Goal: Answer question/provide support: Share knowledge or assist other users

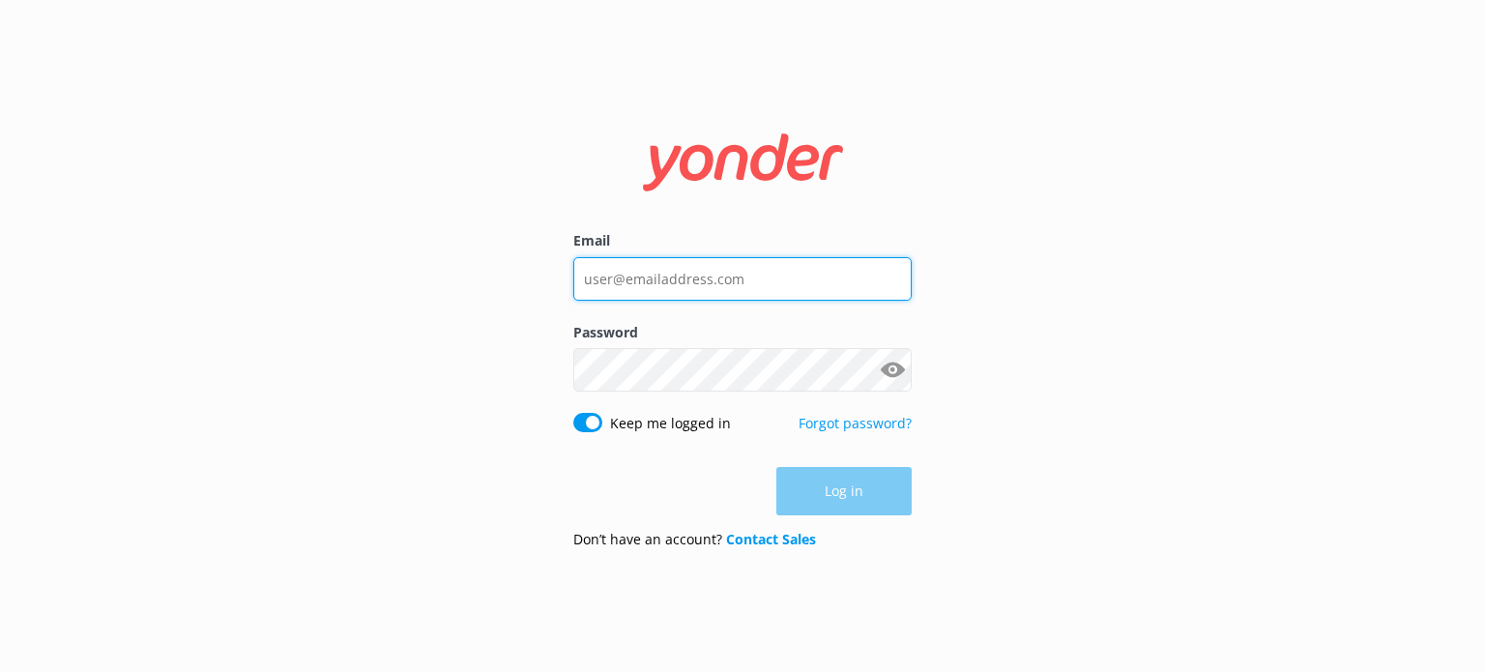
click at [735, 292] on input "Email" at bounding box center [742, 279] width 338 height 44
type input "[EMAIL_ADDRESS][DOMAIN_NAME]"
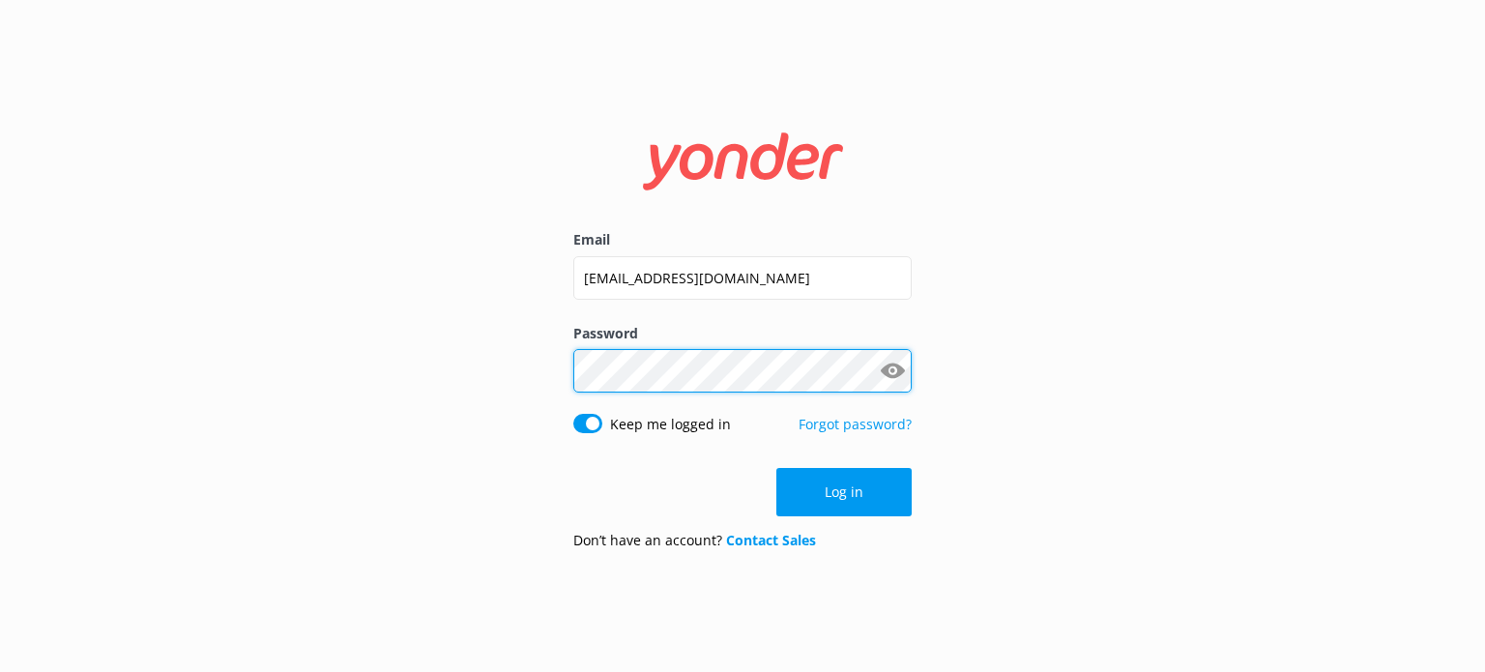
click button "Log in" at bounding box center [844, 492] width 135 height 48
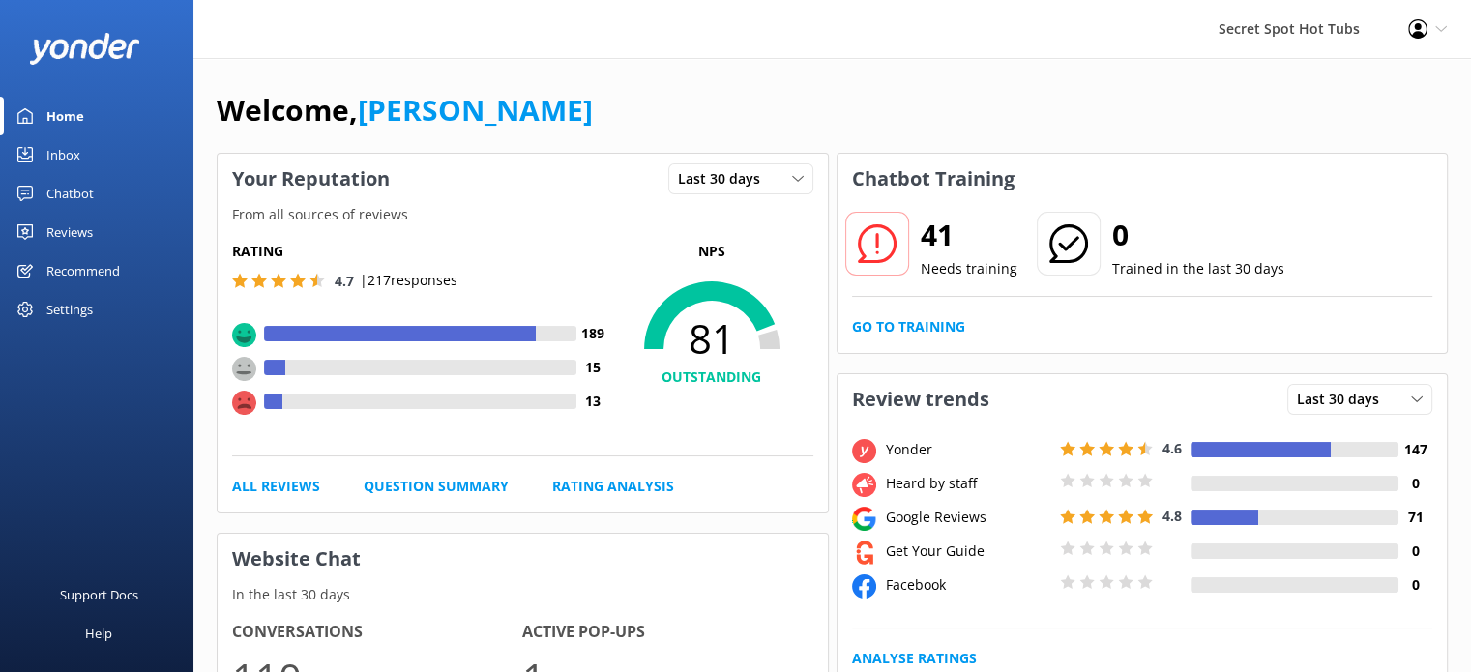
click at [106, 184] on link "Chatbot" at bounding box center [96, 193] width 193 height 39
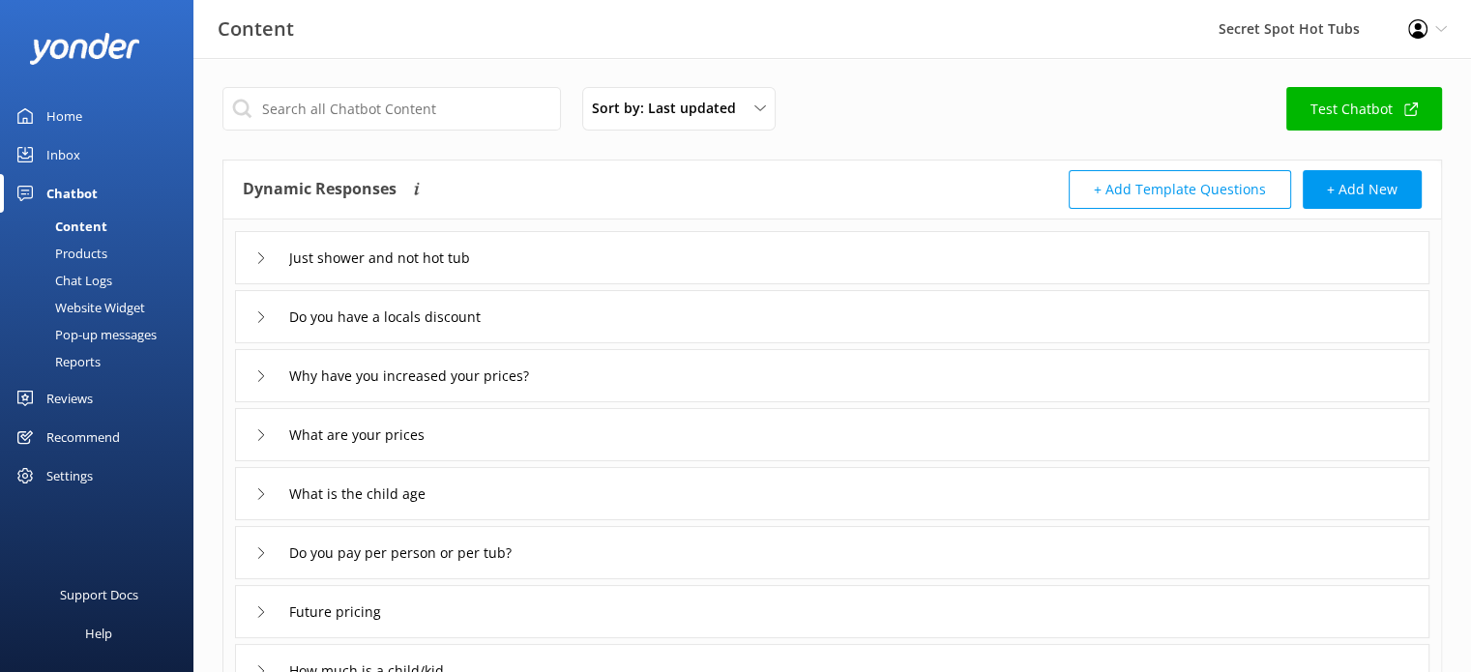
click at [88, 393] on div "Reviews" at bounding box center [69, 398] width 46 height 39
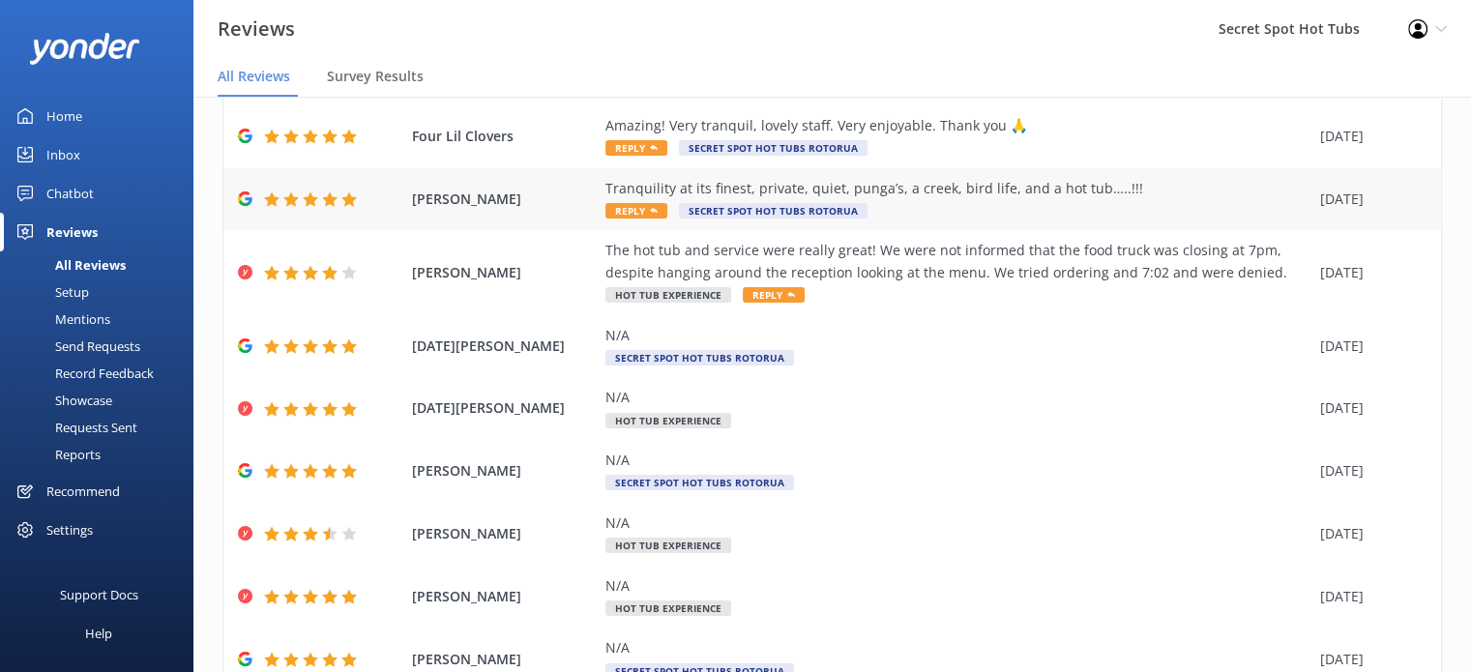
scroll to position [254, 0]
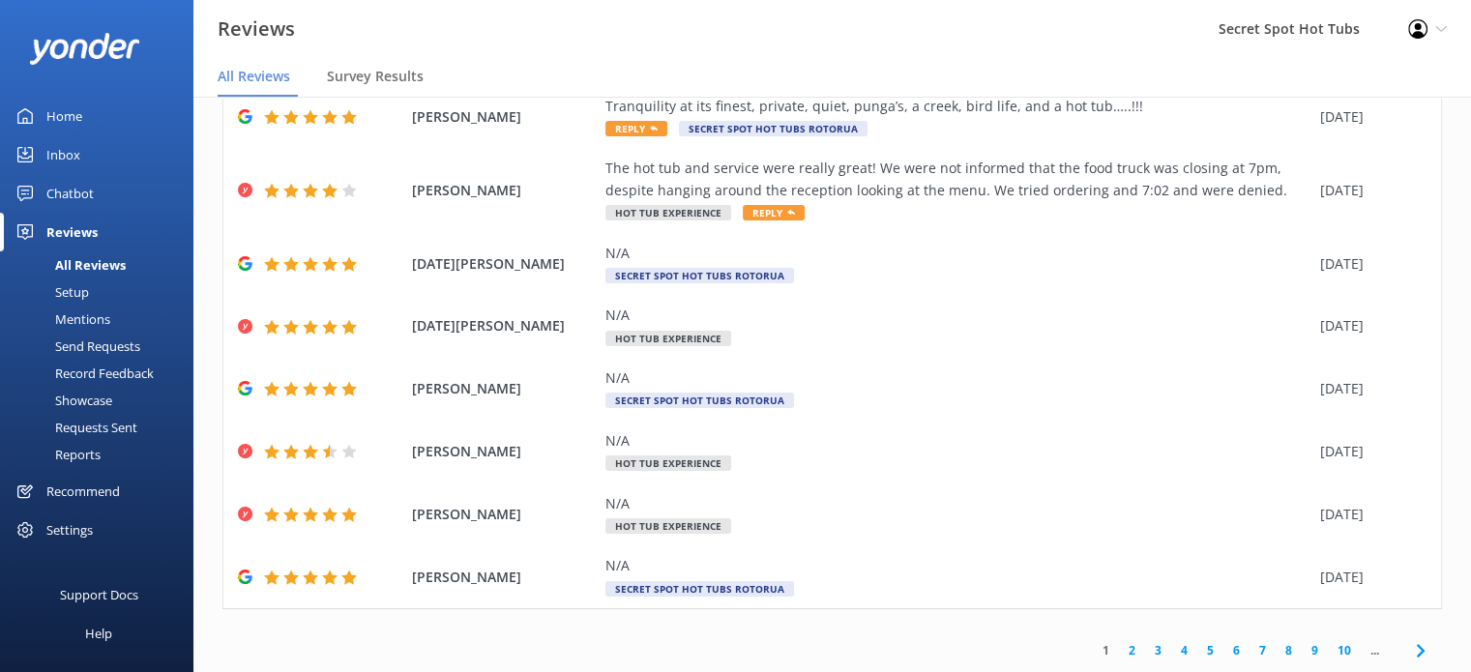
click at [1122, 645] on link "2" at bounding box center [1132, 650] width 26 height 18
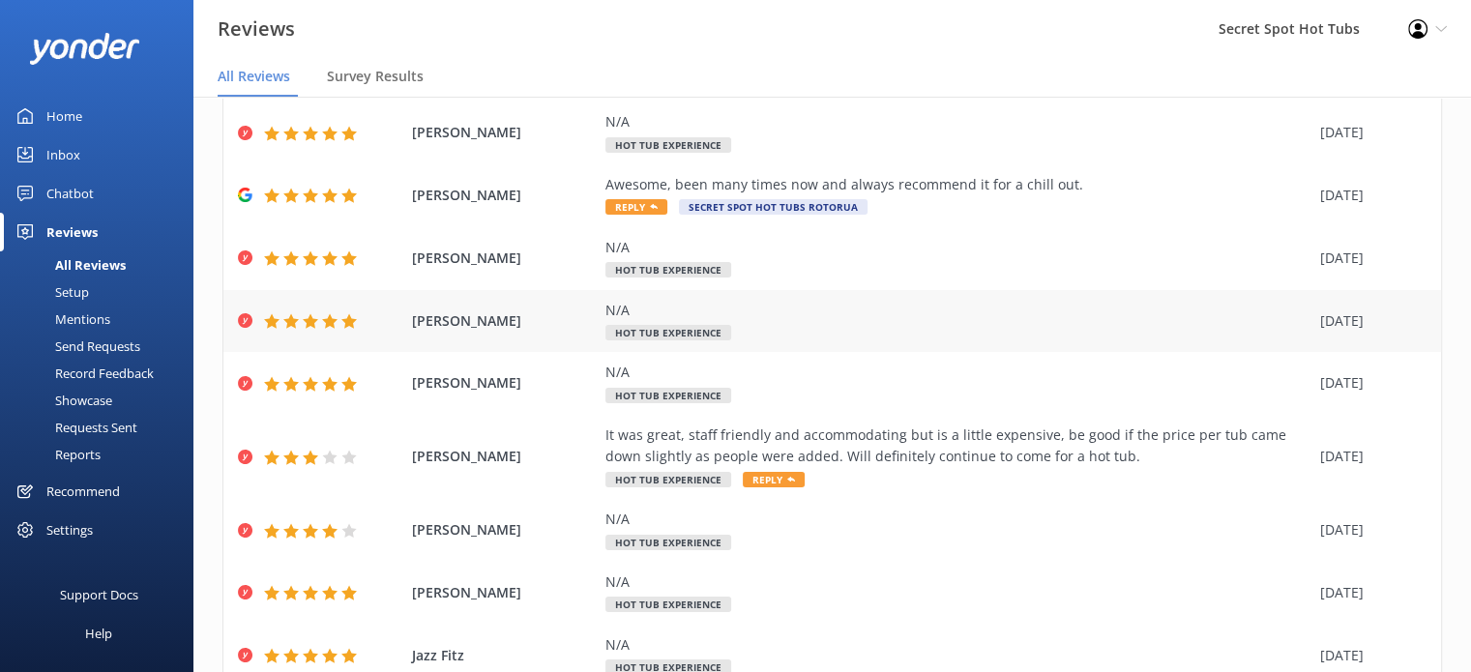
scroll to position [276, 0]
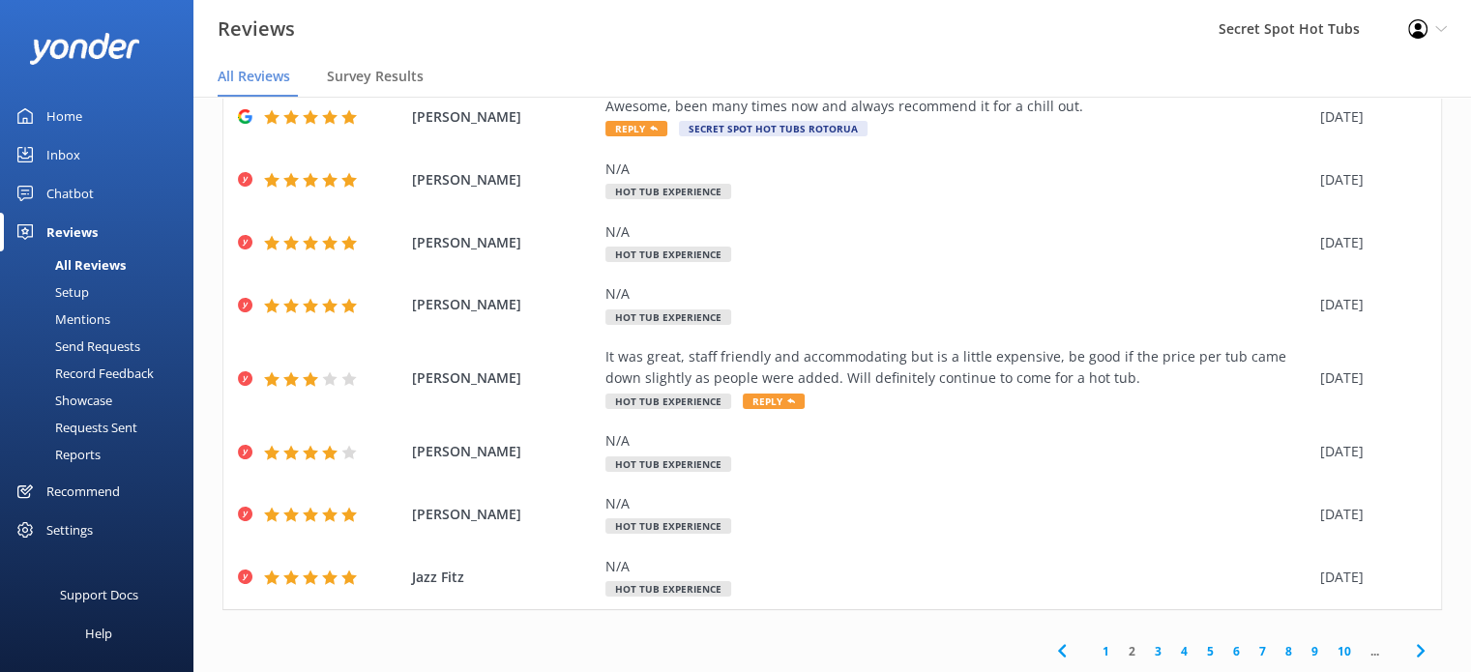
click at [1145, 647] on link "3" at bounding box center [1158, 651] width 26 height 18
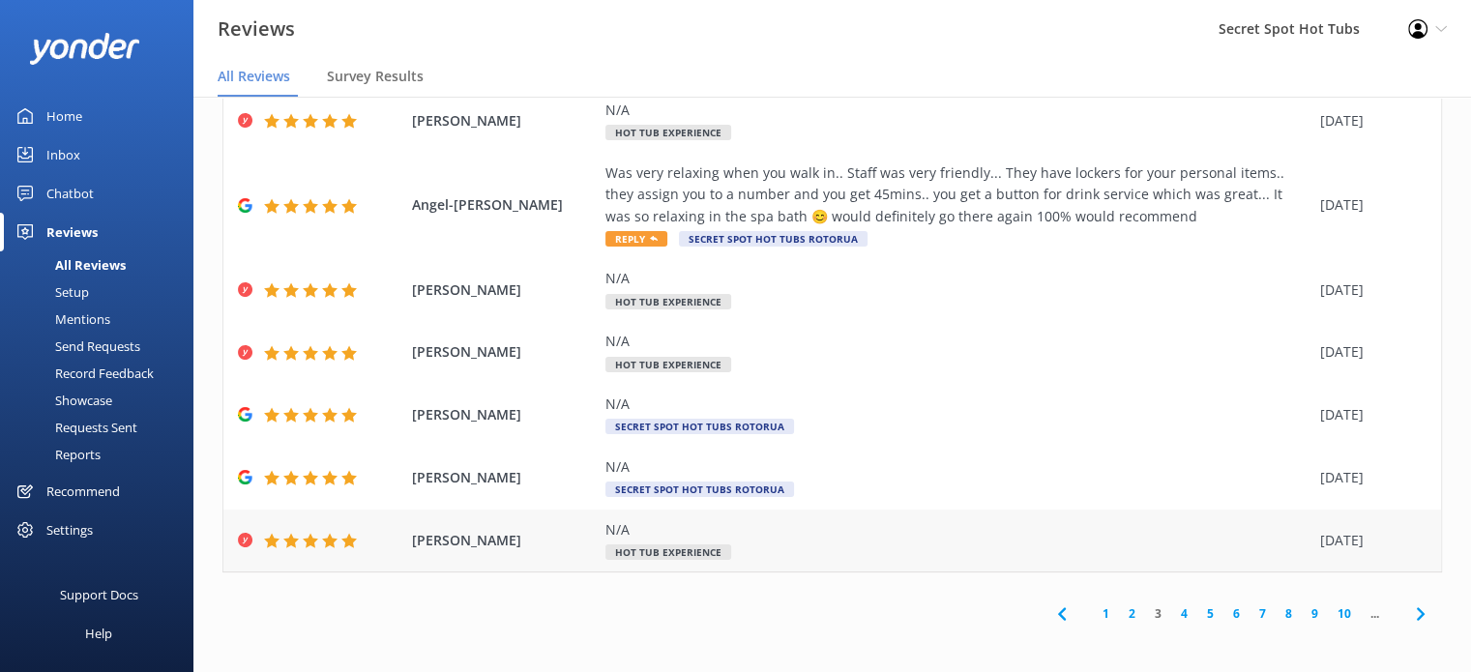
scroll to position [39, 0]
click at [1093, 602] on link "1" at bounding box center [1106, 611] width 26 height 18
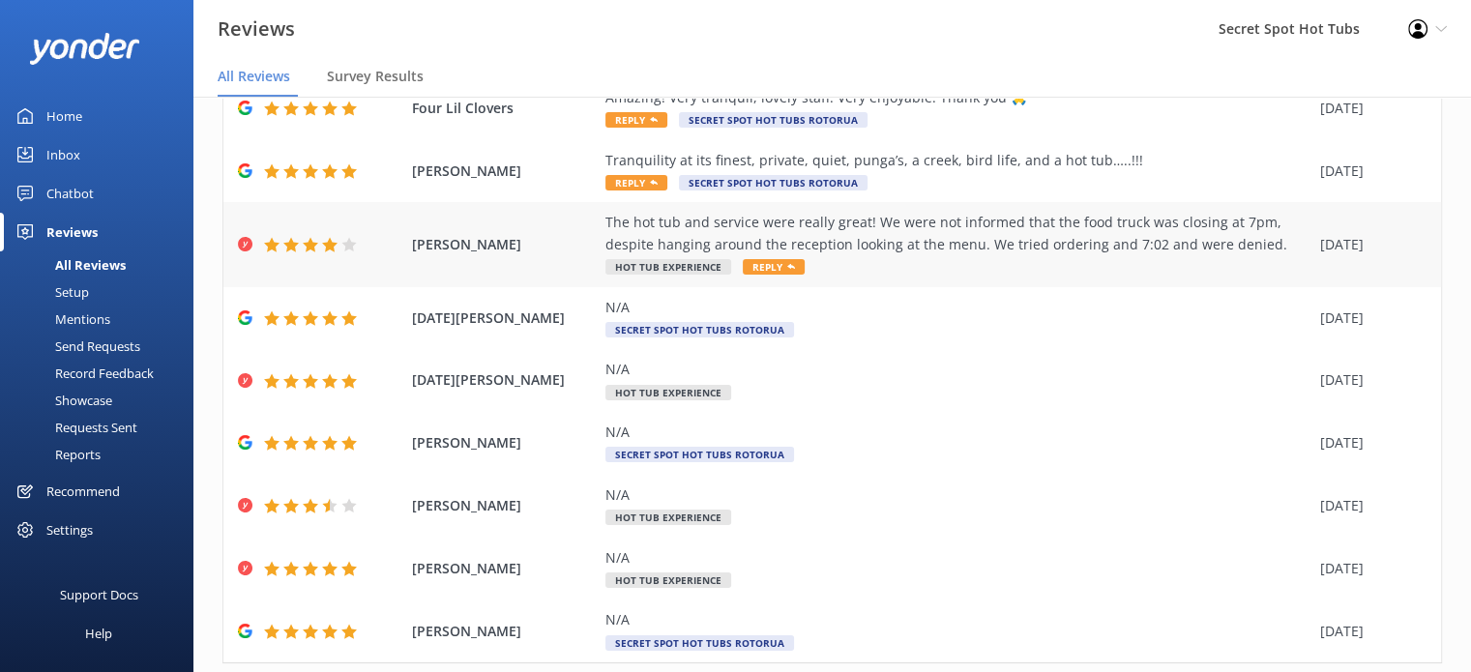
scroll to position [254, 0]
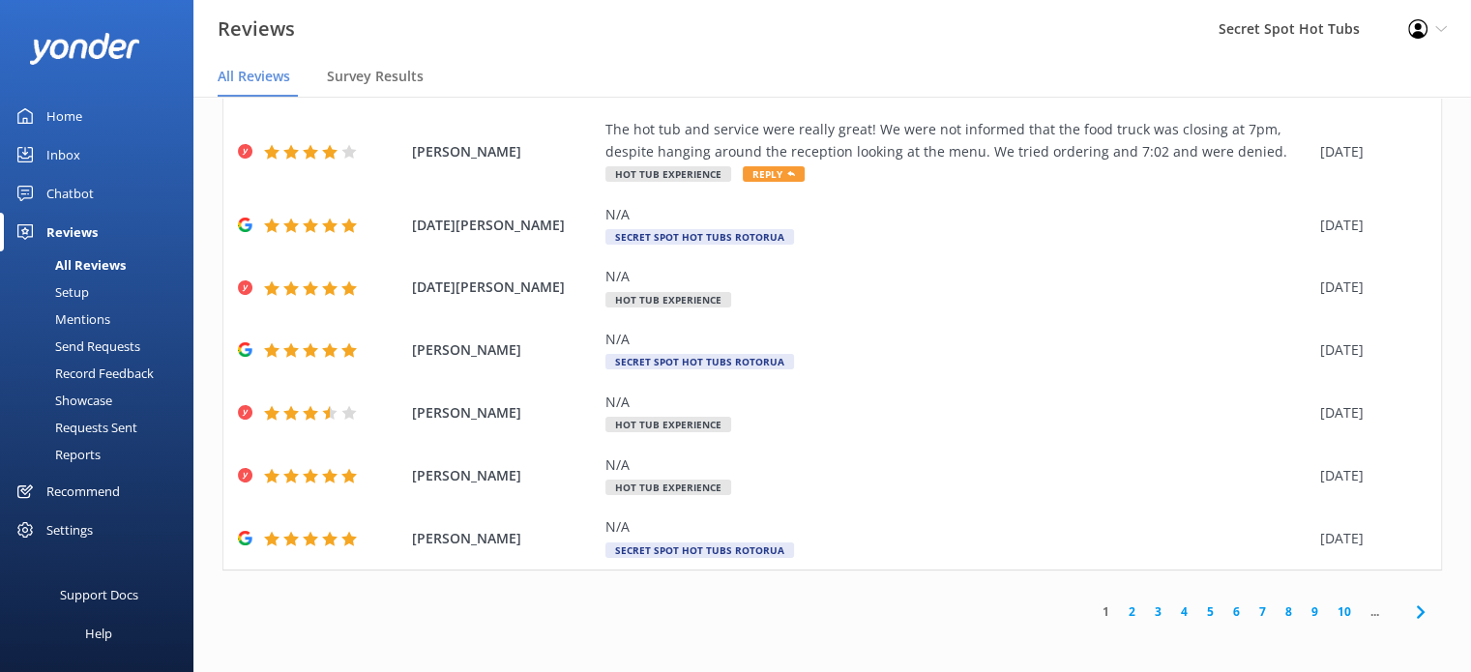
click at [1145, 612] on link "3" at bounding box center [1158, 611] width 26 height 18
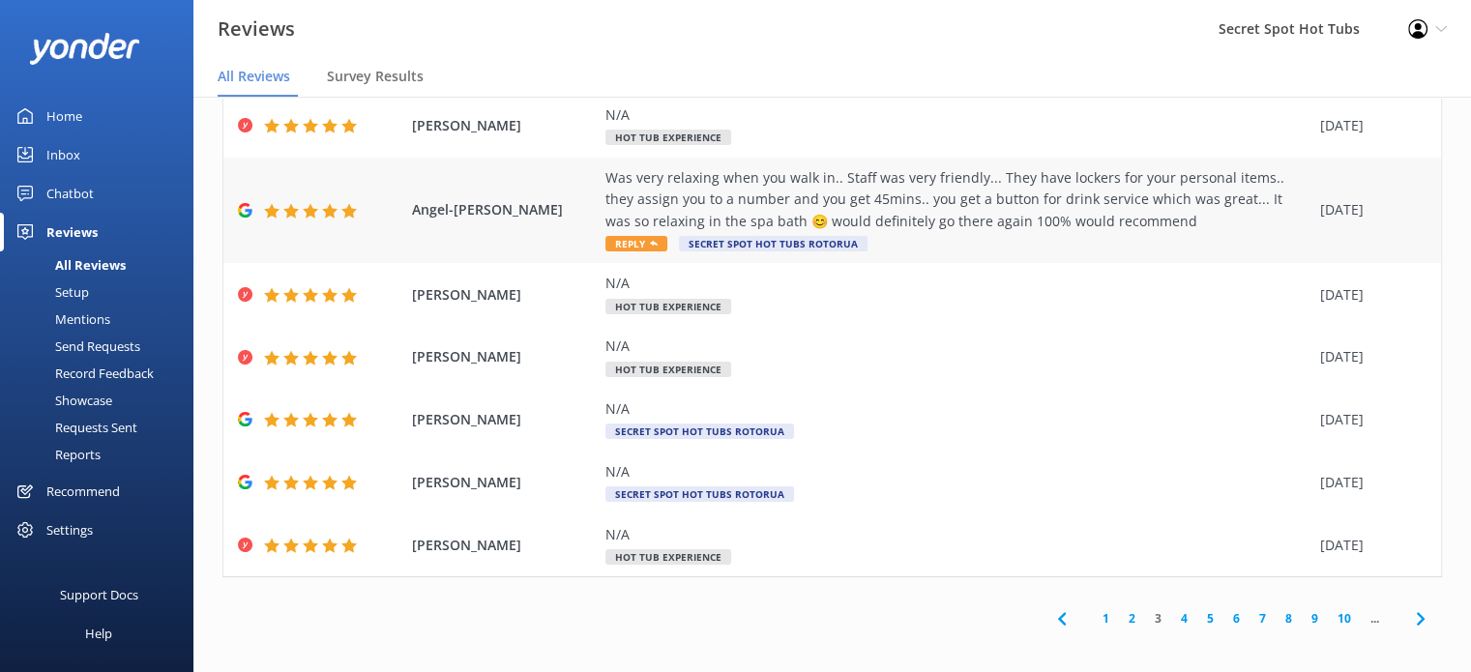
scroll to position [427, 0]
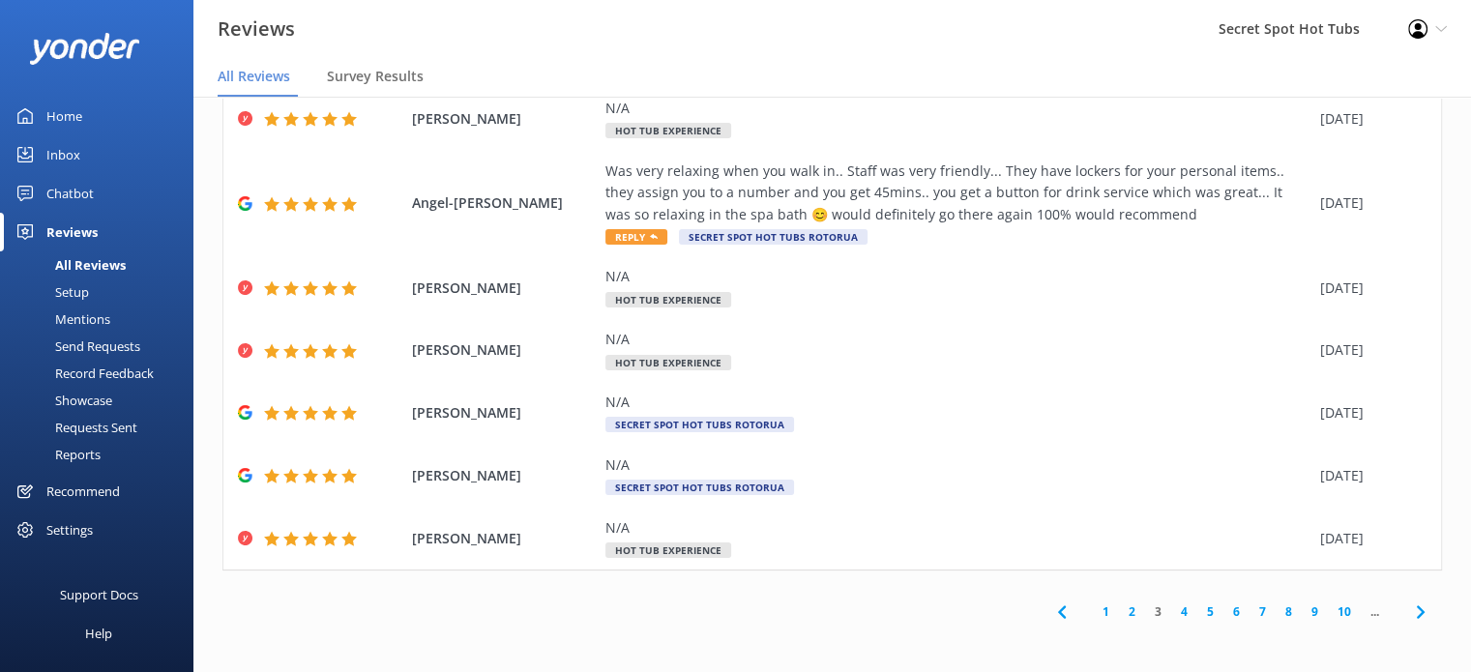
click at [1171, 612] on link "4" at bounding box center [1184, 611] width 26 height 18
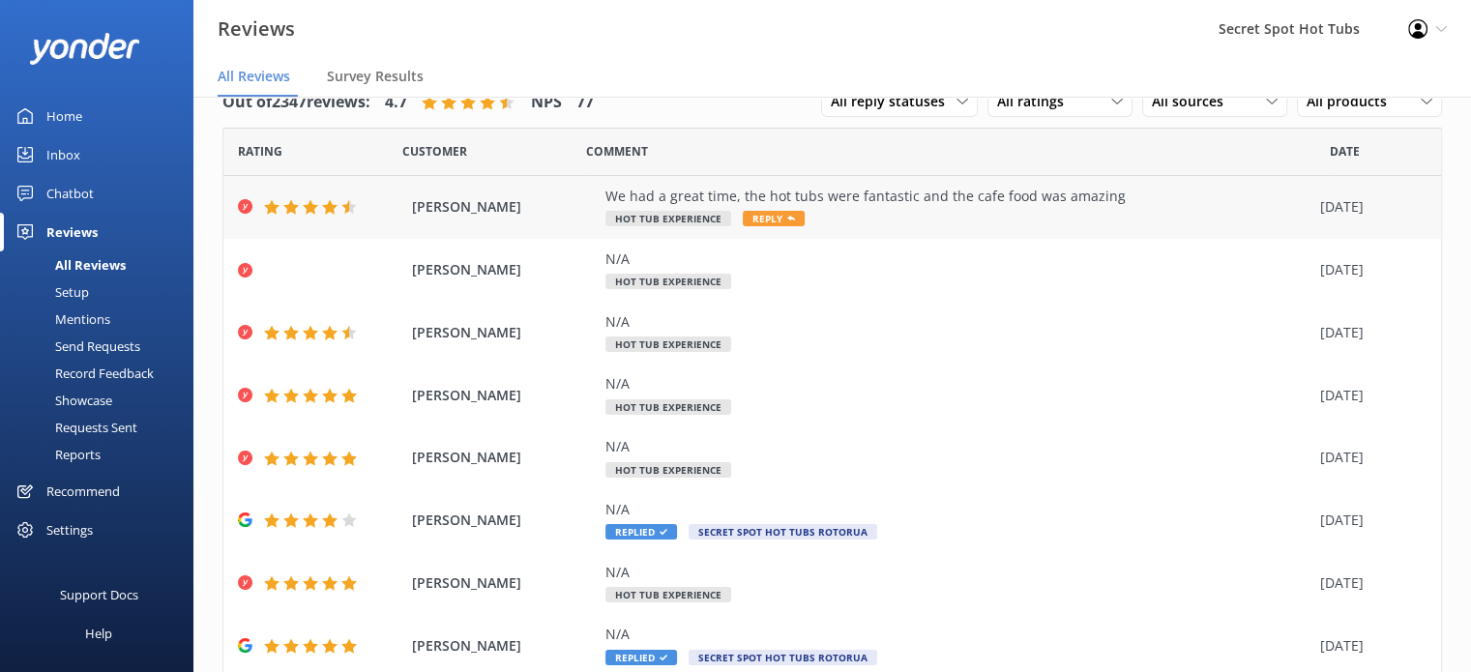
click at [780, 214] on span "Reply" at bounding box center [774, 218] width 62 height 15
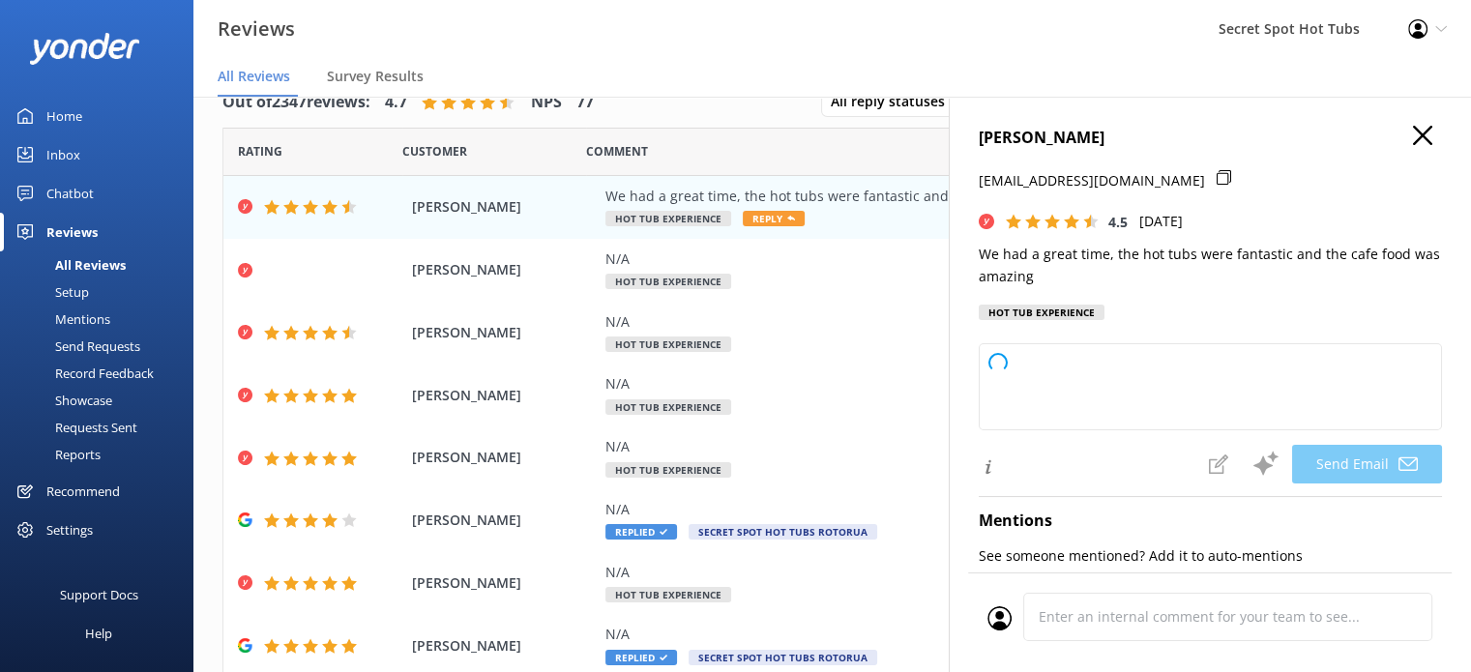
type textarea "Hi [PERSON_NAME], Thank you so much for your wonderful feedback! We're delighte…"
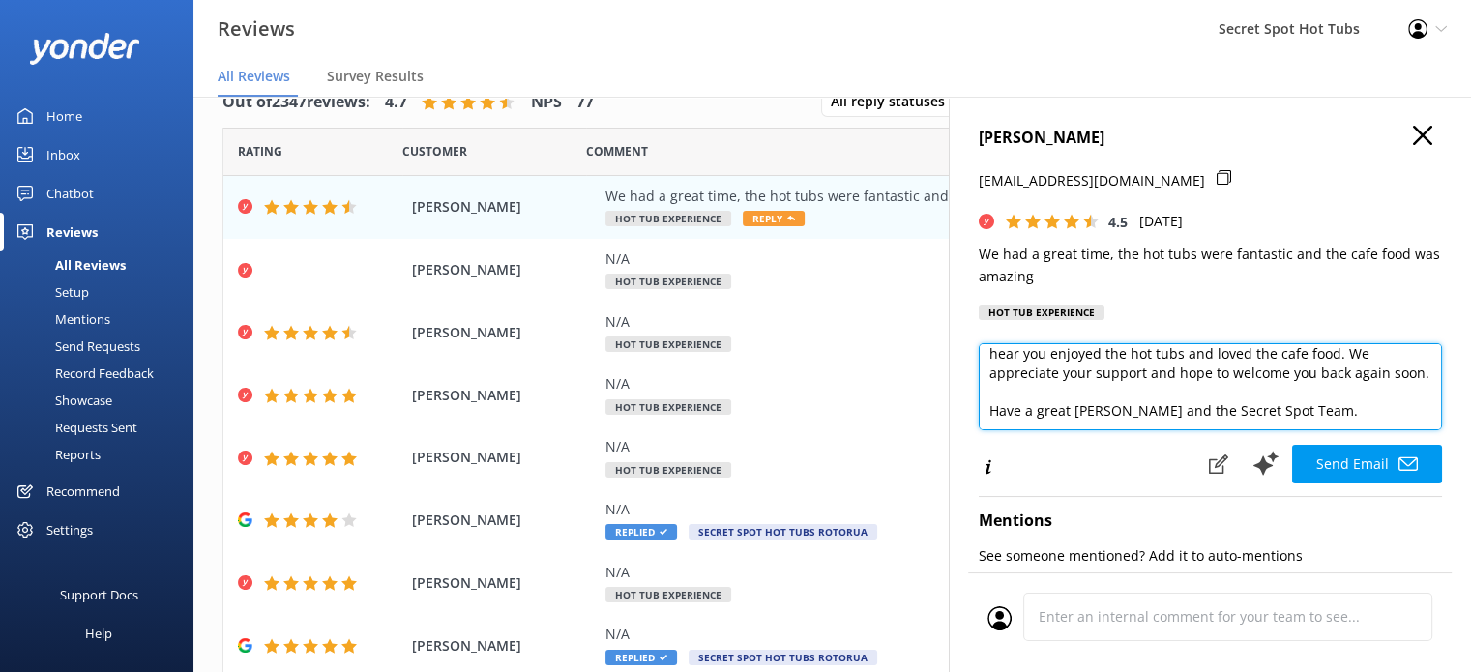
scroll to position [104, 0]
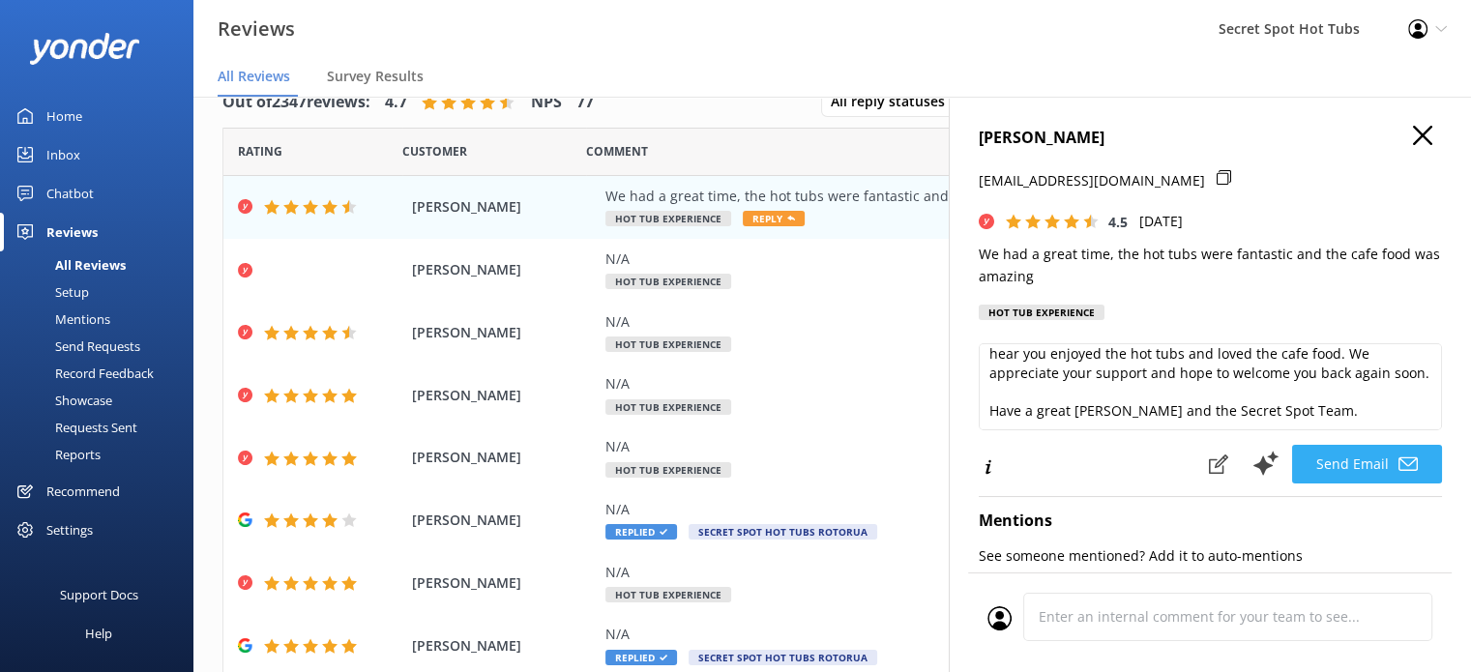
click at [1398, 463] on icon at bounding box center [1407, 464] width 19 height 19
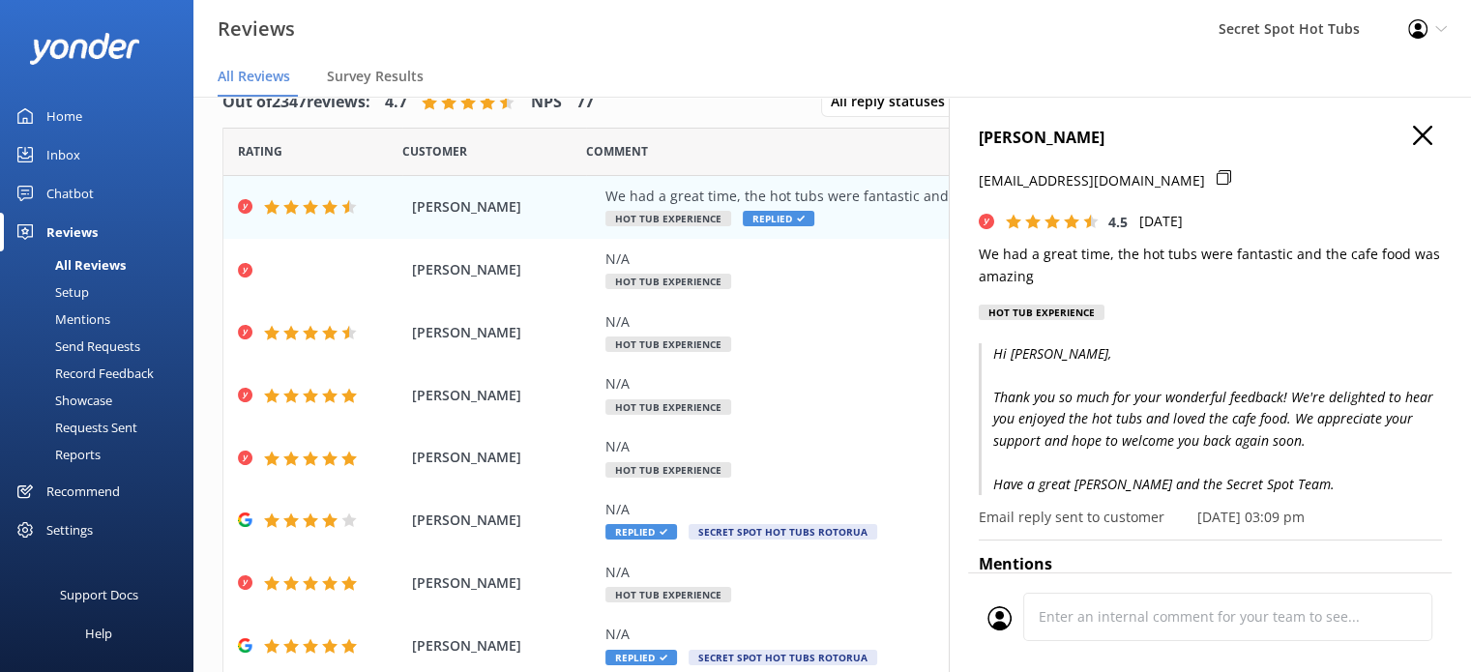
click at [1413, 131] on icon "button" at bounding box center [1422, 135] width 19 height 19
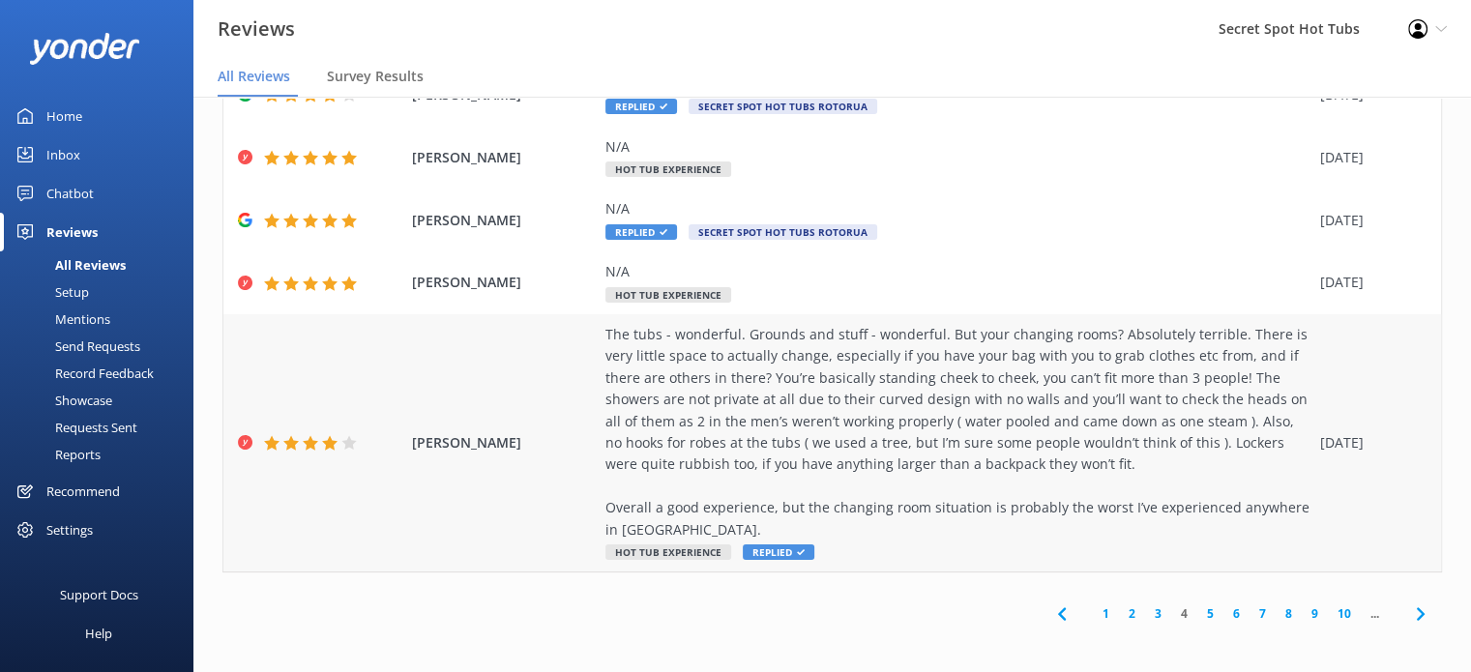
scroll to position [427, 0]
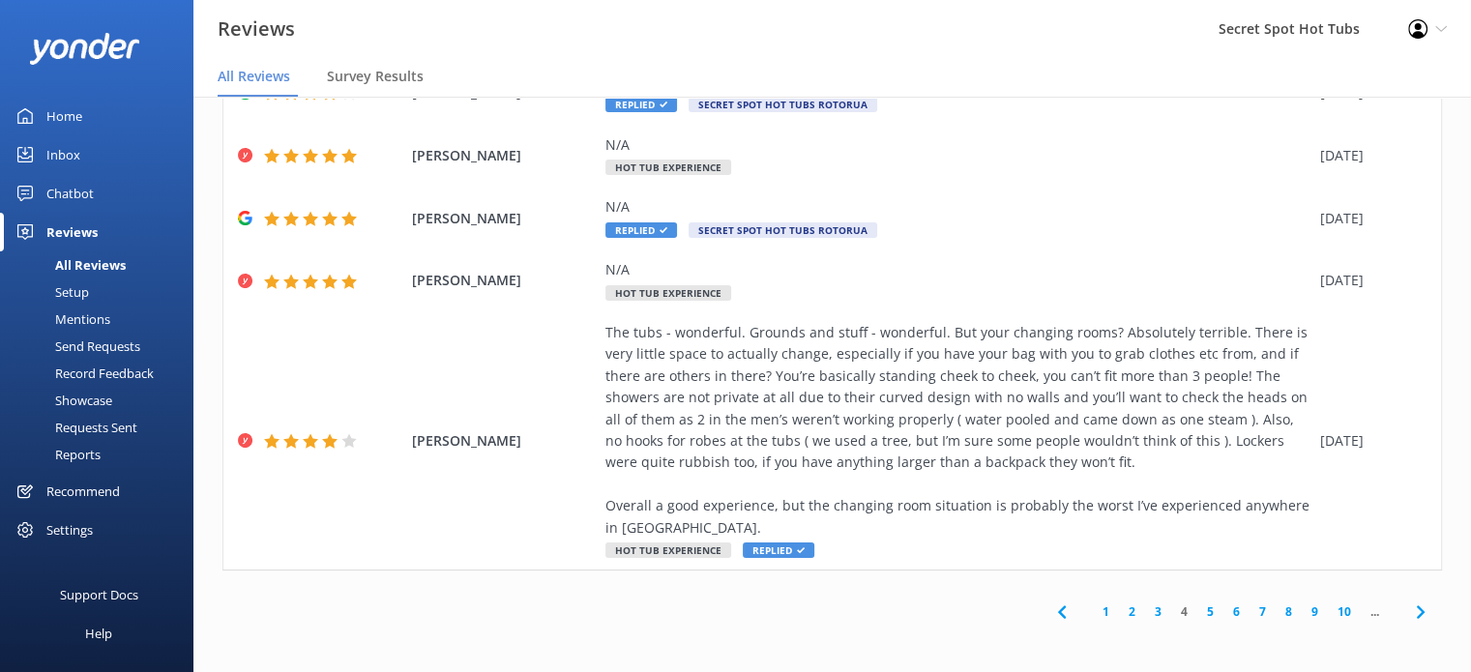
click at [1145, 610] on link "3" at bounding box center [1158, 611] width 26 height 18
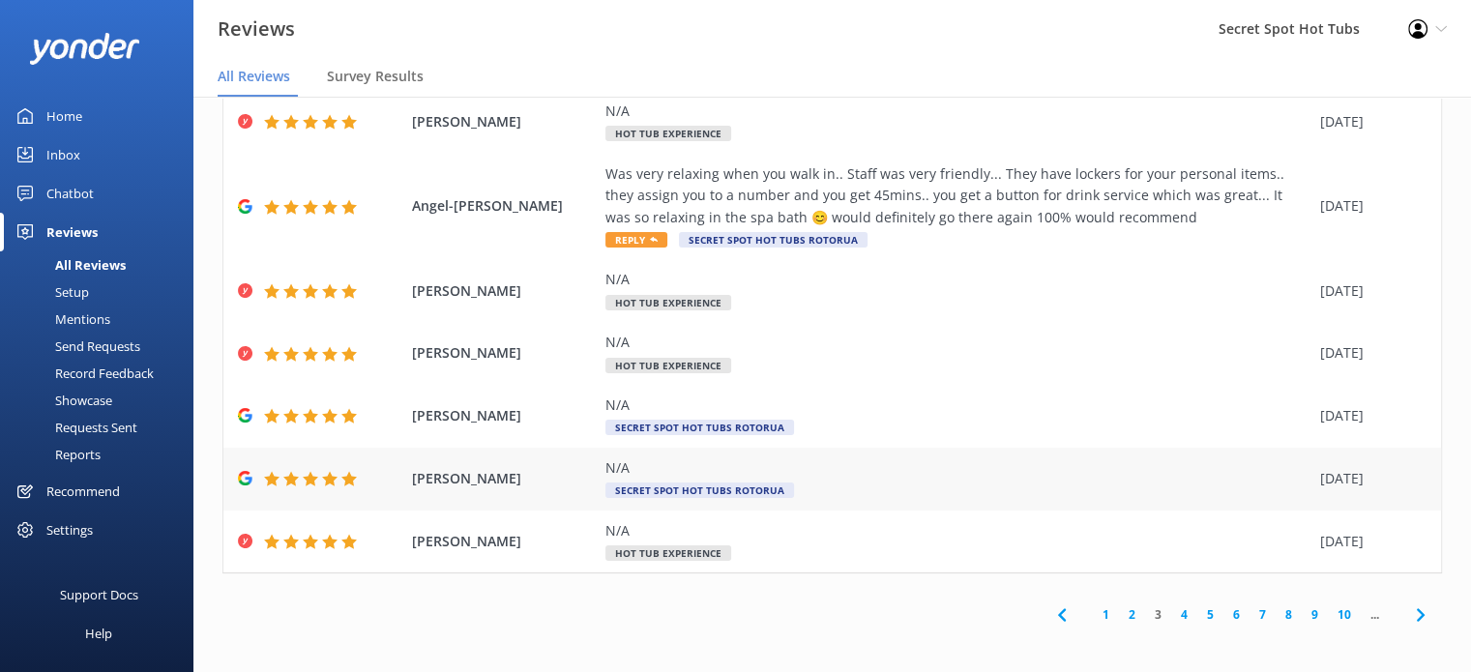
scroll to position [427, 0]
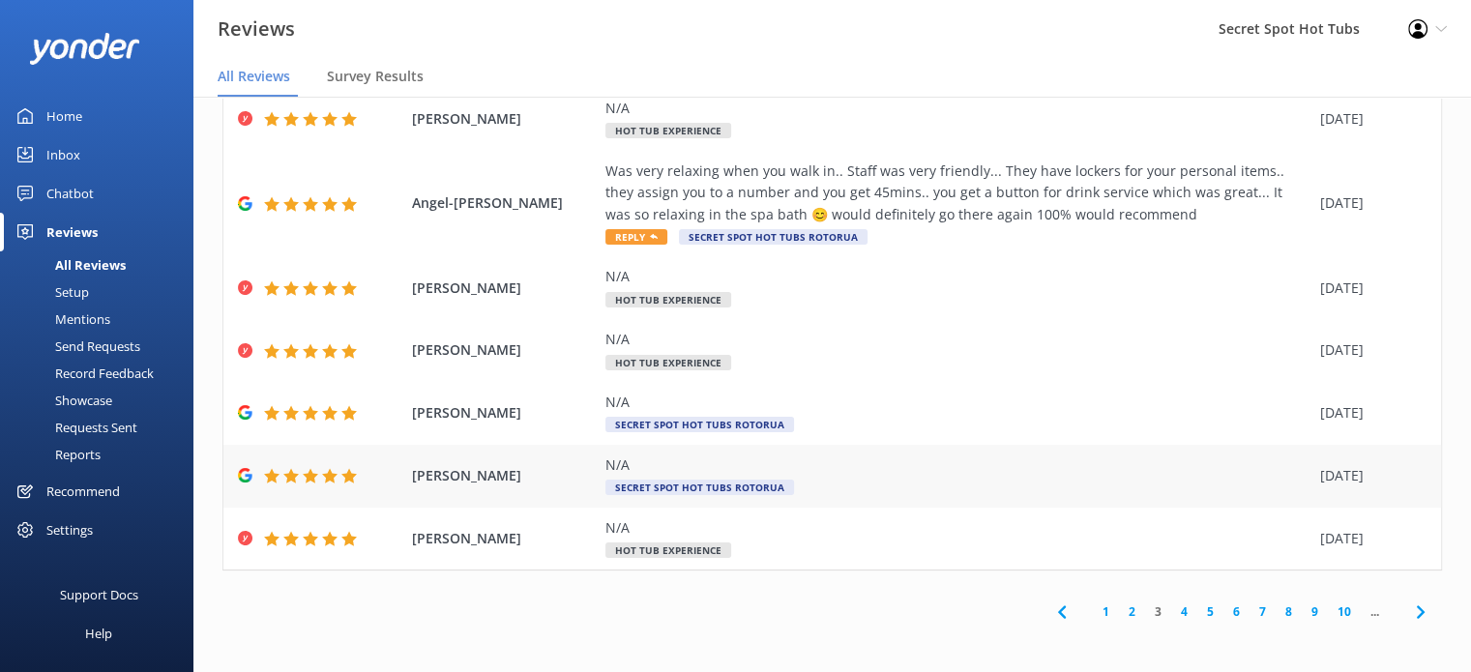
click at [745, 465] on div "N/A" at bounding box center [957, 465] width 705 height 21
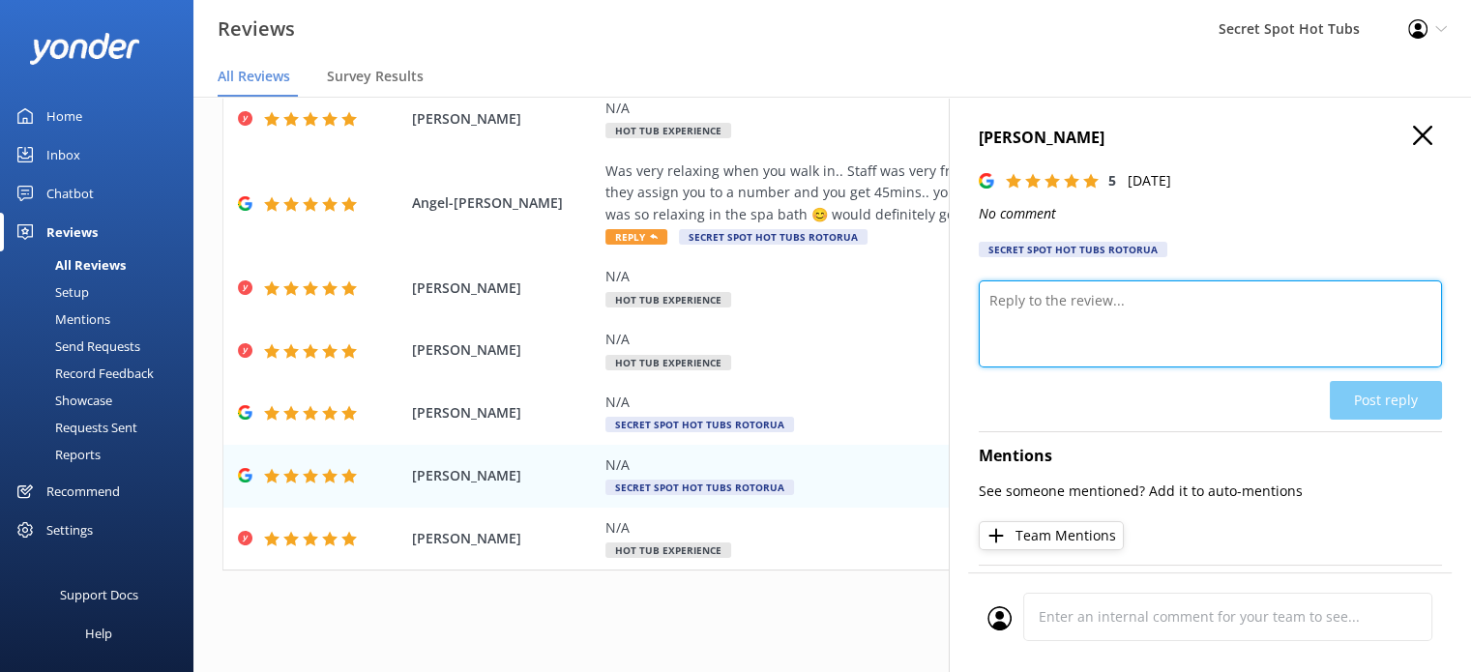
click at [1065, 321] on textarea at bounding box center [1210, 323] width 463 height 87
paste textarea "Thank you so much for your wonderful 5-star rating! We’re so glad you enjoyed y…"
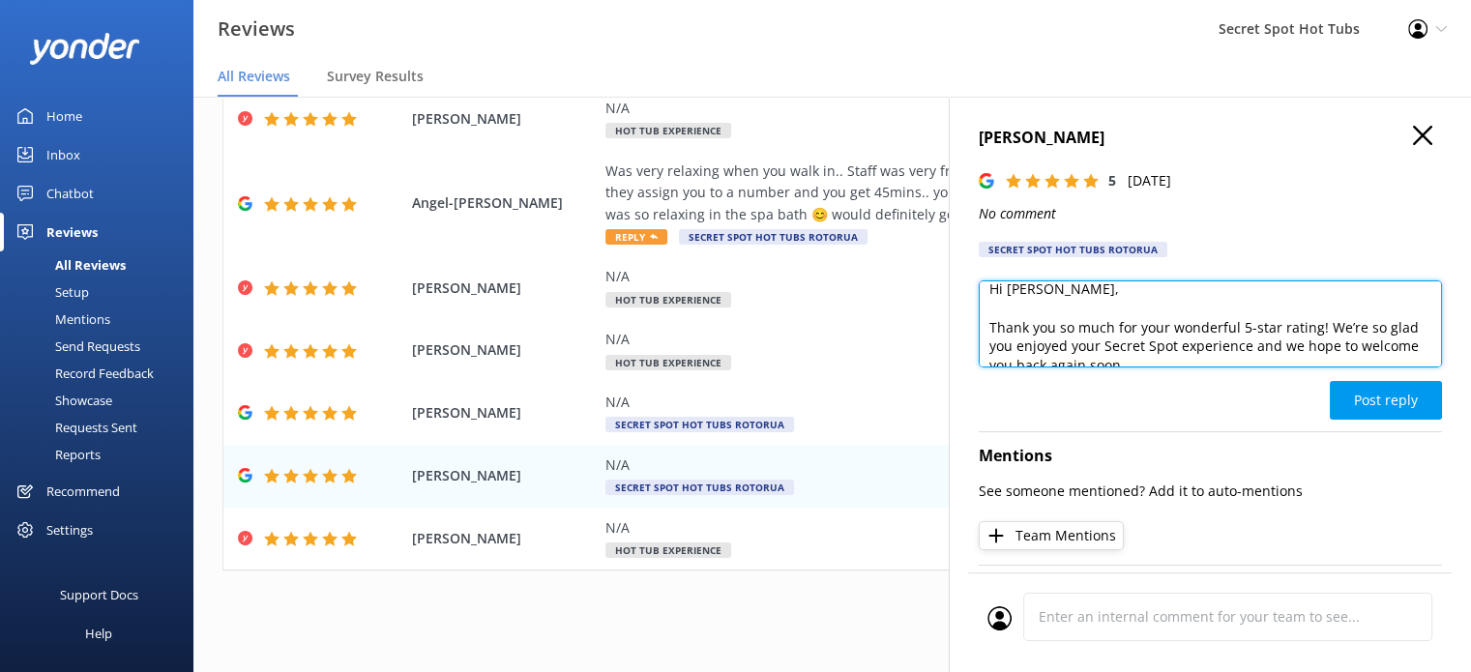
scroll to position [0, 0]
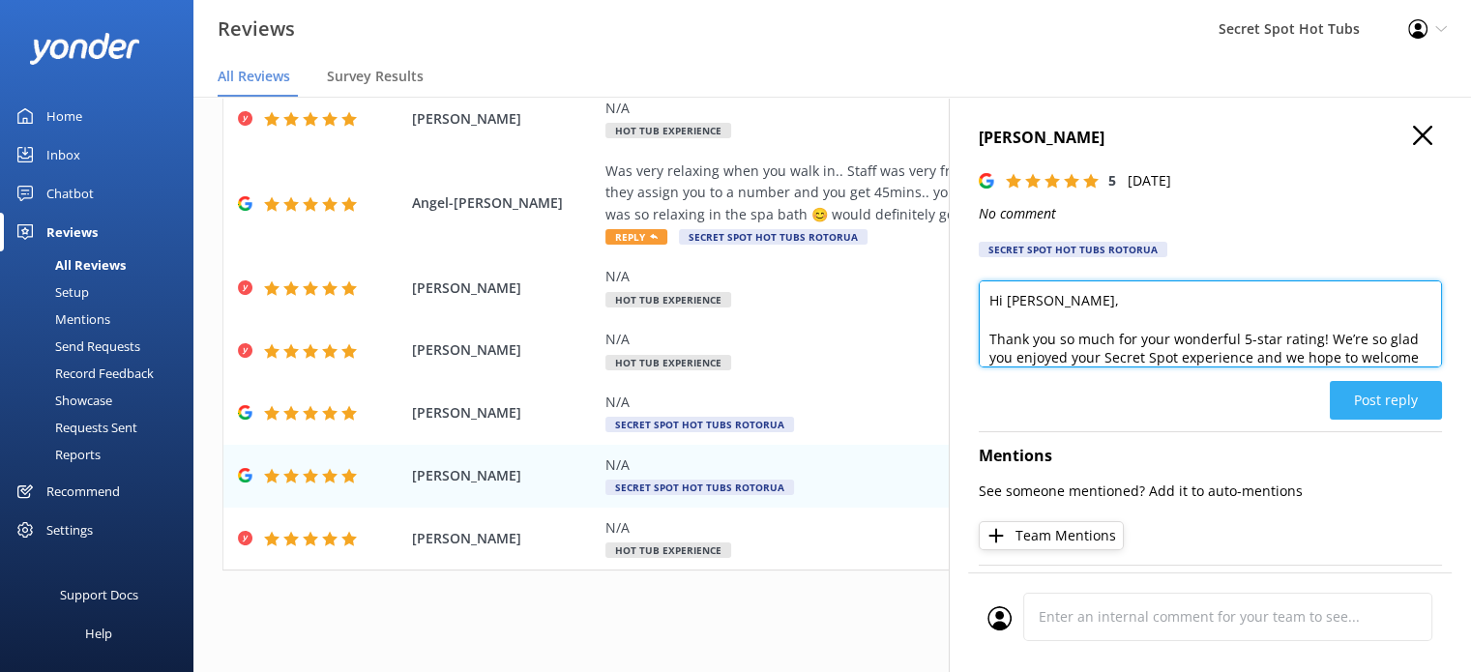
type textarea "Hi [PERSON_NAME], Thank you so much for your wonderful 5-star rating! We’re so …"
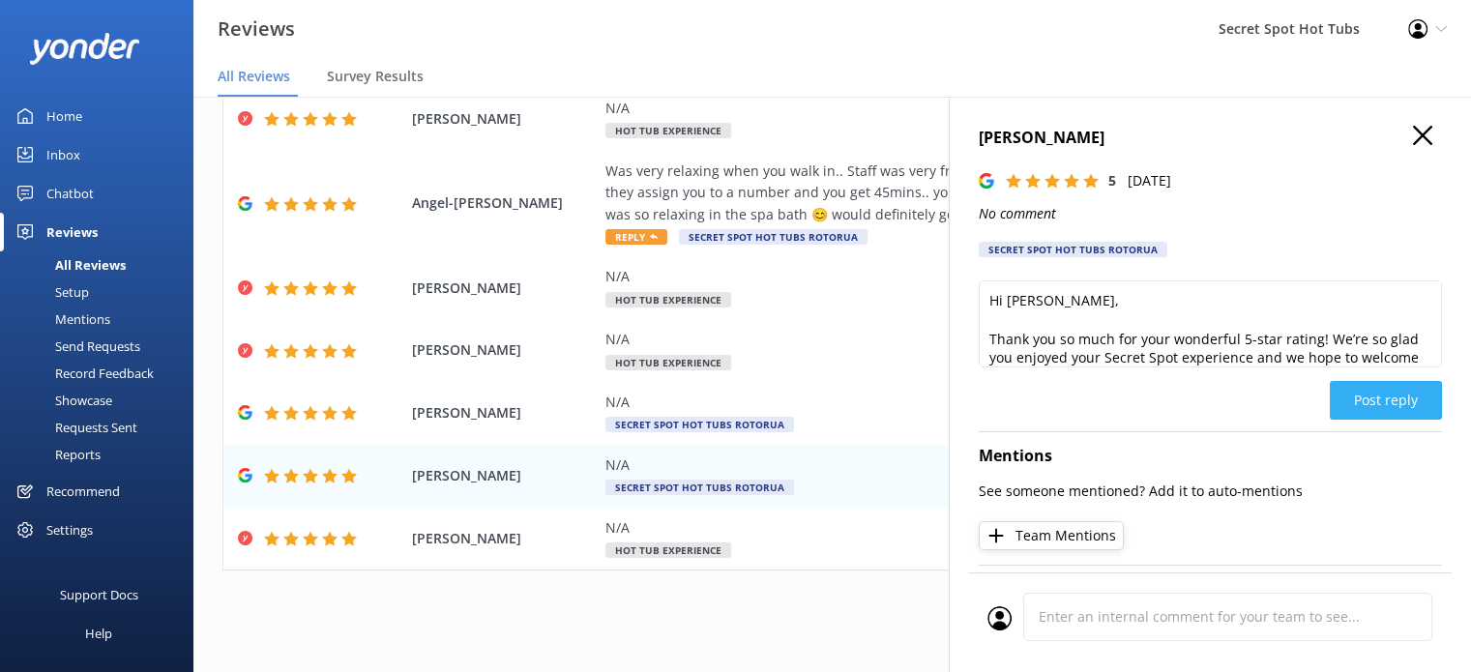
click at [1345, 399] on button "Post reply" at bounding box center [1386, 400] width 112 height 39
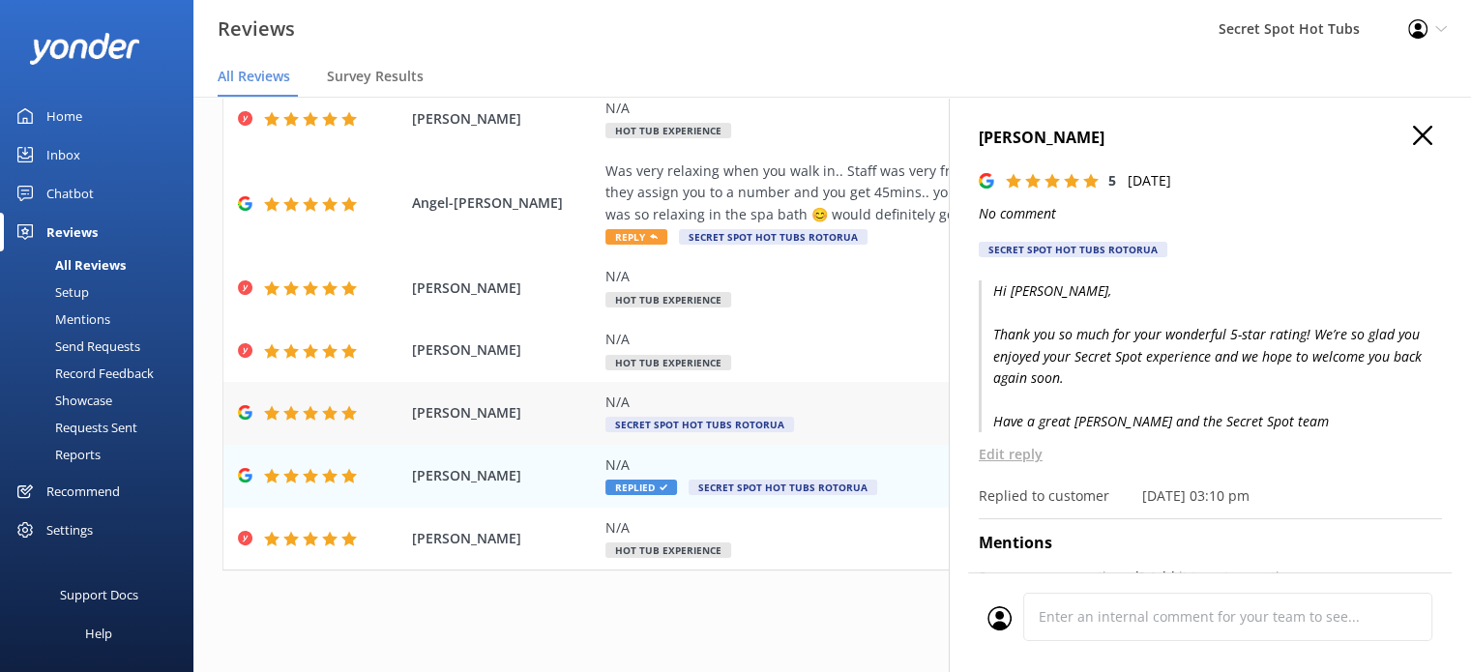
click at [643, 406] on div "N/A" at bounding box center [957, 402] width 705 height 21
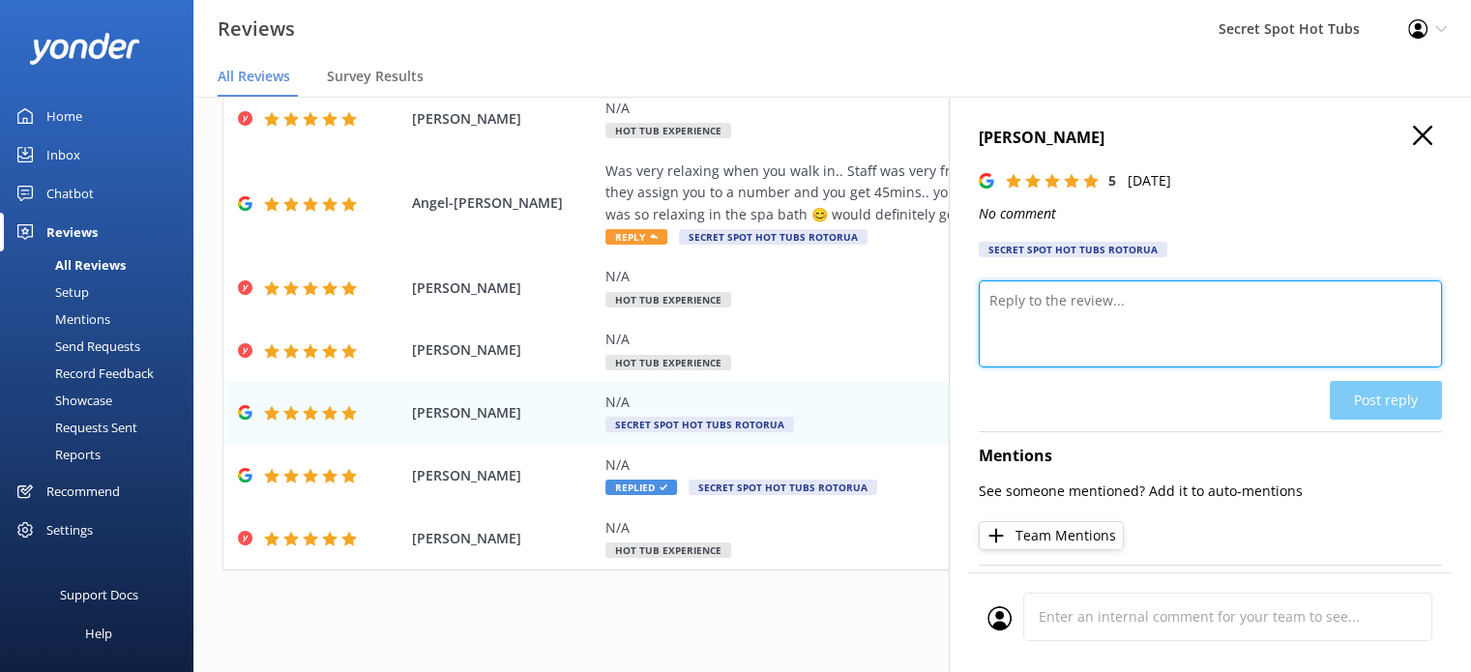
click at [1145, 299] on textarea at bounding box center [1210, 323] width 463 height 87
paste textarea "Thank you so much for your wonderful 5-star rating! We’re so glad you enjoyed y…"
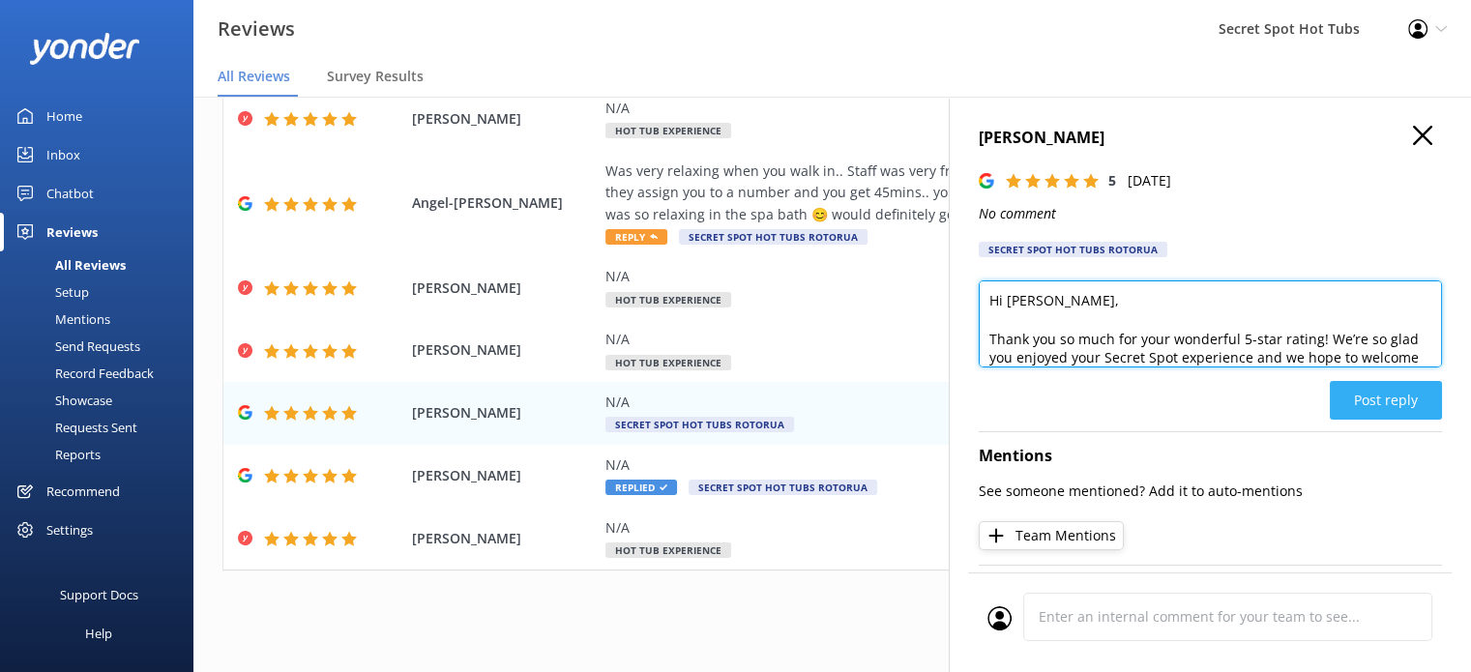
type textarea "Hi [PERSON_NAME], Thank you so much for your wonderful 5-star rating! We’re so …"
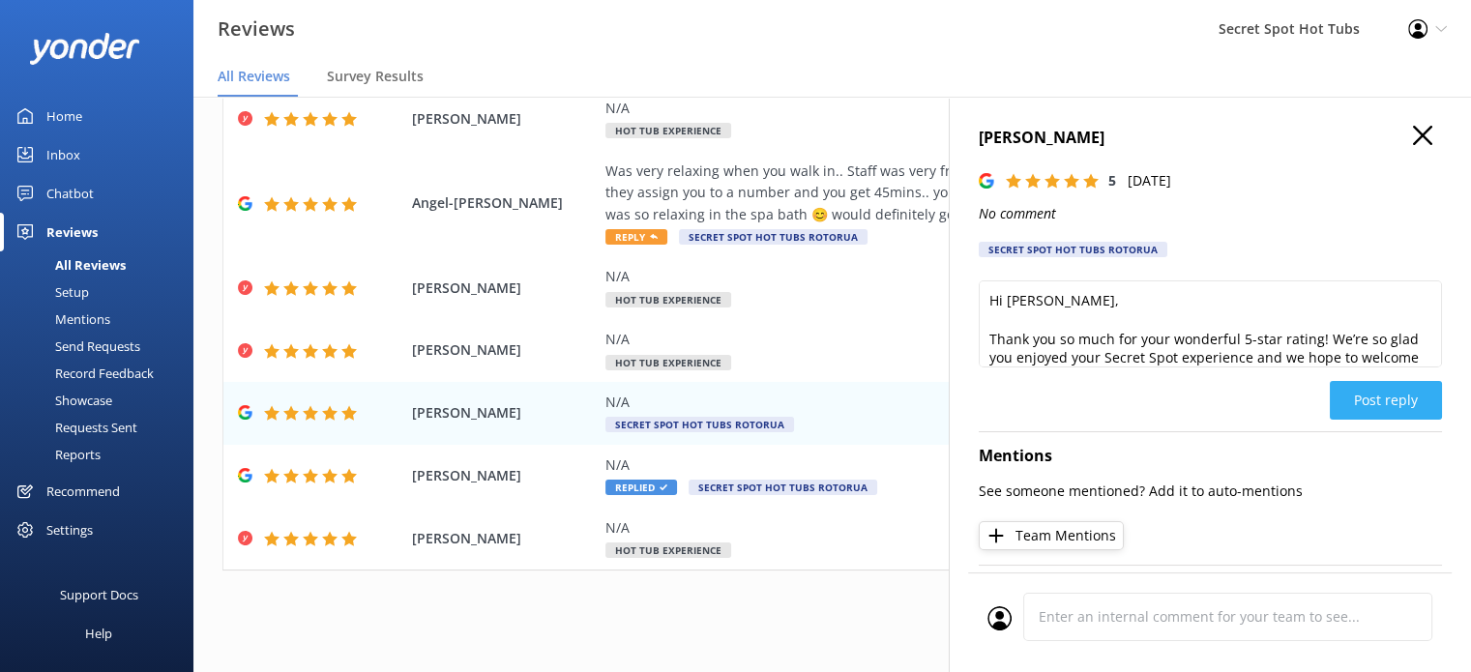
click at [1375, 401] on button "Post reply" at bounding box center [1386, 400] width 112 height 39
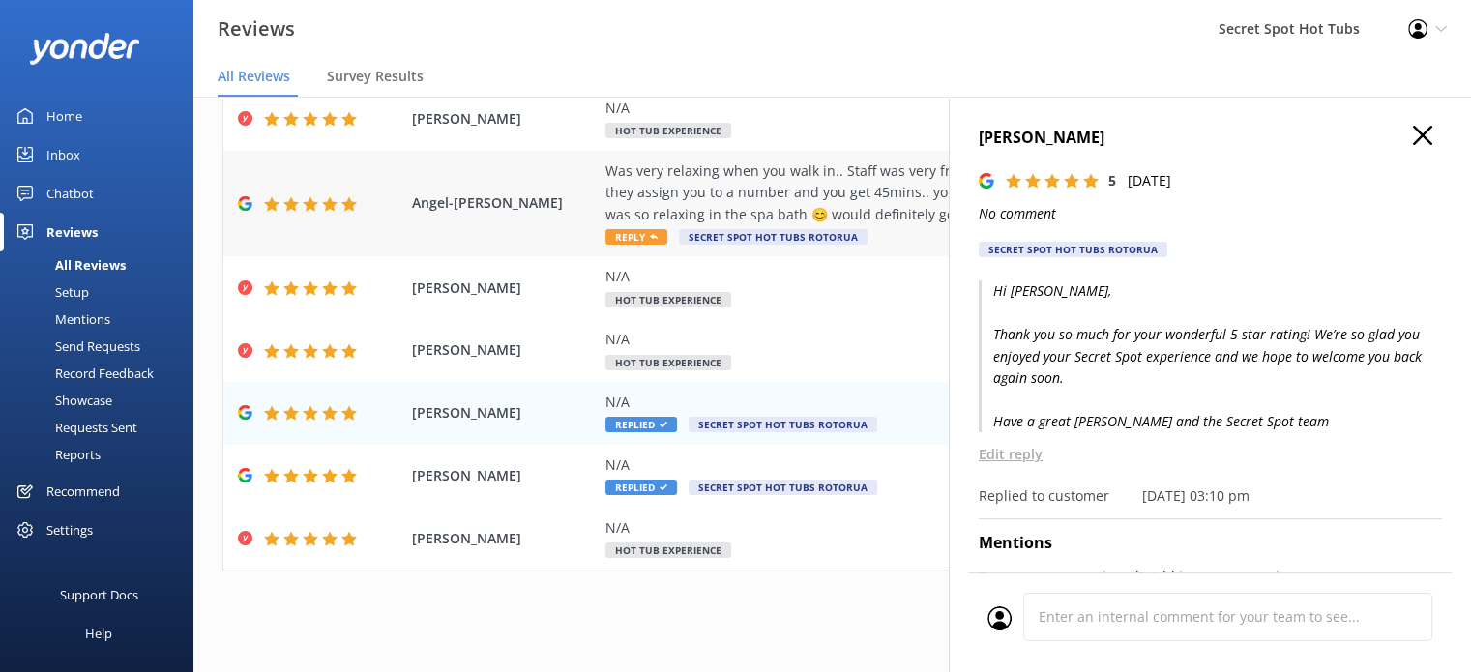
click at [651, 197] on div "Was very relaxing when you walk in.. Staff was very friendly... They have locke…" at bounding box center [957, 193] width 705 height 65
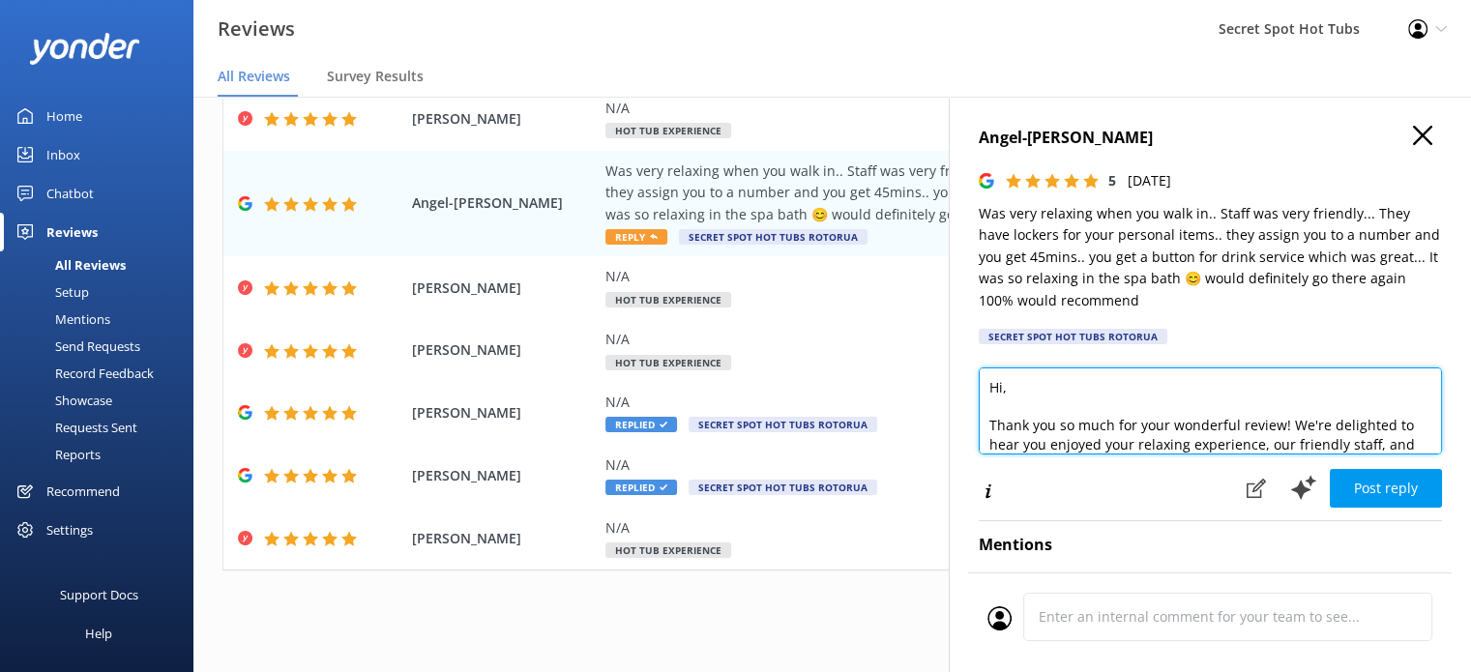
click at [1002, 392] on textarea "Hi, Thank you so much for your wonderful review! We're delighted to hear you en…" at bounding box center [1210, 410] width 463 height 87
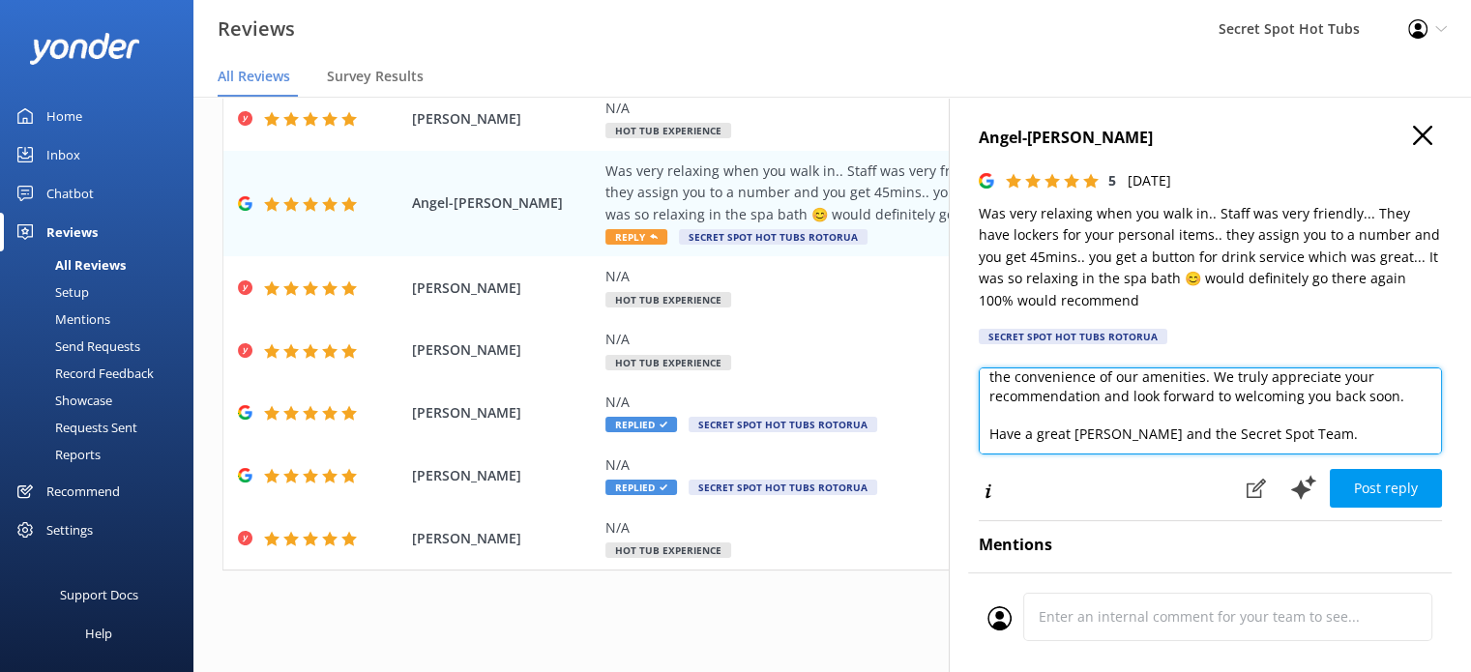
scroll to position [66, 0]
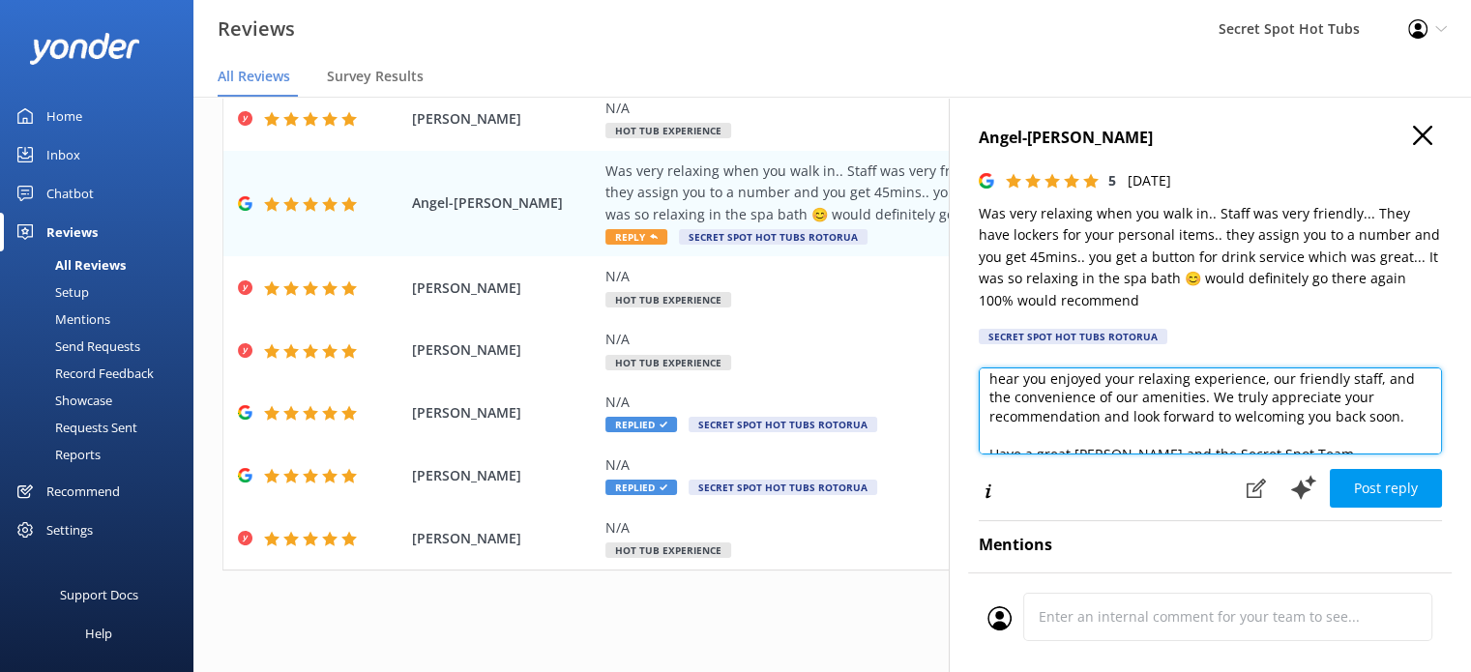
drag, startPoint x: 1265, startPoint y: 400, endPoint x: 1230, endPoint y: 396, distance: 35.0
click at [1230, 396] on textarea "Hi [PERSON_NAME], Thank you so much for your wonderful review! We're delighted …" at bounding box center [1210, 410] width 463 height 87
click at [1323, 403] on textarea "Hi [PERSON_NAME], Thank you so much for your wonderful review! We're delighted …" at bounding box center [1210, 410] width 463 height 87
drag, startPoint x: 1097, startPoint y: 419, endPoint x: 1064, endPoint y: 420, distance: 32.9
click at [1064, 420] on textarea "Hi [PERSON_NAME], Thank you so much for your wonderful review! We're delighted …" at bounding box center [1210, 410] width 463 height 87
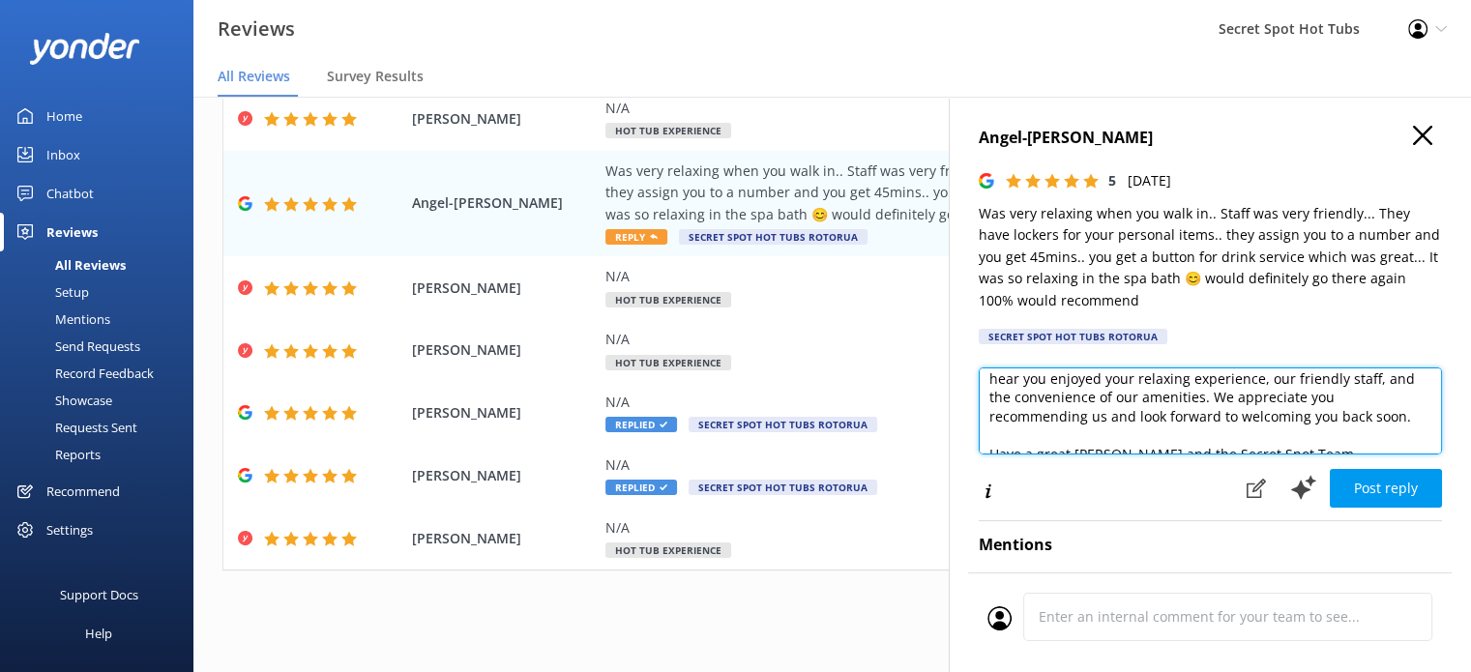
scroll to position [104, 0]
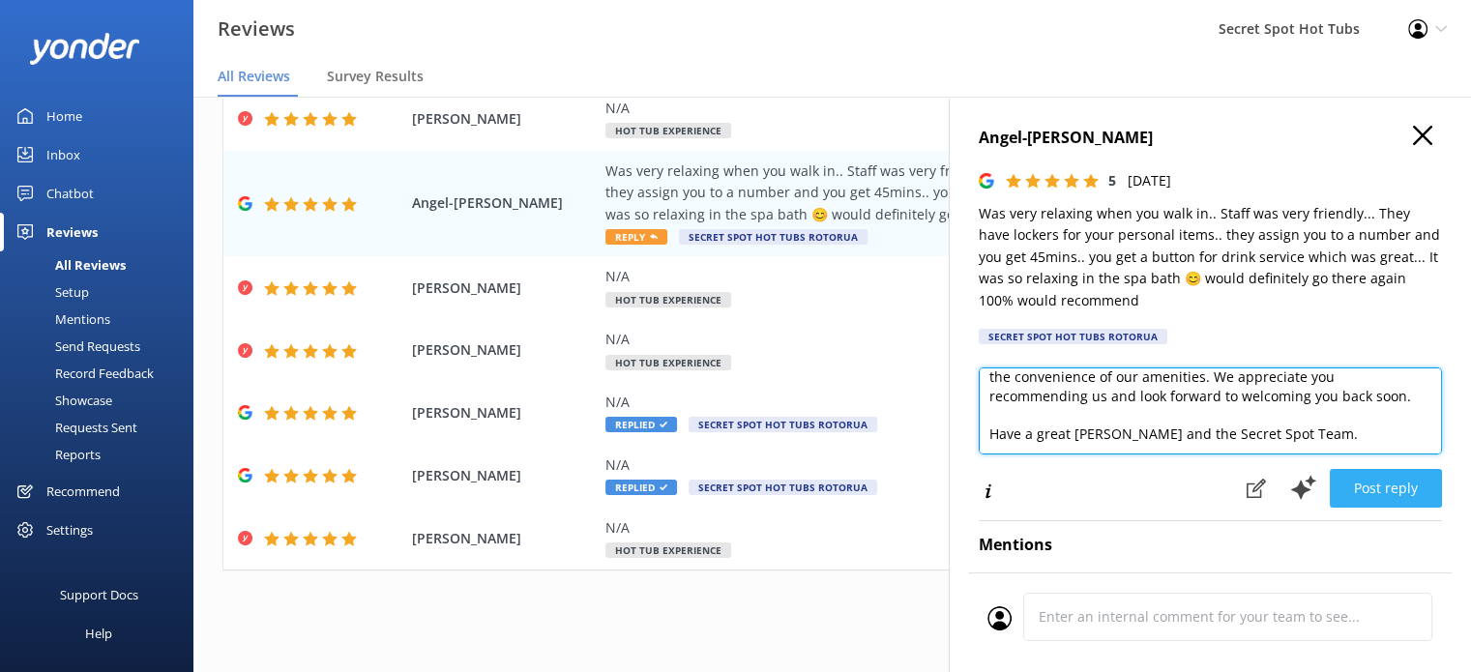
type textarea "Hi [PERSON_NAME], Thank you so much for your wonderful review! We're delighted …"
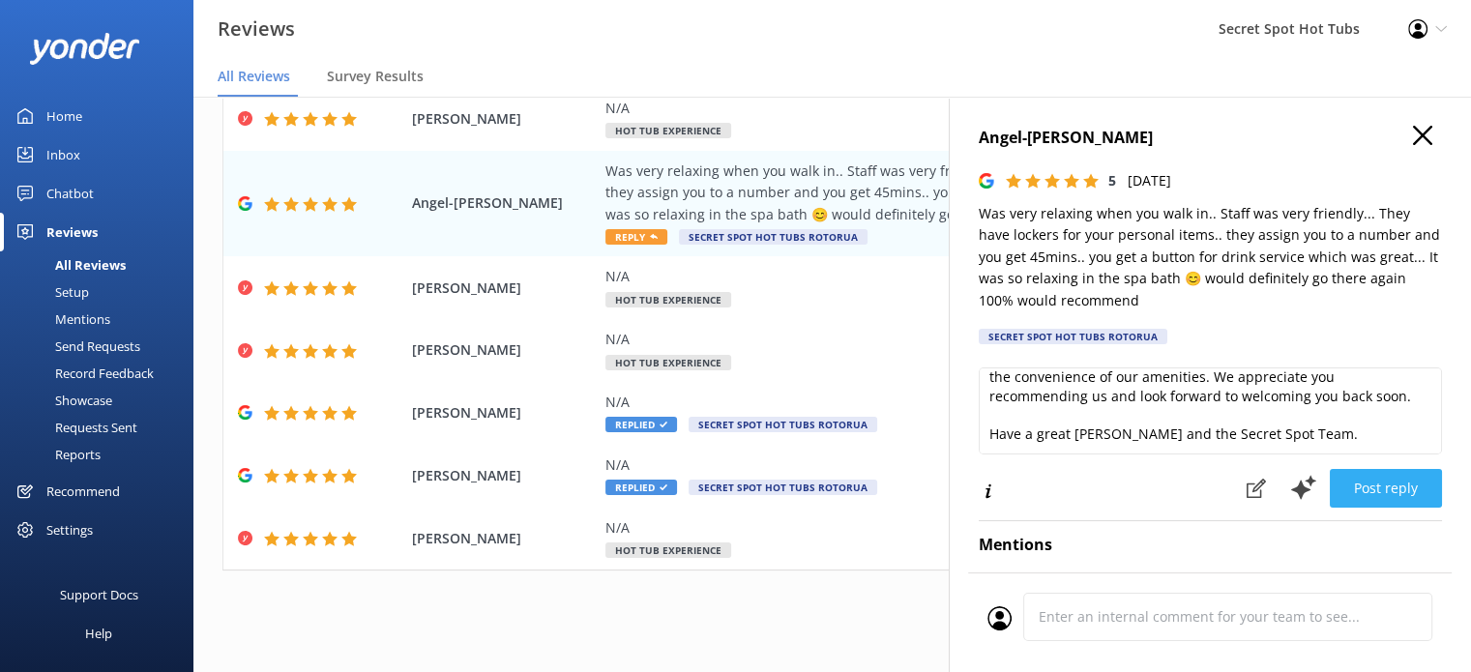
click at [1369, 491] on button "Post reply" at bounding box center [1386, 488] width 112 height 39
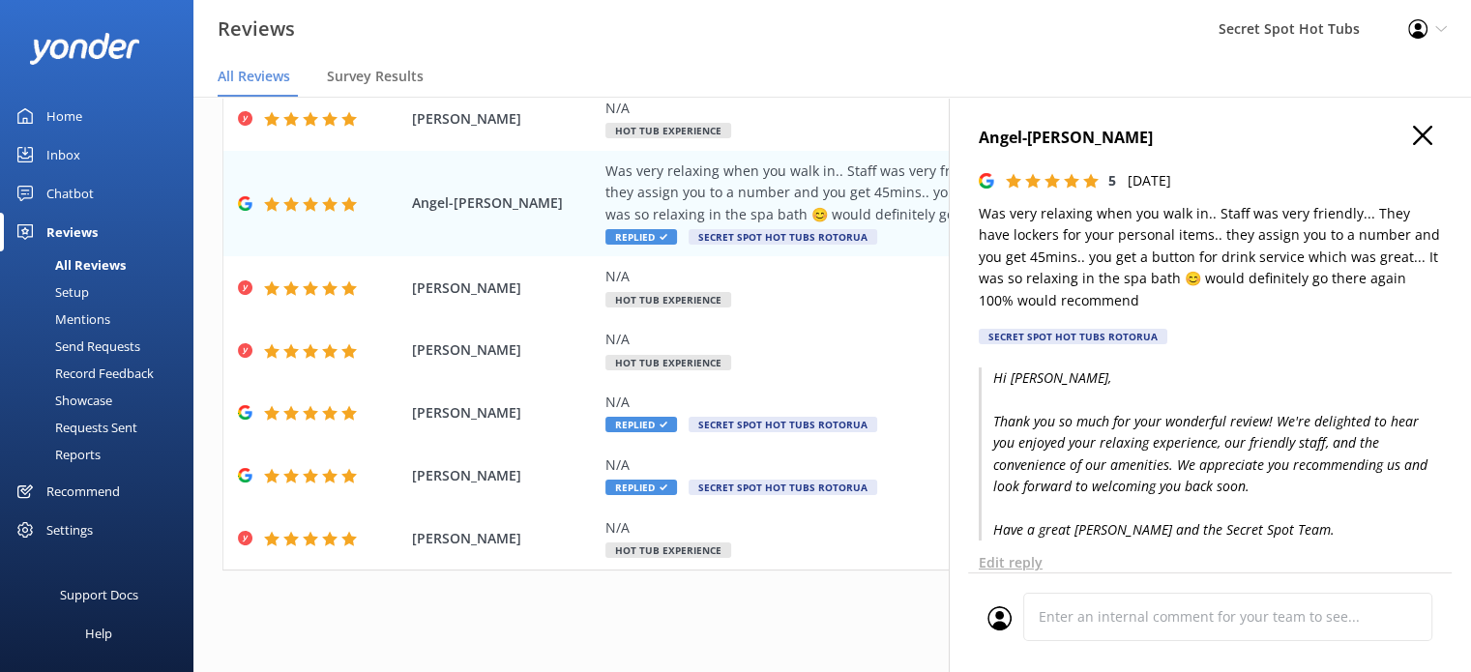
click at [1413, 132] on use "button" at bounding box center [1422, 135] width 19 height 19
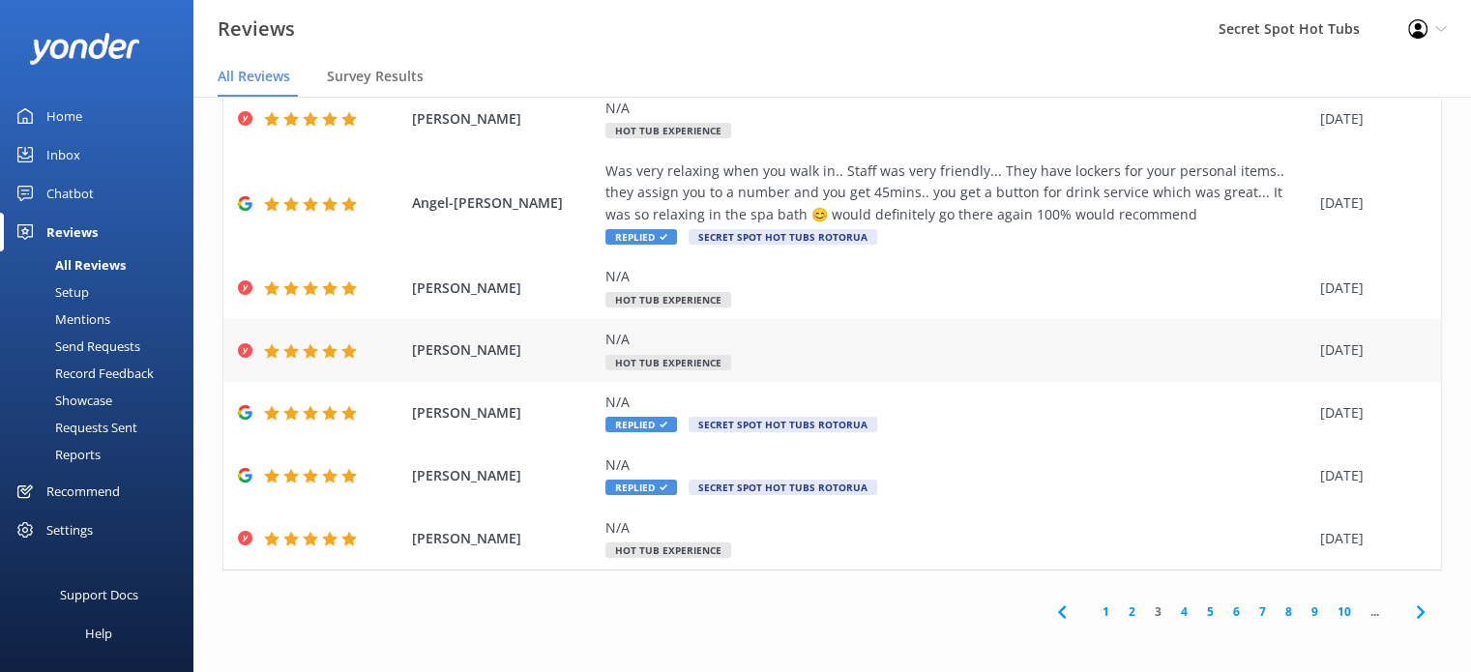
scroll to position [234, 0]
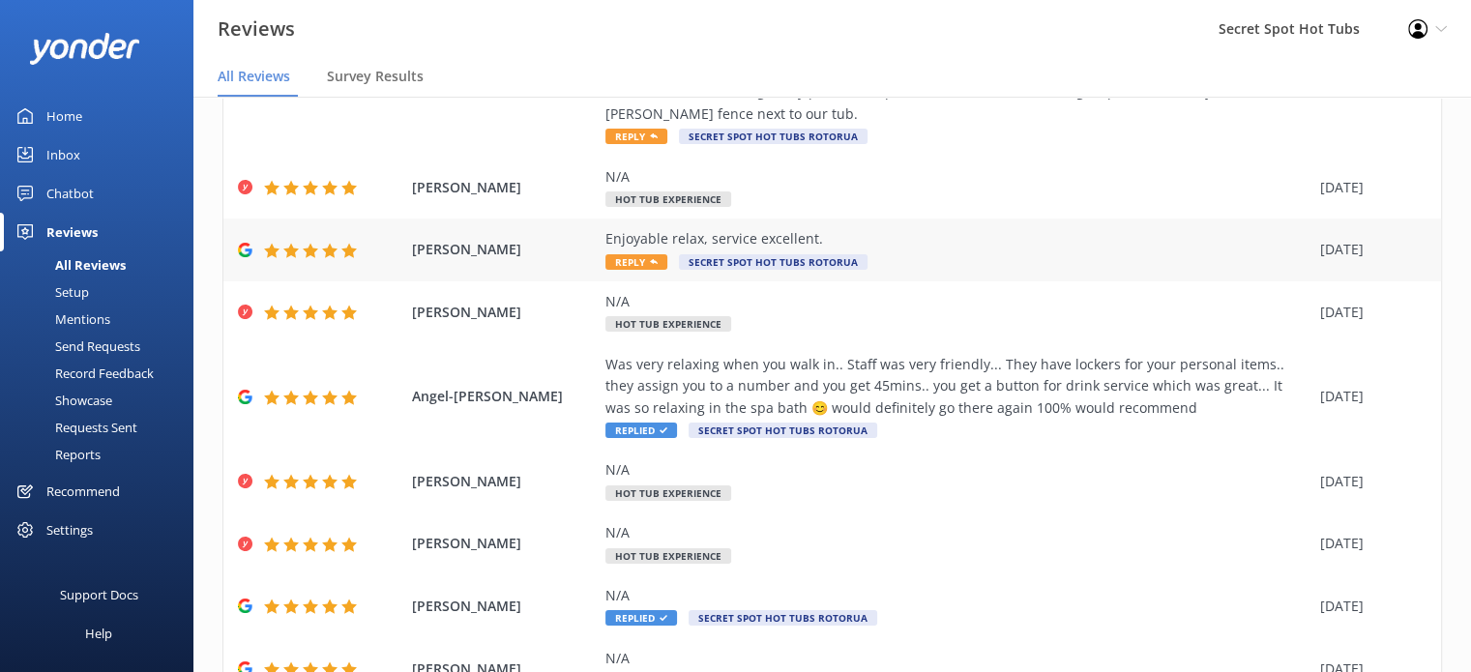
click at [612, 250] on div "Enjoyable relax, service excellent. Reply Secret Spot Hot Tubs Rotorua" at bounding box center [957, 250] width 705 height 44
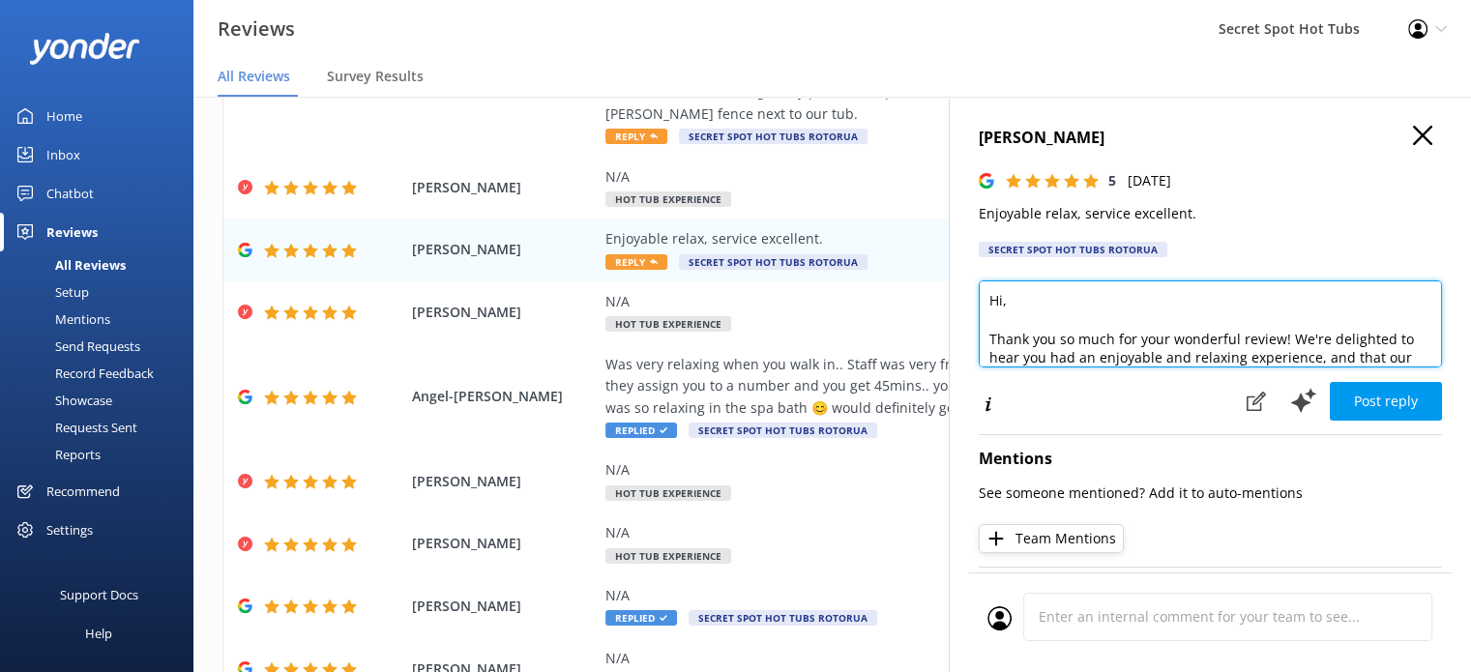
click at [1002, 303] on textarea "Hi, Thank you so much for your wonderful review! We're delighted to hear you ha…" at bounding box center [1210, 323] width 463 height 87
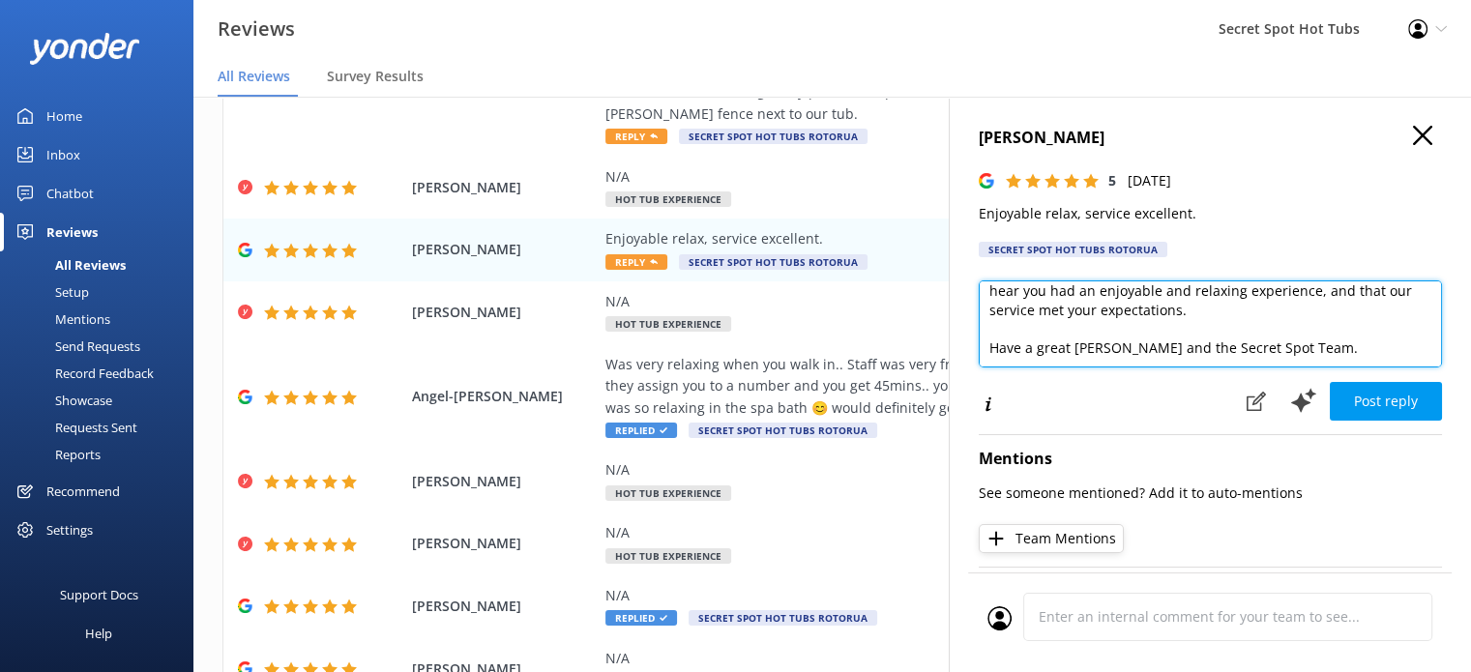
scroll to position [85, 0]
type textarea "Hi [PERSON_NAME], Thank you so much for your wonderful review! We're delighted …"
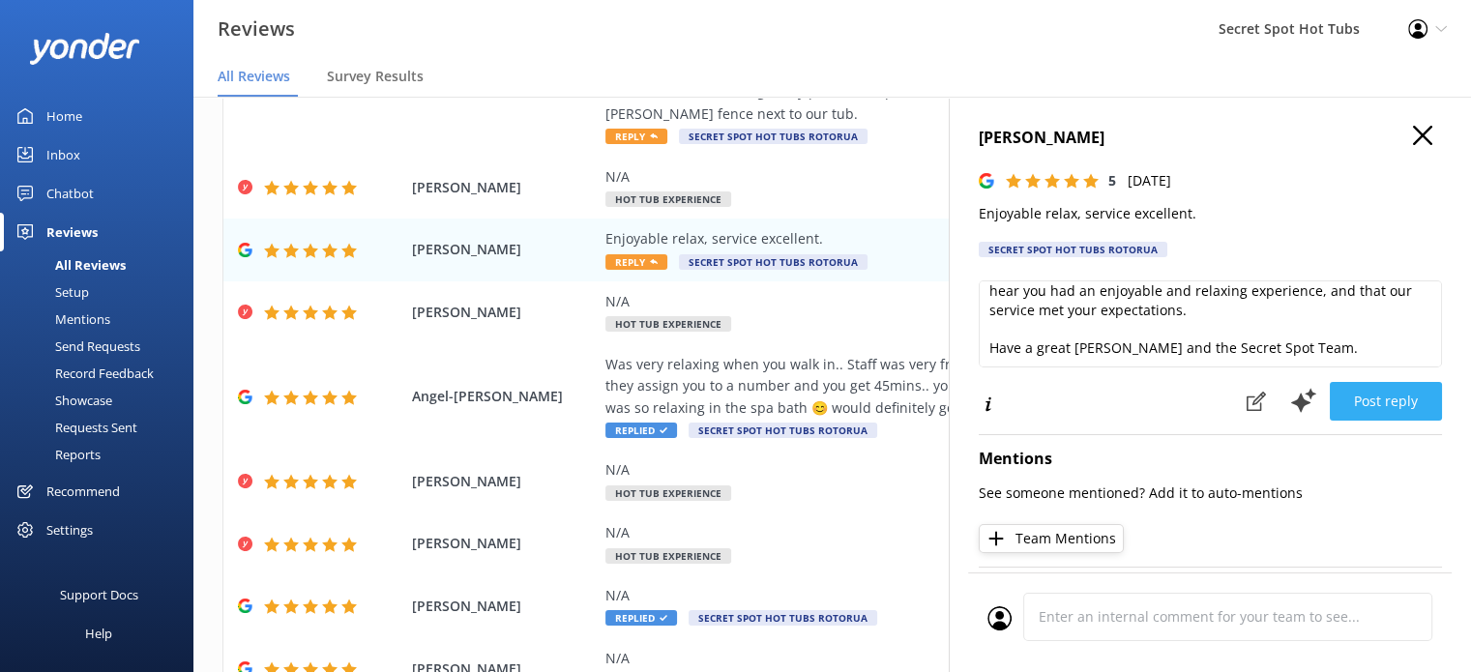
click at [1391, 404] on button "Post reply" at bounding box center [1386, 401] width 112 height 39
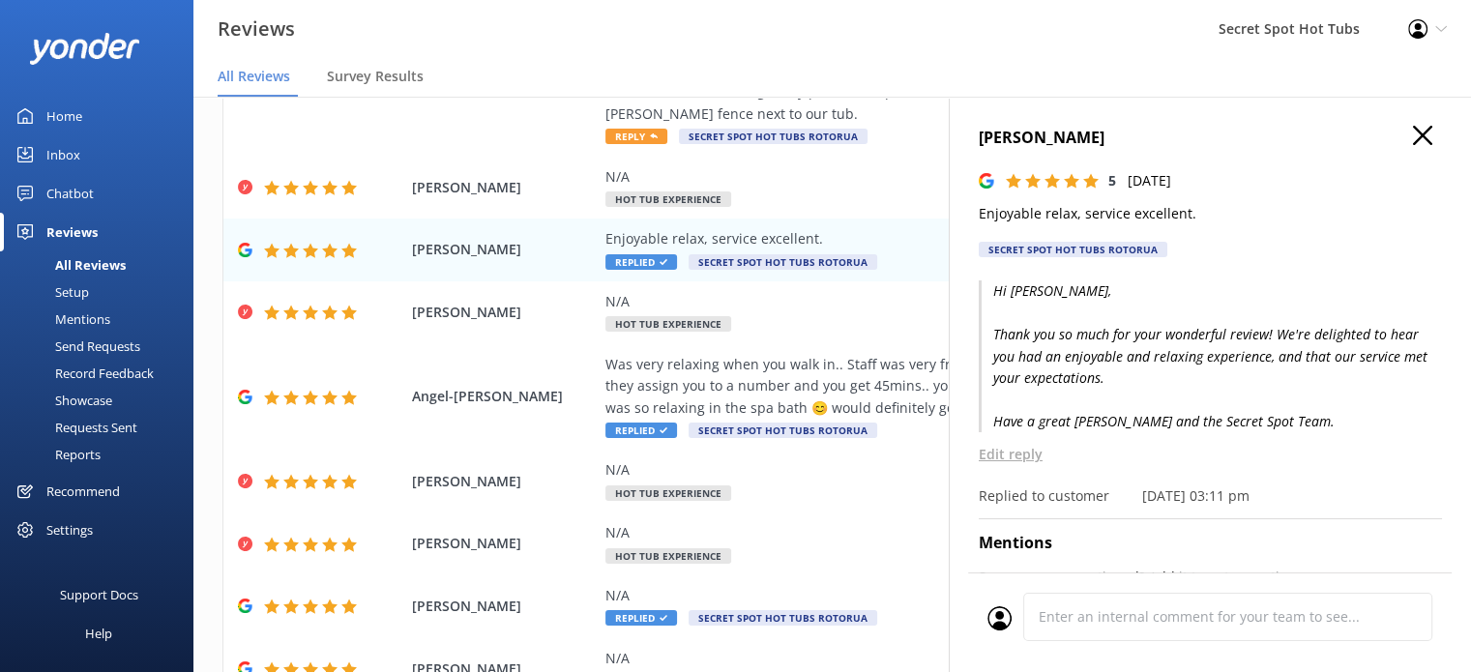
click at [1413, 129] on icon "button" at bounding box center [1422, 135] width 19 height 19
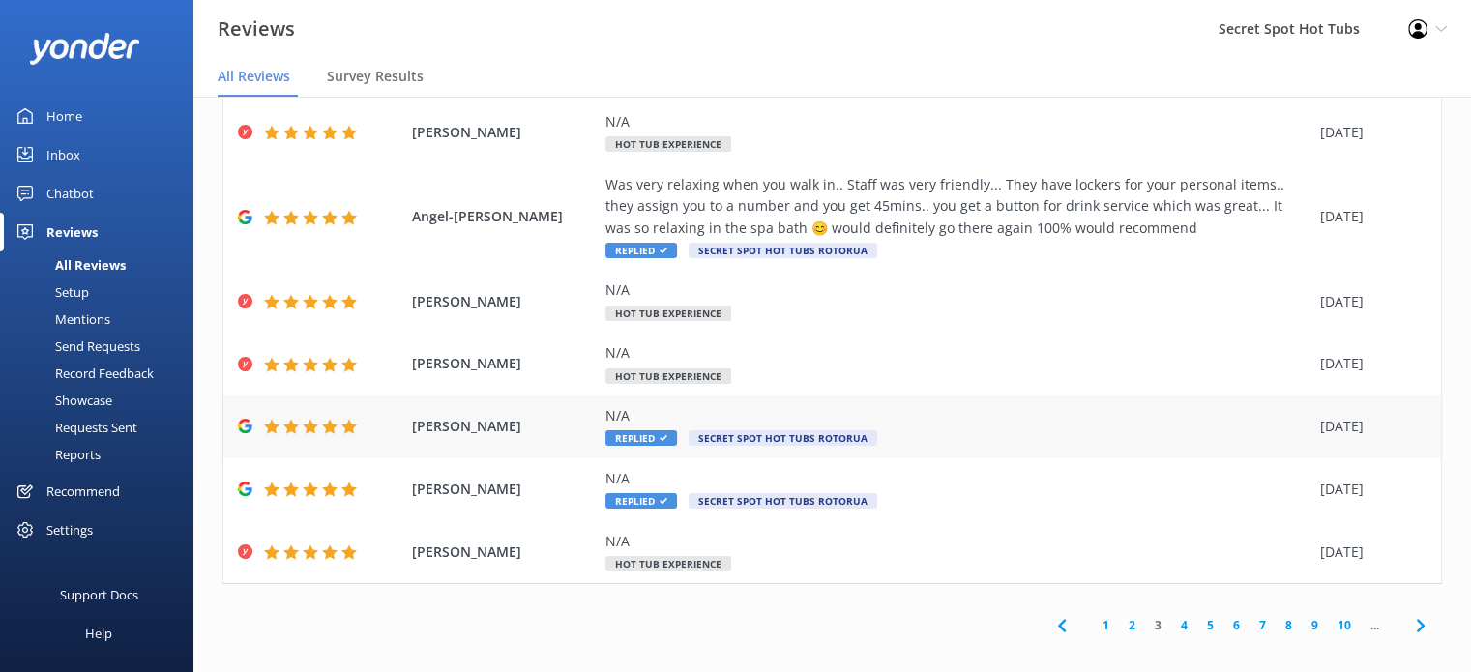
scroll to position [427, 0]
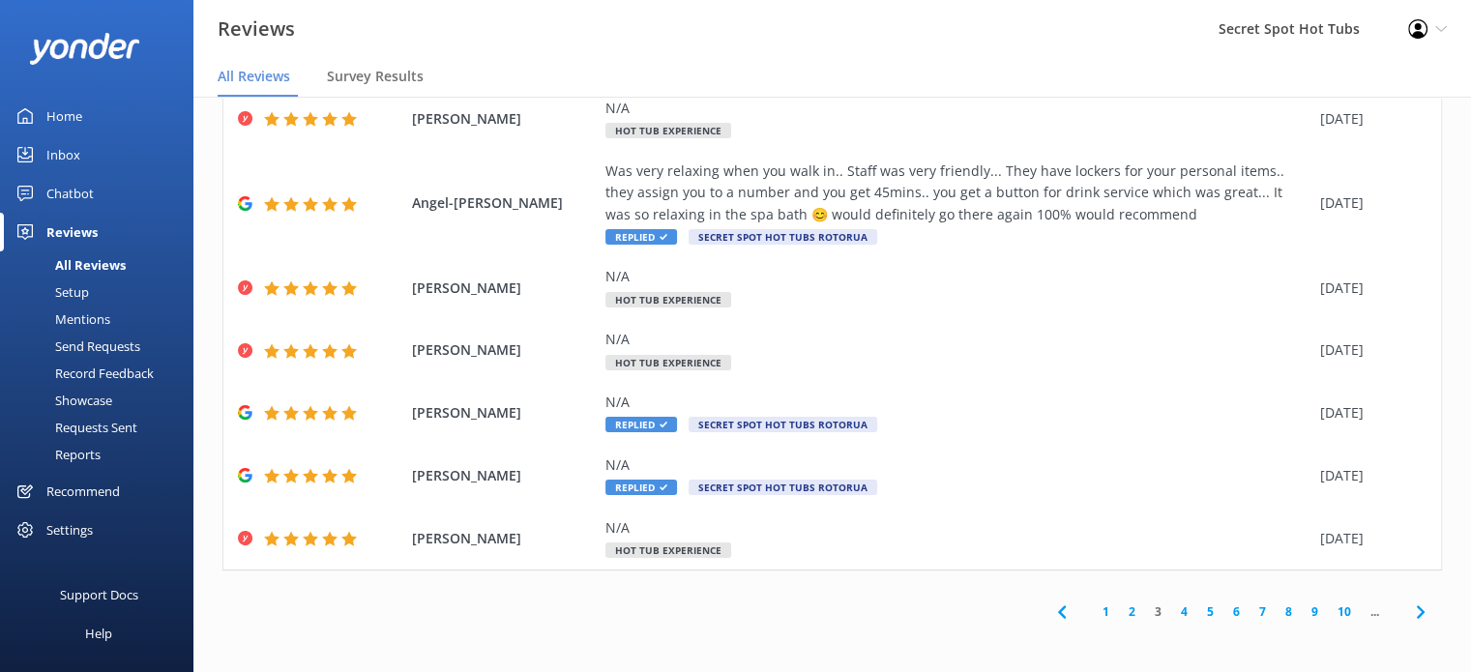
click at [1119, 607] on link "2" at bounding box center [1132, 611] width 26 height 18
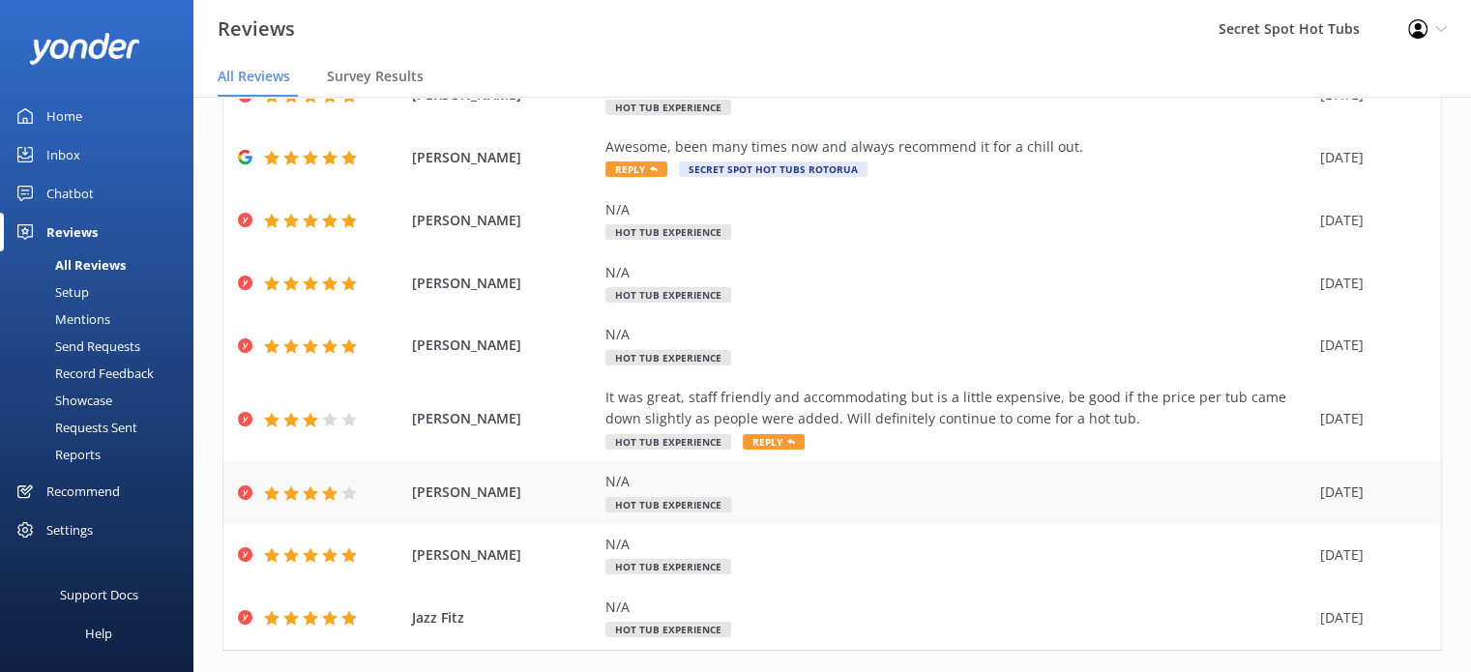
scroll to position [276, 0]
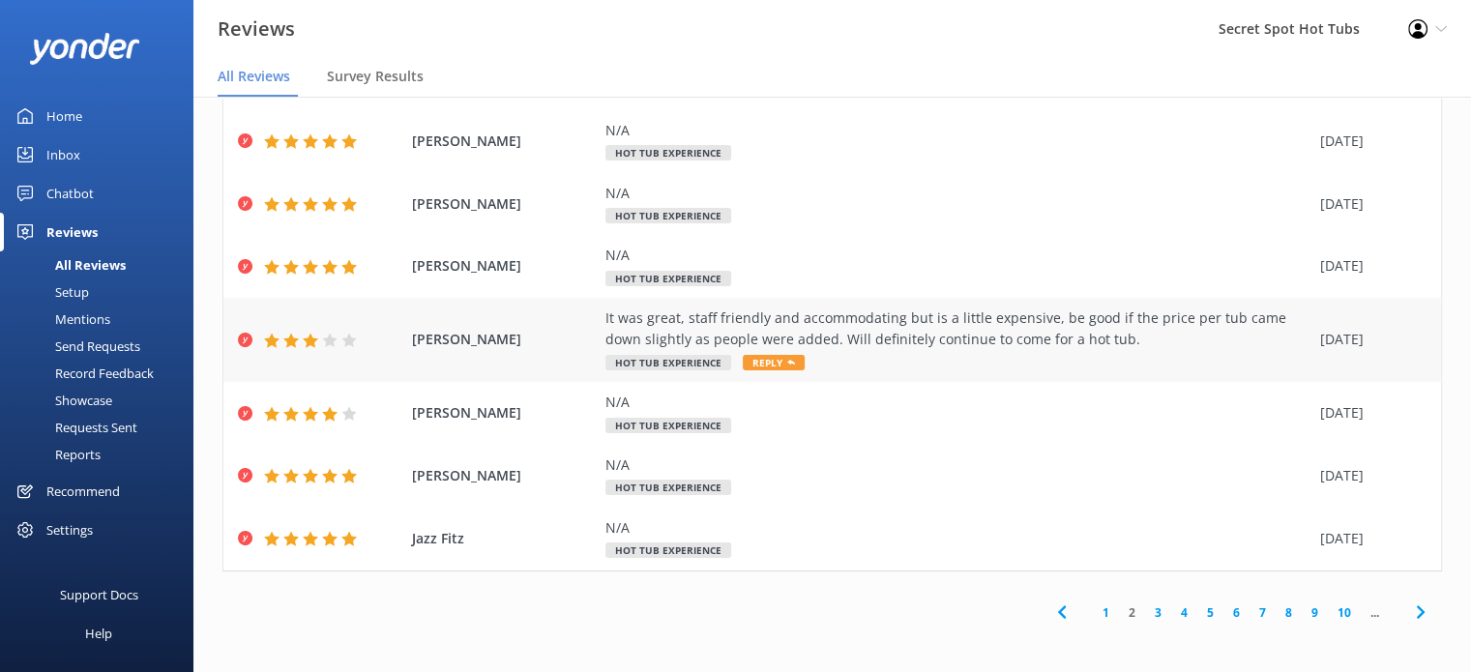
click at [641, 334] on div "It was great, staff friendly and accommodating but is a little expensive, be go…" at bounding box center [957, 330] width 705 height 44
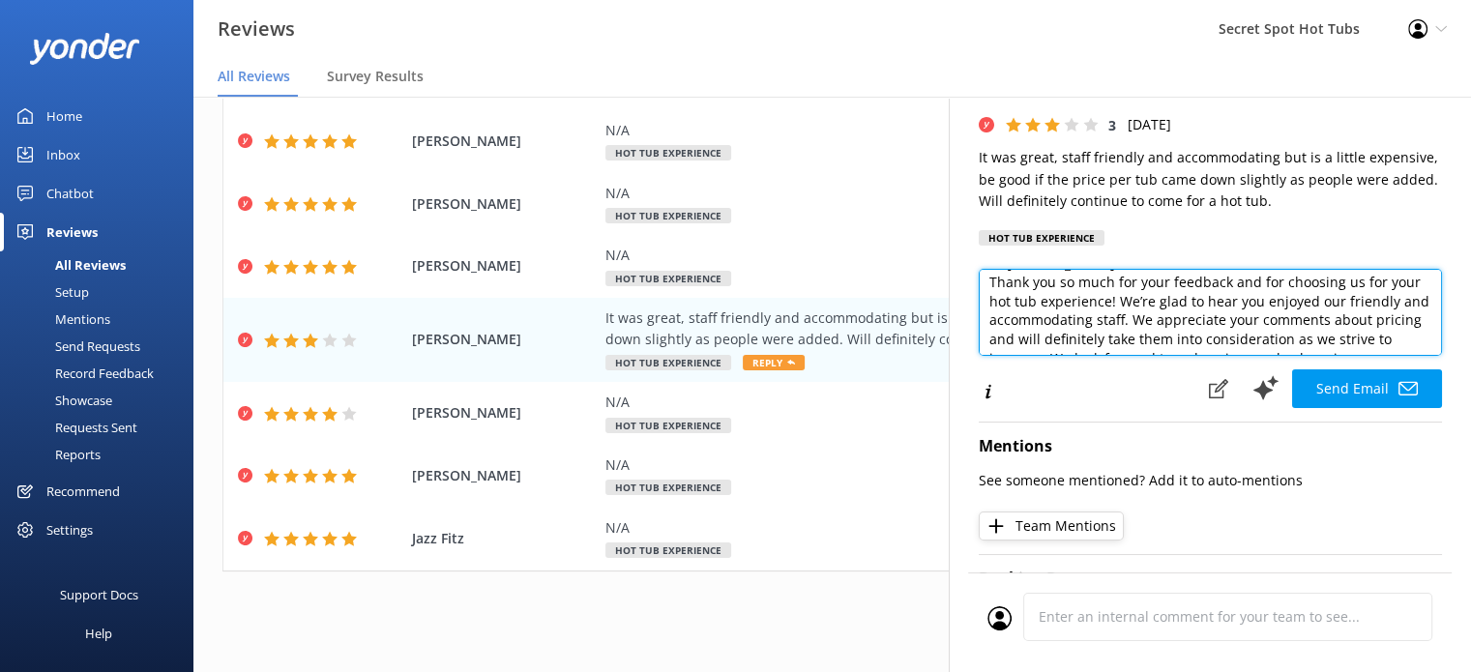
scroll to position [39, 0]
drag, startPoint x: 1078, startPoint y: 329, endPoint x: 1118, endPoint y: 341, distance: 41.6
click at [1118, 341] on textarea "Hi [PERSON_NAME], Thank you so much for your feedback and for choosing us for y…" at bounding box center [1210, 312] width 463 height 87
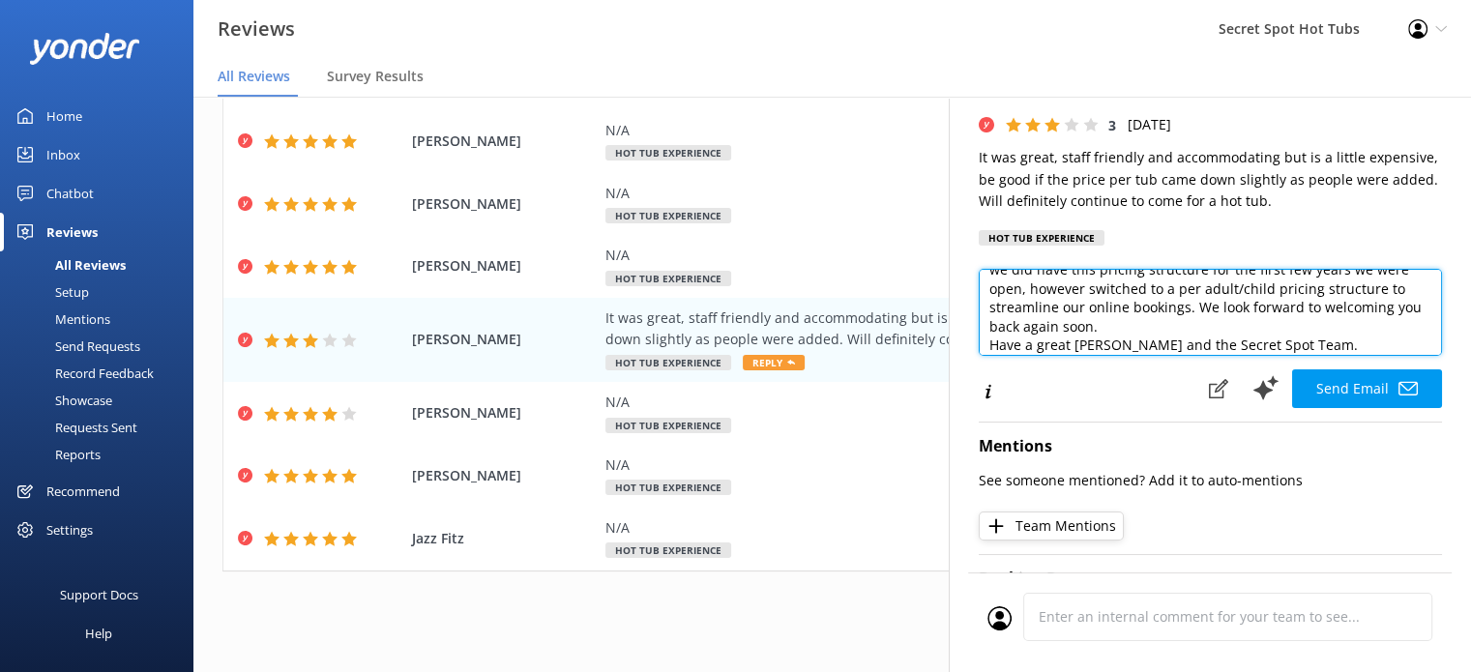
scroll to position [123, 0]
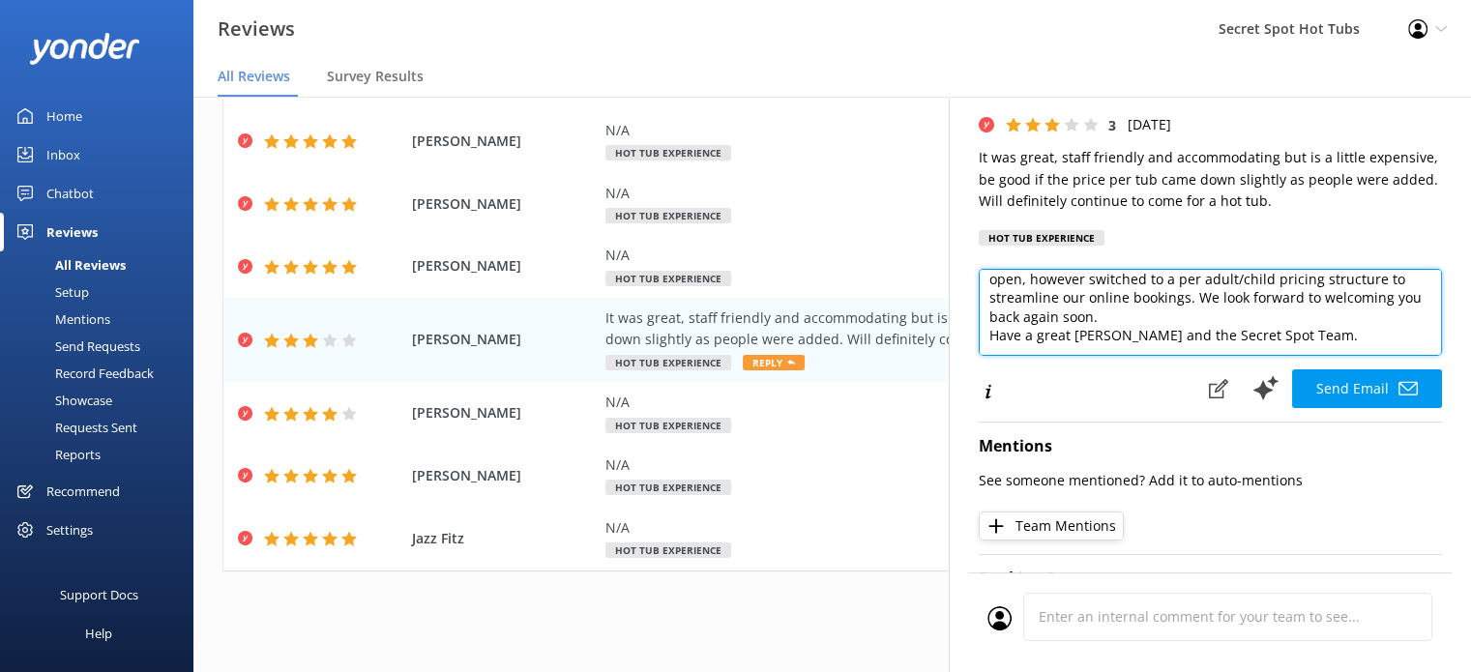
click at [1325, 297] on textarea "Hi [PERSON_NAME], Thank you so much for your feedback and for choosing us for y…" at bounding box center [1210, 312] width 463 height 87
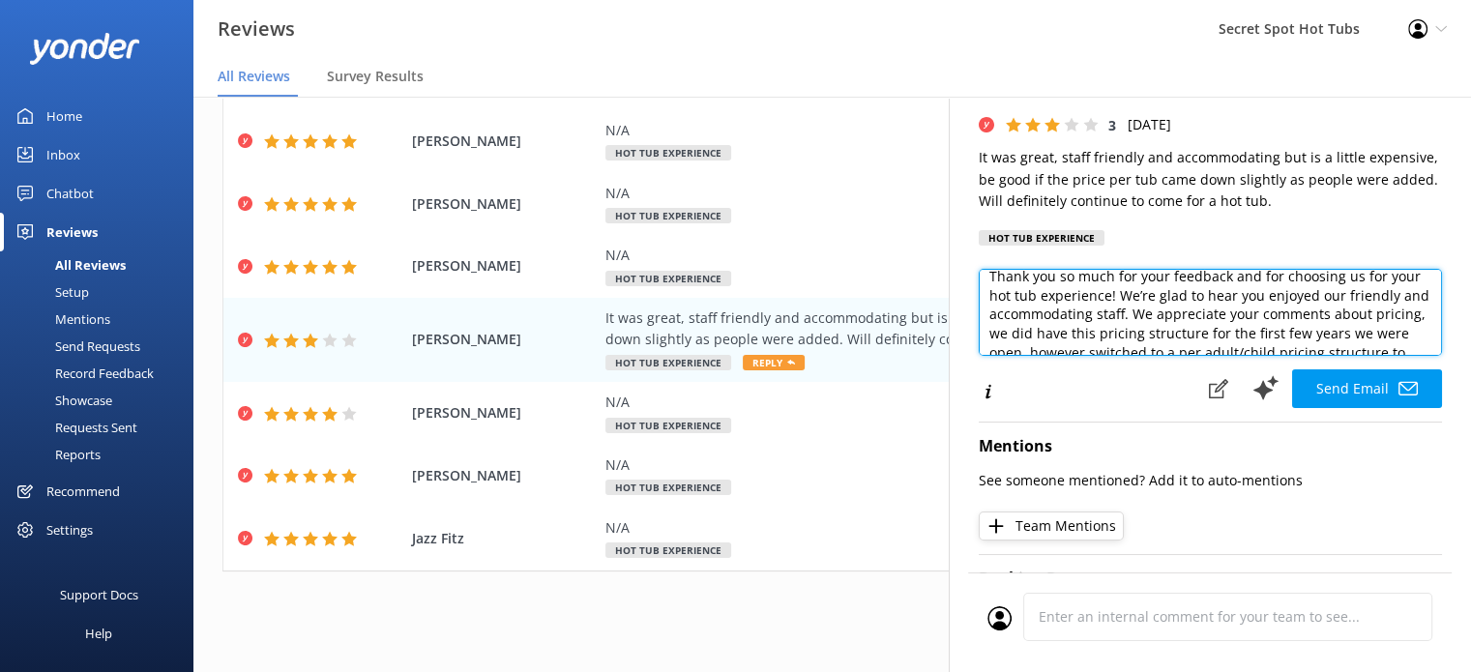
scroll to position [0, 0]
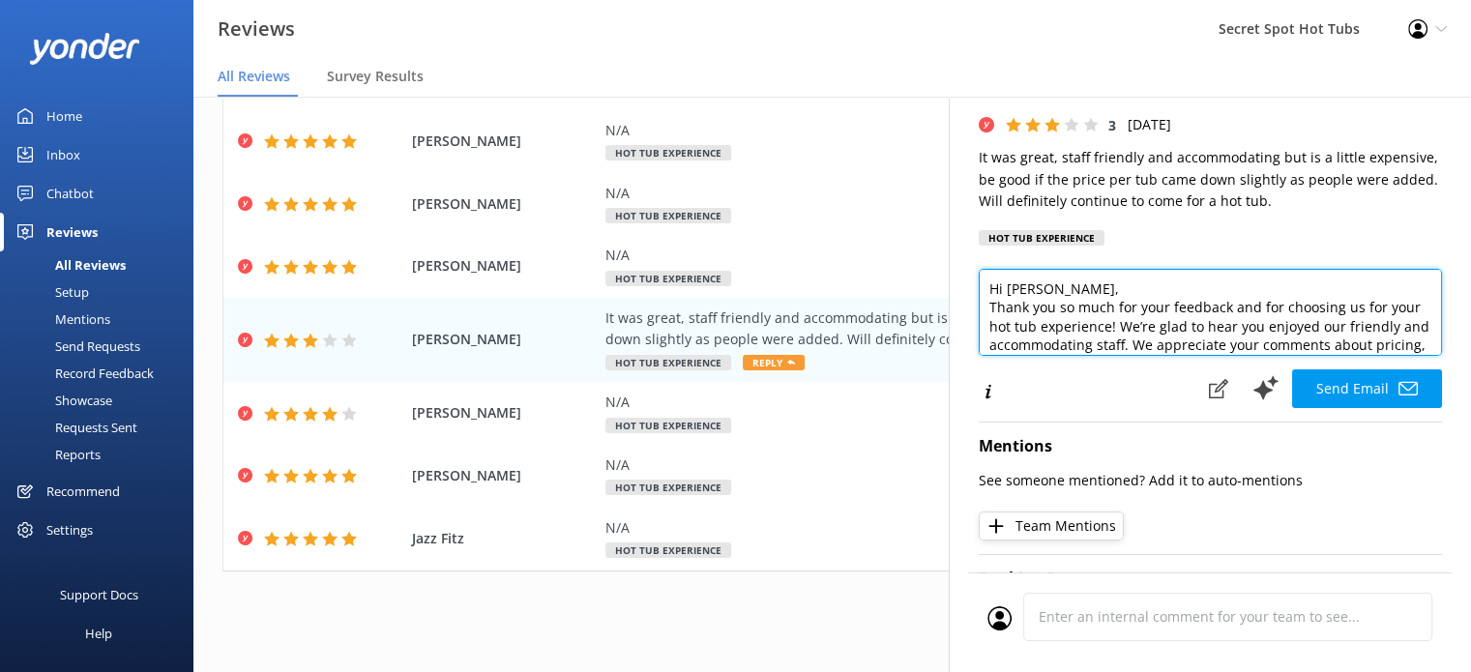
click at [1140, 286] on textarea "Hi [PERSON_NAME], Thank you so much for your feedback and for choosing us for y…" at bounding box center [1210, 312] width 463 height 87
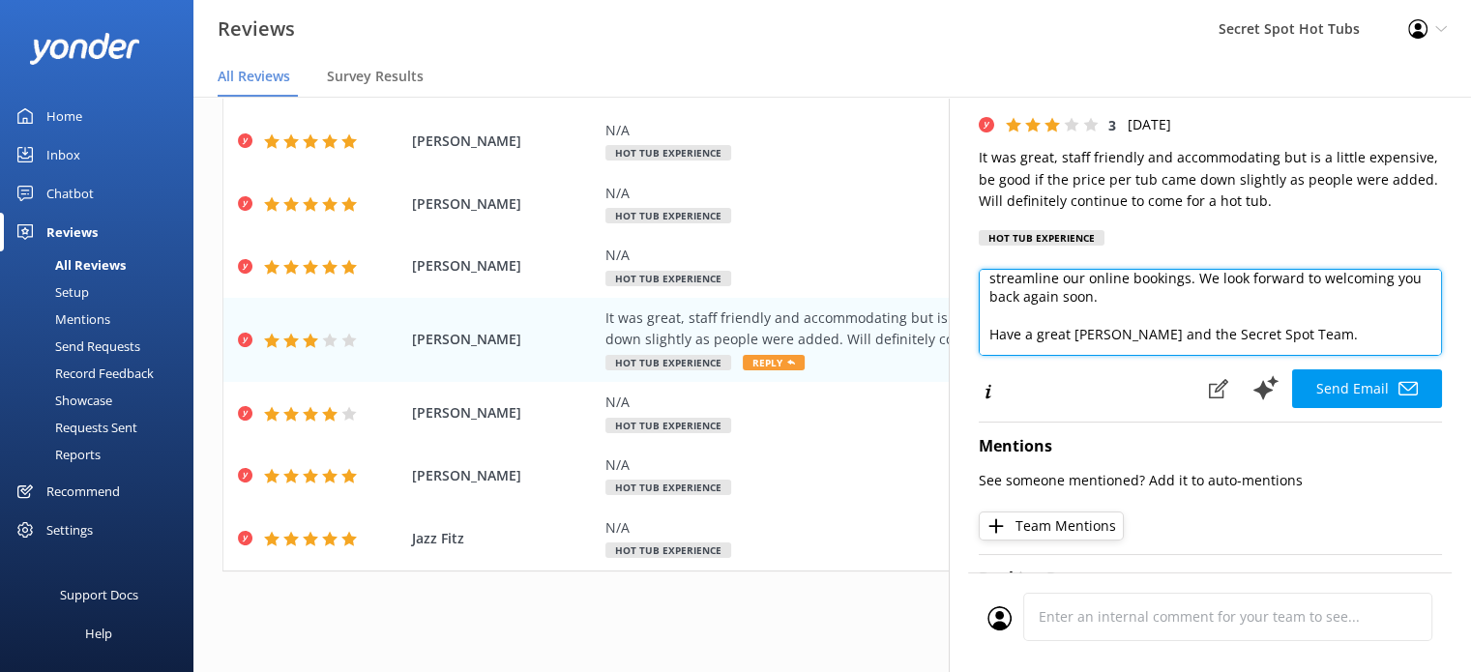
scroll to position [161, 0]
type textarea "Hi [PERSON_NAME], Thank you so much for your feedback and for choosing us for y…"
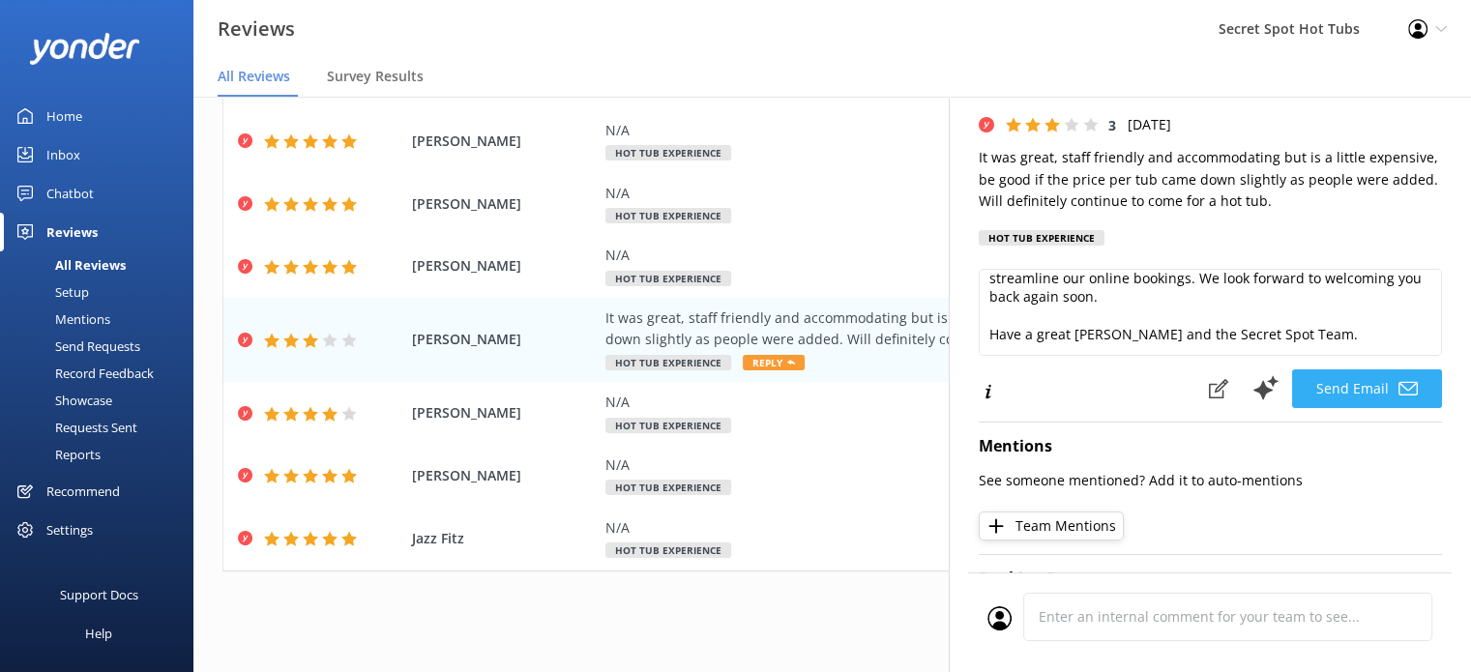
click at [1355, 388] on button "Send Email" at bounding box center [1367, 388] width 150 height 39
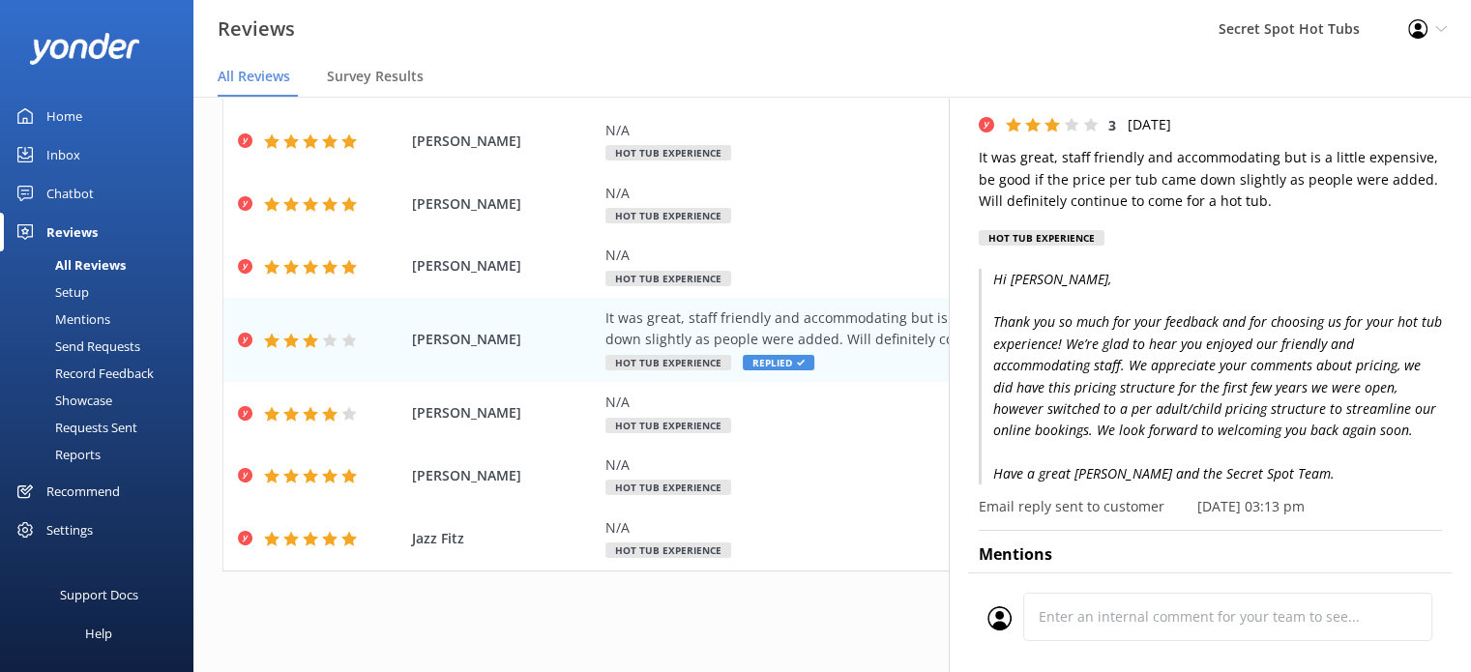
click at [213, 277] on div "Out of 2347 reviews: 4.7 NPS 77 All reply statuses All reply statuses Needs a r…" at bounding box center [831, 217] width 1277 height 871
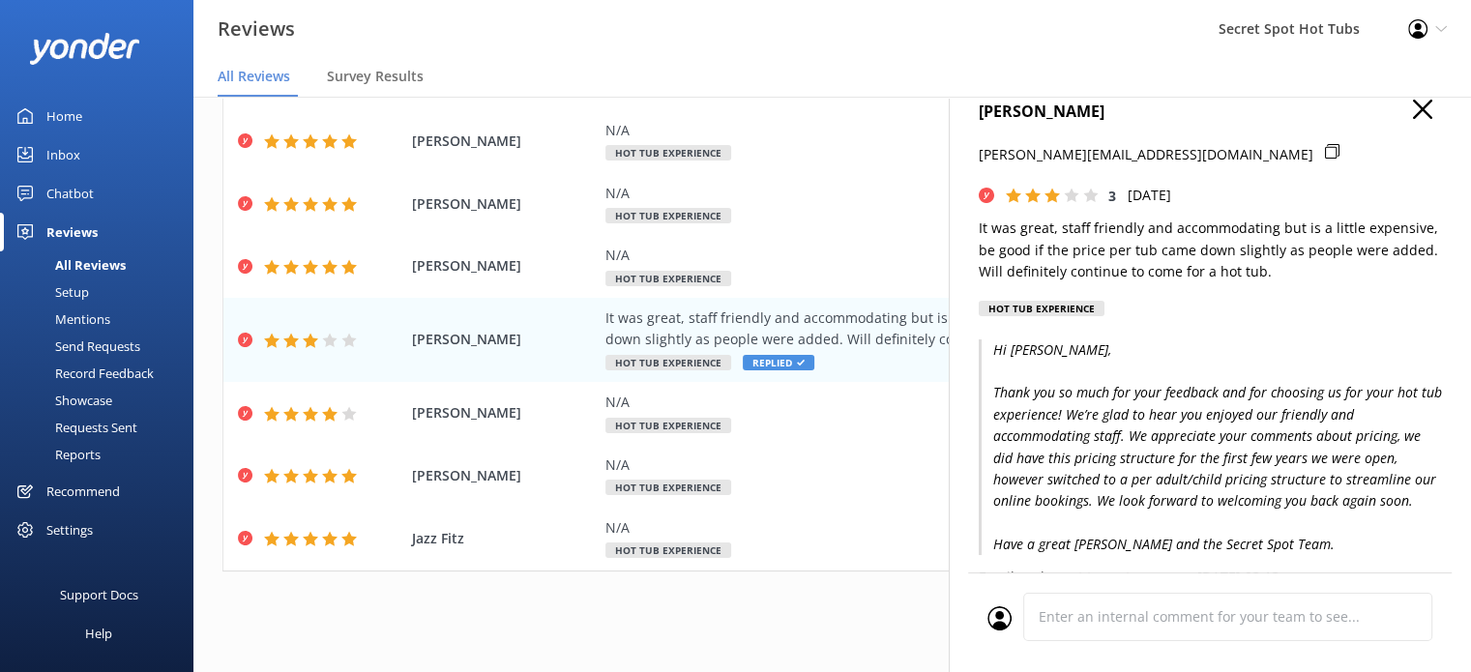
scroll to position [0, 0]
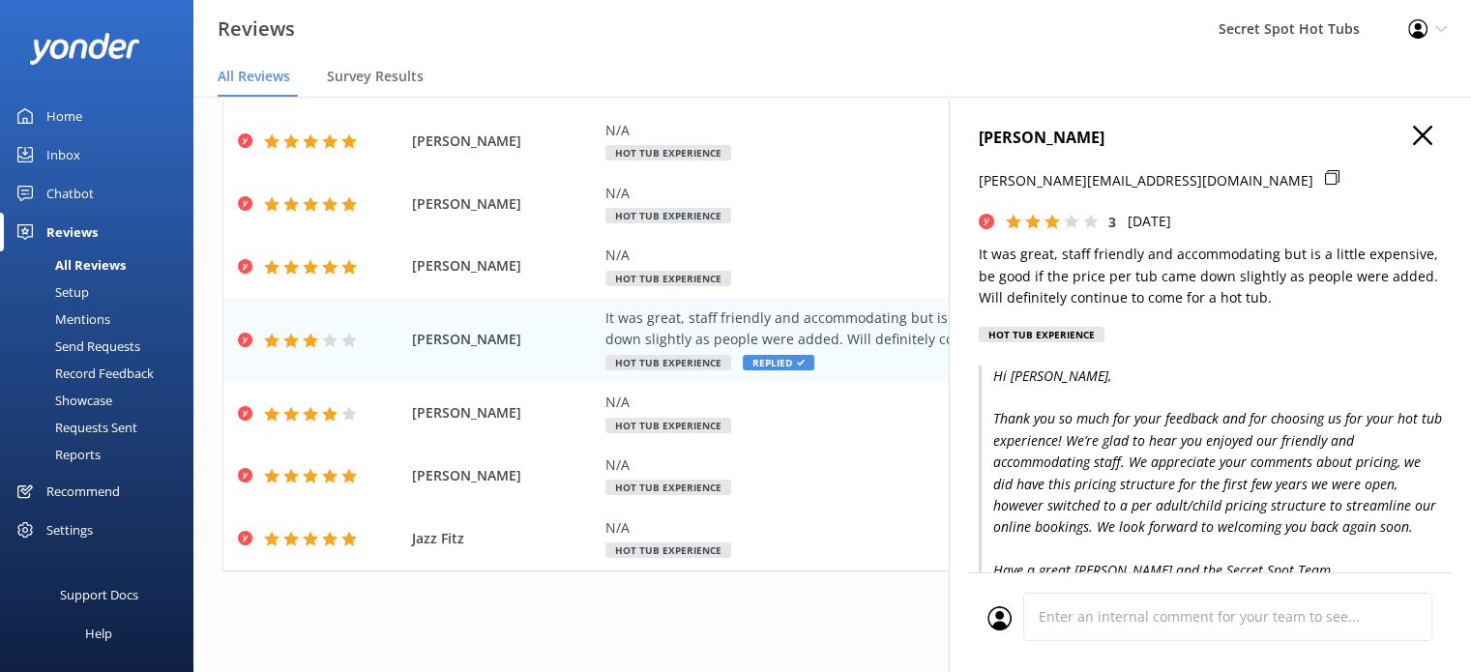
click at [1413, 140] on icon "button" at bounding box center [1422, 135] width 19 height 19
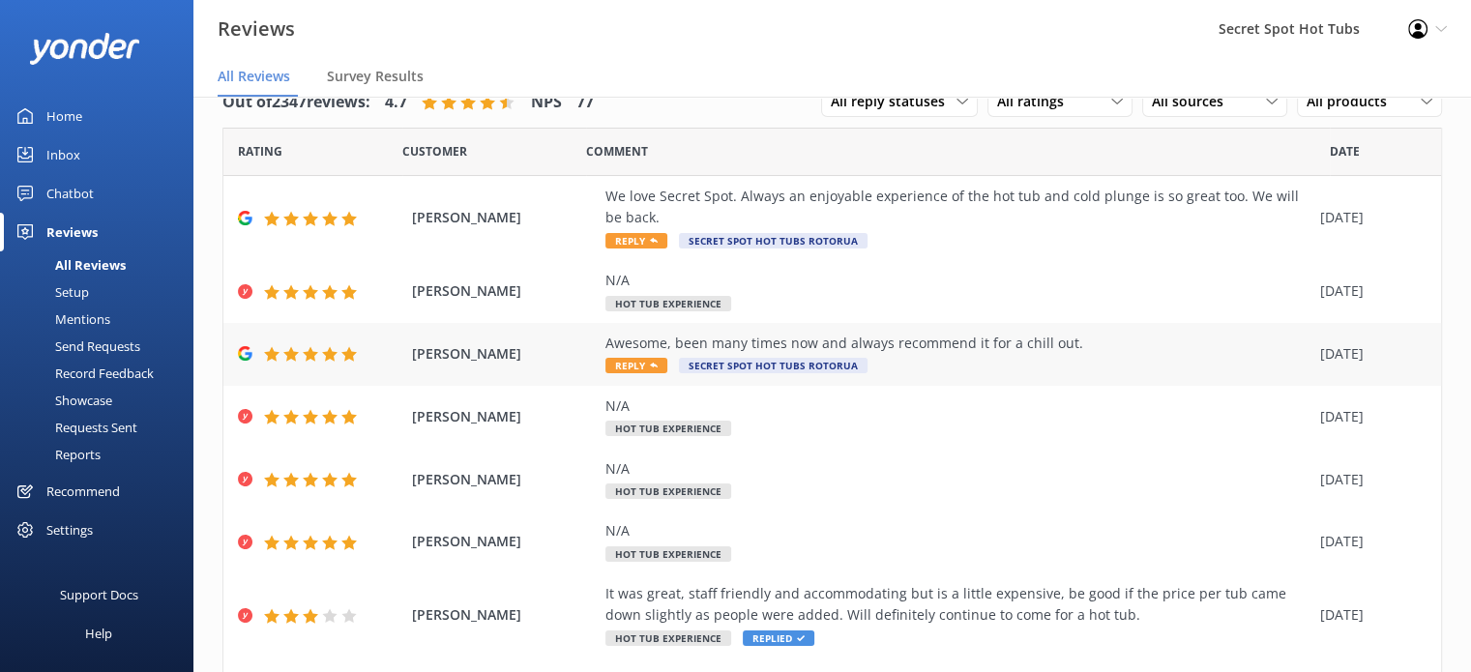
click at [642, 349] on div "Awesome, been many times now and always recommend it for a chill out." at bounding box center [957, 343] width 705 height 21
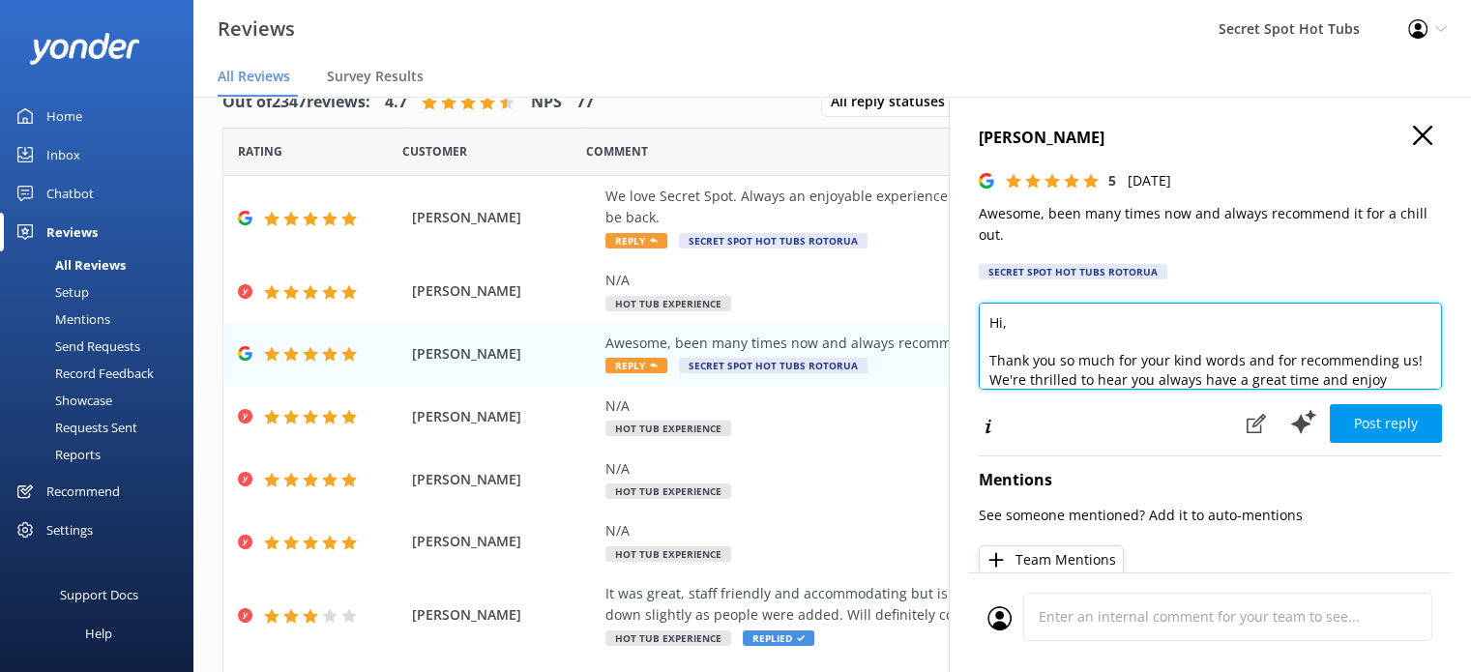
click at [1004, 327] on textarea "Hi, Thank you so much for your kind words and for recommending us! We're thrill…" at bounding box center [1210, 346] width 463 height 87
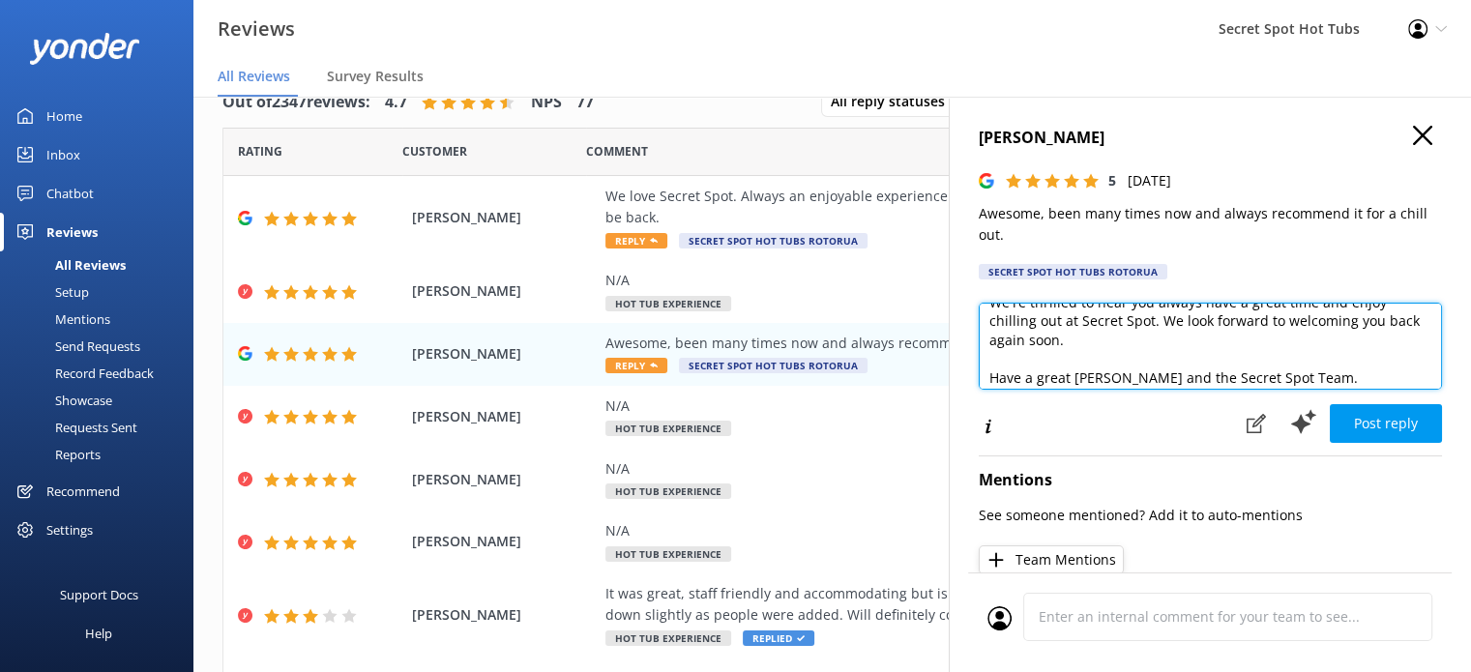
scroll to position [104, 0]
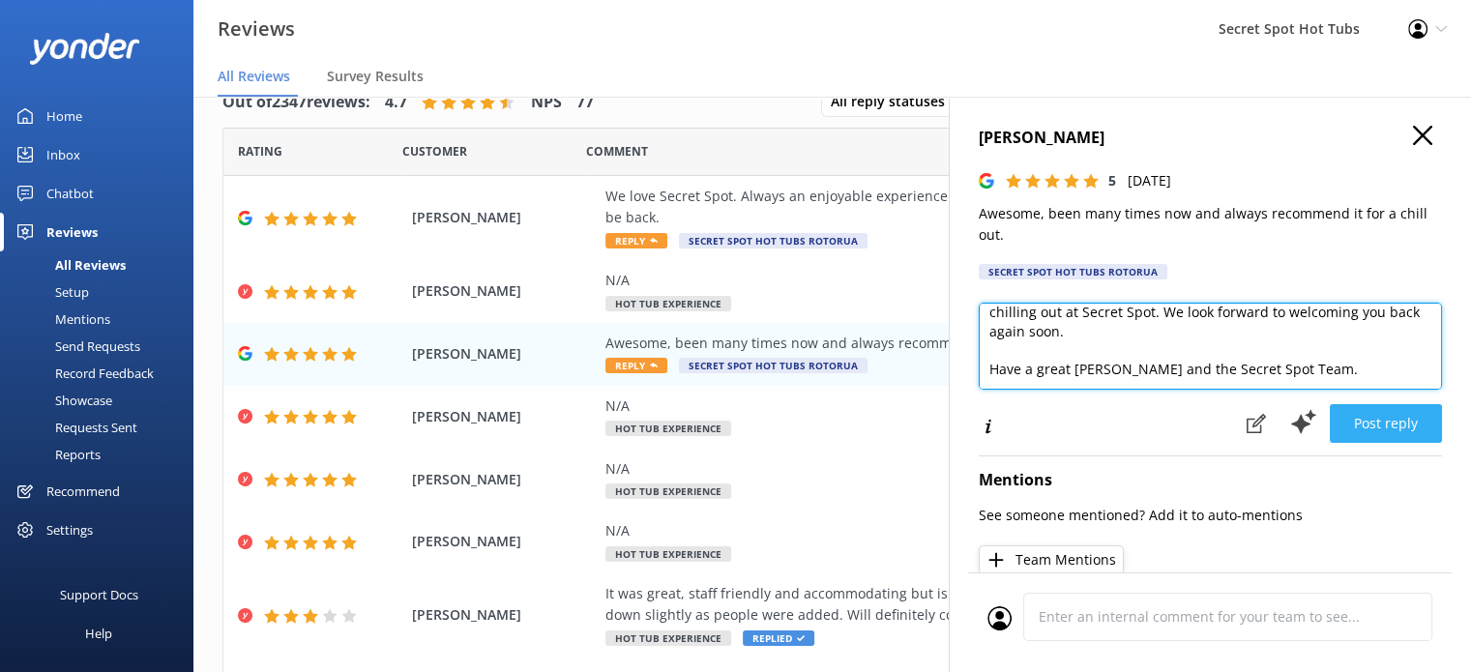
type textarea "Hi [PERSON_NAME], Thank you so much for your kind words and for recommending us…"
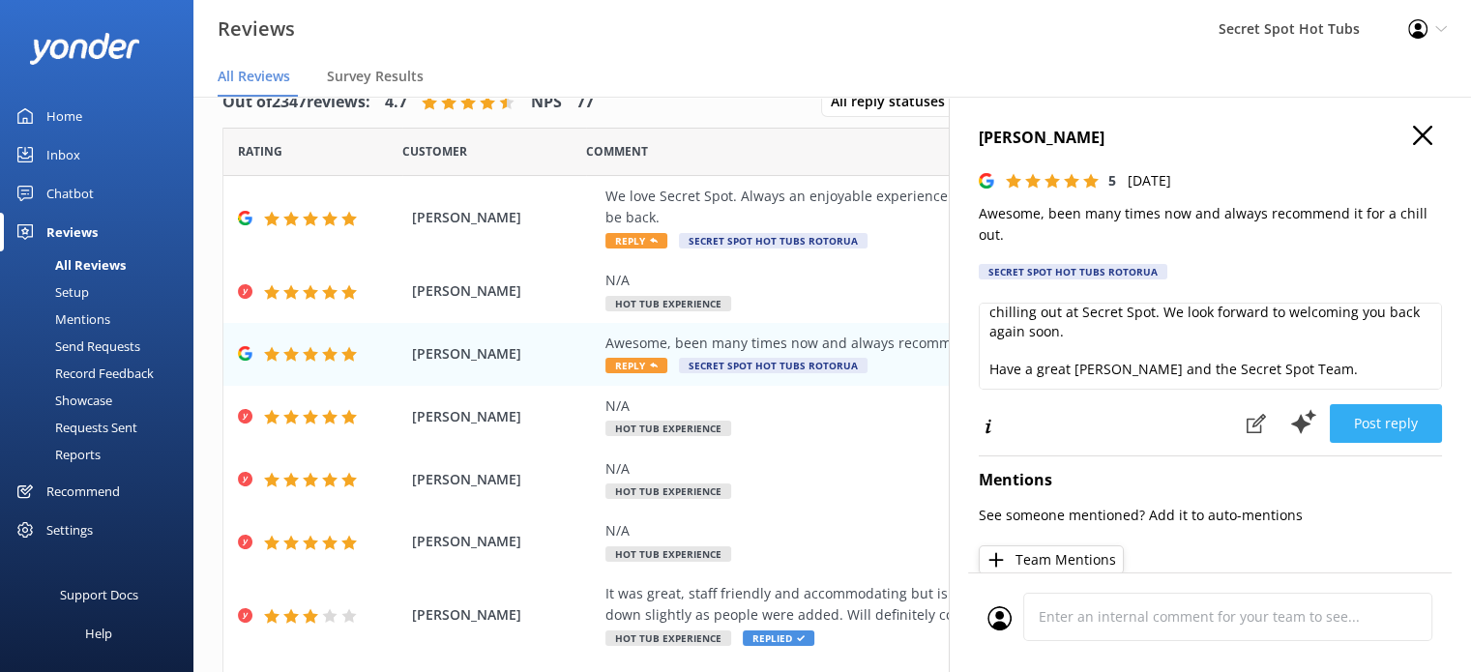
click at [1385, 416] on button "Post reply" at bounding box center [1386, 423] width 112 height 39
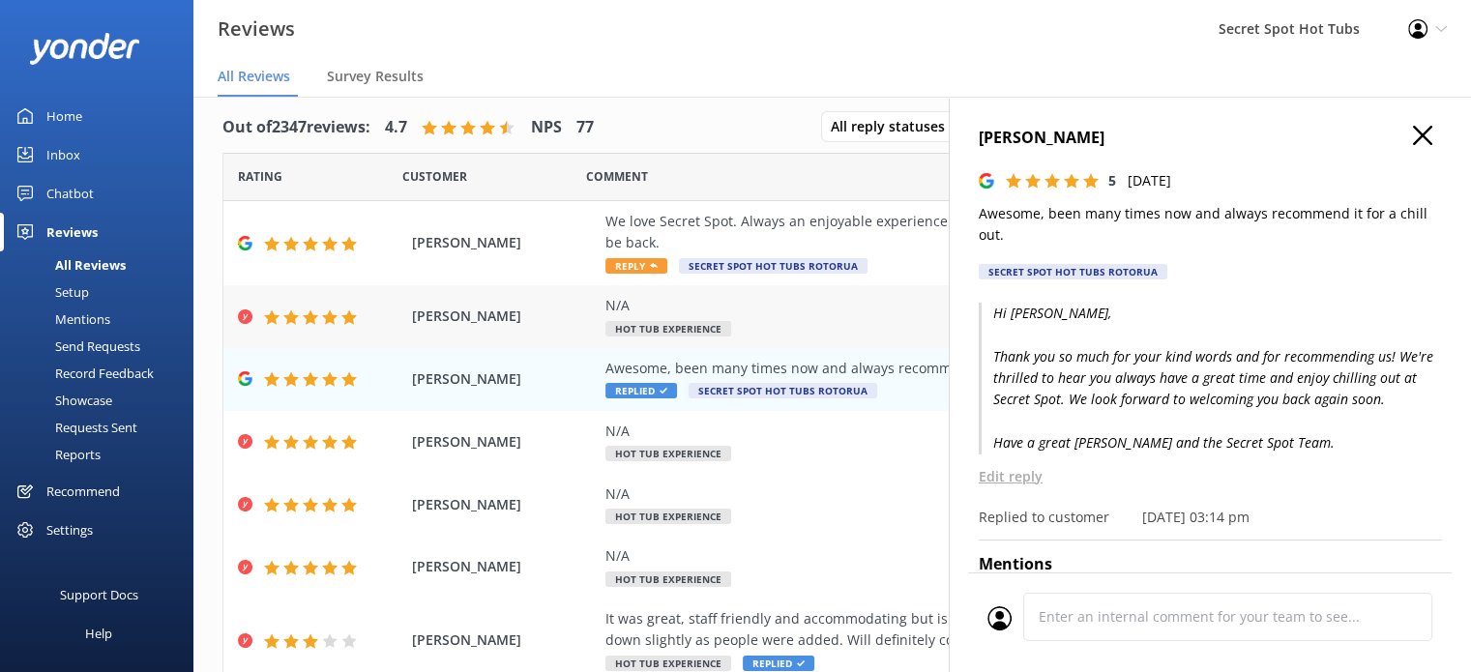
scroll to position [0, 0]
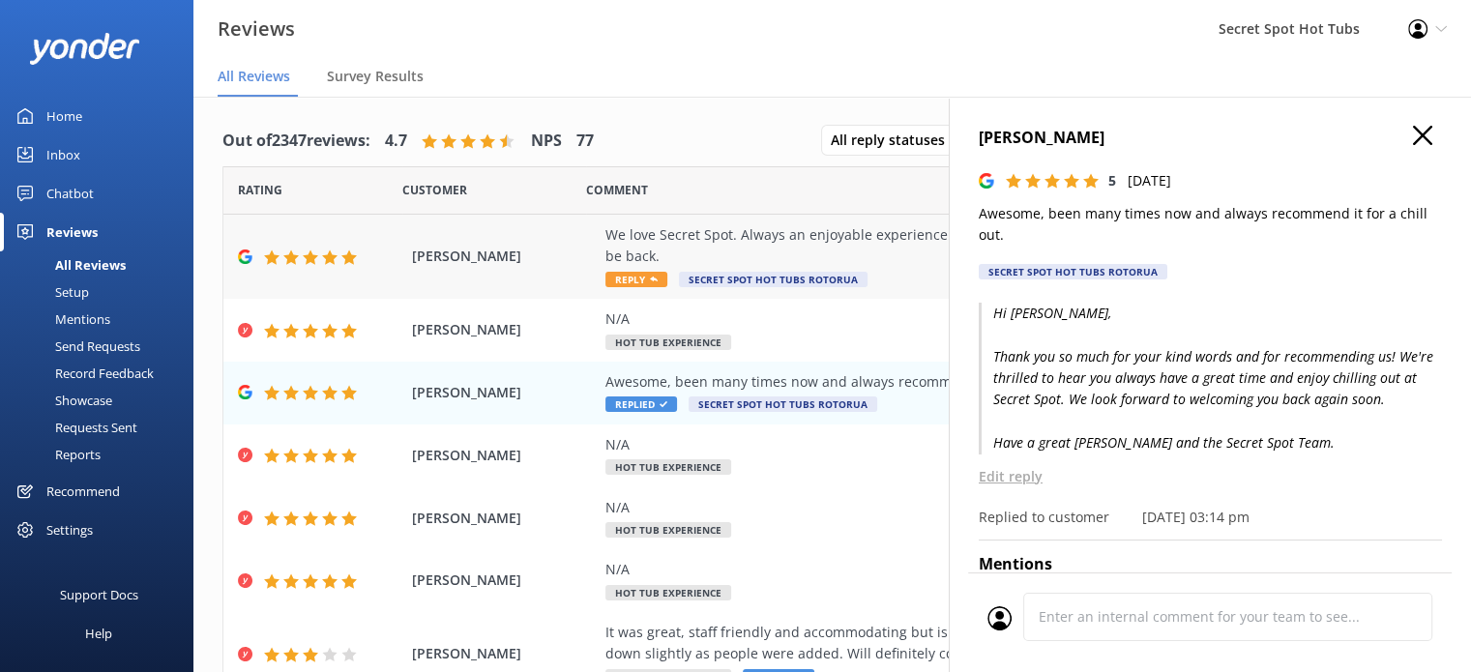
click at [650, 239] on div "We love Secret Spot. Always an enjoyable experience of the hot tub and cold plu…" at bounding box center [957, 246] width 705 height 44
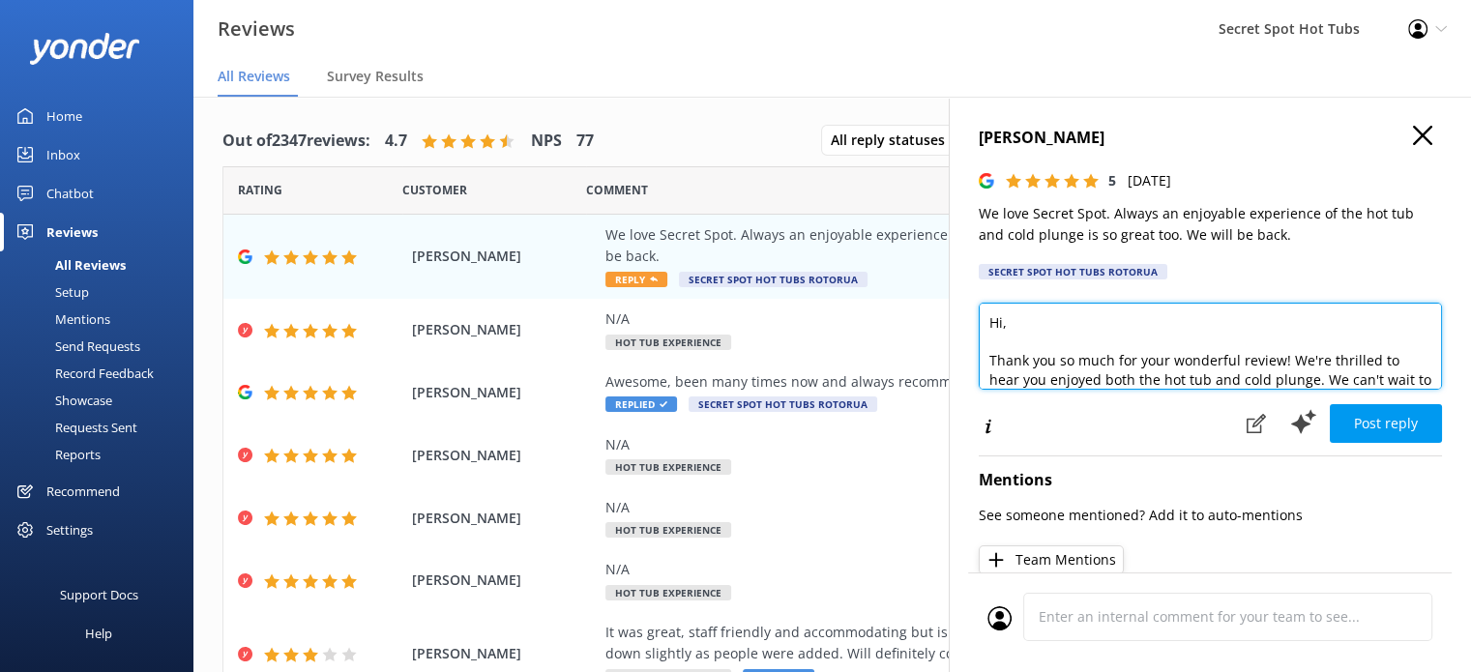
click at [1002, 327] on textarea "Hi, Thank you so much for your wonderful review! We're thrilled to hear you enj…" at bounding box center [1210, 346] width 463 height 87
drag, startPoint x: 1370, startPoint y: 360, endPoint x: 1325, endPoint y: 356, distance: 45.6
click at [1325, 356] on textarea "Hi [PERSON_NAME], Thank you so much for your wonderful review! We're thrilled t…" at bounding box center [1210, 346] width 463 height 87
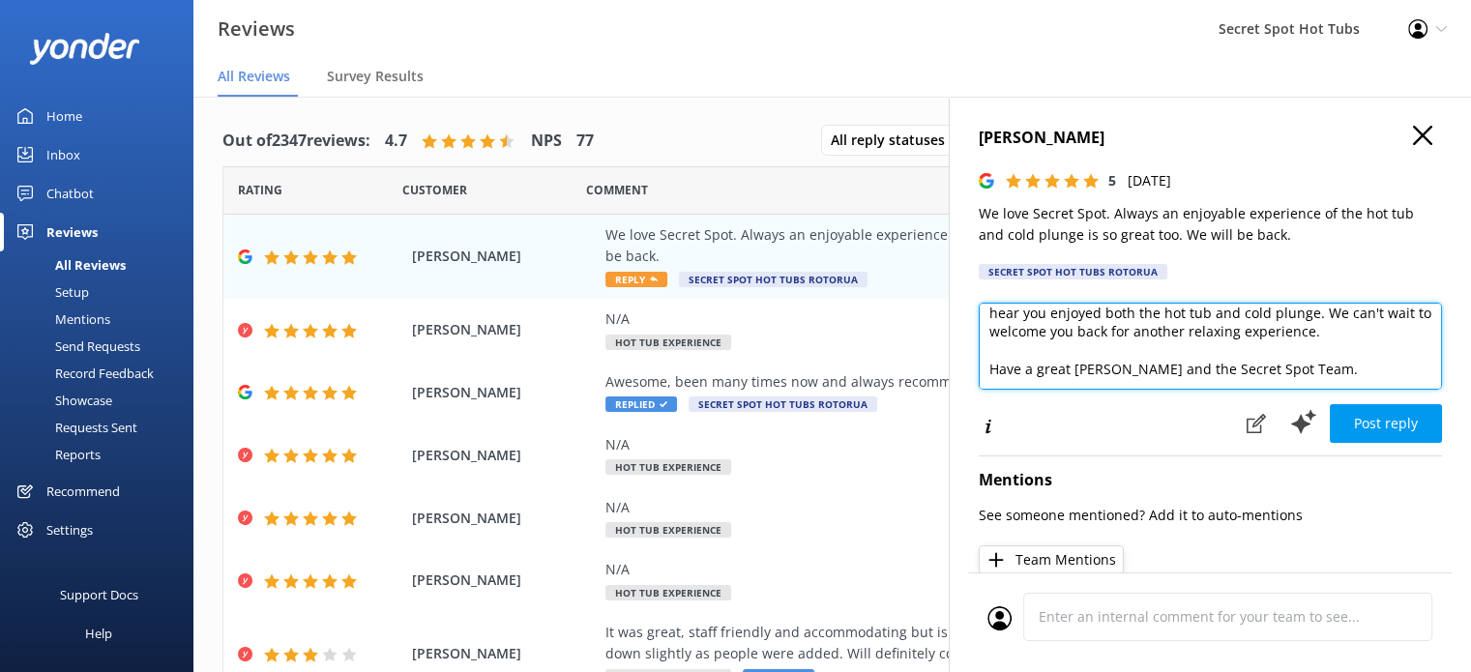
scroll to position [85, 0]
type textarea "Hi [PERSON_NAME], Thank you so much for your wonderful review! We're so happy t…"
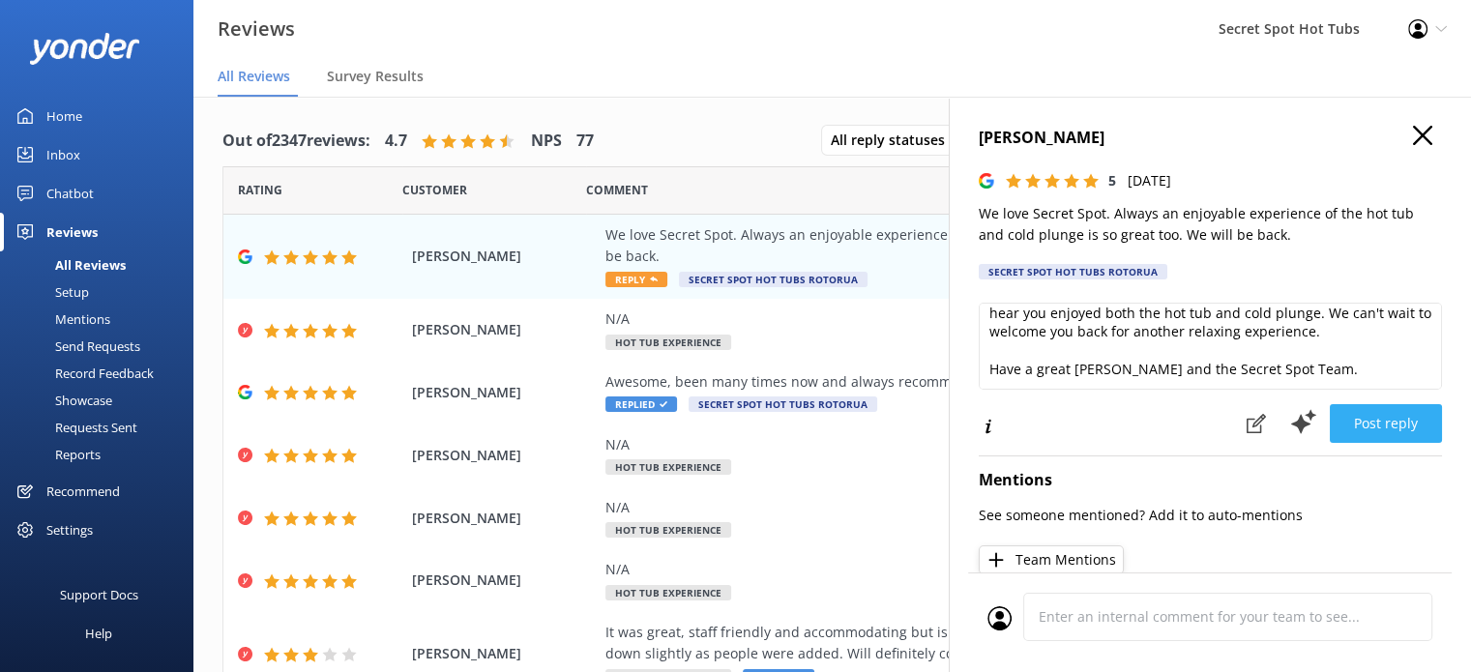
click at [1372, 425] on button "Post reply" at bounding box center [1386, 423] width 112 height 39
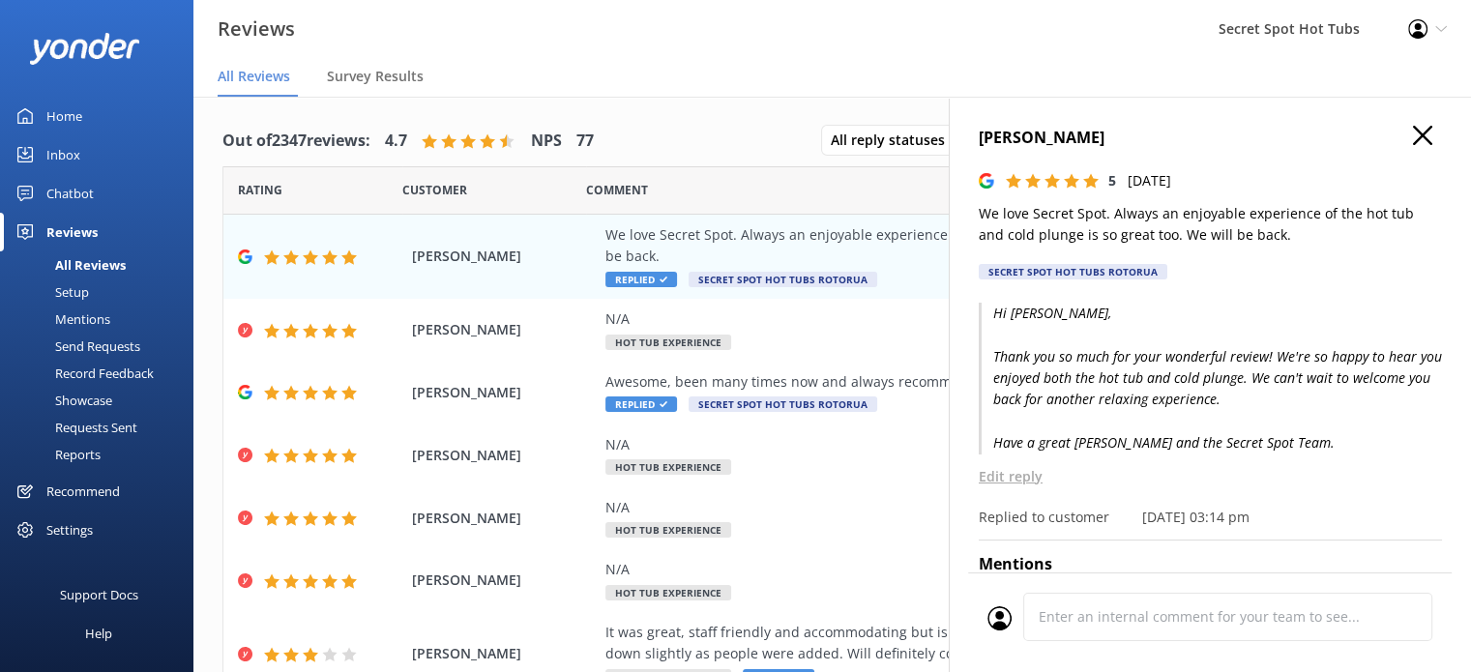
click at [1413, 133] on use "button" at bounding box center [1422, 135] width 19 height 19
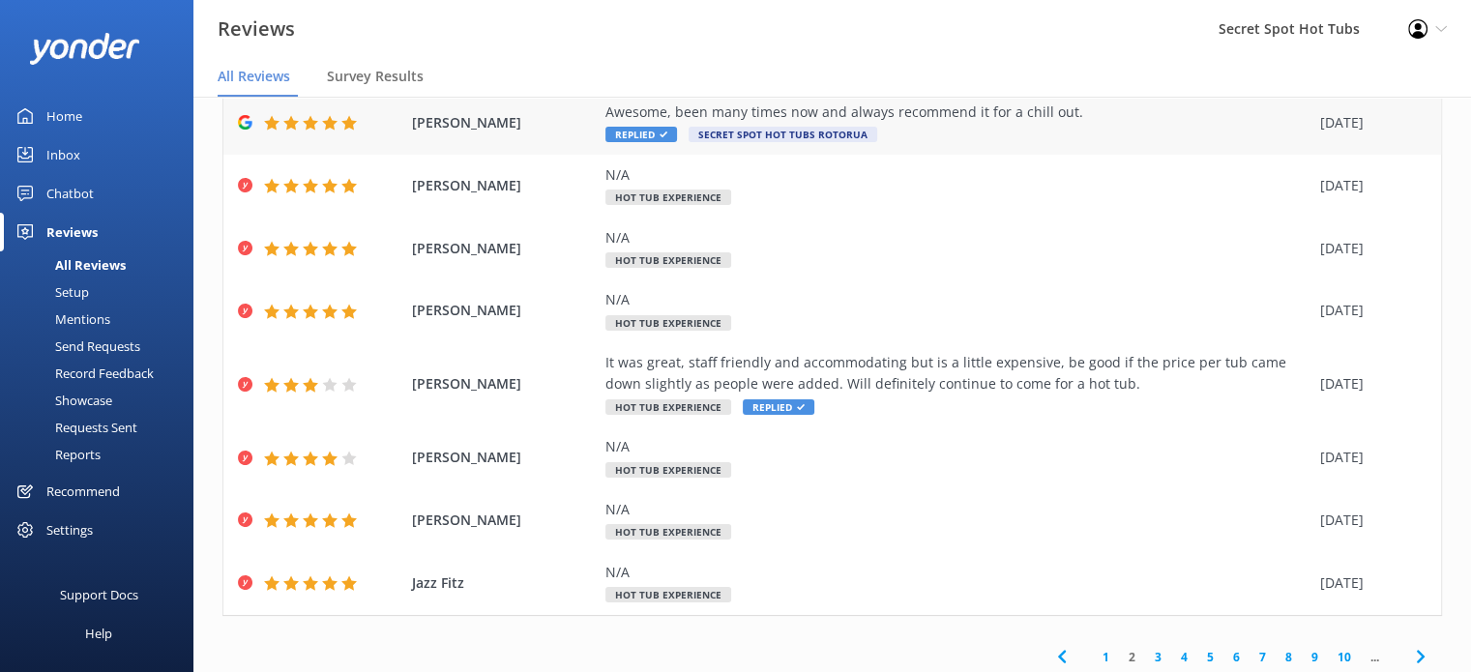
scroll to position [276, 0]
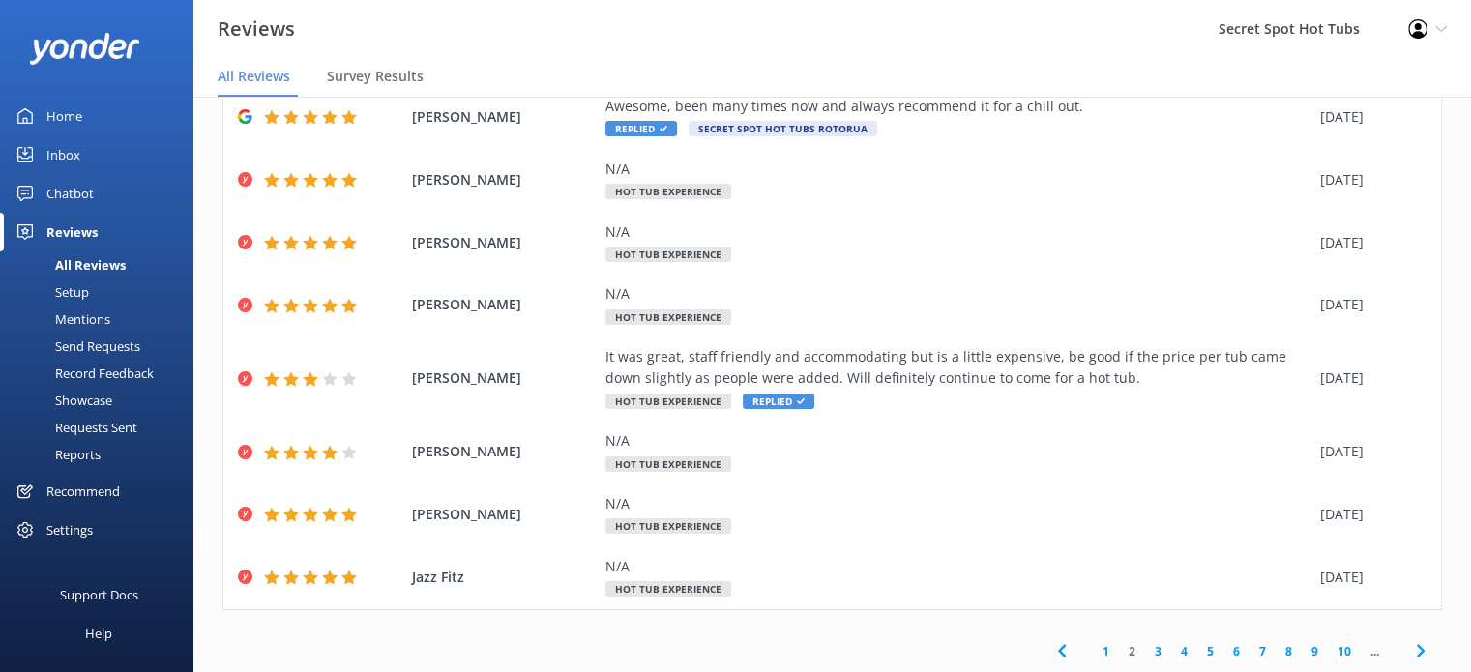
click at [1093, 650] on link "1" at bounding box center [1106, 651] width 26 height 18
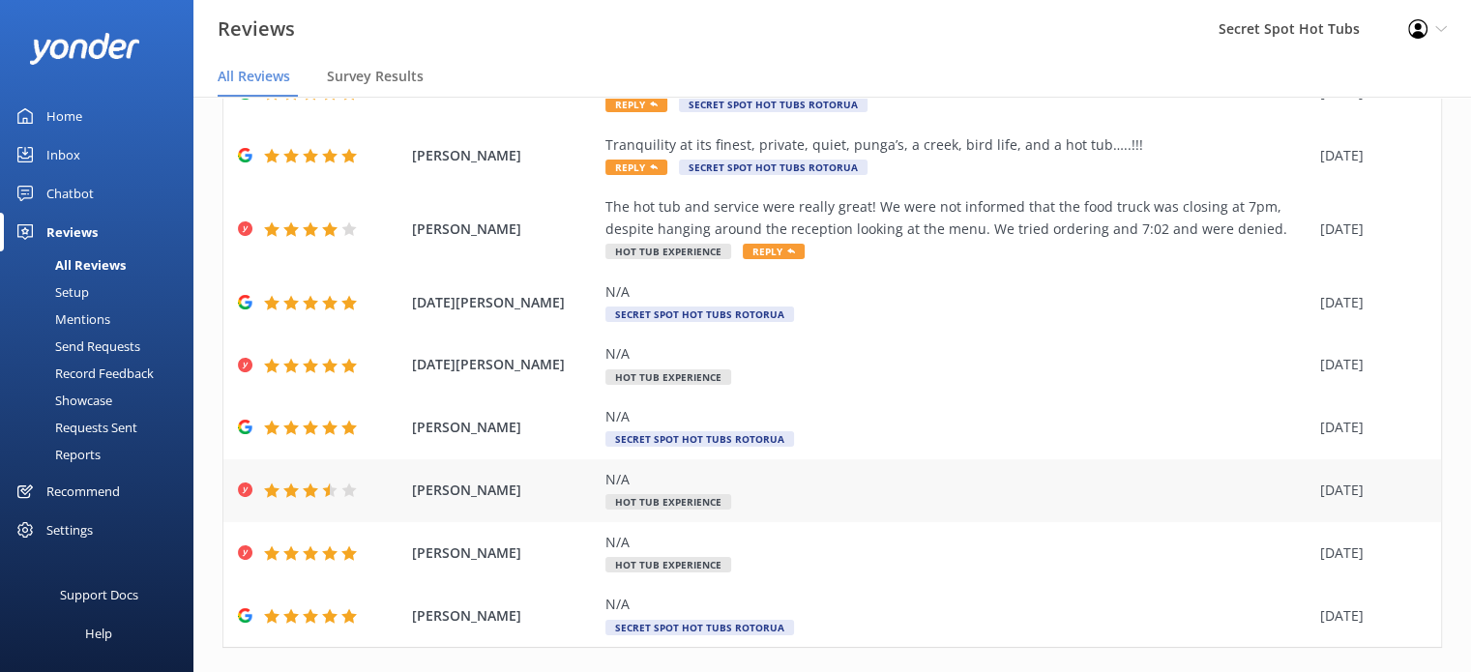
scroll to position [254, 0]
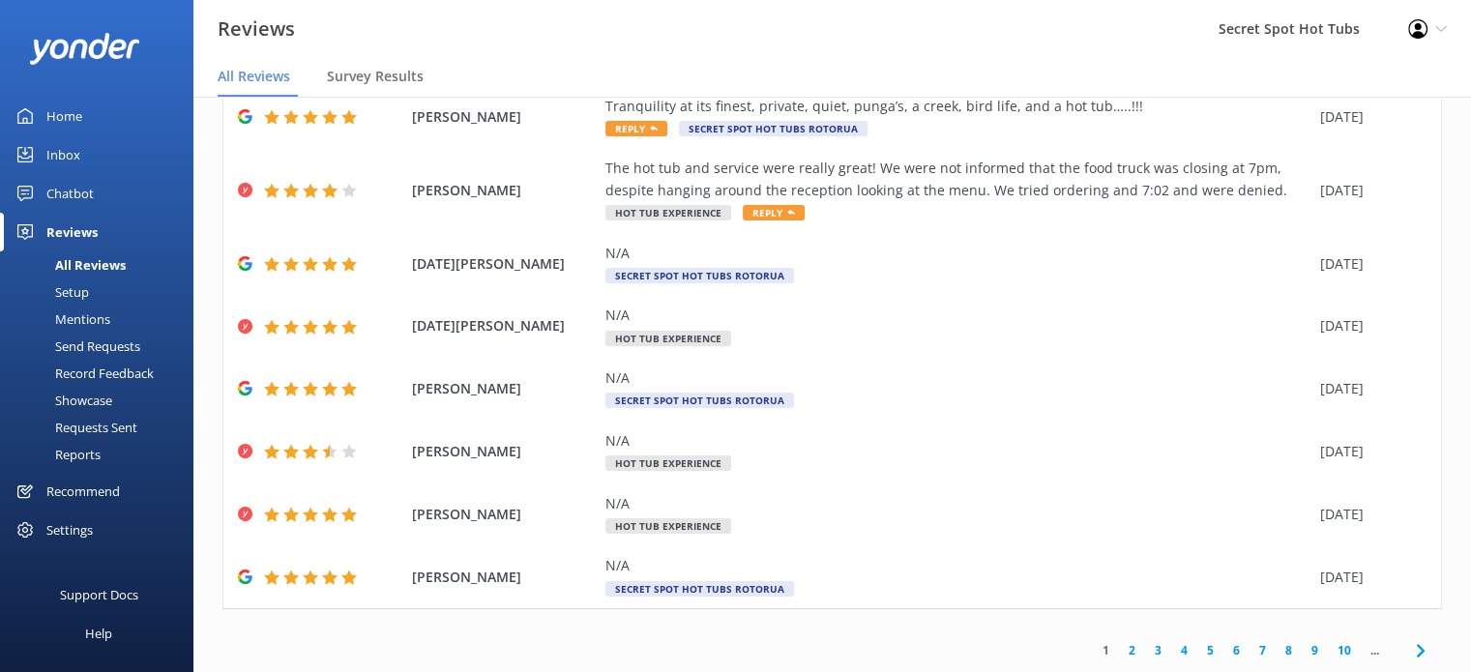
click at [1119, 643] on link "2" at bounding box center [1132, 650] width 26 height 18
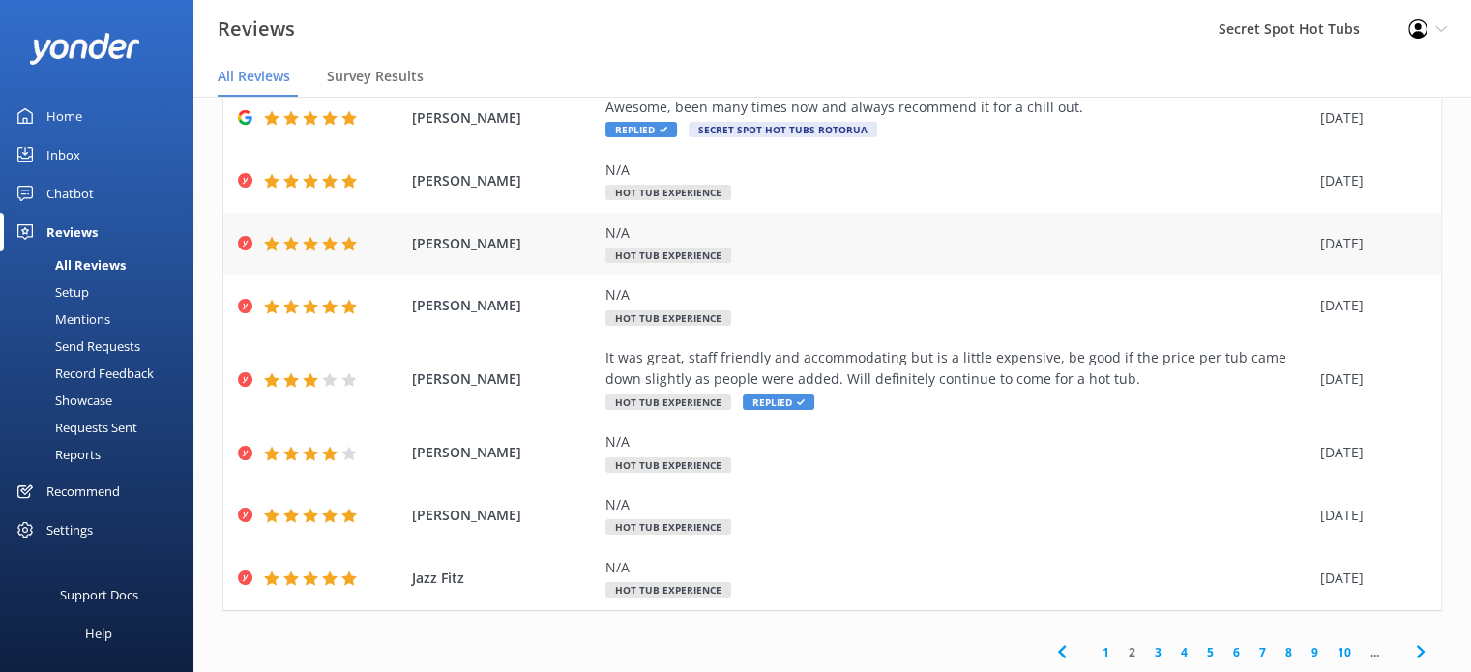
scroll to position [276, 0]
click at [1145, 649] on link "3" at bounding box center [1158, 651] width 26 height 18
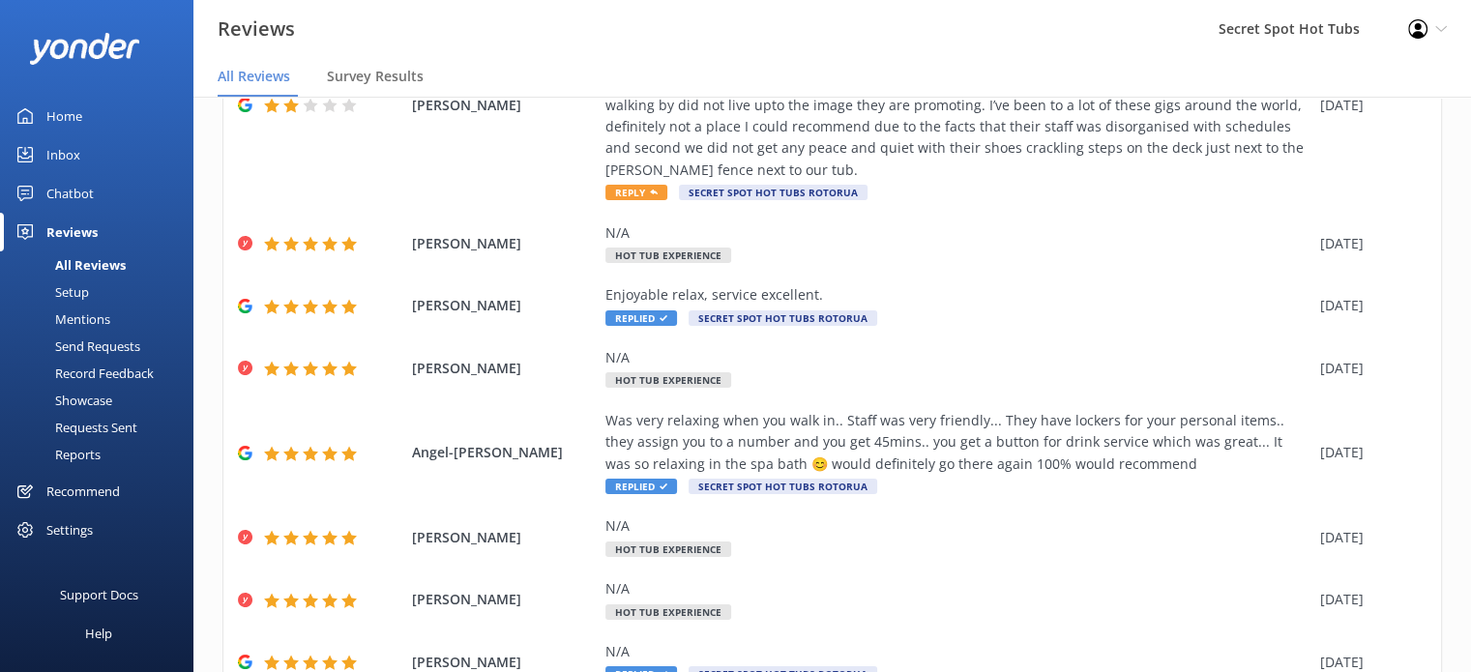
scroll to position [427, 0]
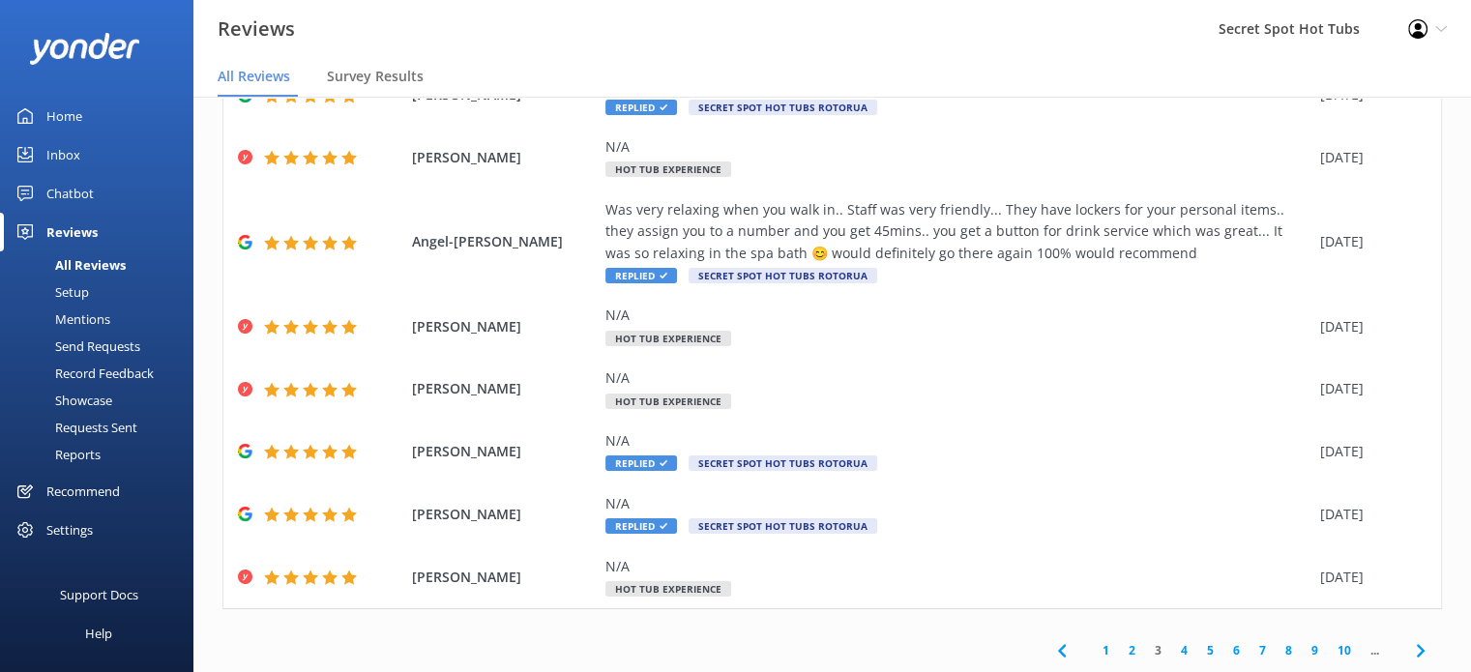
click at [1119, 651] on link "2" at bounding box center [1132, 650] width 26 height 18
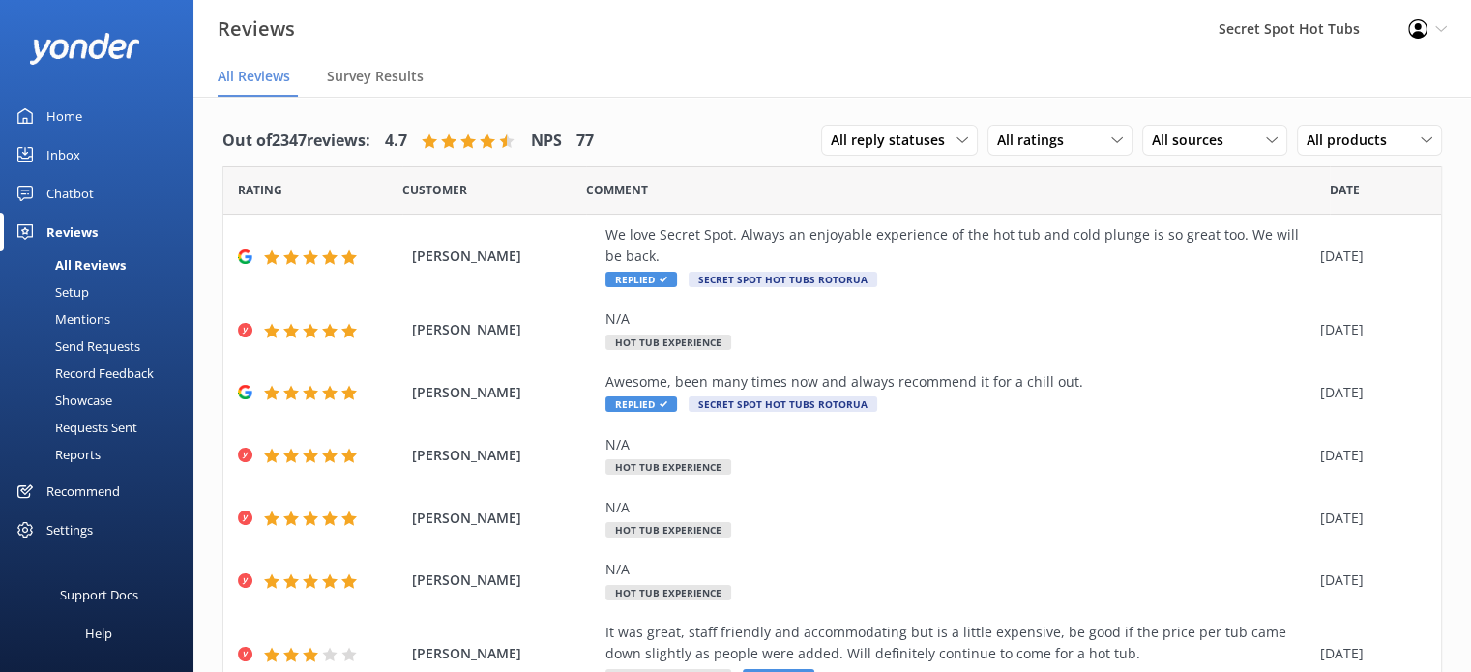
scroll to position [276, 0]
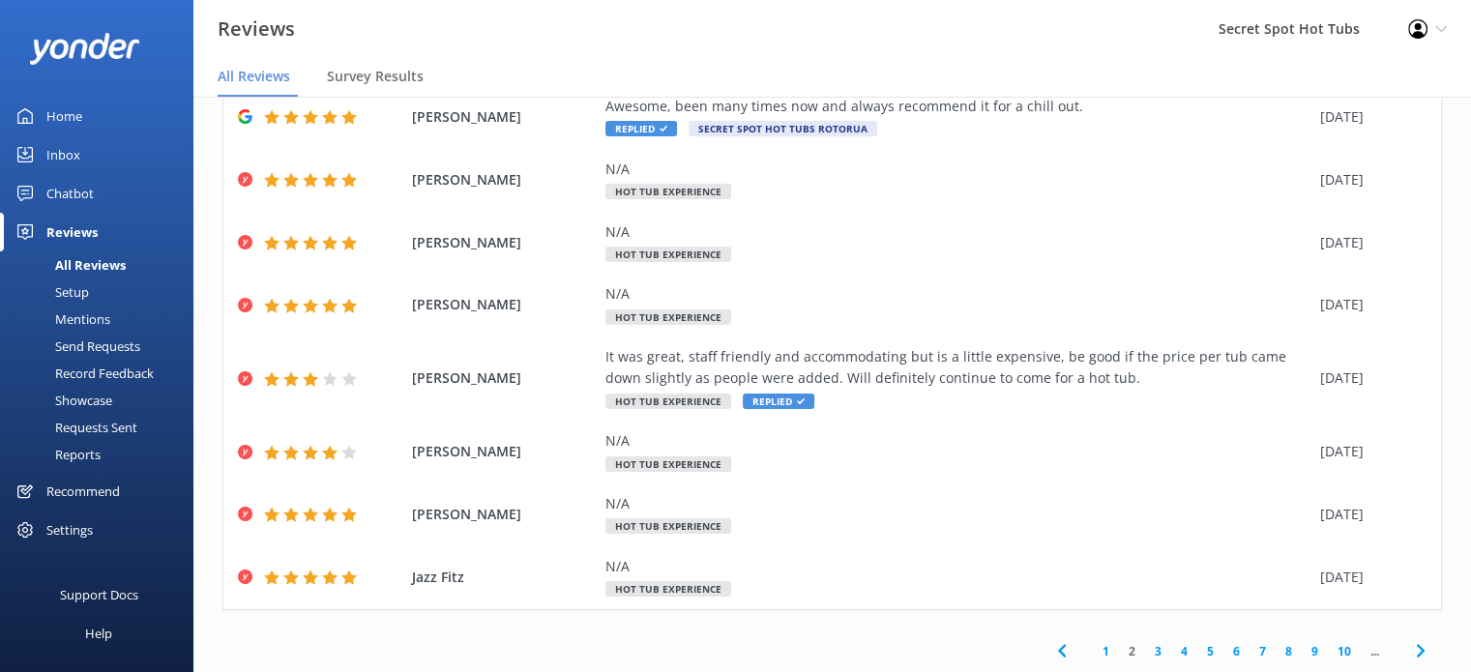
click at [1093, 653] on link "1" at bounding box center [1106, 651] width 26 height 18
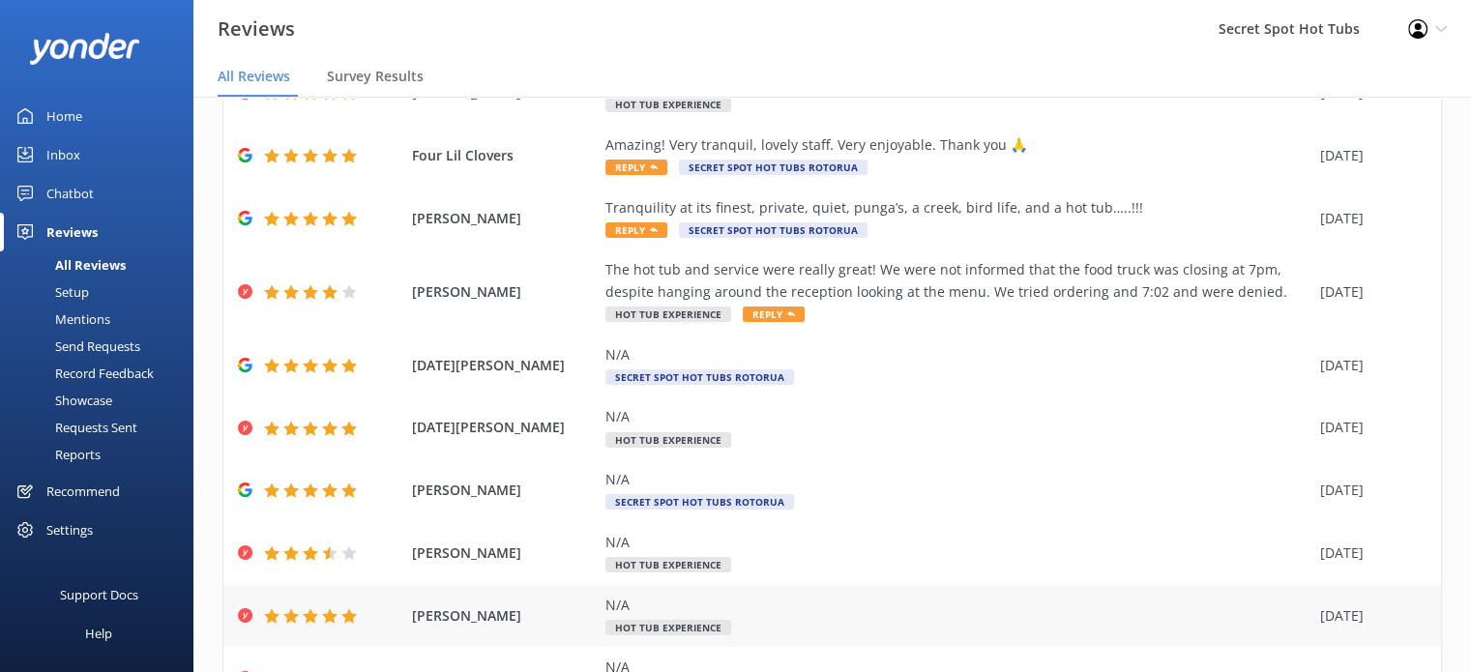
scroll to position [254, 0]
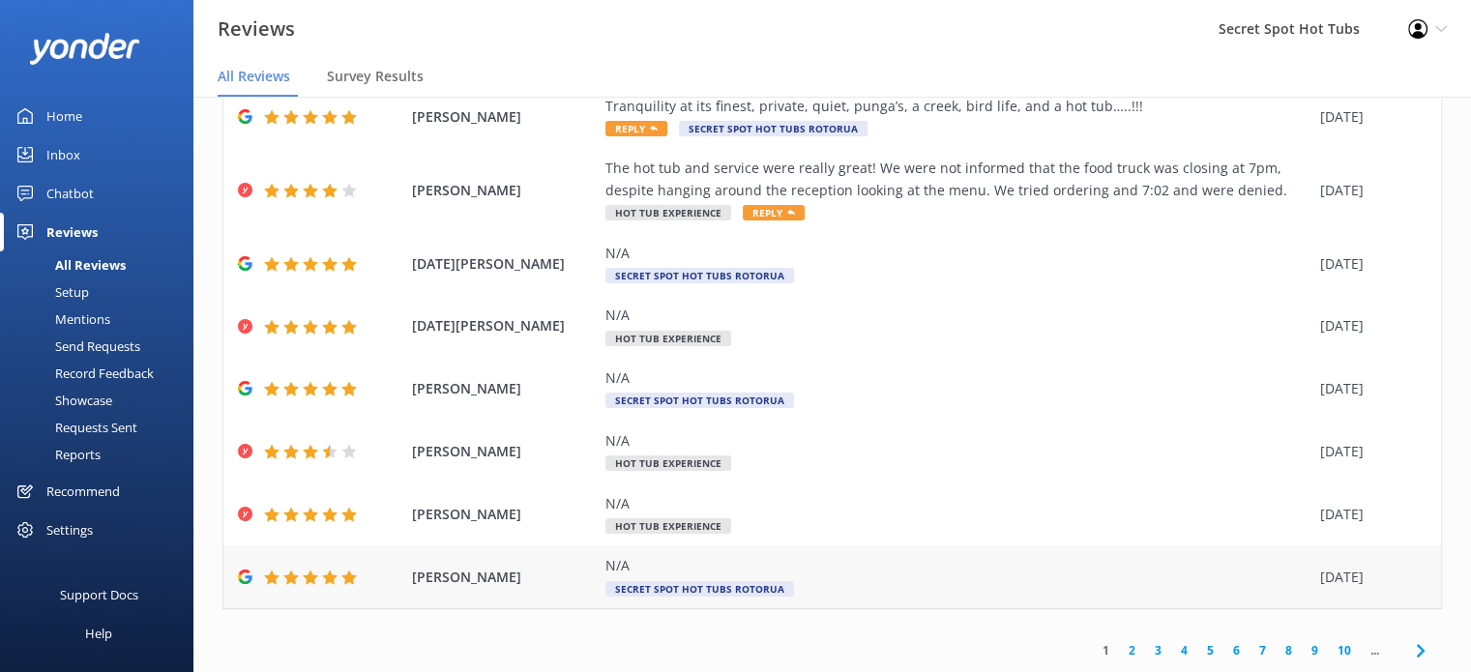
click at [645, 571] on div "N/A" at bounding box center [957, 565] width 705 height 21
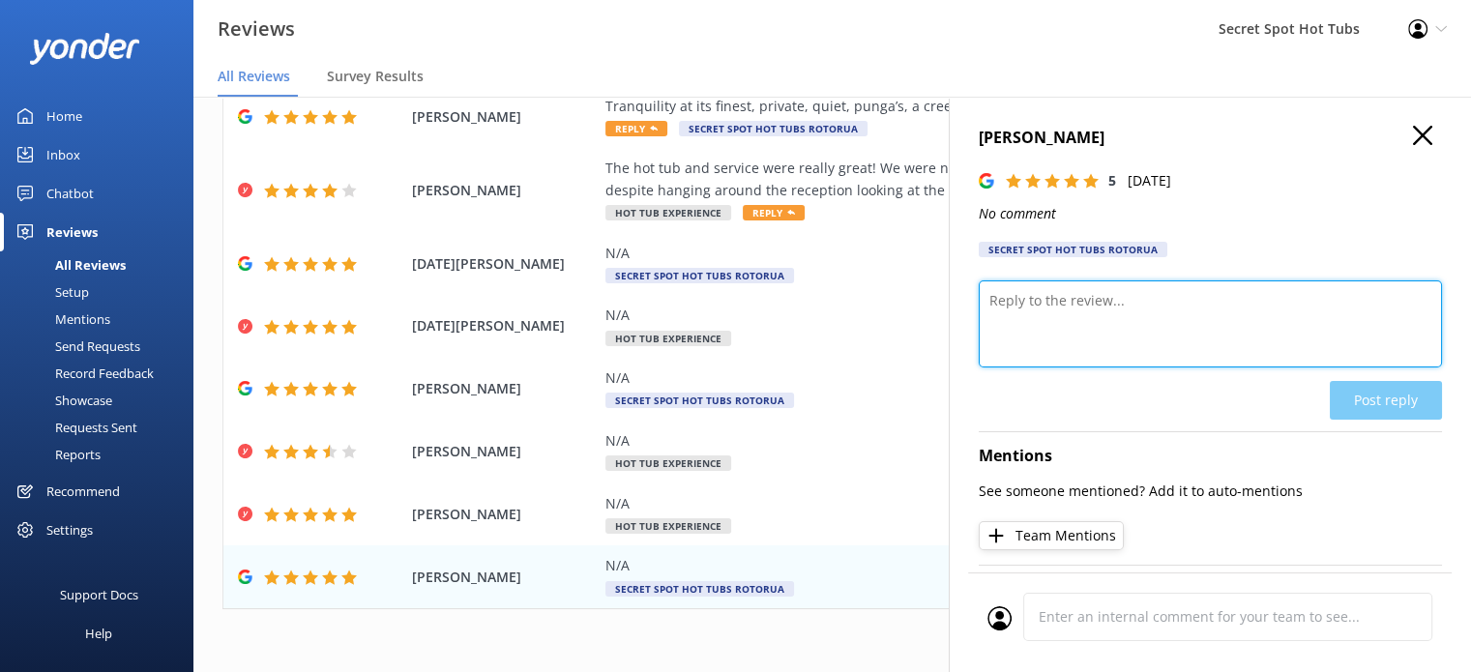
click at [1113, 297] on textarea at bounding box center [1210, 323] width 463 height 87
paste textarea "Thank you so much for your wonderful 5-star rating! We’re so glad you enjoyed y…"
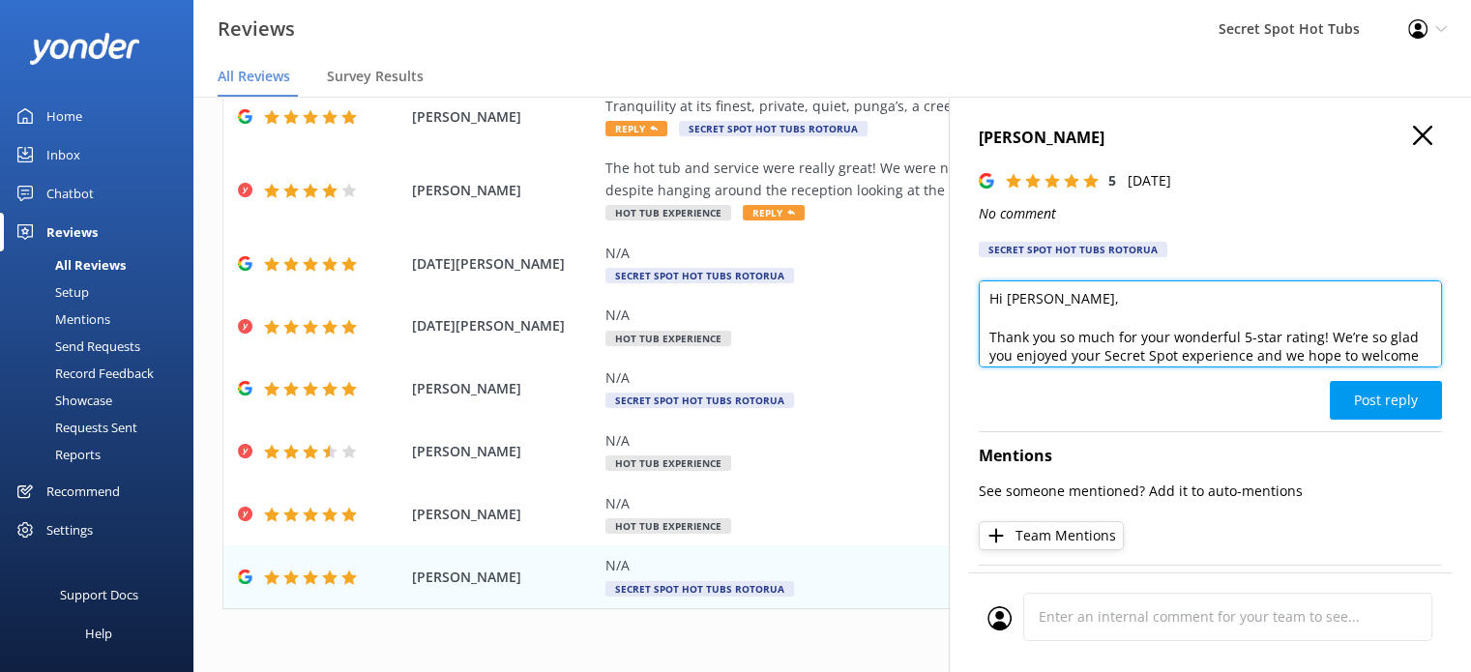
scroll to position [0, 0]
type textarea "Hi [PERSON_NAME], Thank you so much for your wonderful 5-star rating! We’re so …"
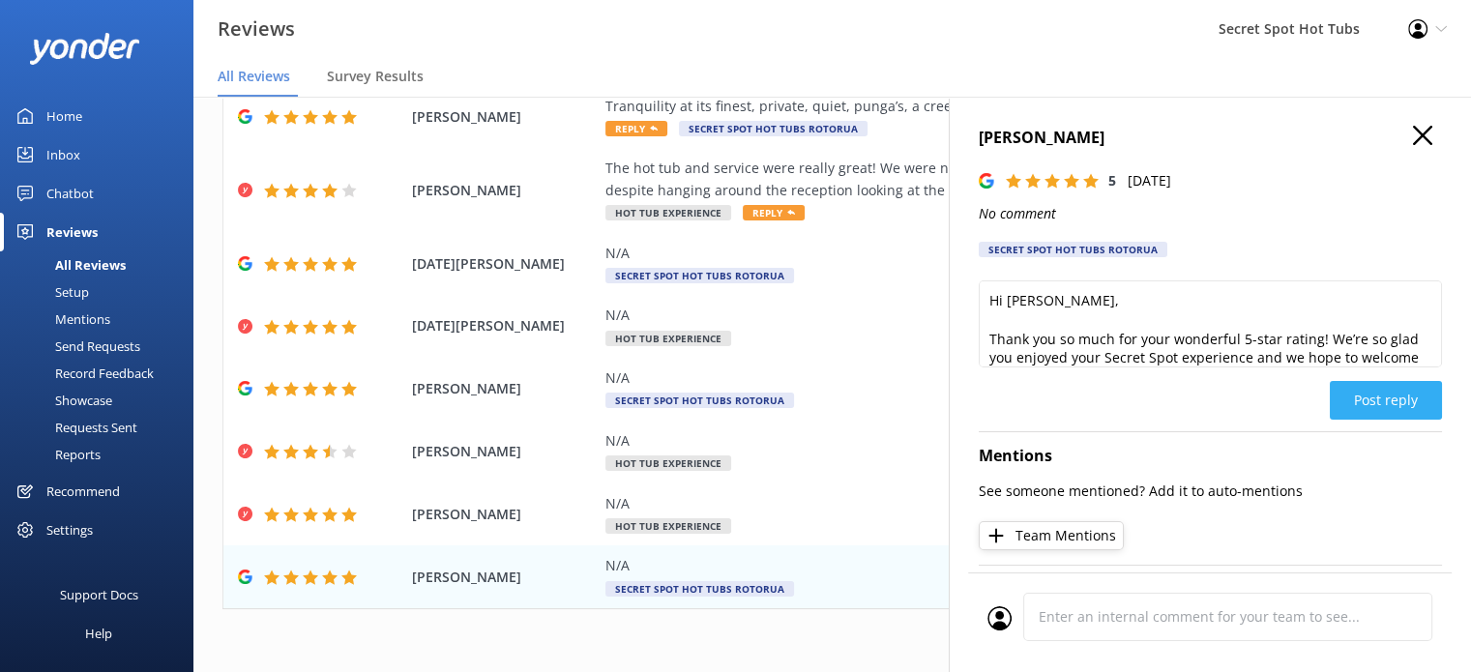
click at [1335, 398] on button "Post reply" at bounding box center [1386, 400] width 112 height 39
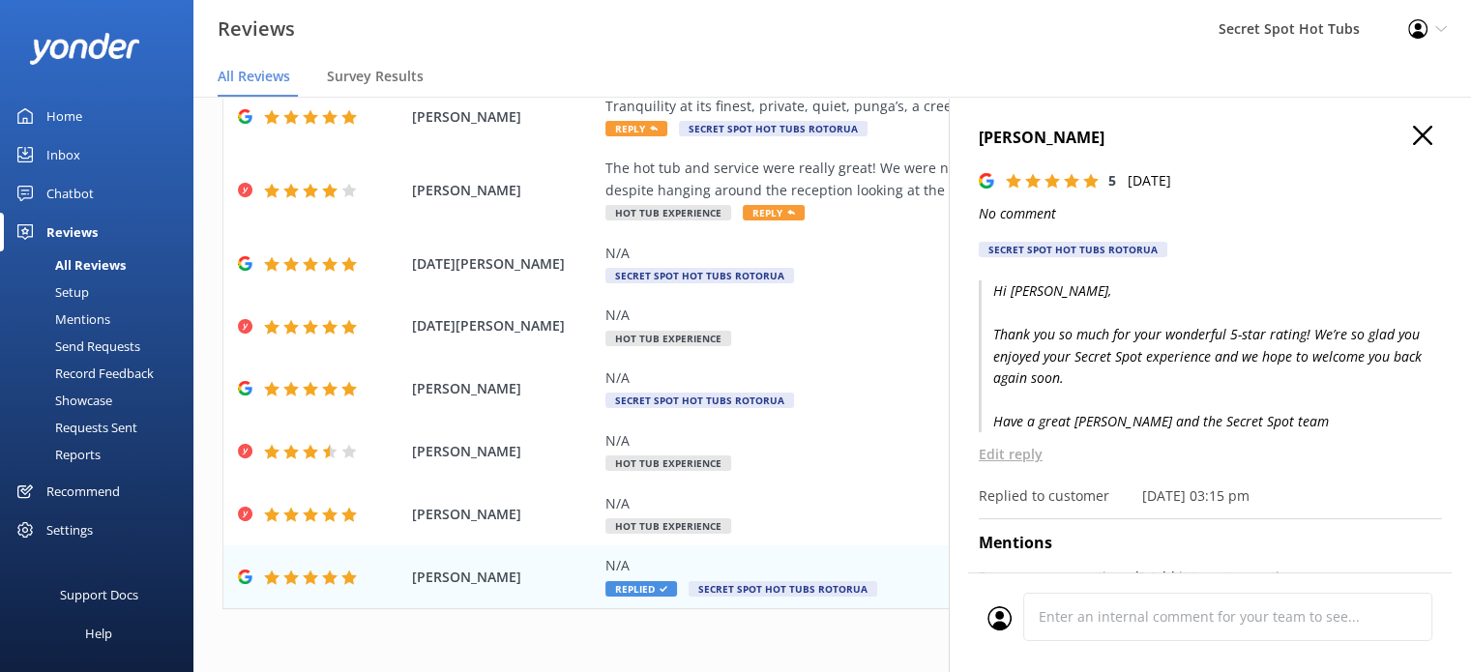
click at [1413, 137] on use "button" at bounding box center [1422, 135] width 19 height 19
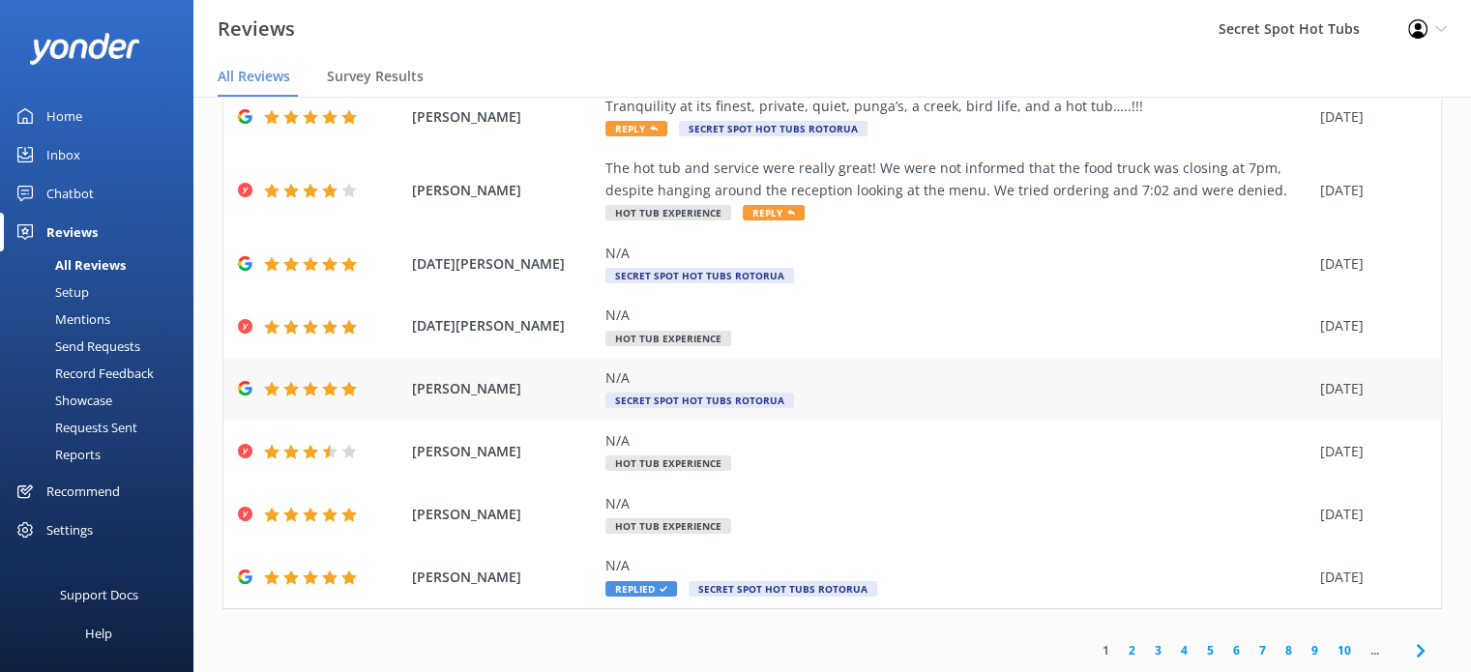
click at [672, 401] on span "Secret Spot Hot Tubs Rotorua" at bounding box center [699, 400] width 189 height 15
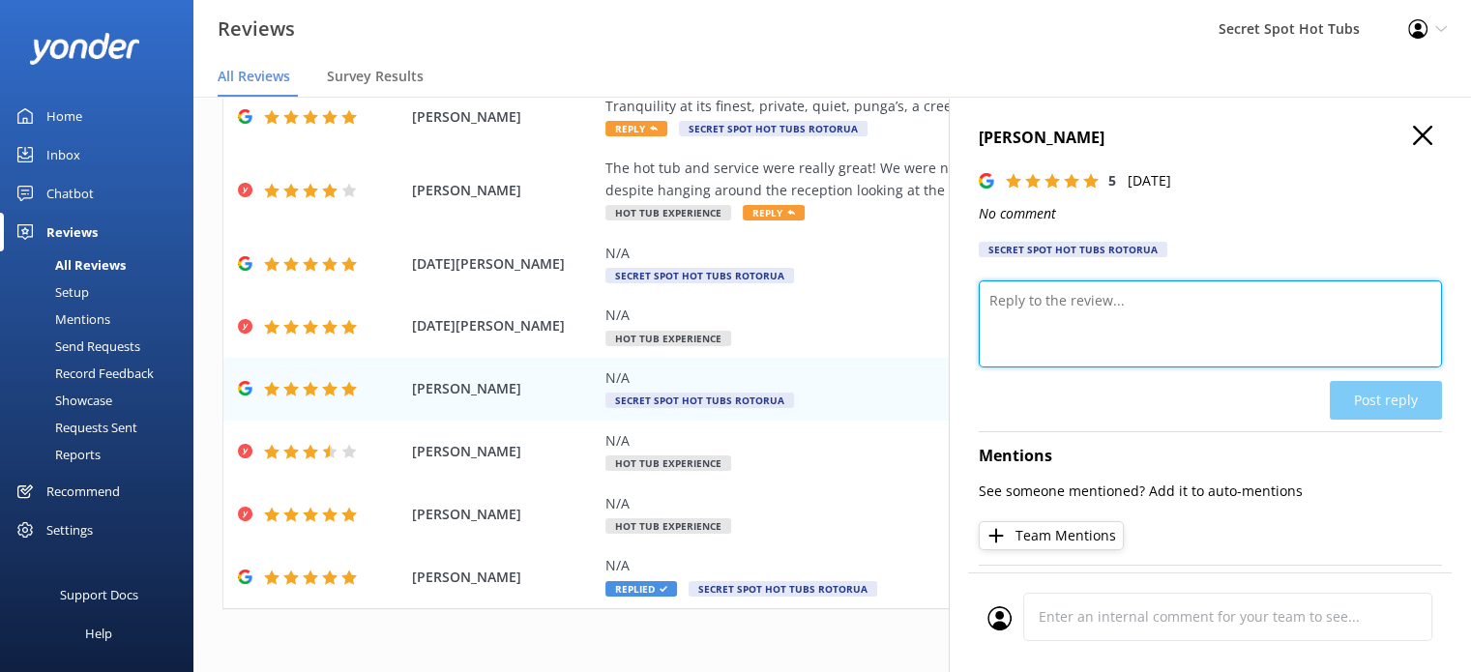
click at [1084, 301] on textarea at bounding box center [1210, 323] width 463 height 87
paste textarea "Thank you so much for your wonderful 5-star rating! We’re so glad you enjoyed y…"
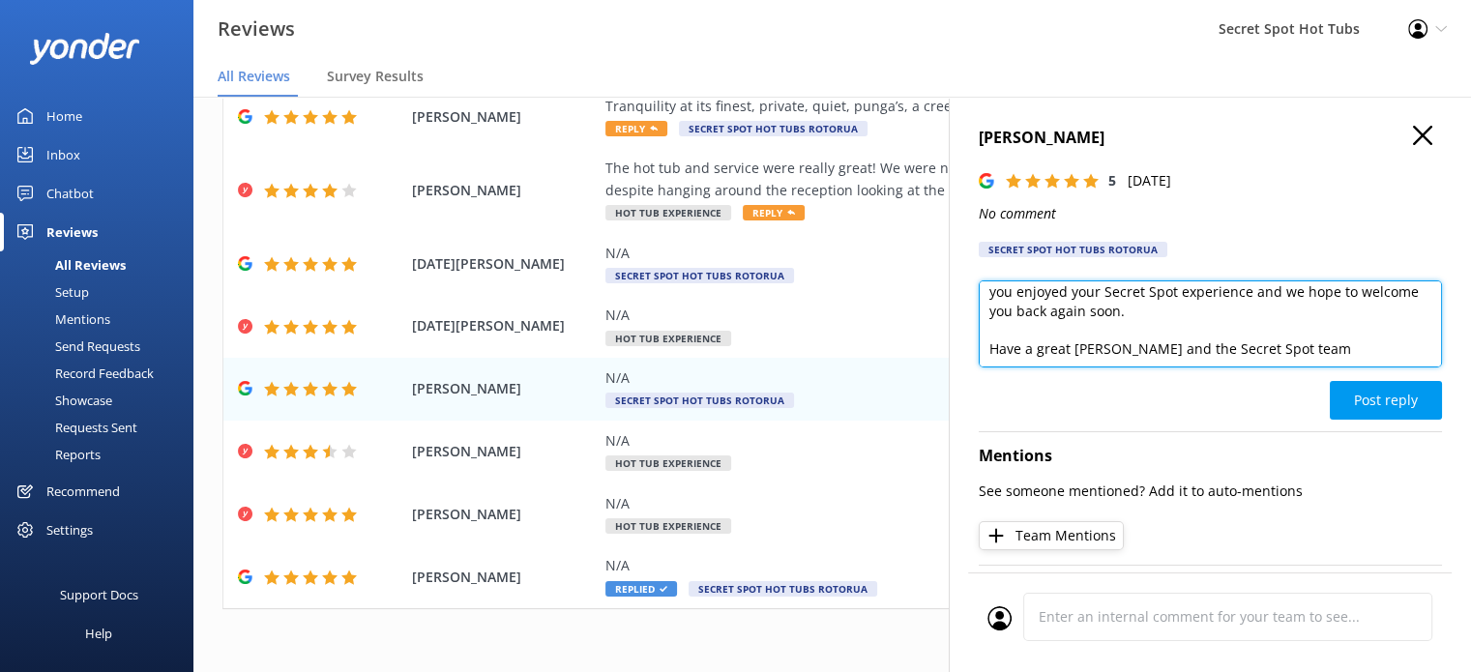
scroll to position [77, 0]
type textarea "Hi [PERSON_NAME], Thank you so much for your wonderful 5-star rating! We’re so …"
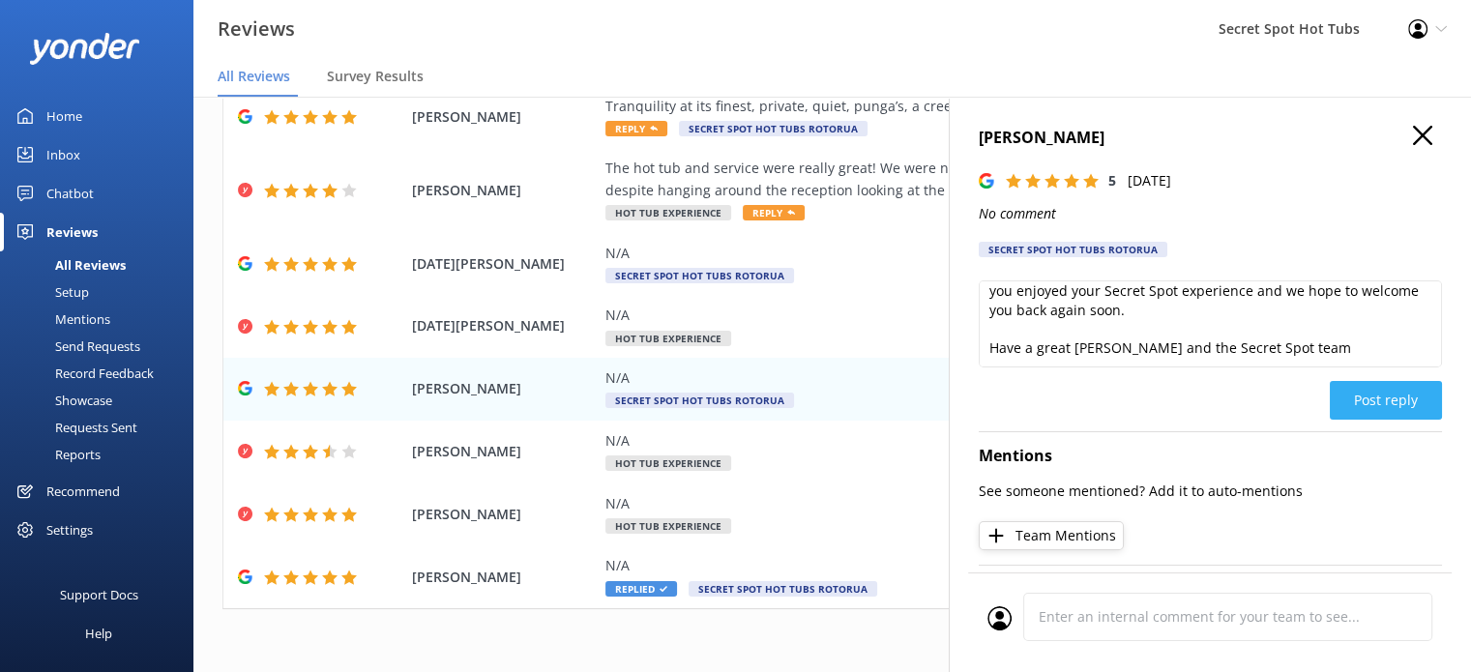
click at [1368, 399] on button "Post reply" at bounding box center [1386, 400] width 112 height 39
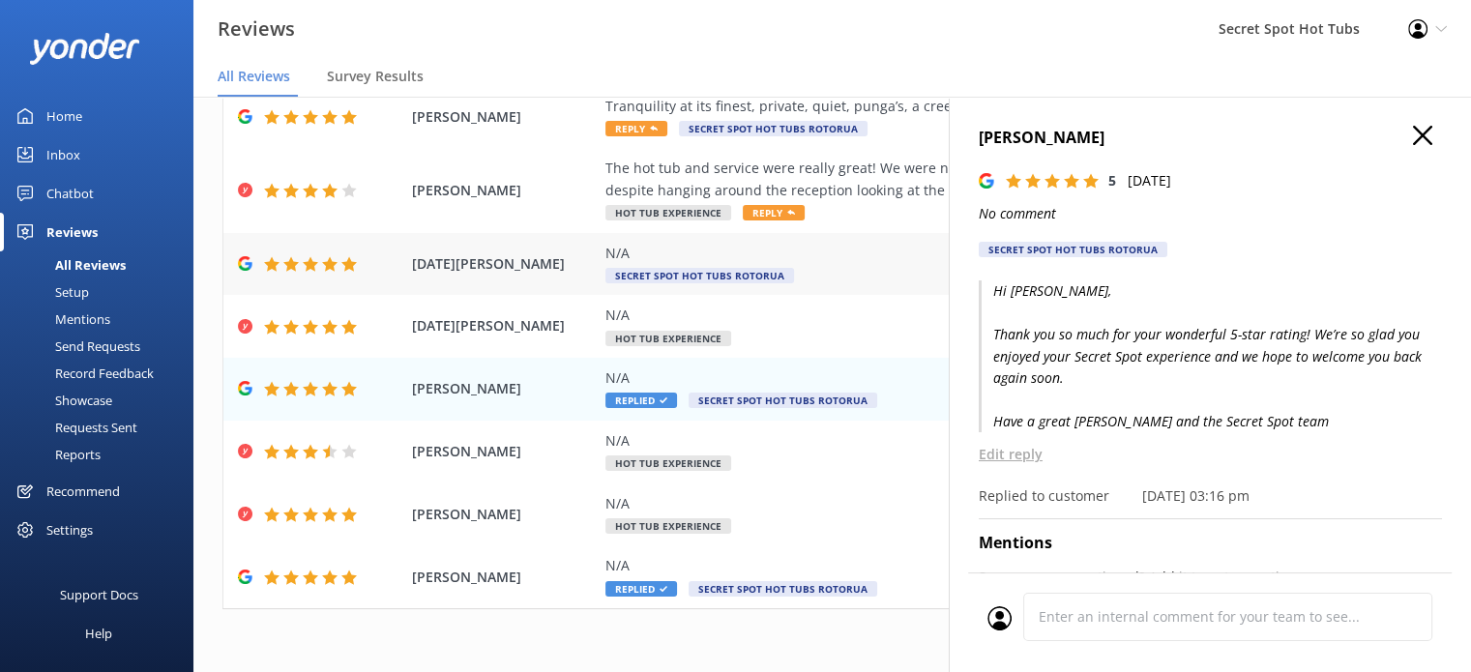
click at [583, 253] on span "[DATE][PERSON_NAME]" at bounding box center [504, 263] width 184 height 21
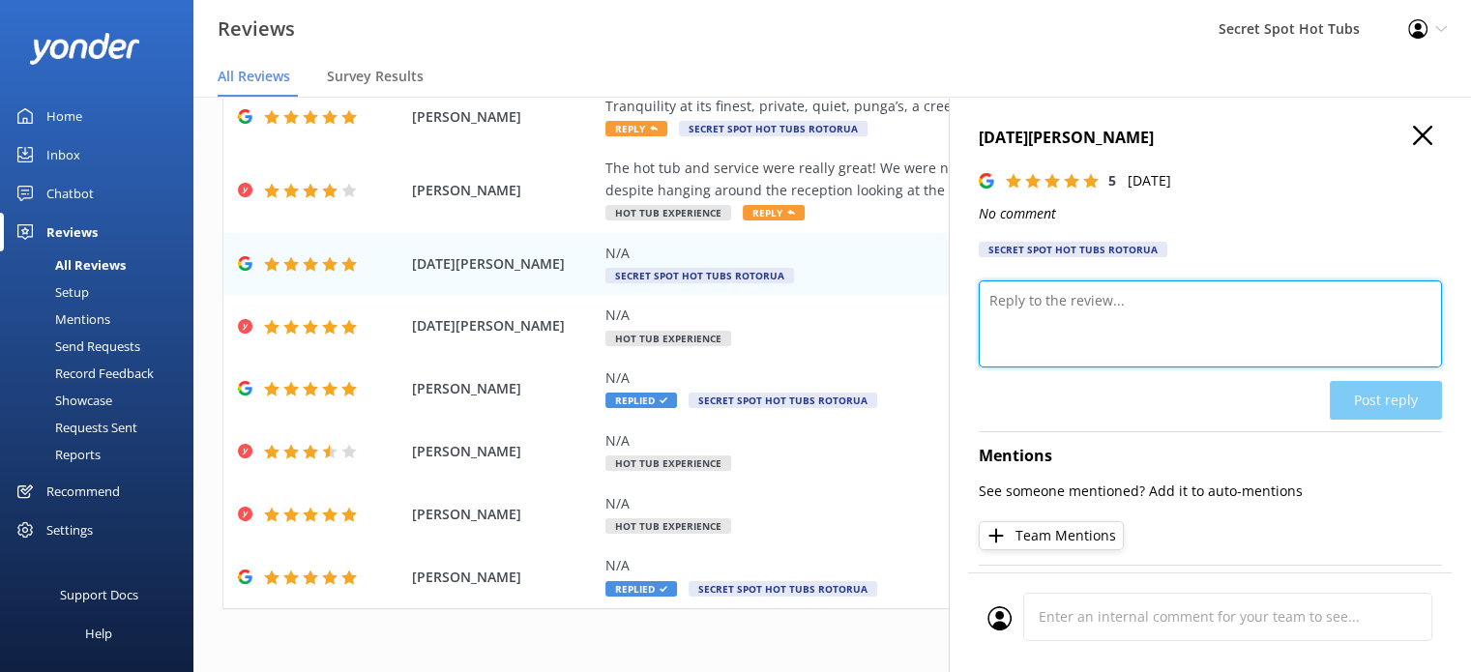
click at [1043, 308] on textarea at bounding box center [1210, 323] width 463 height 87
paste textarea "Thank you so much for your wonderful 5-star rating! We’re so glad you enjoyed y…"
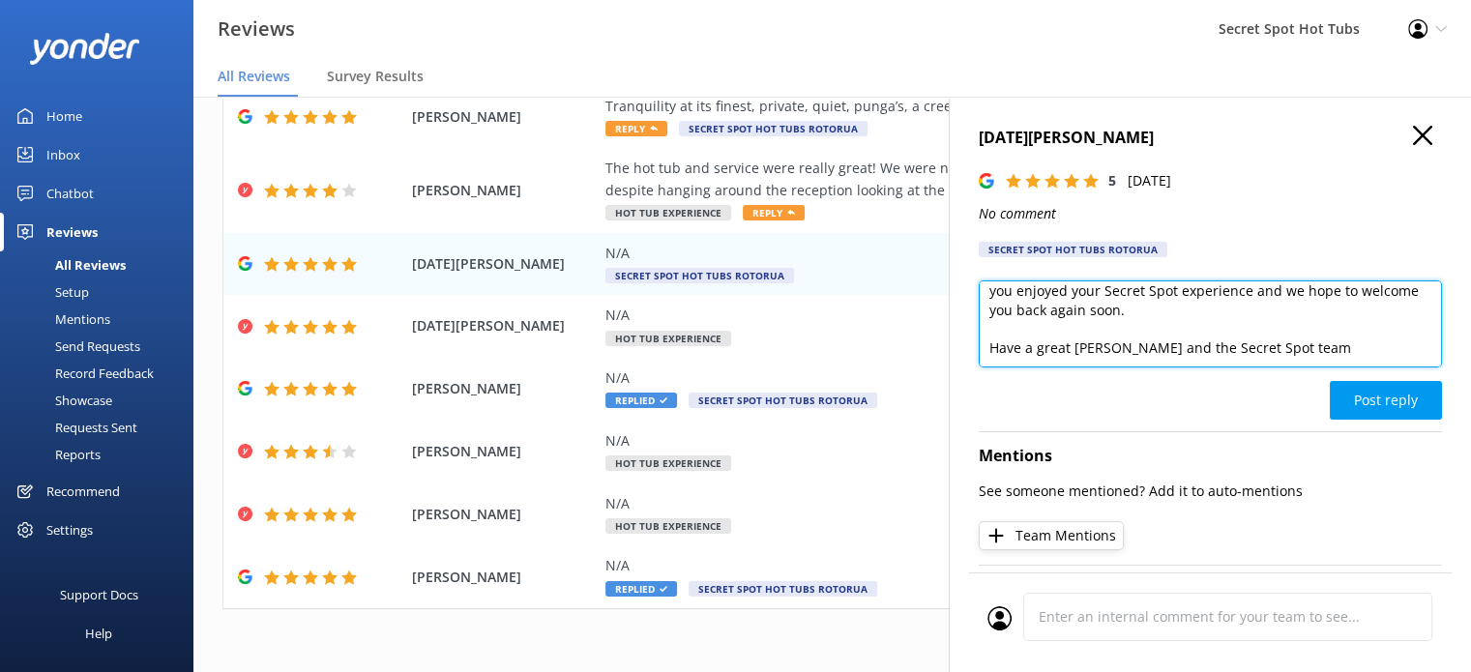
scroll to position [85, 0]
type textarea "Hi [DATE], Thank you so much for your wonderful 5-star rating! We’re so glad yo…"
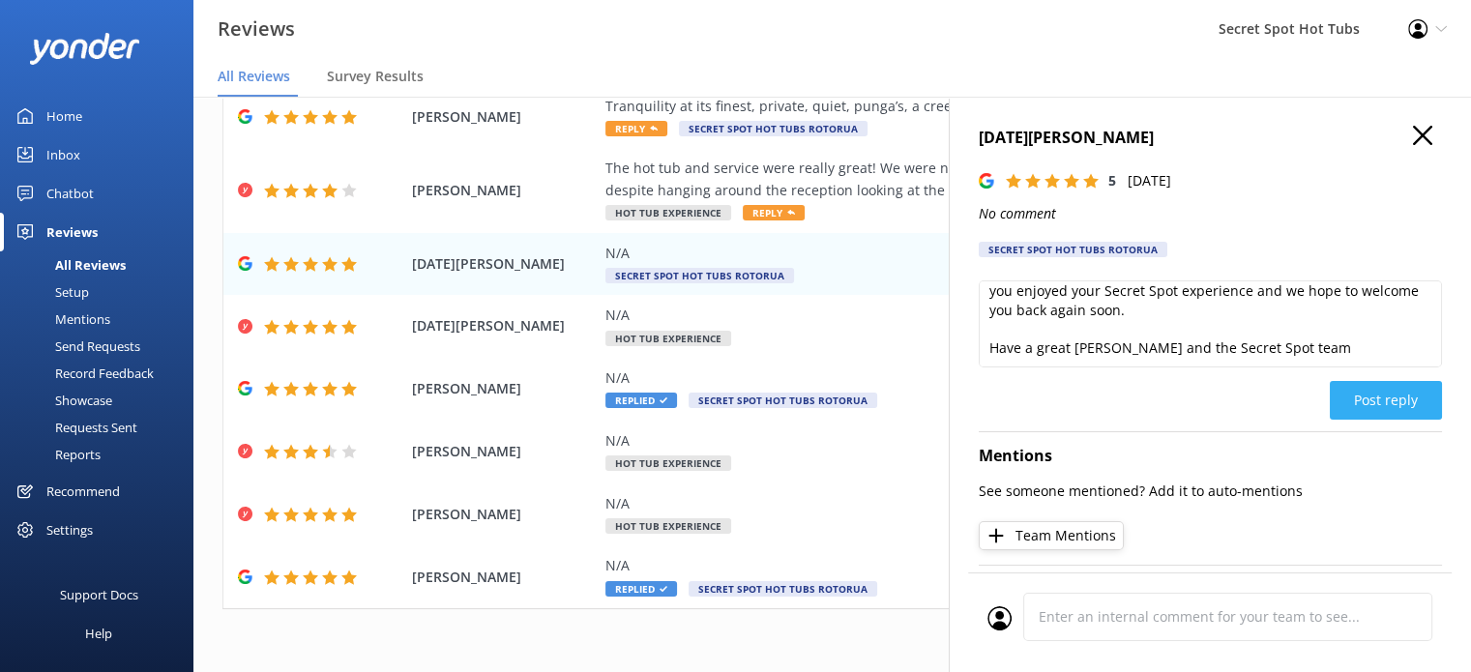
click at [1351, 405] on button "Post reply" at bounding box center [1386, 400] width 112 height 39
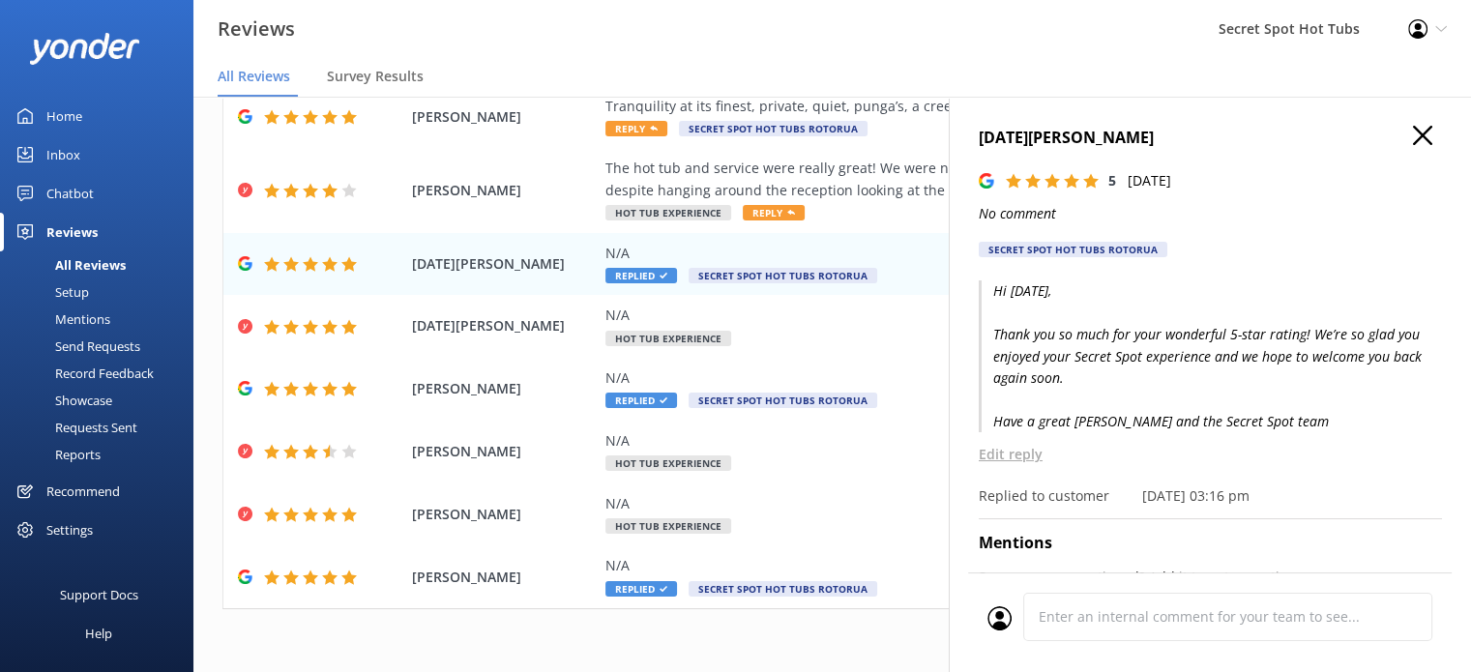
click at [1413, 132] on use "button" at bounding box center [1422, 135] width 19 height 19
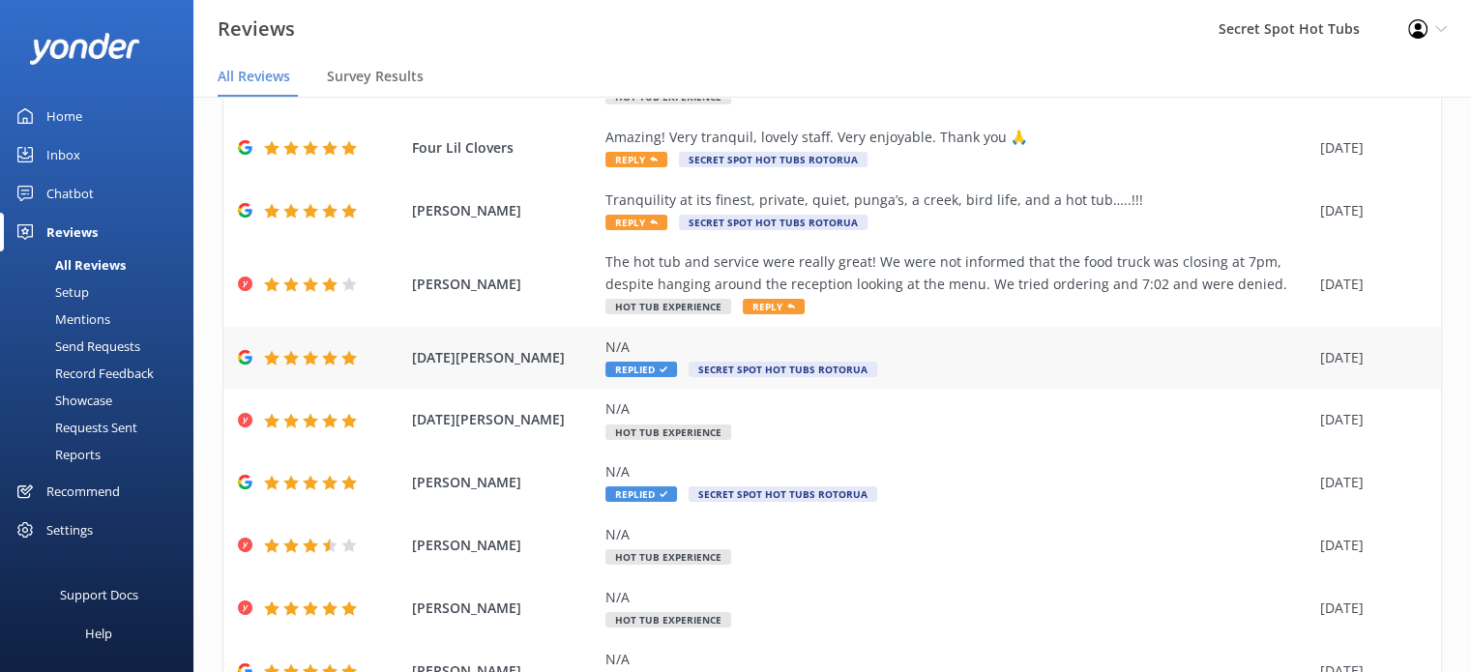
scroll to position [61, 0]
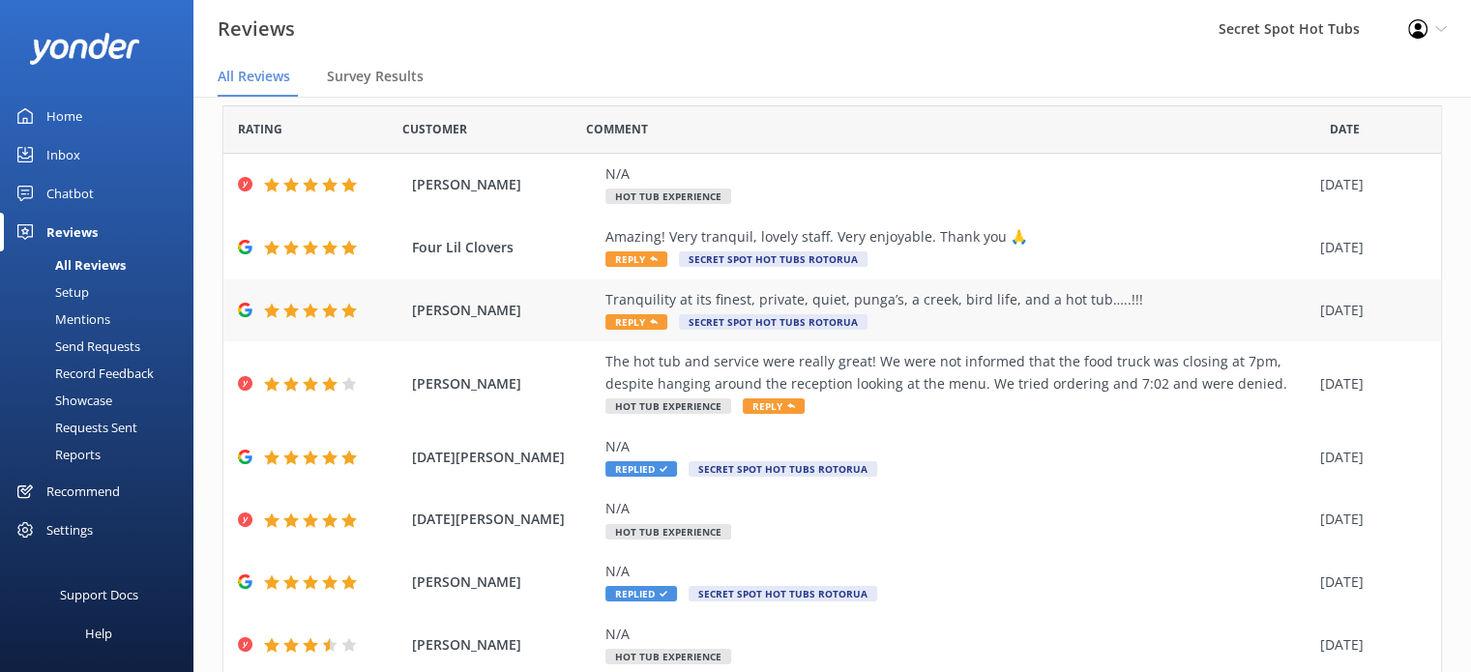
click at [633, 321] on span "Reply" at bounding box center [636, 321] width 62 height 15
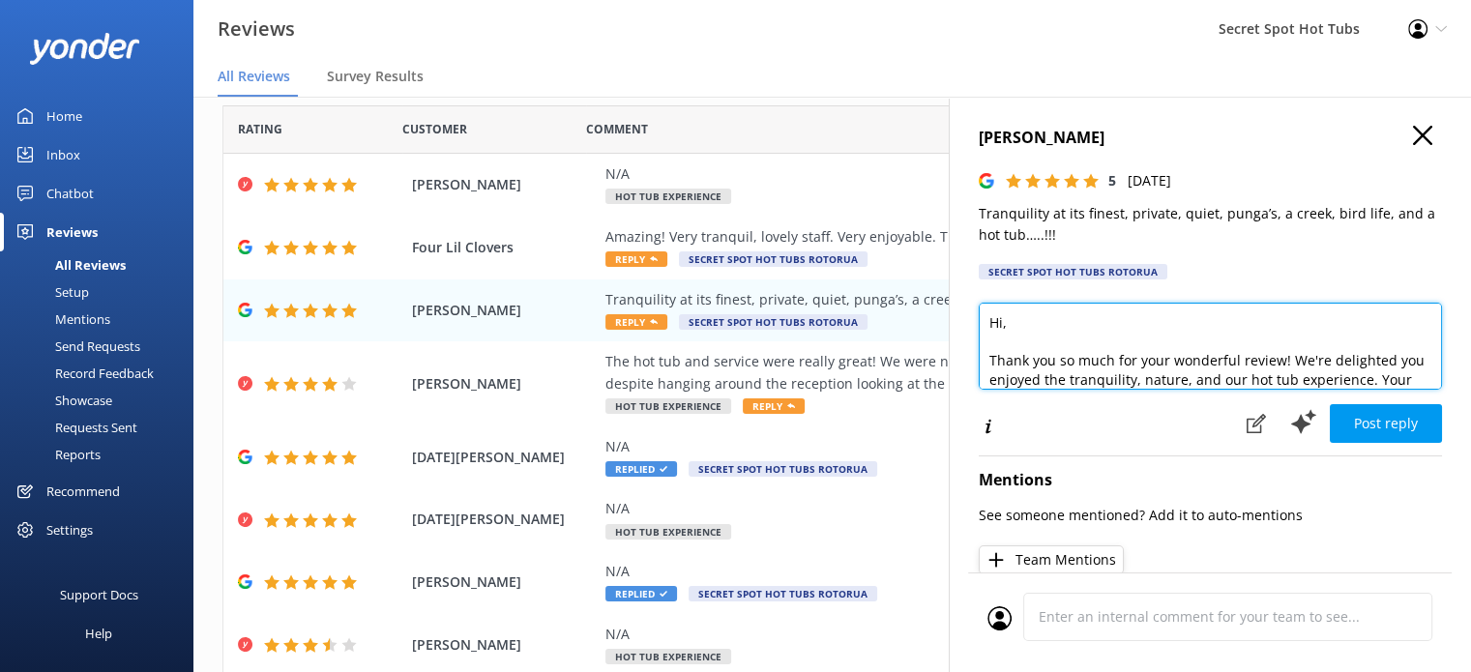
click at [1004, 326] on textarea "Hi, Thank you so much for your wonderful review! We're delighted you enjoyed th…" at bounding box center [1210, 346] width 463 height 87
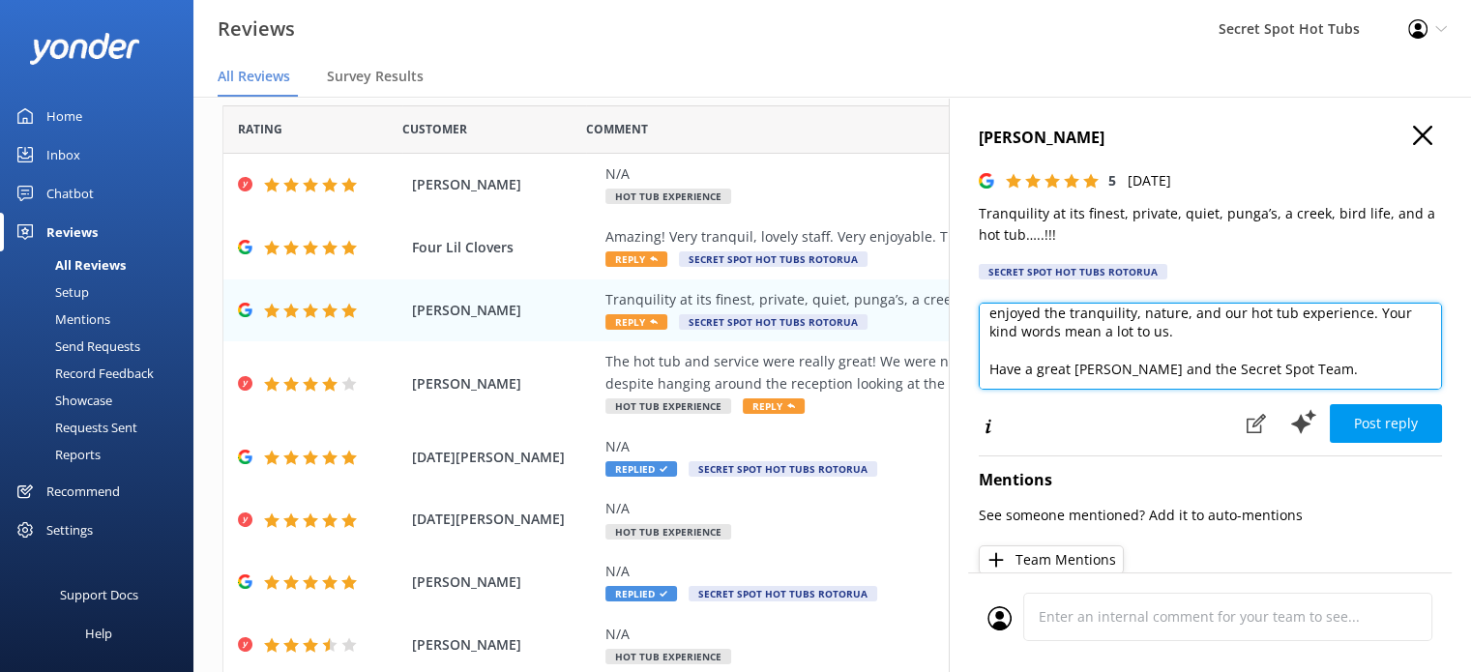
scroll to position [85, 0]
type textarea "Hi [PERSON_NAME], Thank you so much for your wonderful review! We're delighted …"
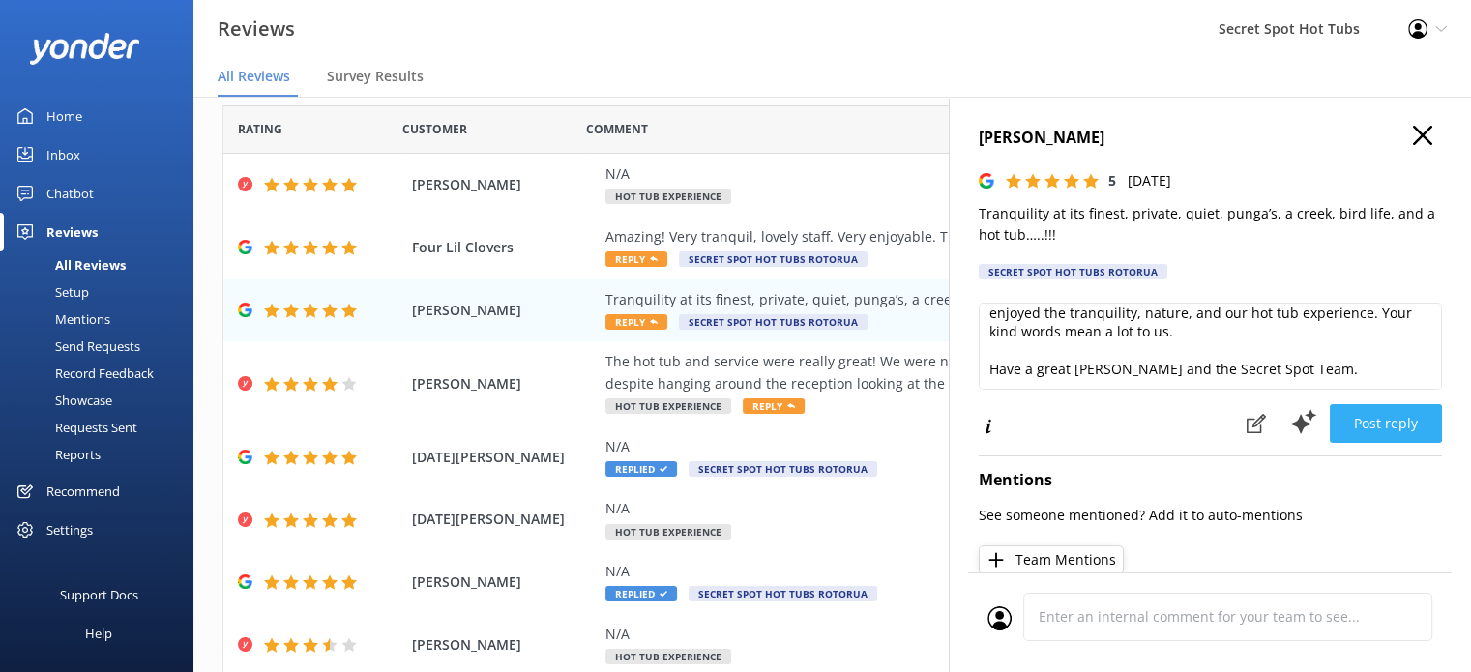
click at [1397, 428] on button "Post reply" at bounding box center [1386, 423] width 112 height 39
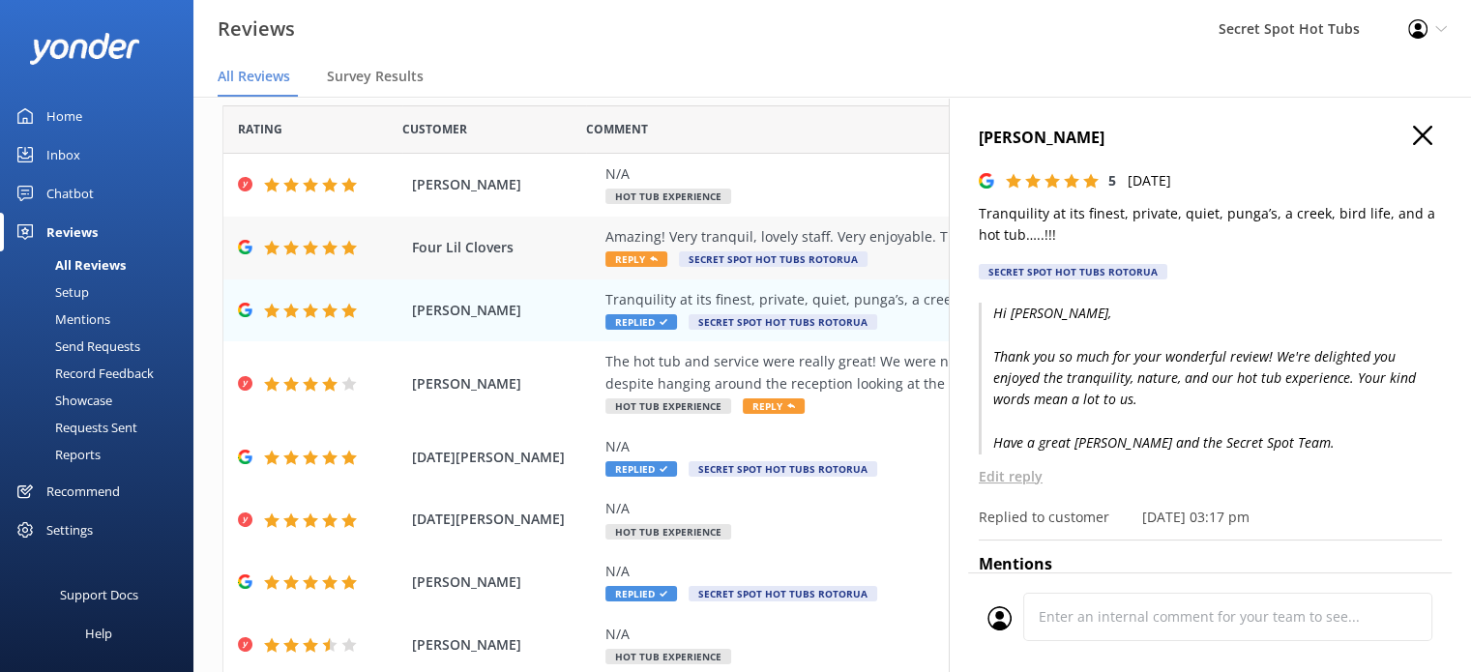
click at [572, 258] on span "Four Lil Clovers" at bounding box center [504, 247] width 184 height 21
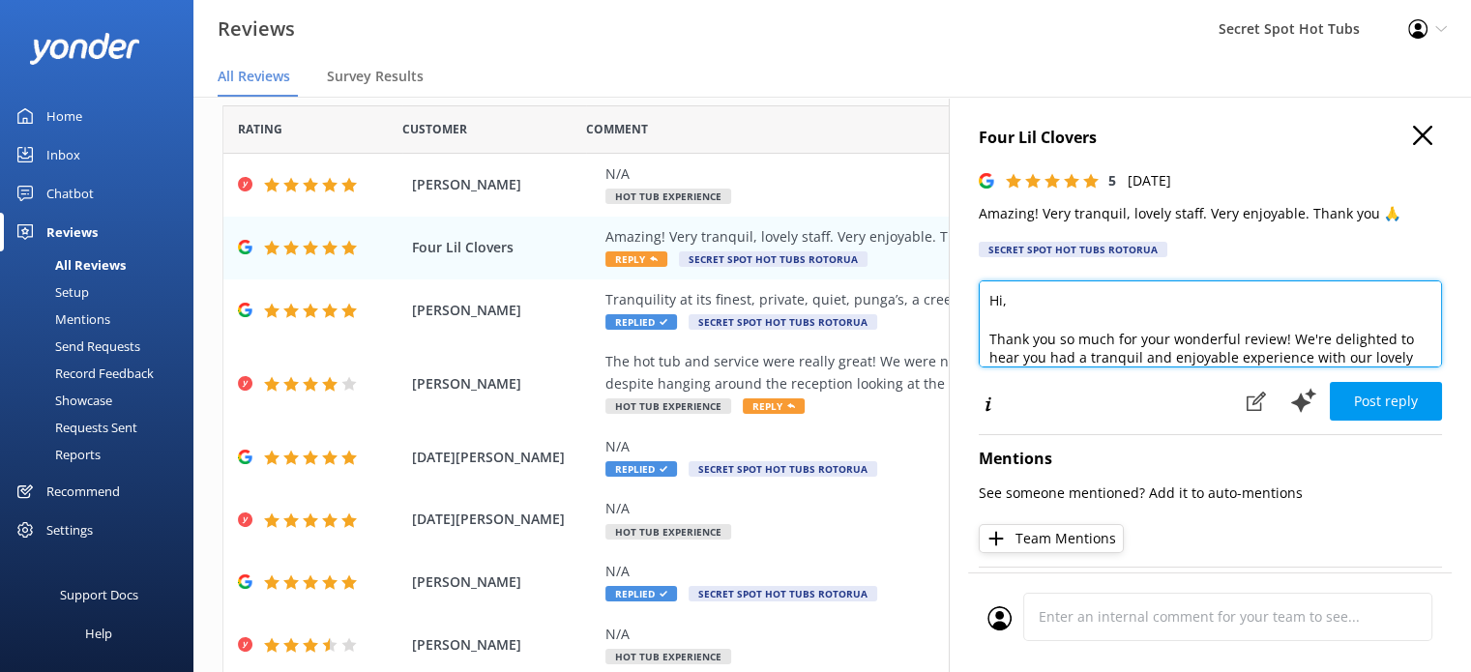
click at [1003, 305] on textarea "Hi, Thank you so much for your wonderful review! We're delighted to hear you ha…" at bounding box center [1210, 323] width 463 height 87
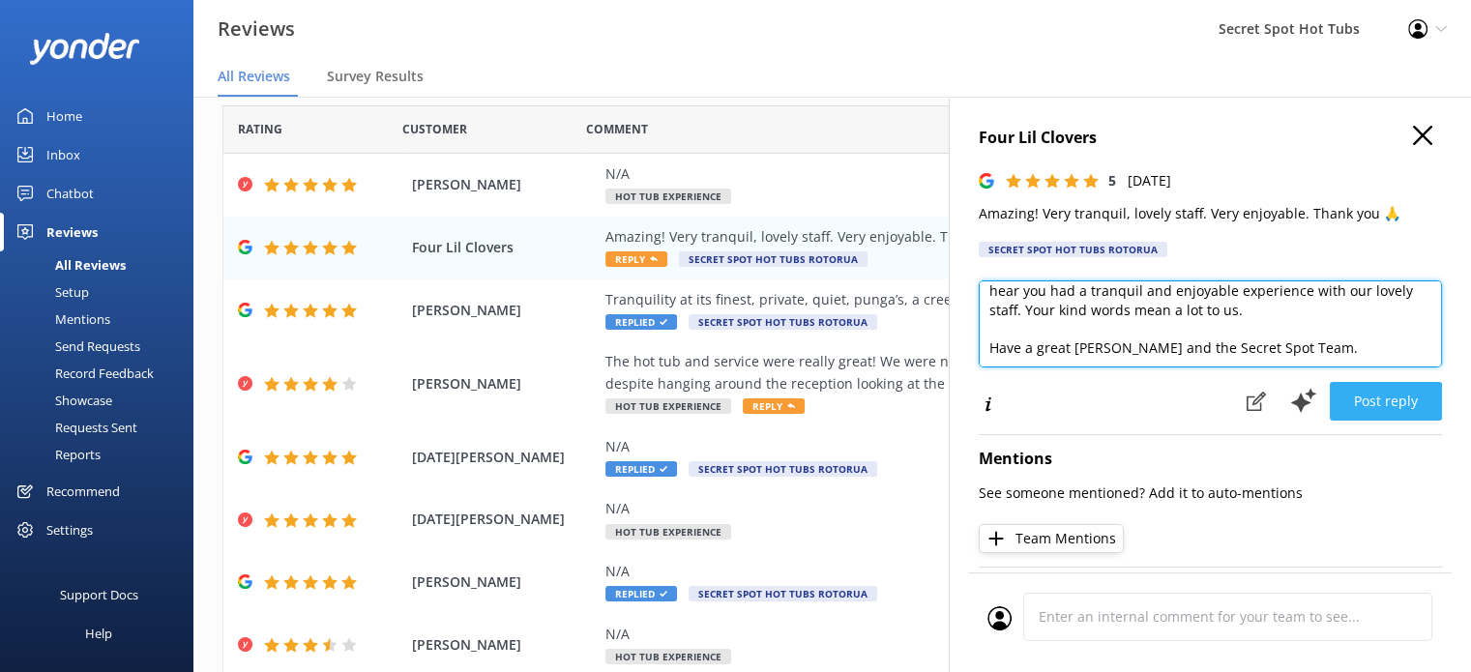
type textarea "Hi Four Lil Clovers, Thank you so much for your wonderful review! We're delight…"
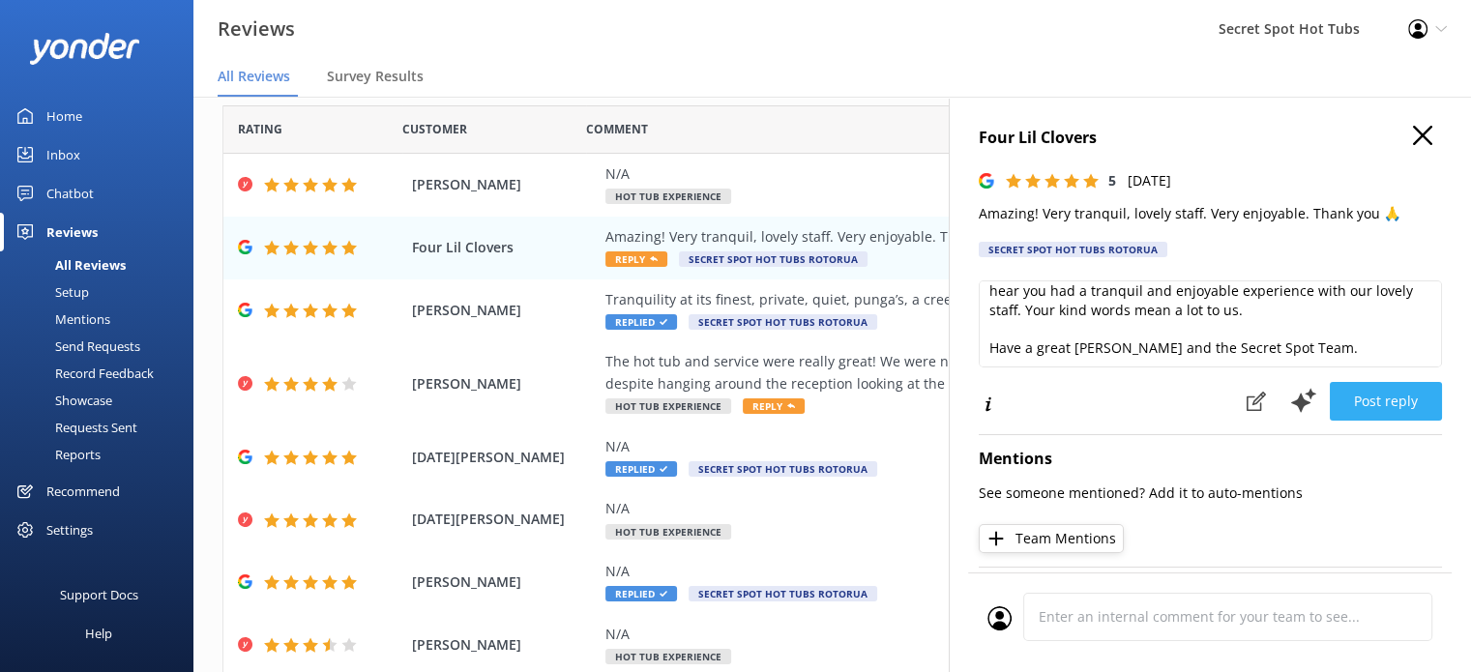
click at [1389, 401] on button "Post reply" at bounding box center [1386, 401] width 112 height 39
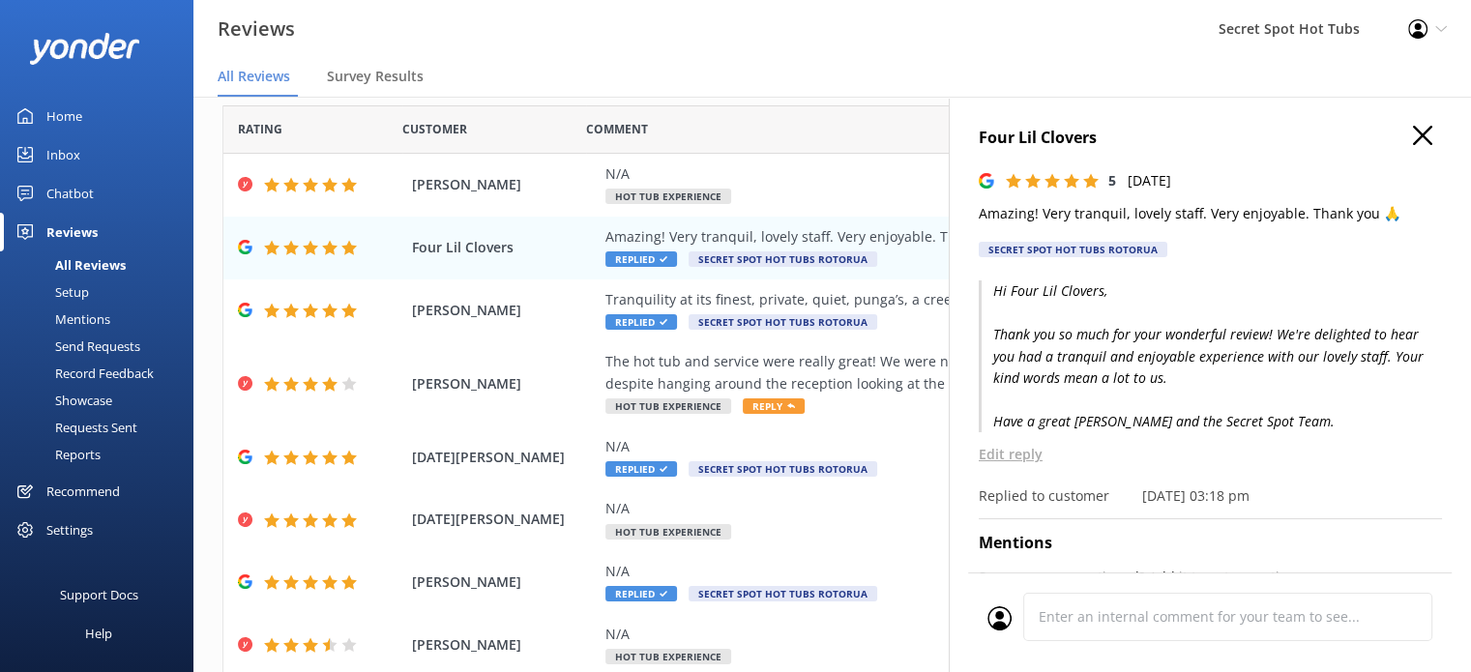
click at [1414, 127] on icon "button" at bounding box center [1422, 135] width 19 height 19
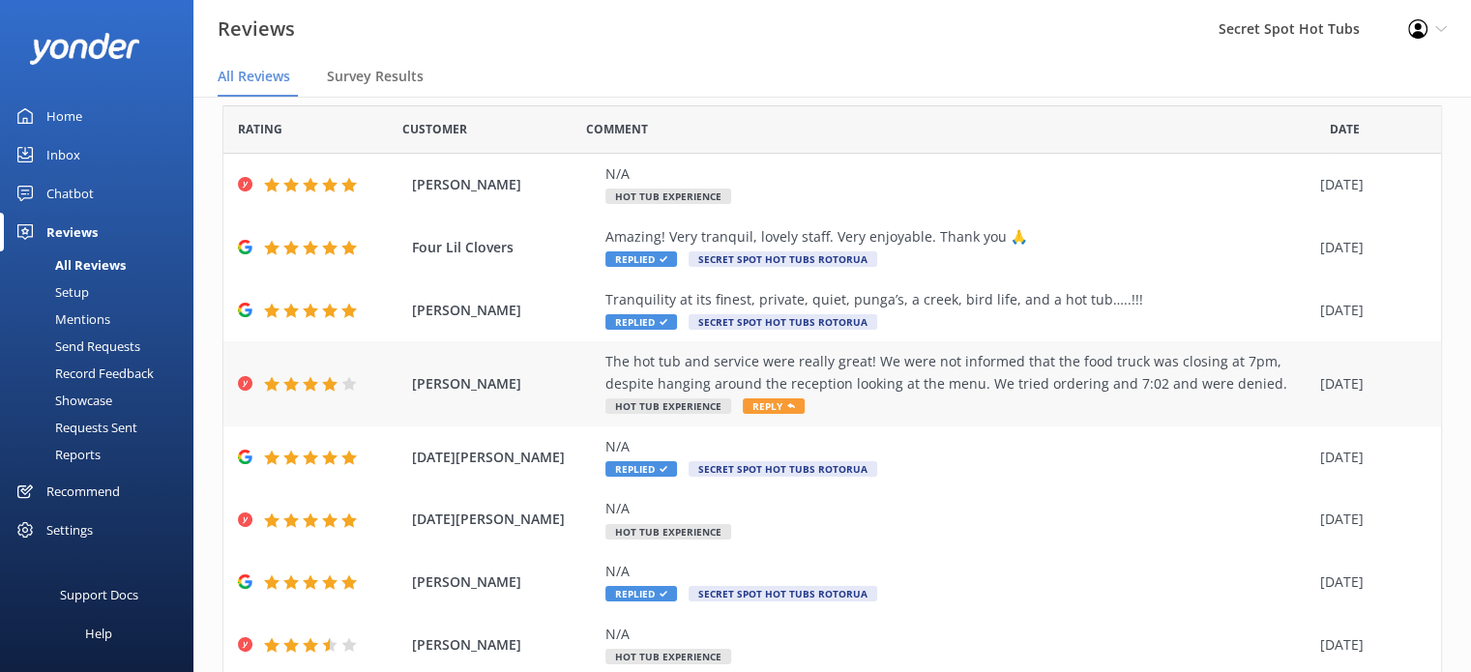
click at [787, 403] on icon at bounding box center [791, 406] width 8 height 8
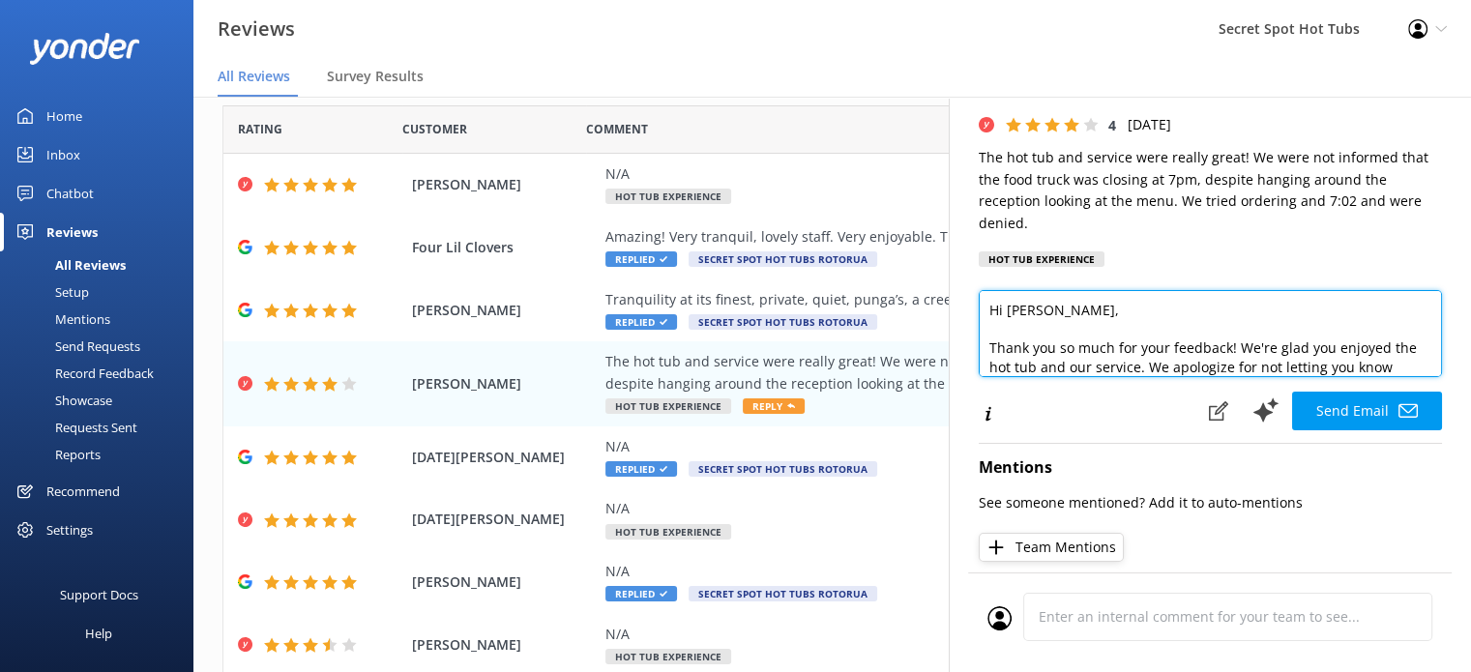
scroll to position [39, 0]
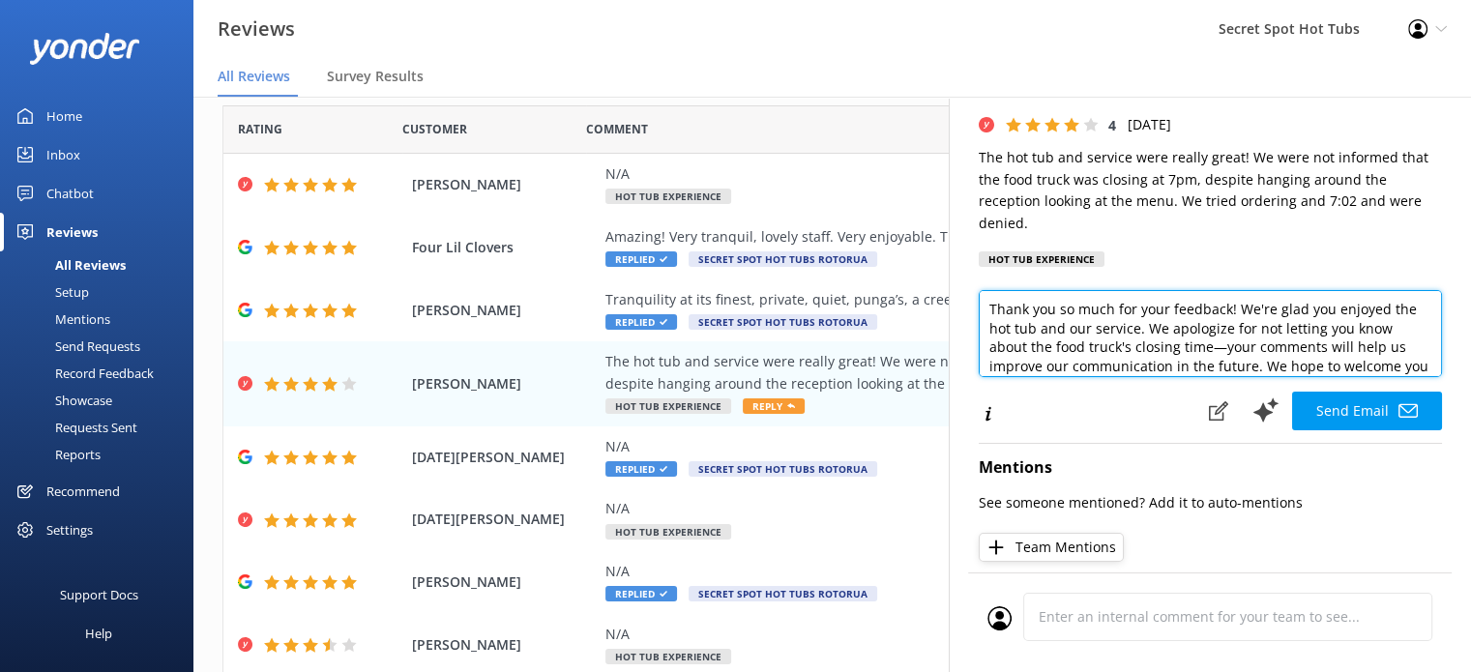
click at [1259, 346] on textarea "Hi [PERSON_NAME], Thank you so much for your feedback! We're glad you enjoyed t…" at bounding box center [1210, 333] width 463 height 87
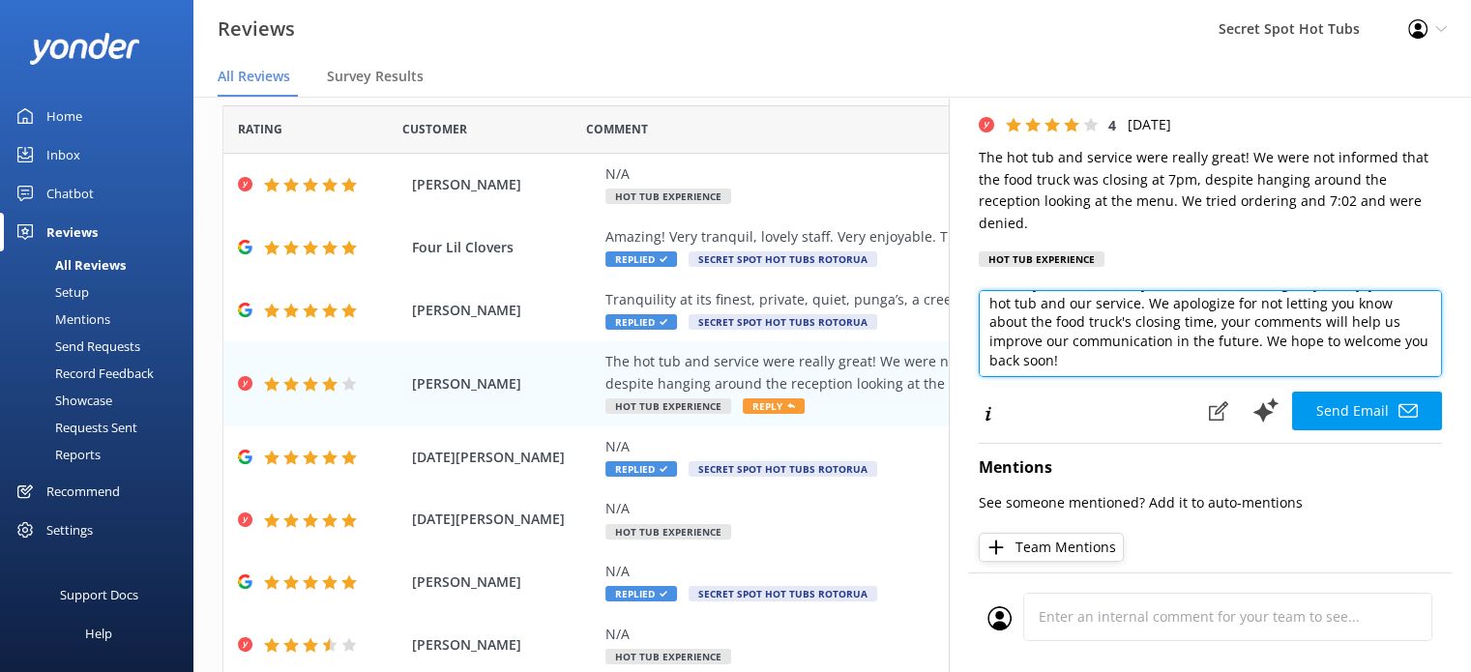
scroll to position [77, 0]
click at [1297, 330] on textarea "Hi [PERSON_NAME], Thank you so much for your feedback! We're glad you enjoyed t…" at bounding box center [1210, 333] width 463 height 87
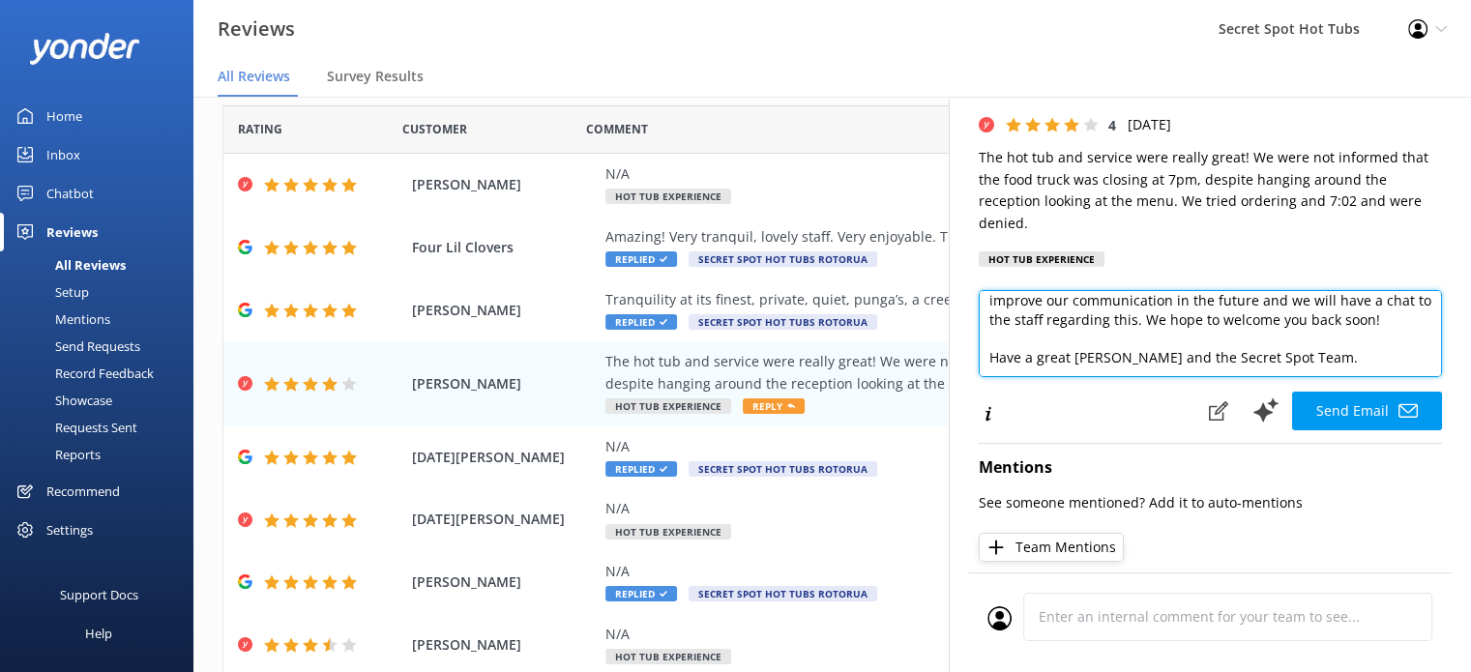
scroll to position [142, 0]
type textarea "Hi [PERSON_NAME], Thank you so much for your feedback! We're glad you enjoyed t…"
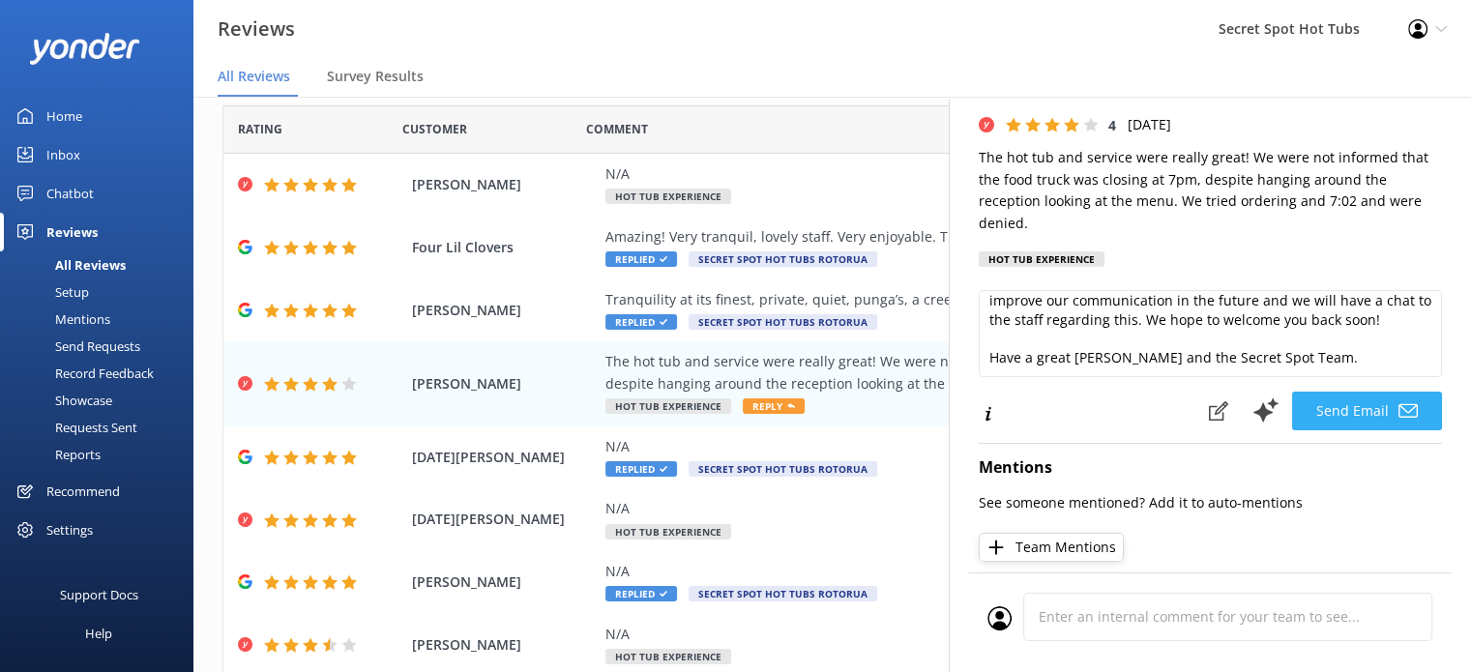
click at [1351, 411] on button "Send Email" at bounding box center [1367, 411] width 150 height 39
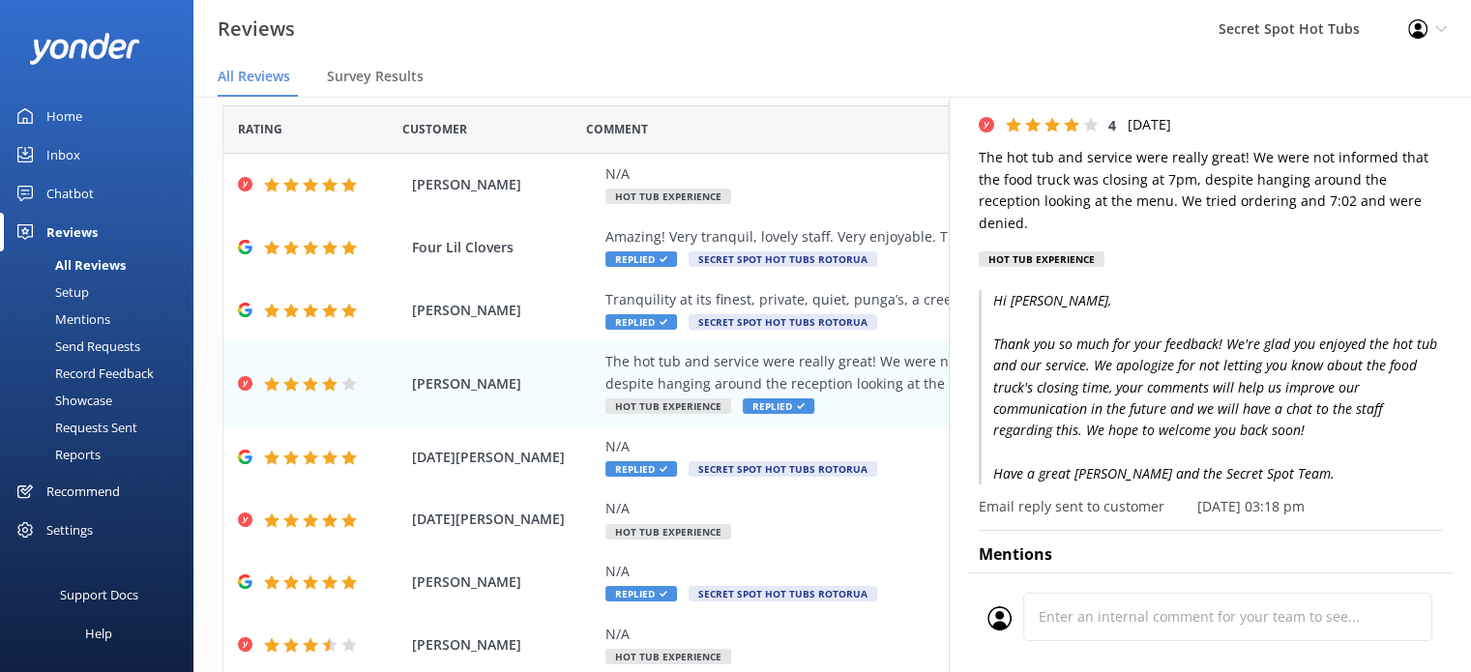
scroll to position [0, 0]
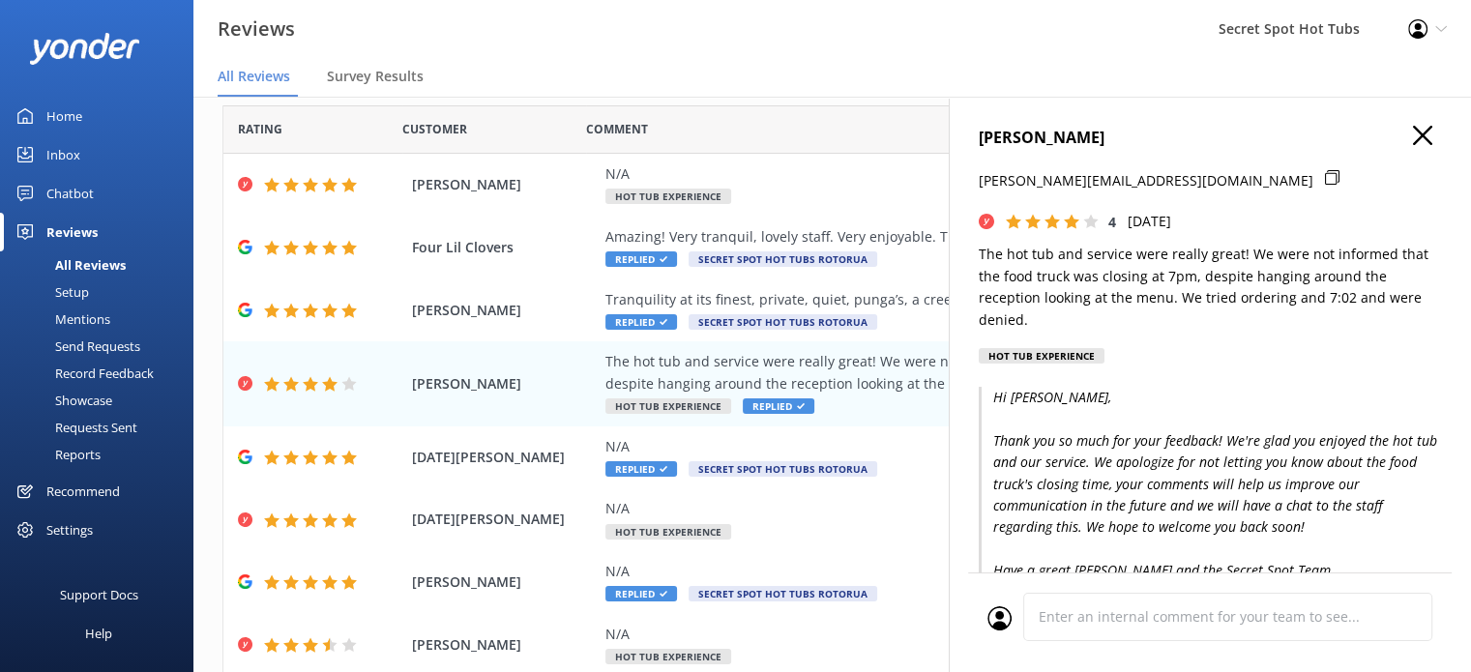
click at [1413, 131] on use "button" at bounding box center [1422, 135] width 19 height 19
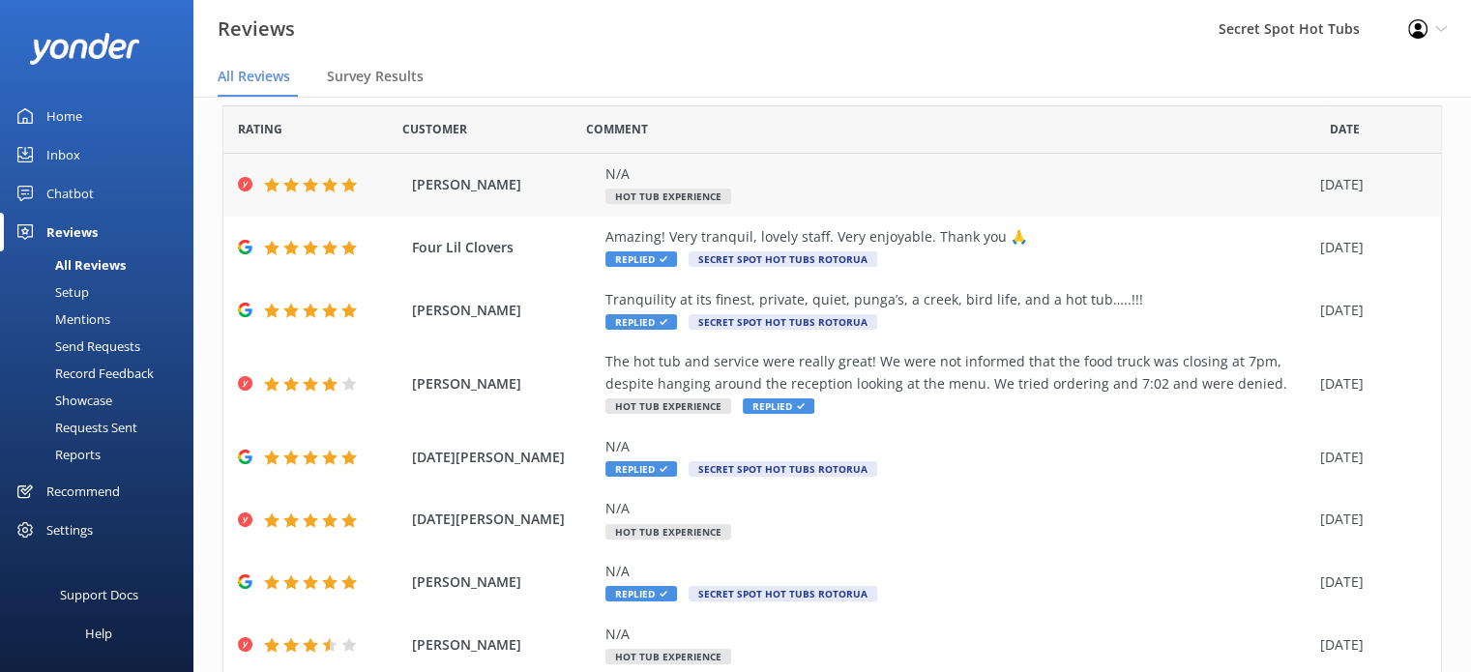
scroll to position [254, 0]
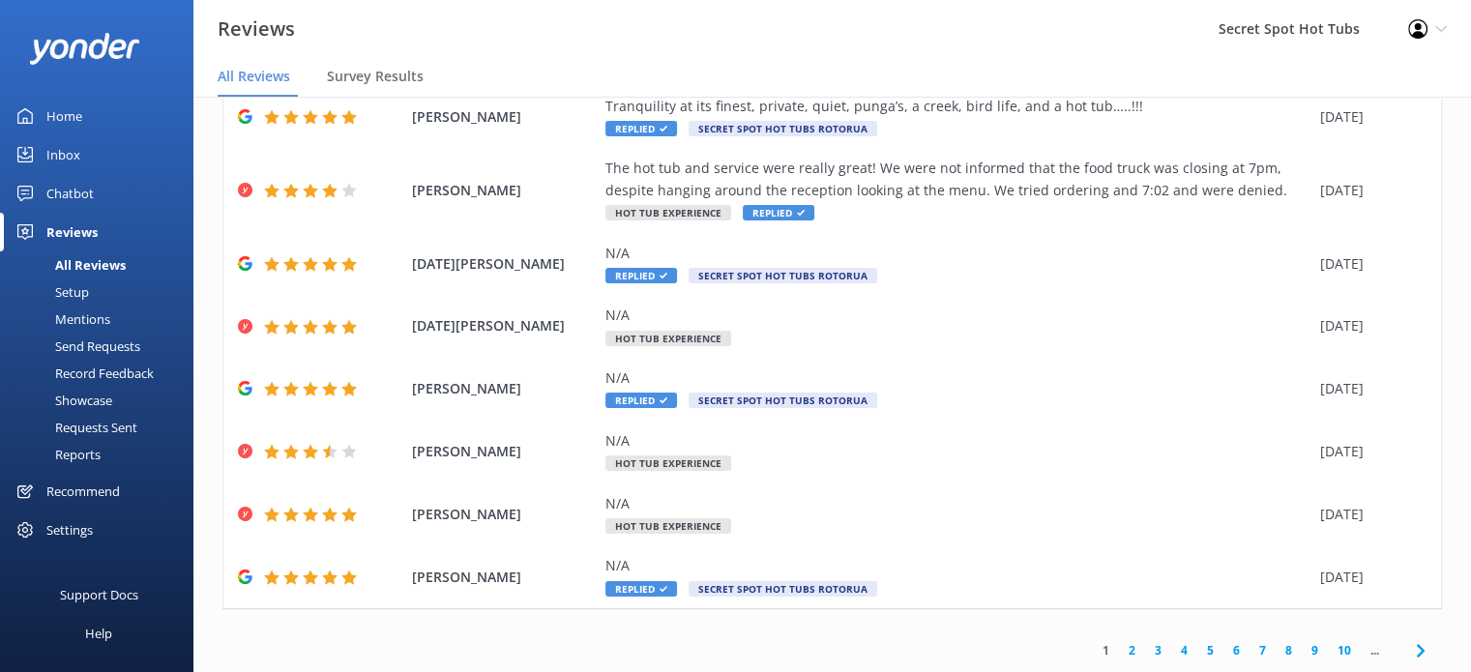
click at [1119, 651] on link "2" at bounding box center [1132, 650] width 26 height 18
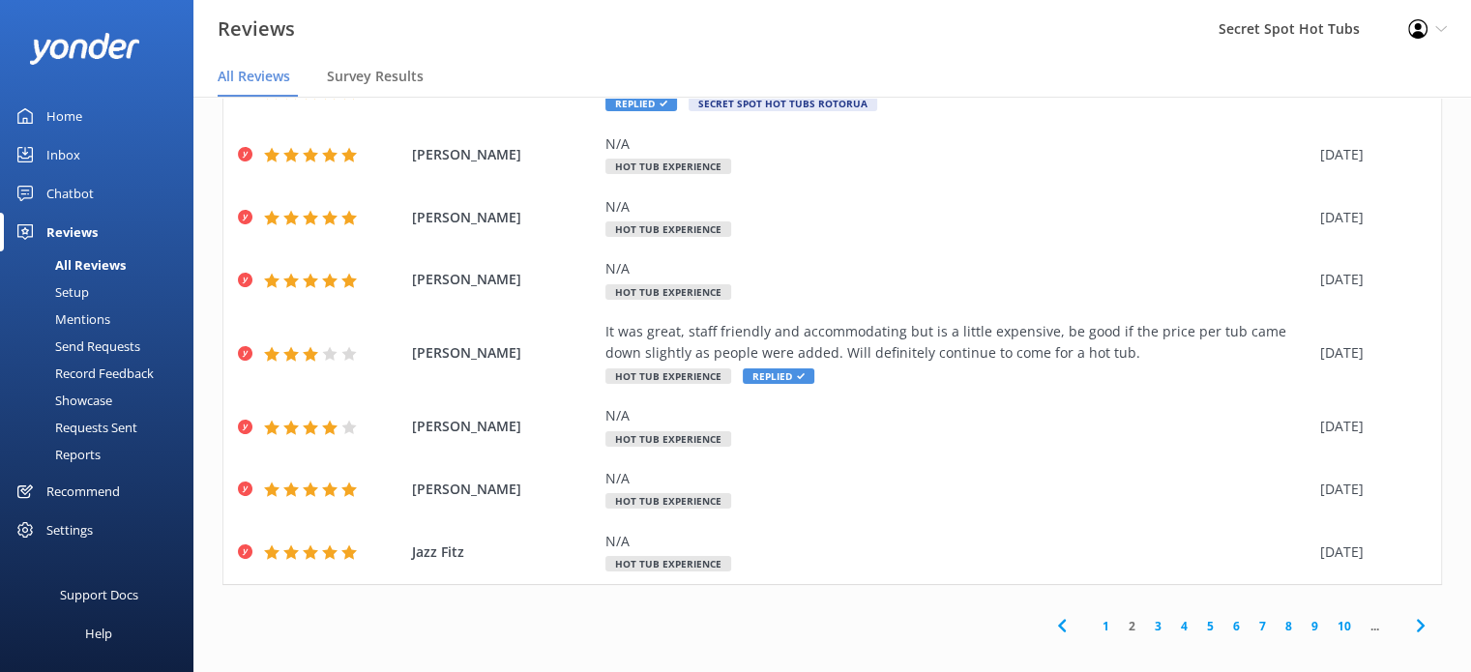
scroll to position [39, 0]
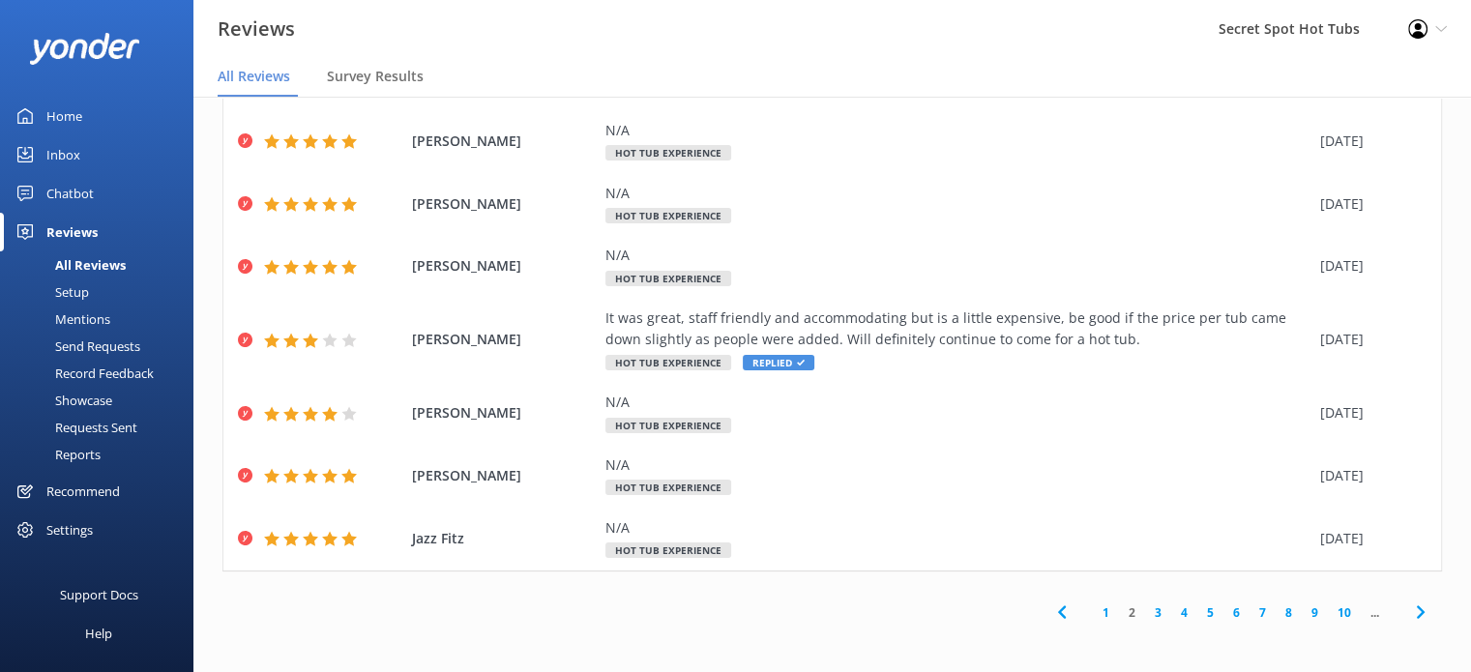
click at [1145, 612] on link "3" at bounding box center [1158, 612] width 26 height 18
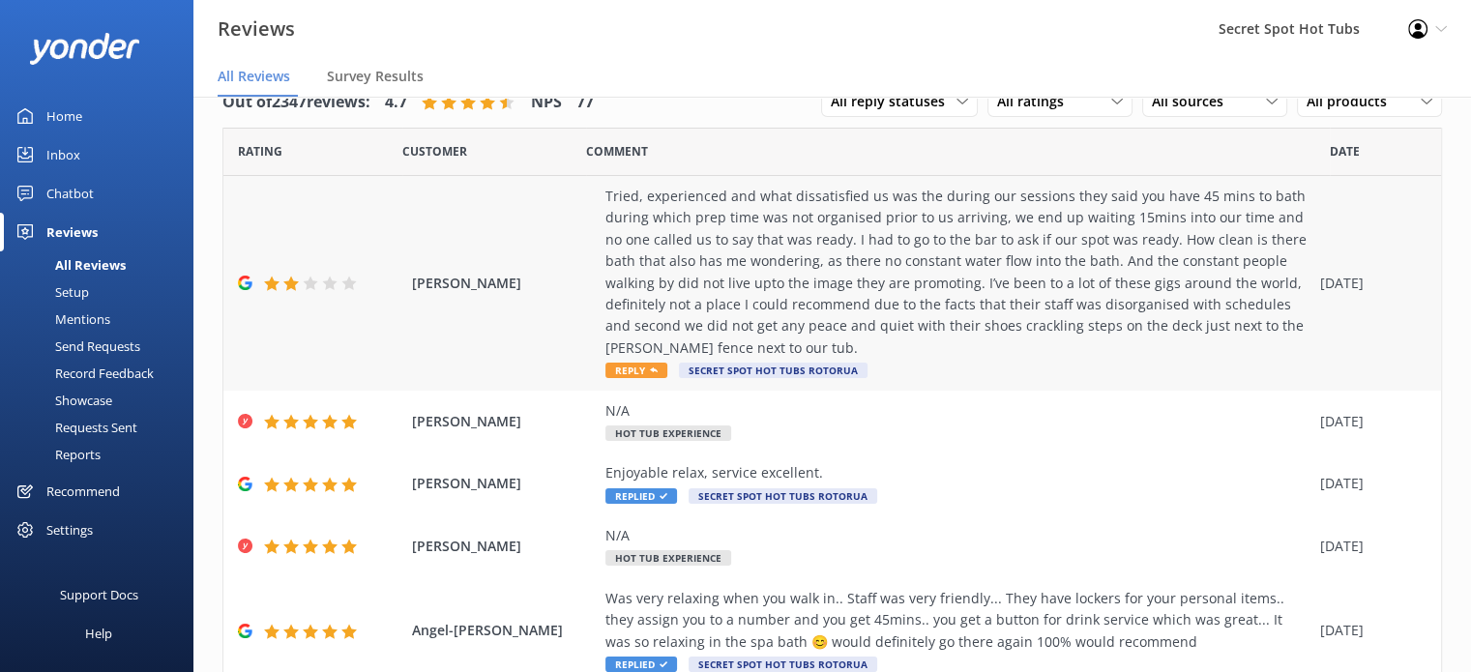
click at [982, 287] on div "Tried, experienced and what dissatisfied us was the during our sessions they sa…" at bounding box center [957, 272] width 705 height 173
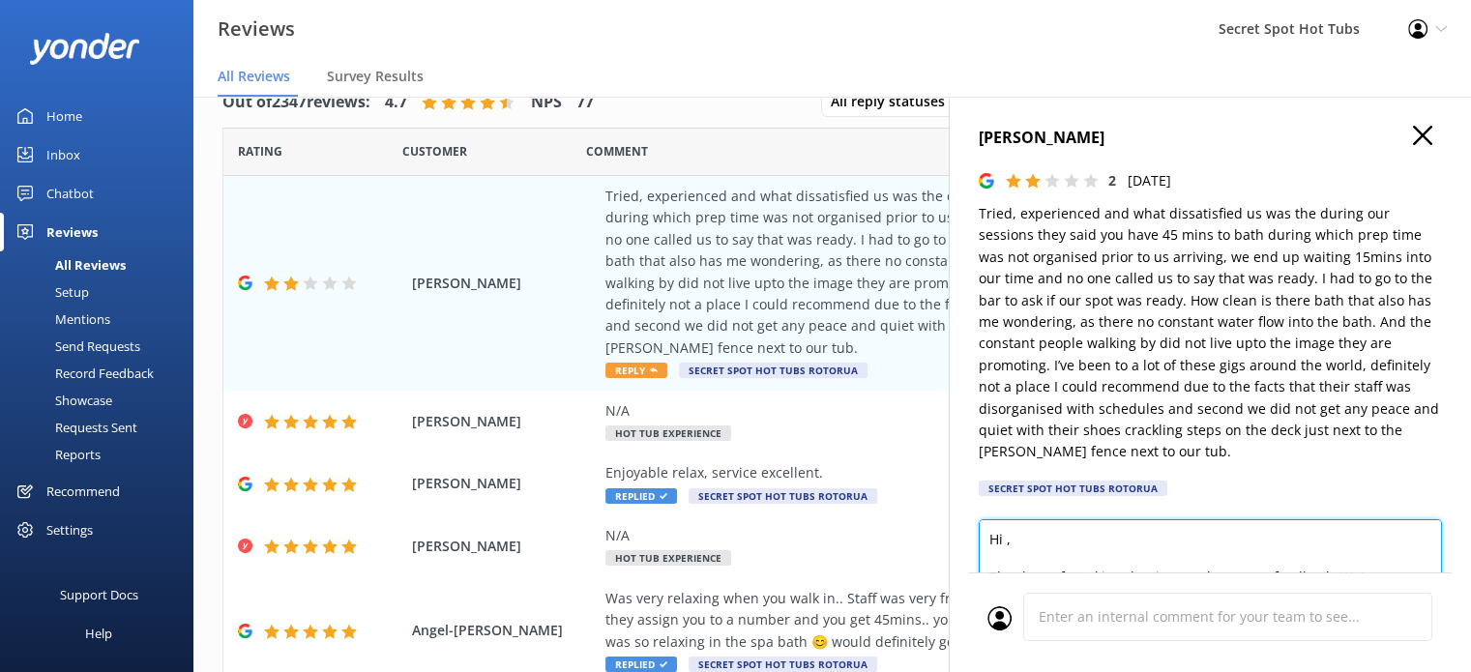
click at [1005, 541] on textarea "Hi , Thank you for taking the time to share your feedback. We’re very sorry to …" at bounding box center [1210, 562] width 463 height 87
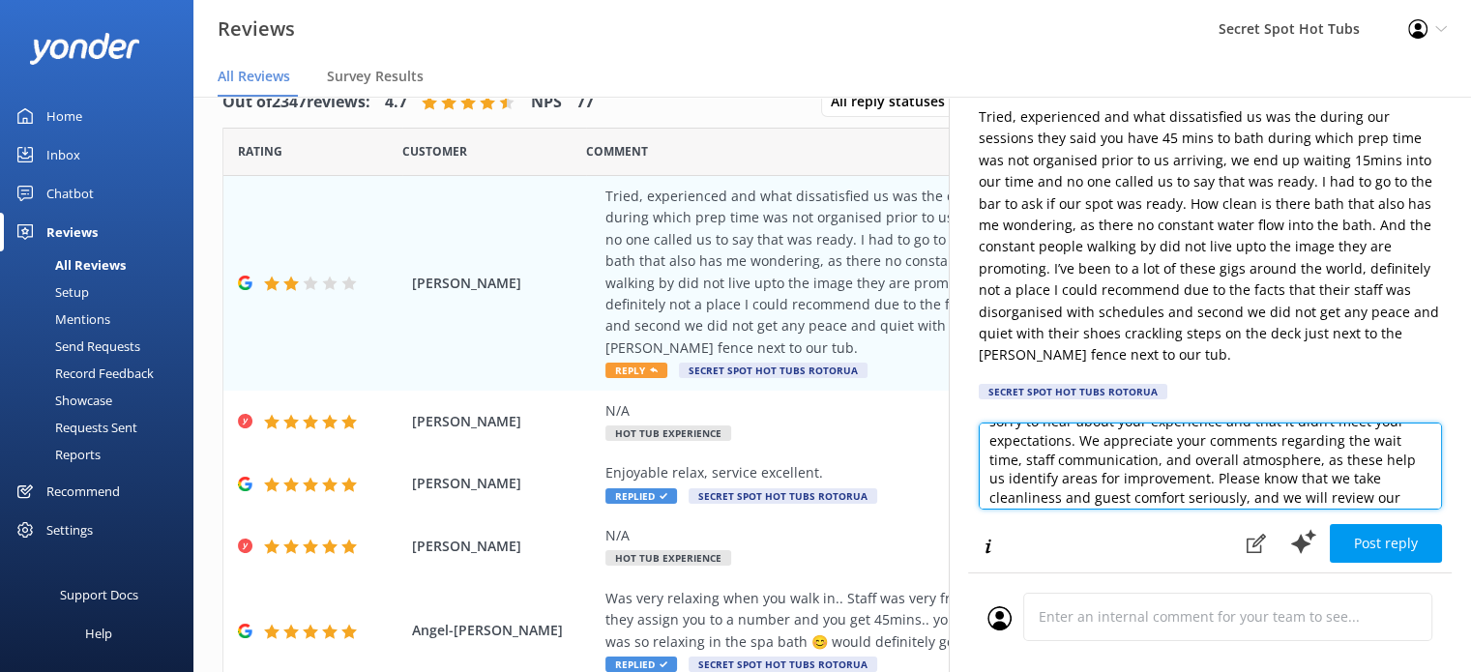
scroll to position [116, 0]
click at [1212, 441] on textarea "Hi [PERSON_NAME], Thank you for taking the time to share your feedback. We’re v…" at bounding box center [1210, 466] width 463 height 87
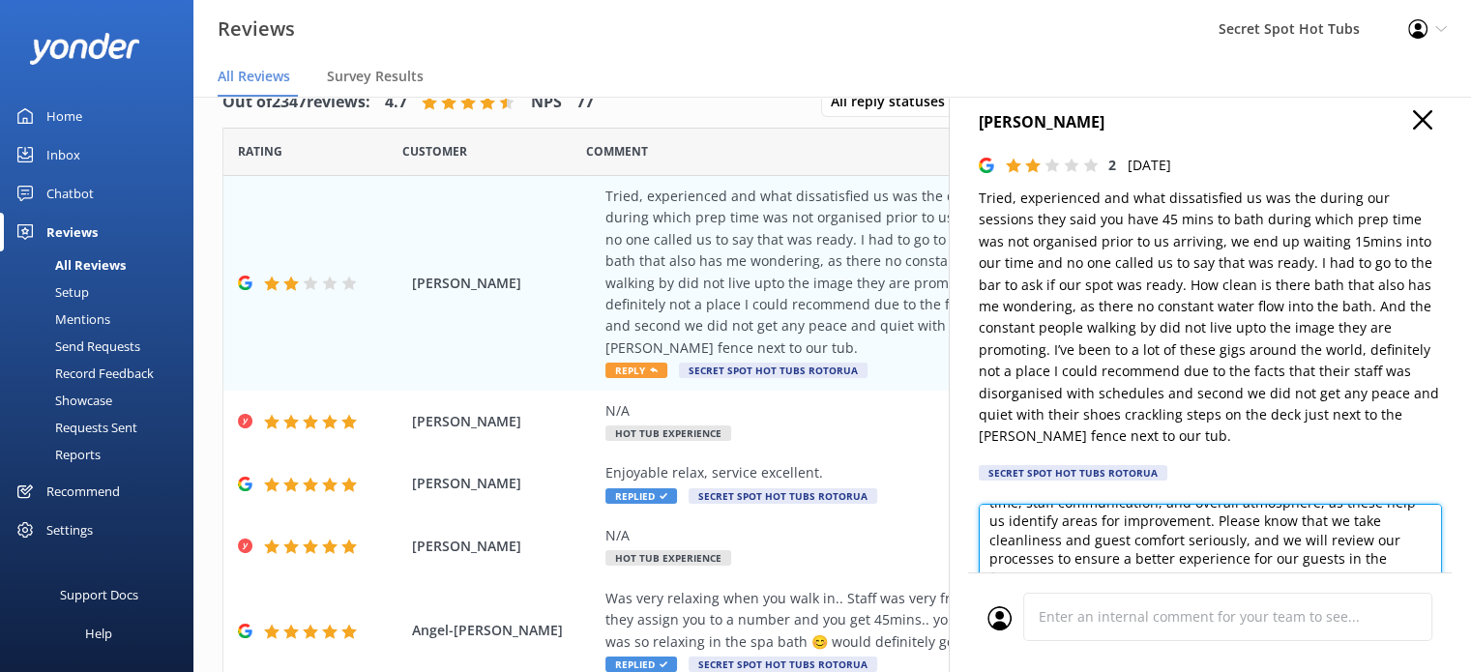
scroll to position [0, 0]
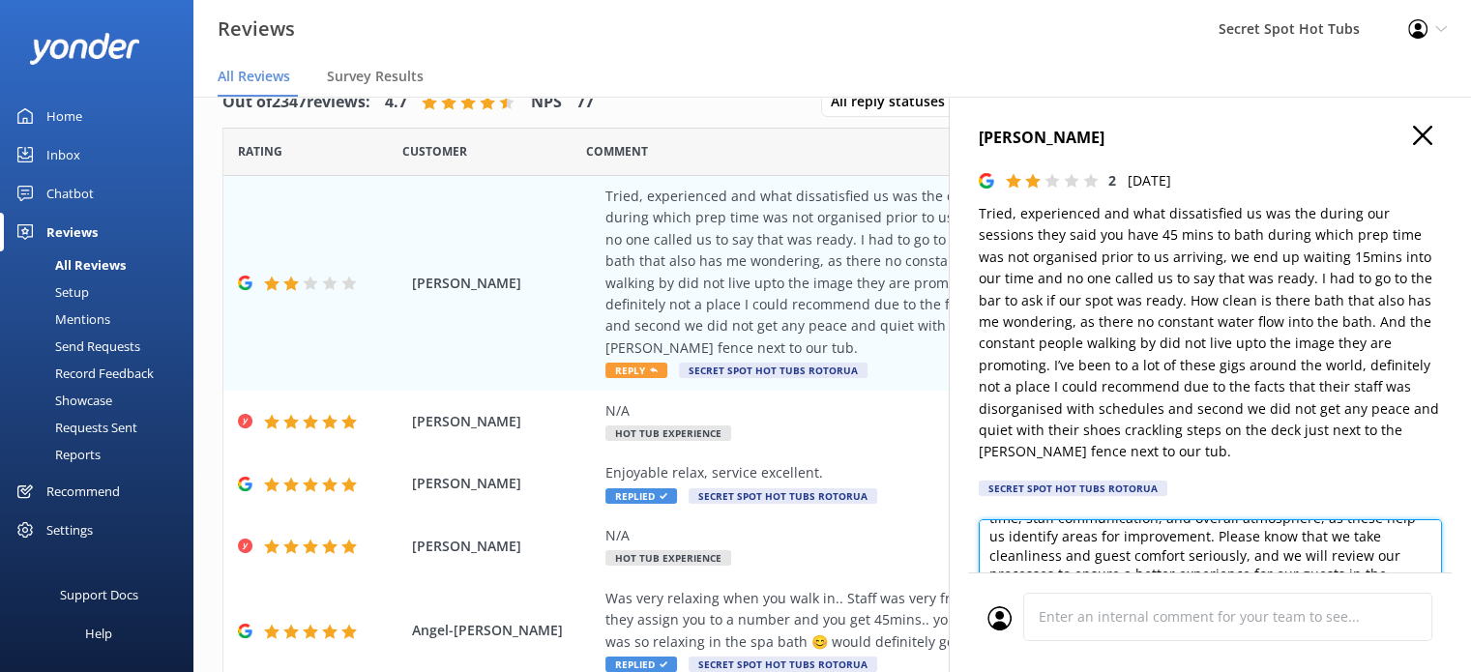
type textarea "Hi [PERSON_NAME], Thank you for taking the time to share your feedback. We’re v…"
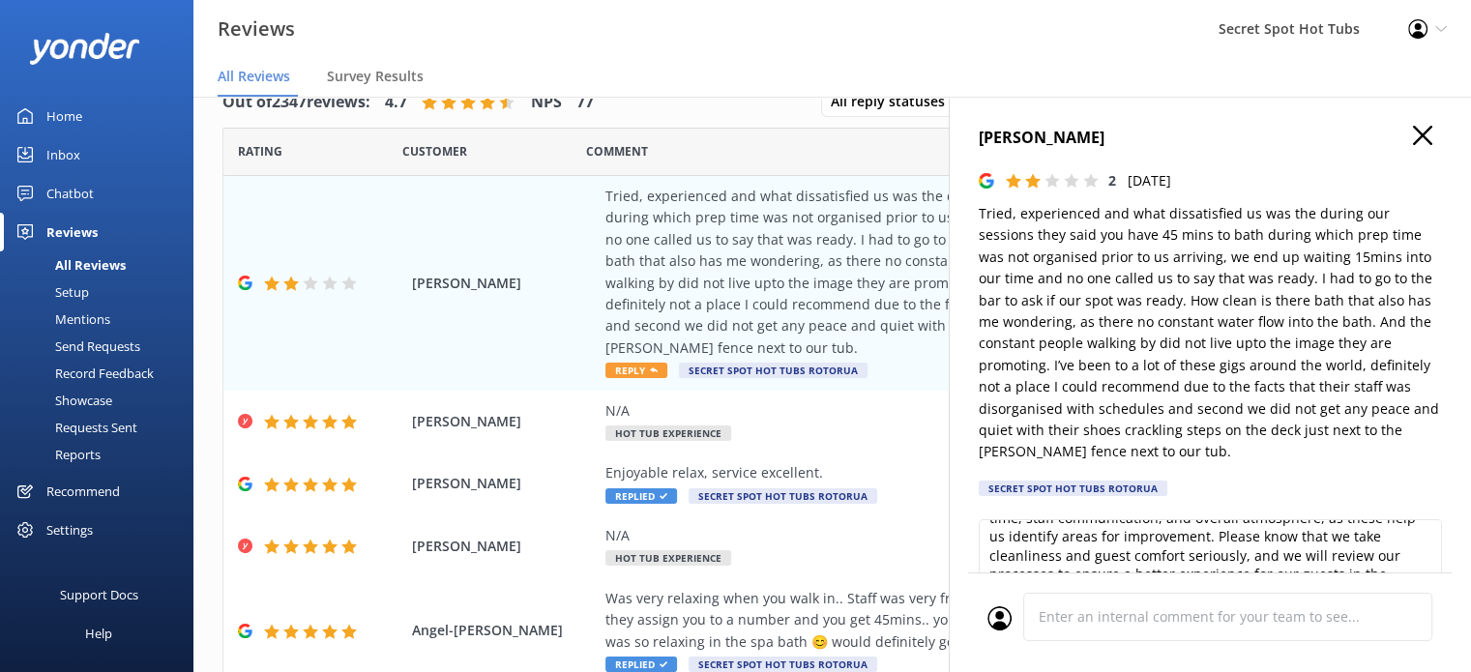
click at [1413, 134] on icon "button" at bounding box center [1422, 135] width 19 height 19
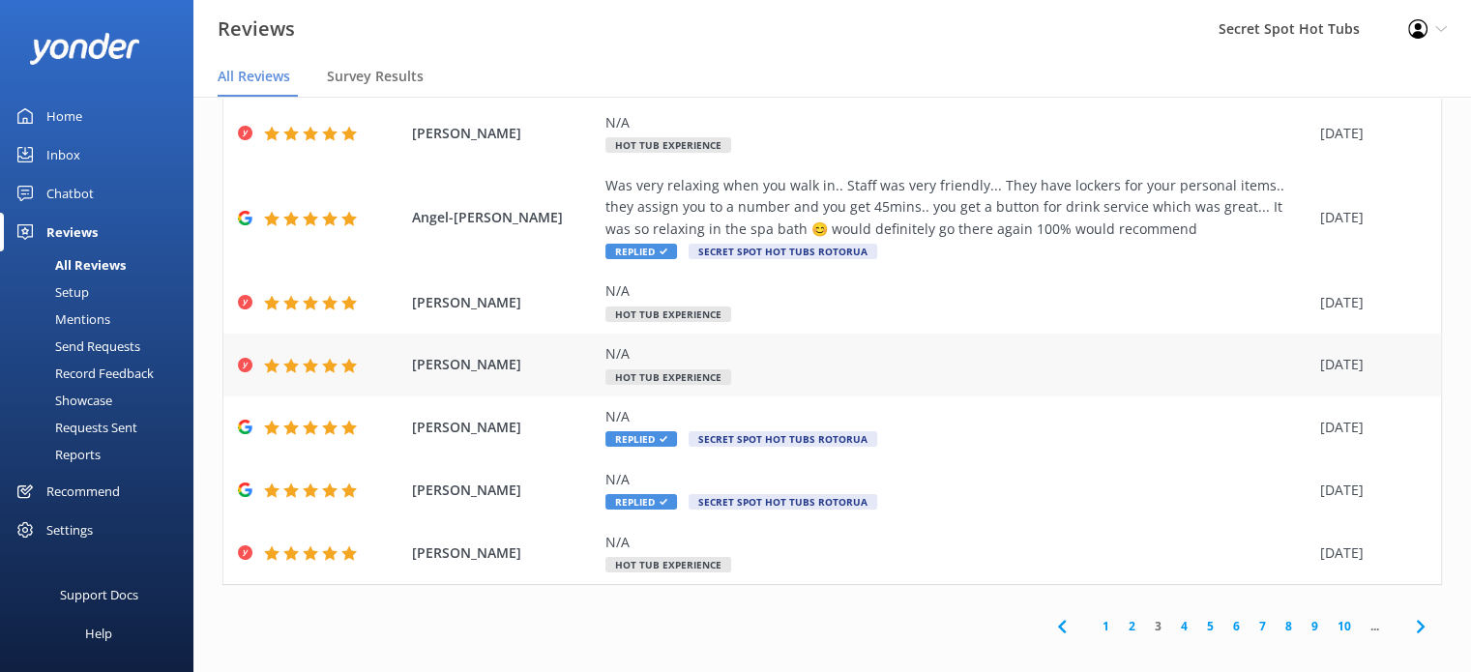
scroll to position [427, 0]
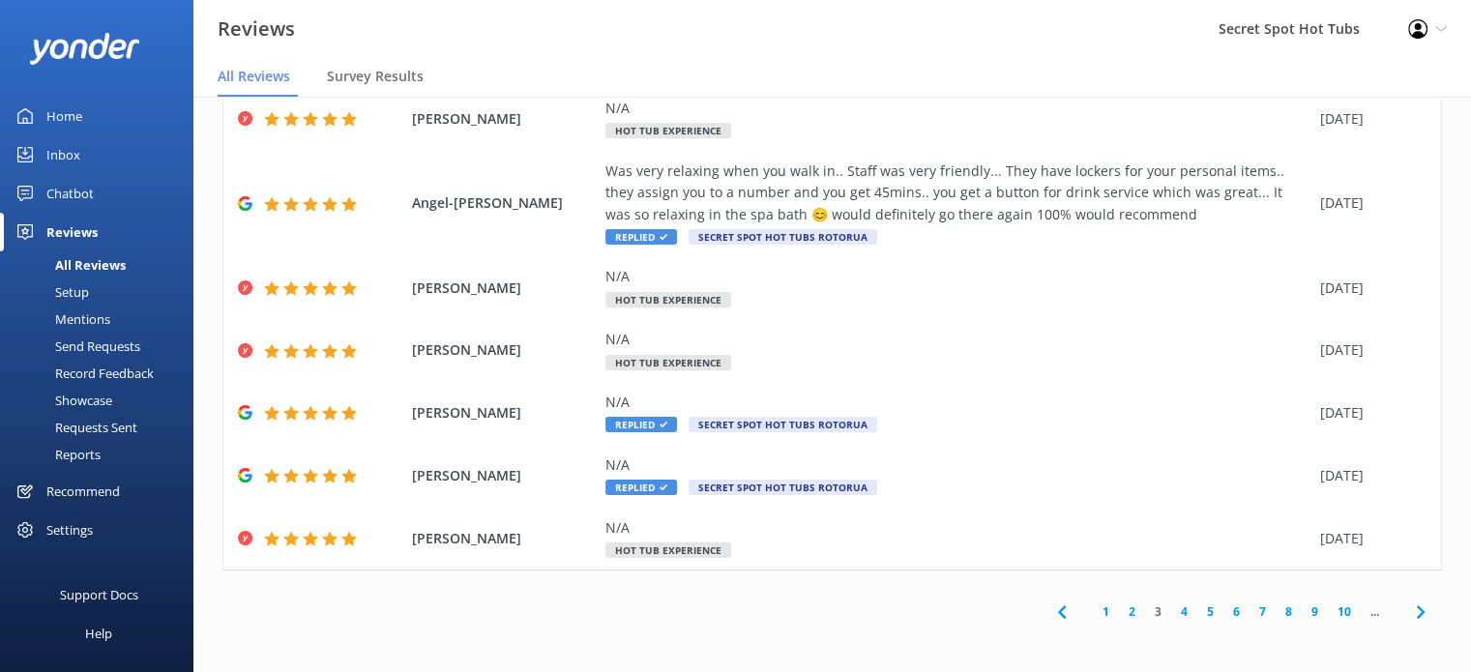
click at [1120, 607] on link "2" at bounding box center [1132, 611] width 26 height 18
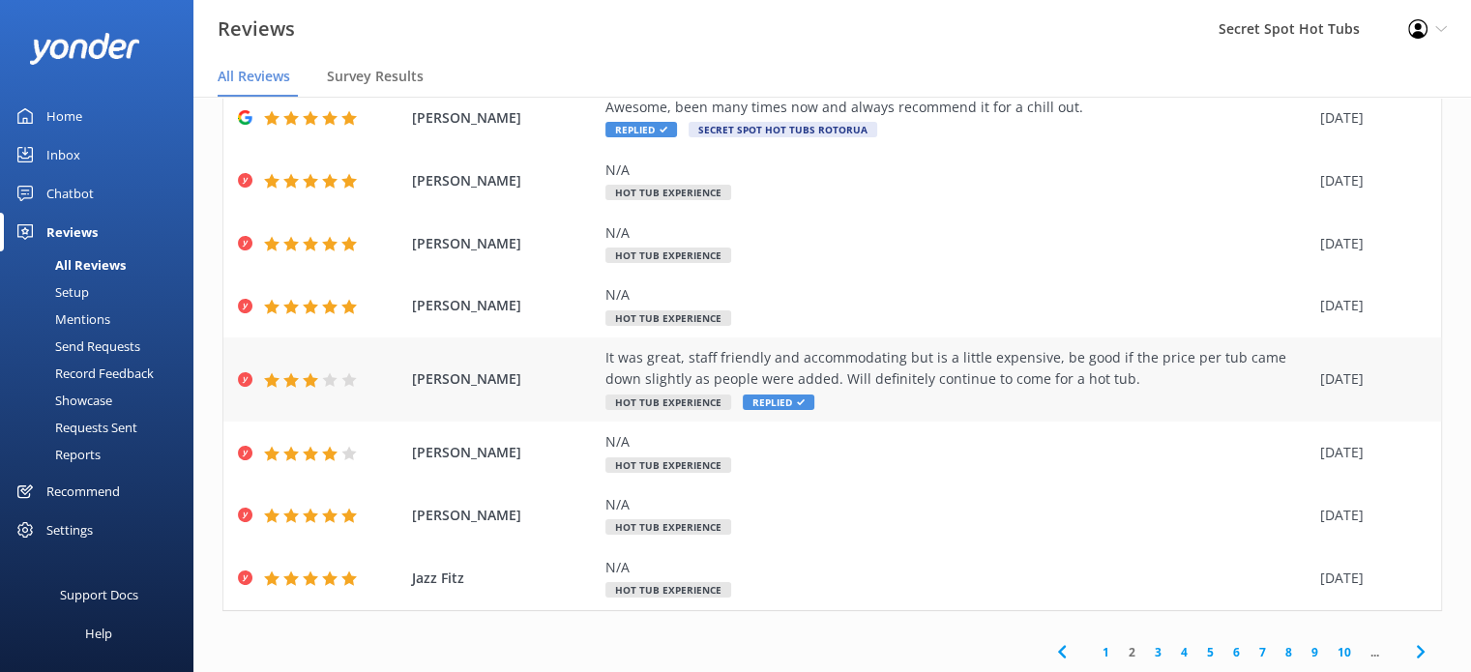
scroll to position [276, 0]
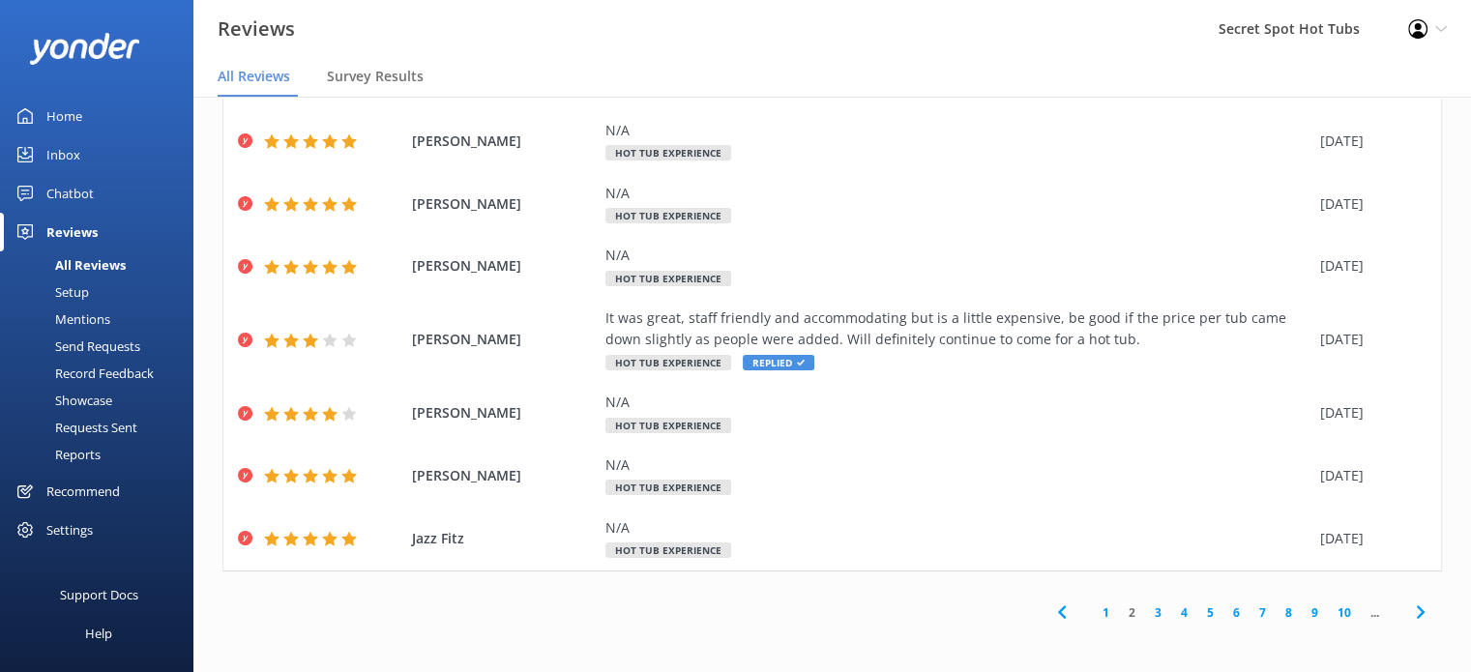
click at [1093, 615] on link "1" at bounding box center [1106, 612] width 26 height 18
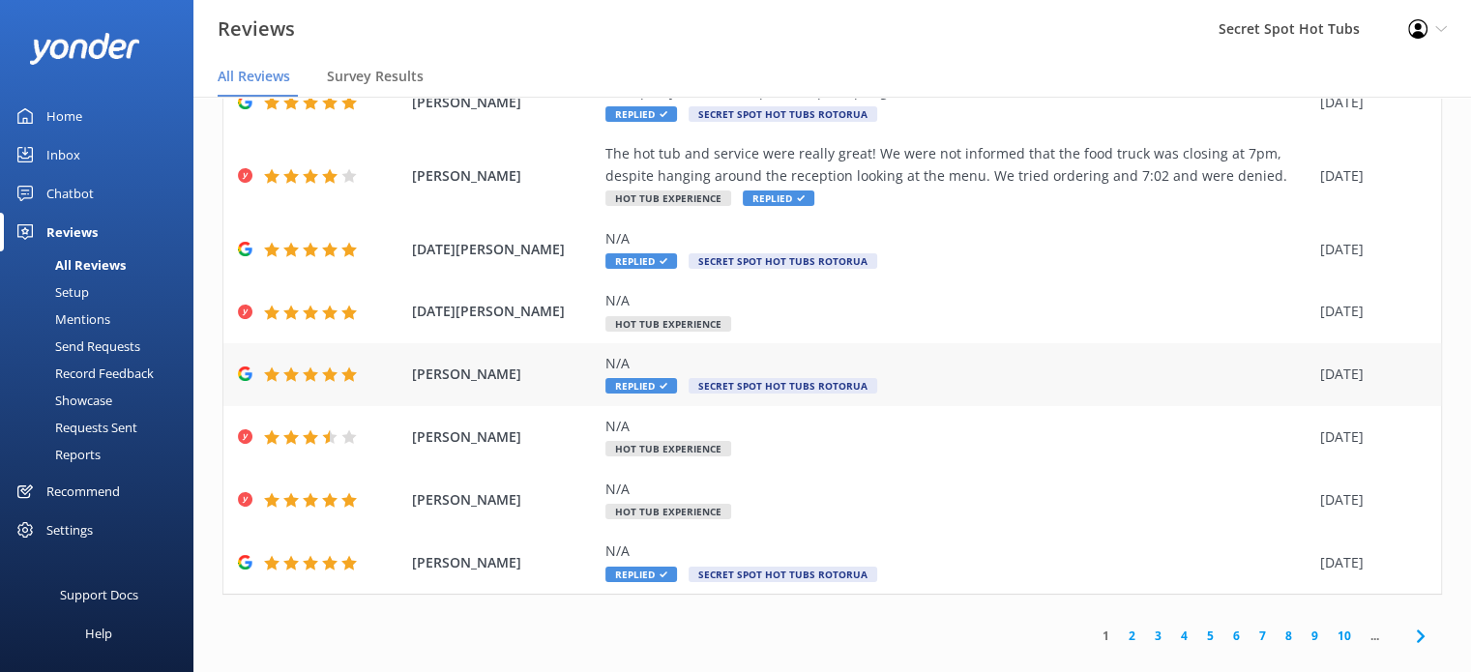
scroll to position [254, 0]
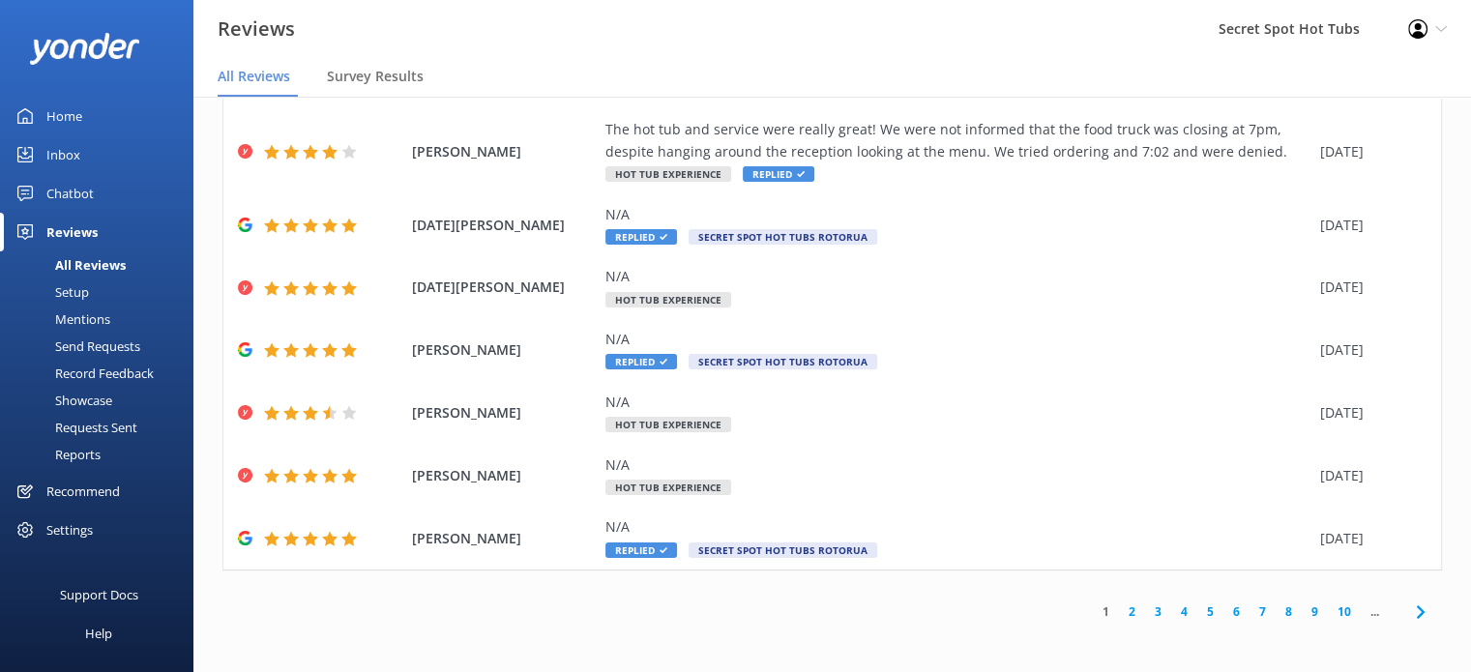
click at [1145, 612] on link "3" at bounding box center [1158, 611] width 26 height 18
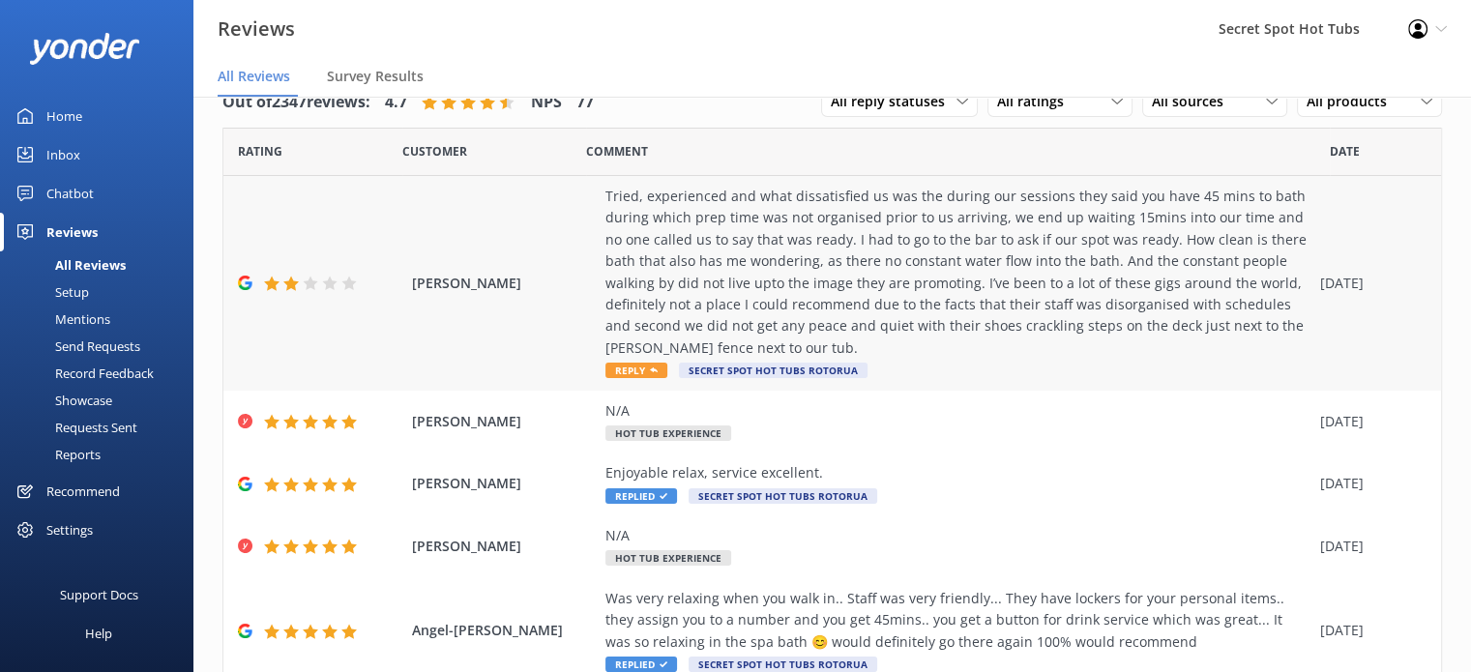
click at [970, 294] on div "Tried, experienced and what dissatisfied us was the during our sessions they sa…" at bounding box center [957, 272] width 705 height 173
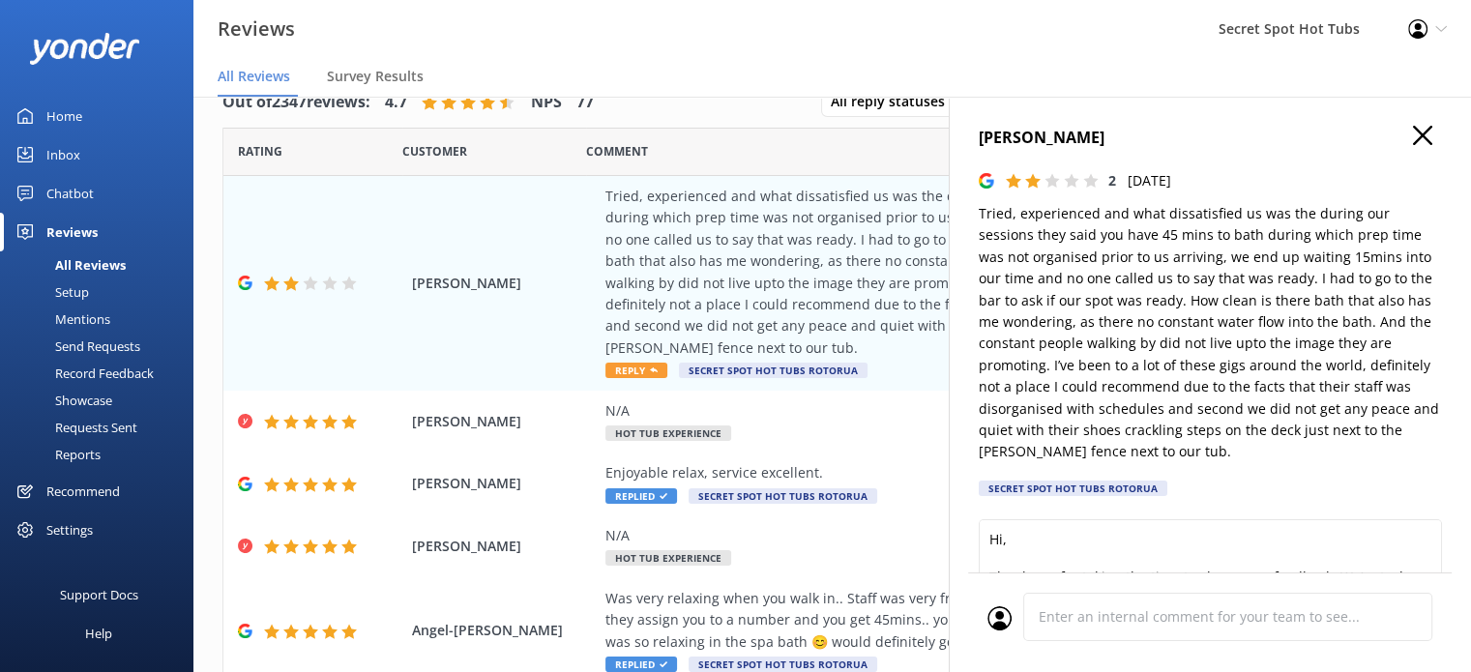
scroll to position [97, 0]
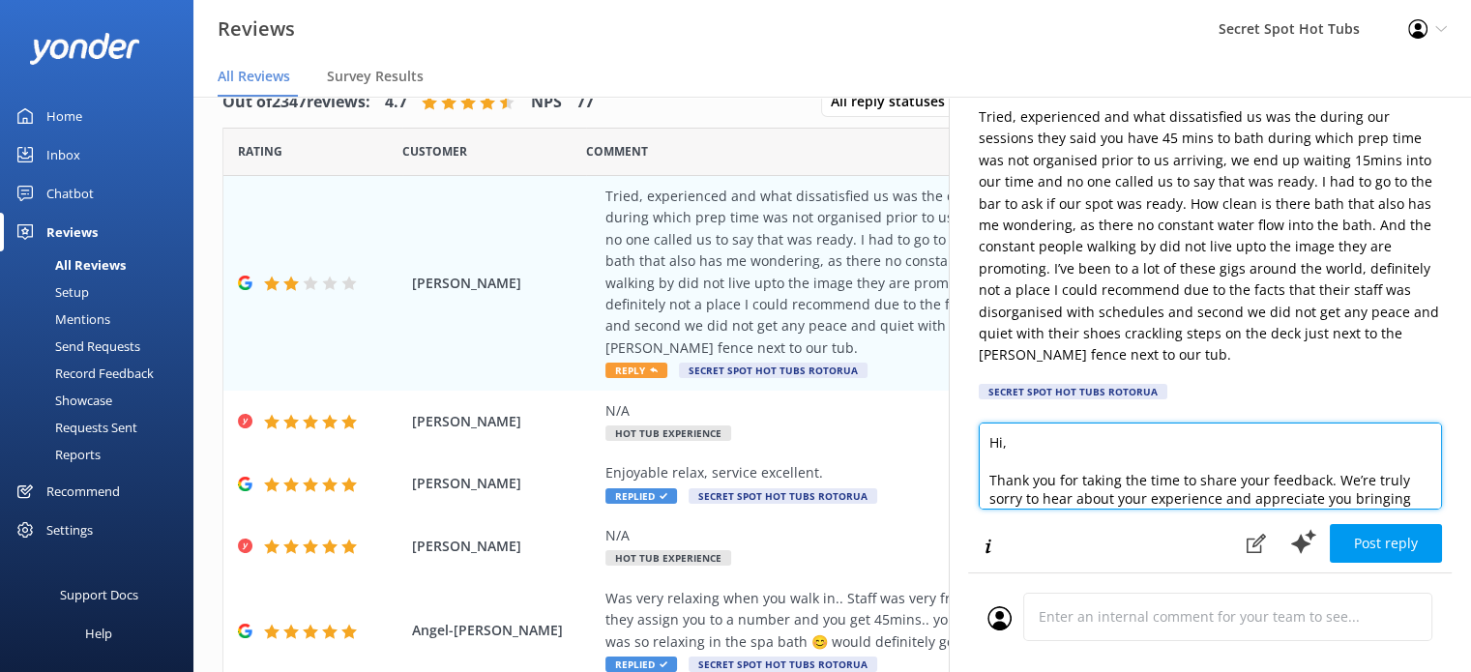
click at [1003, 441] on textarea "Hi, Thank you for taking the time to share your feedback. We’re truly sorry to …" at bounding box center [1210, 466] width 463 height 87
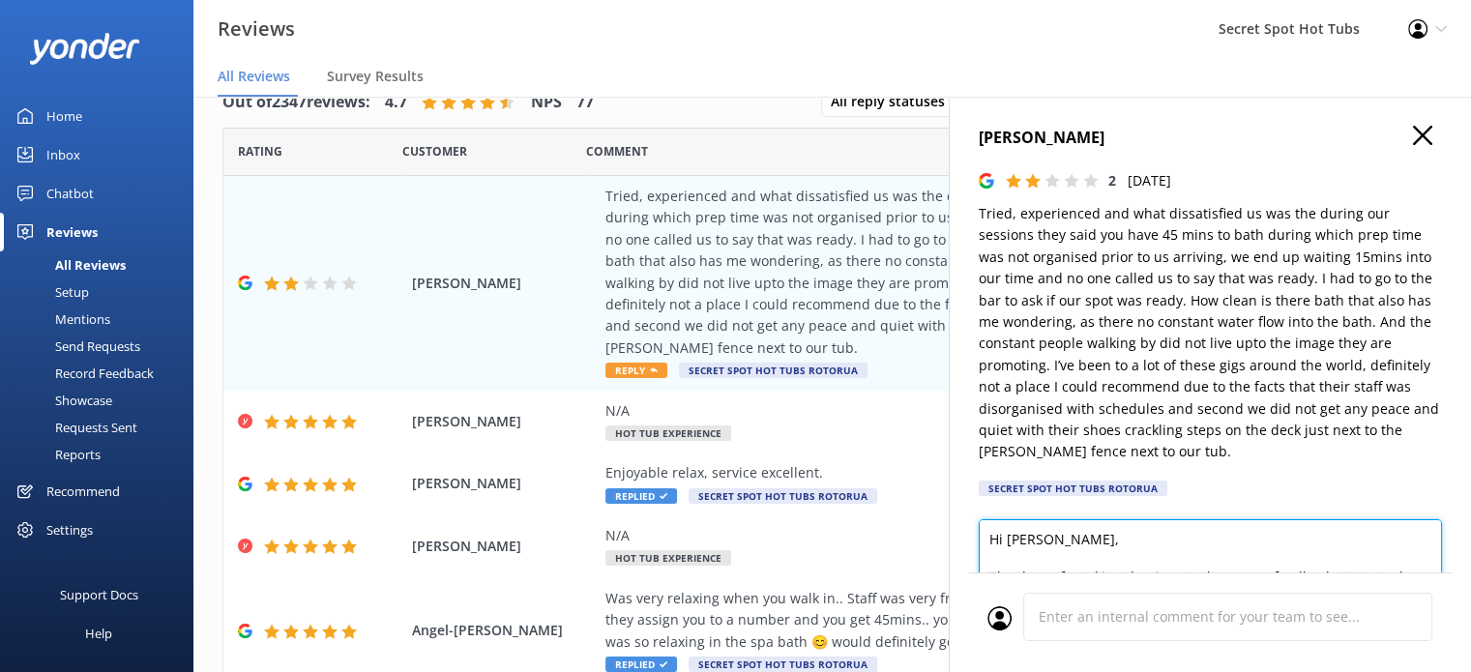
scroll to position [0, 0]
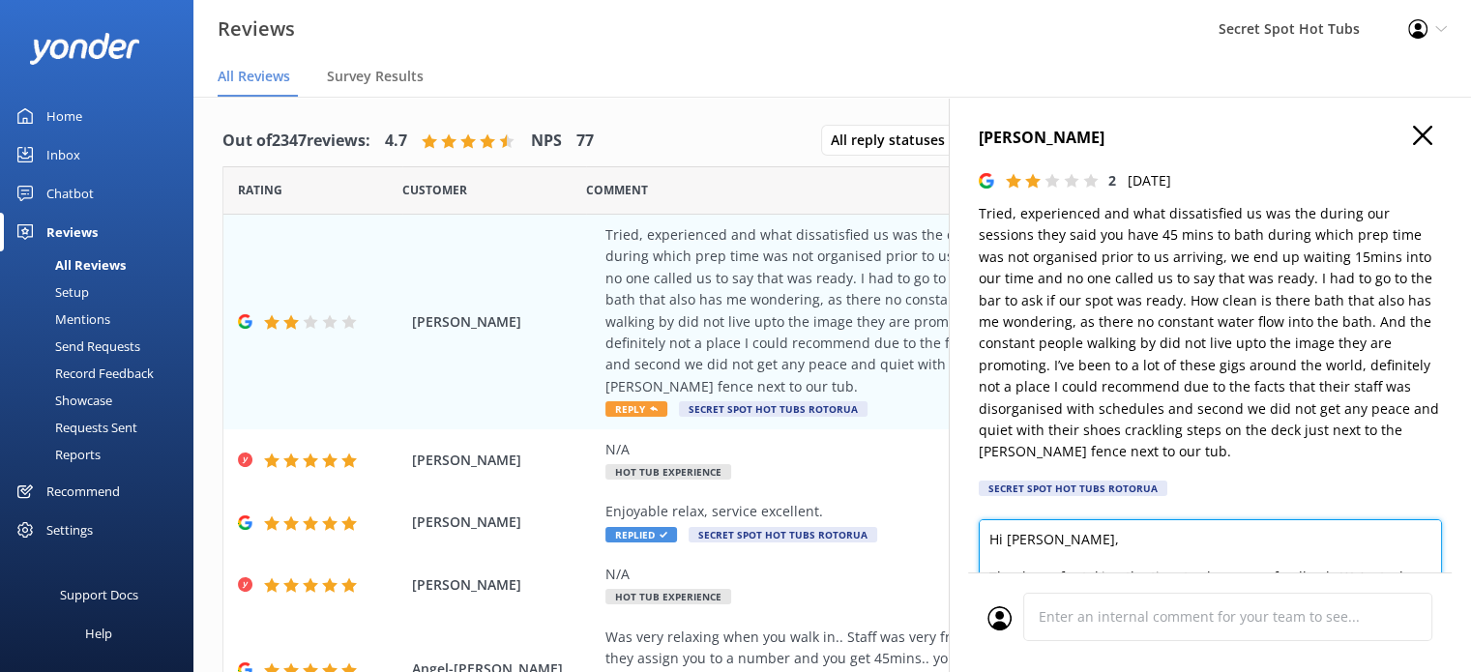
click at [1126, 550] on textarea "Hi [PERSON_NAME], Thank you for taking the time to share your feedback. We’re t…" at bounding box center [1210, 562] width 463 height 87
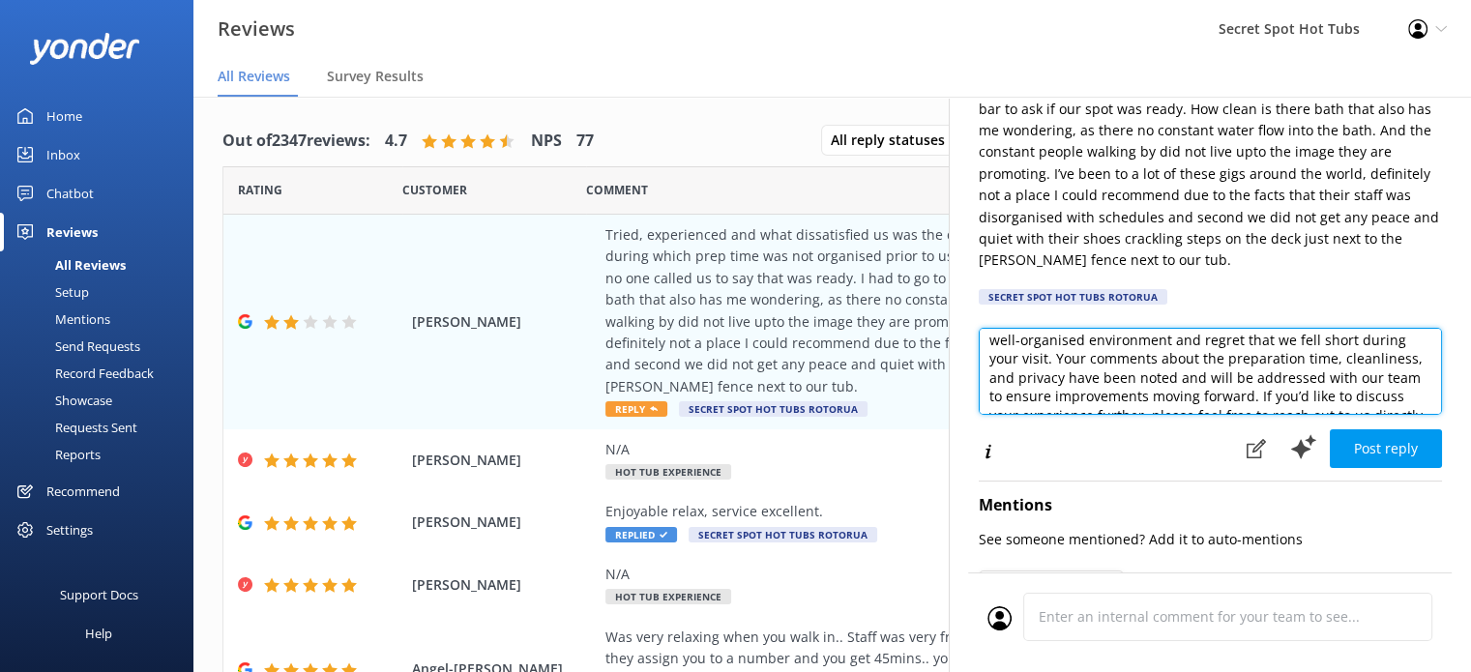
scroll to position [116, 0]
drag, startPoint x: 1142, startPoint y: 367, endPoint x: 985, endPoint y: 365, distance: 156.7
click at [985, 365] on textarea "Hi [PERSON_NAME], Thank you for taking the time to share your feedback. We’re t…" at bounding box center [1210, 371] width 463 height 87
click at [1094, 370] on textarea "Hi [PERSON_NAME], Thank you for taking the time to share your feedback. We’re t…" at bounding box center [1210, 371] width 463 height 87
drag, startPoint x: 988, startPoint y: 405, endPoint x: 1060, endPoint y: 407, distance: 71.6
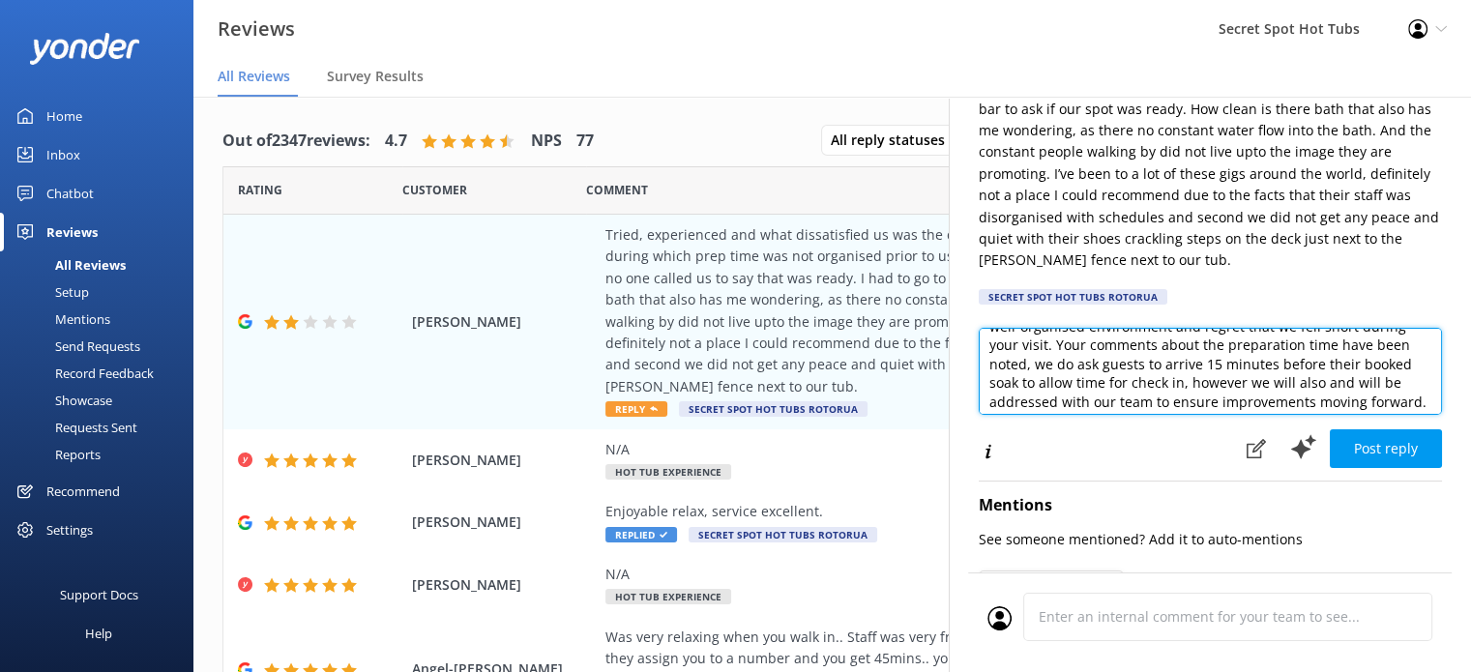
click at [1060, 407] on textarea "Hi [PERSON_NAME], Thank you for taking the time to share your feedback. We’re t…" at bounding box center [1210, 371] width 463 height 87
click at [1054, 403] on textarea "Hi [PERSON_NAME], Thank you for taking the time to share your feedback. We’re t…" at bounding box center [1210, 371] width 463 height 87
click at [1203, 403] on textarea "Hi [PERSON_NAME], Thank you for taking the time to share your feedback. We’re t…" at bounding box center [1210, 371] width 463 height 87
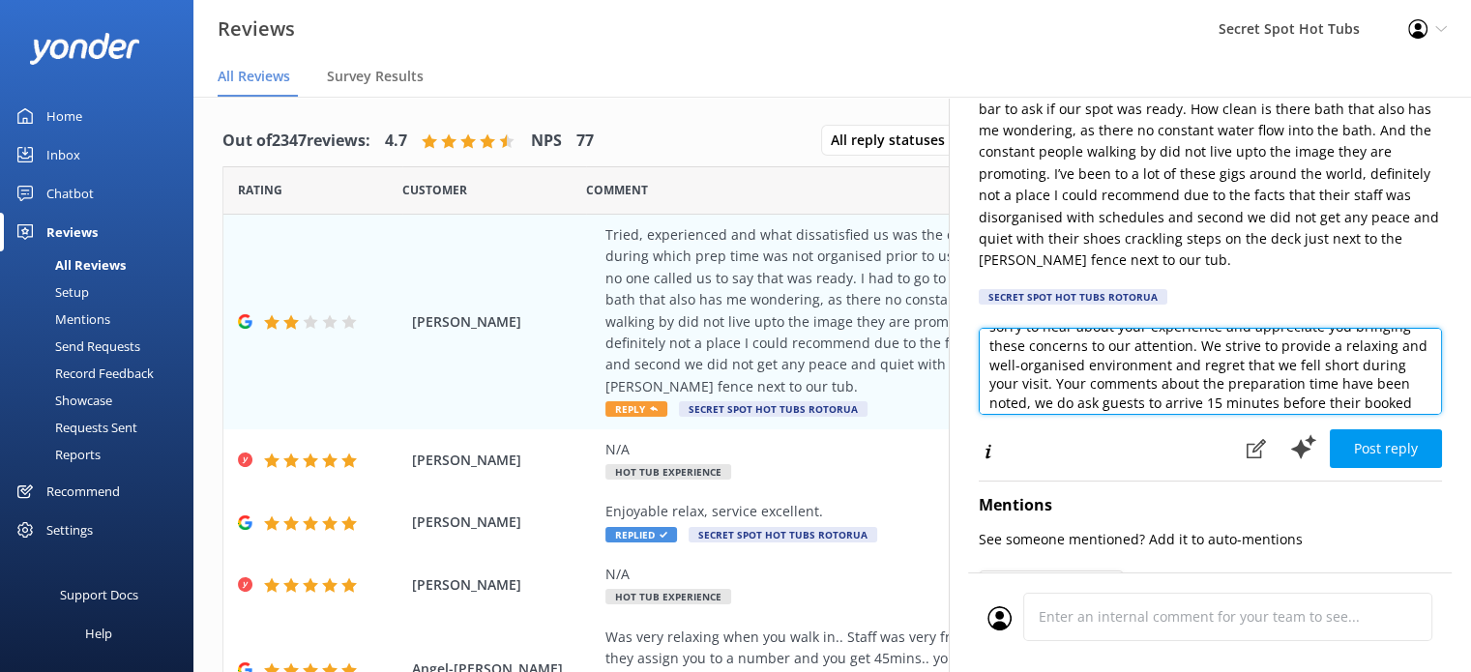
click at [1099, 384] on textarea "Hi [PERSON_NAME], Thank you for taking the time to share your feedback. We’re t…" at bounding box center [1210, 371] width 463 height 87
click at [1044, 386] on textarea "Hi [PERSON_NAME], Thank you for taking the time to share your feedback. We’re t…" at bounding box center [1210, 371] width 463 height 87
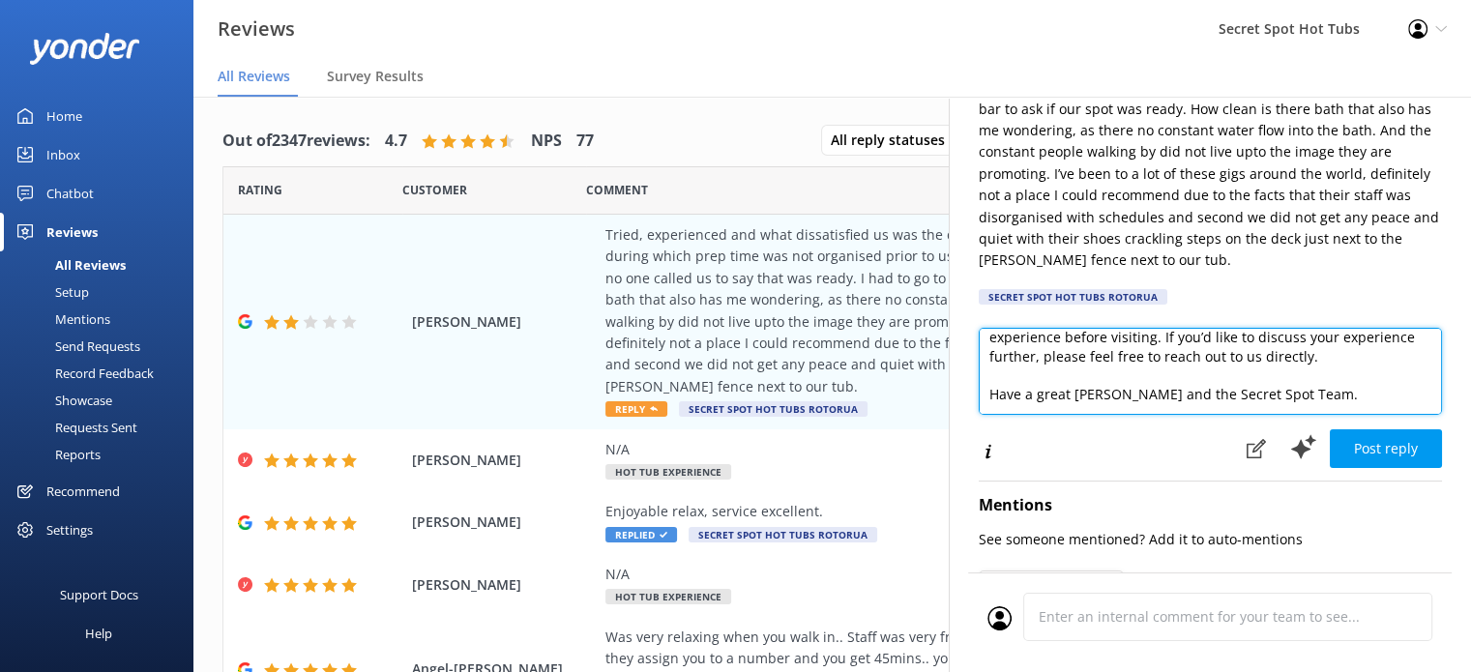
scroll to position [294, 0]
drag, startPoint x: 1094, startPoint y: 379, endPoint x: 982, endPoint y: 376, distance: 112.2
click at [982, 376] on textarea "Hi [PERSON_NAME], Thank you for taking the time to share your feedback. We’re t…" at bounding box center [1210, 371] width 463 height 87
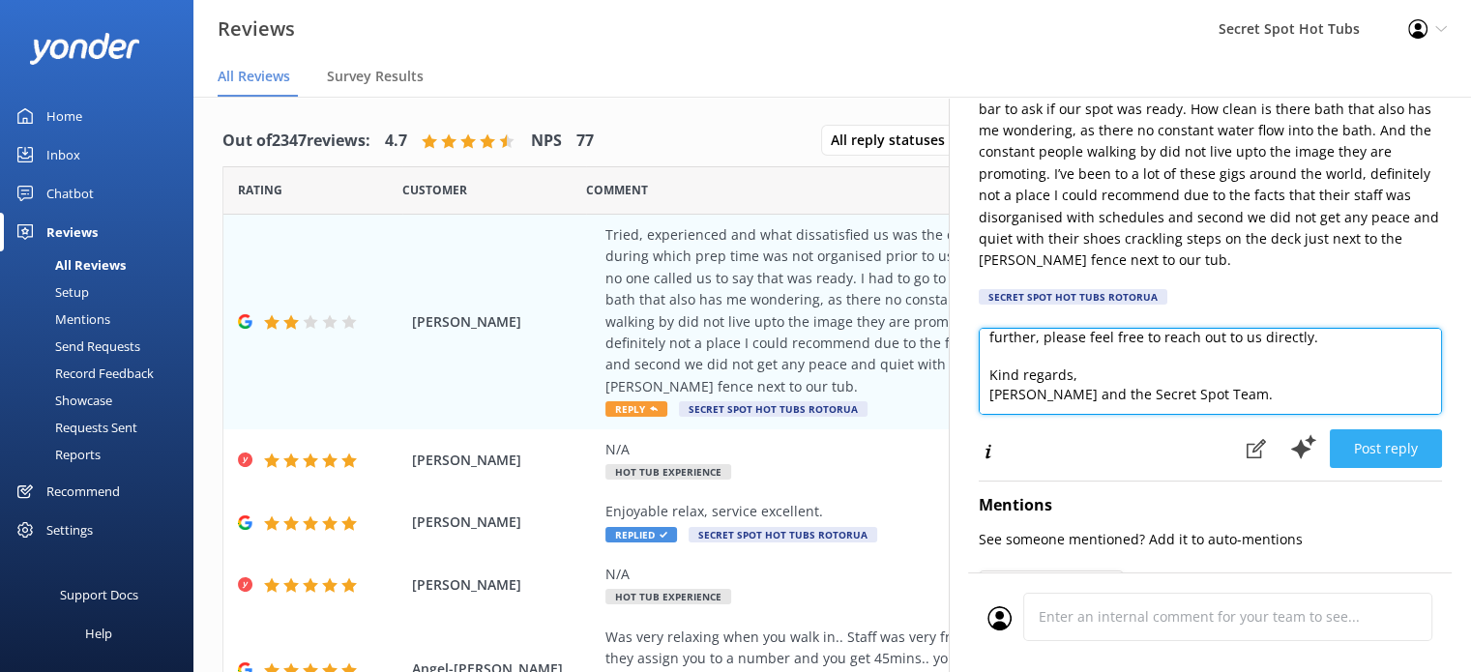
type textarea "Hi [PERSON_NAME], Thank you for taking the time to share your feedback. We’re t…"
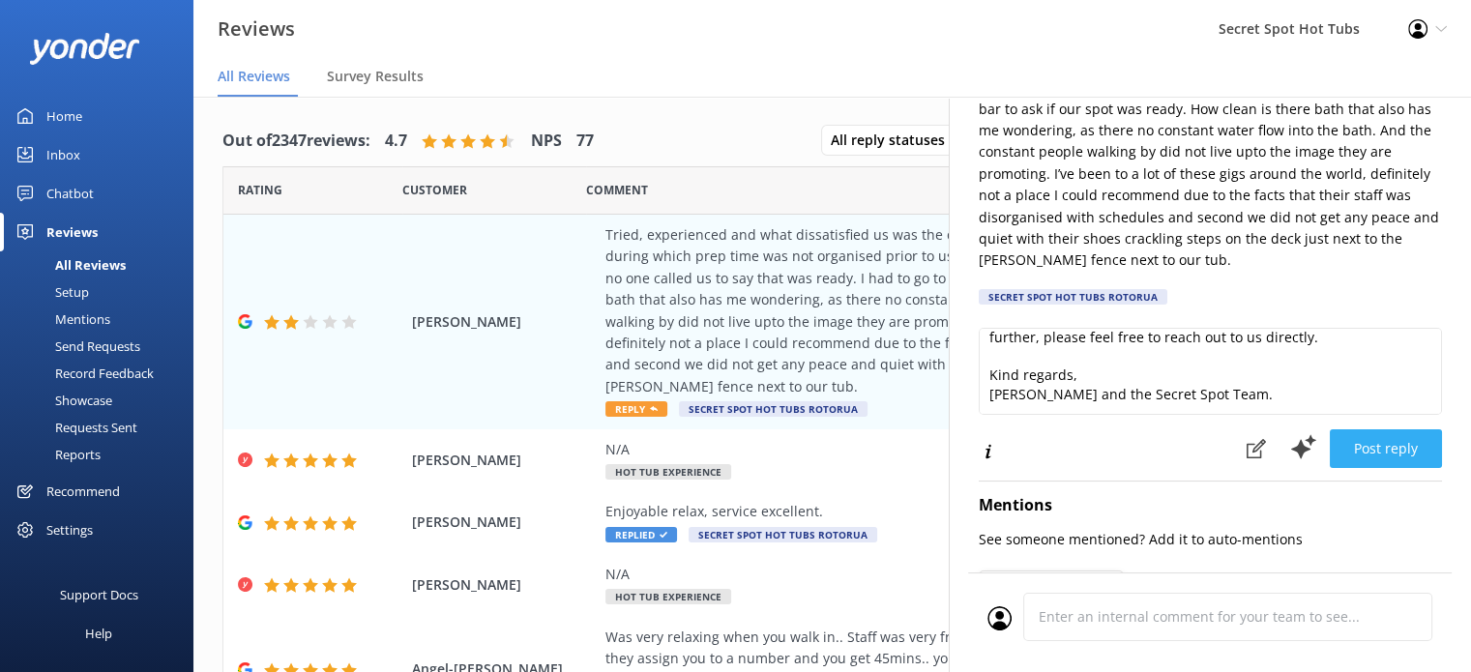
click at [1348, 446] on button "Post reply" at bounding box center [1386, 448] width 112 height 39
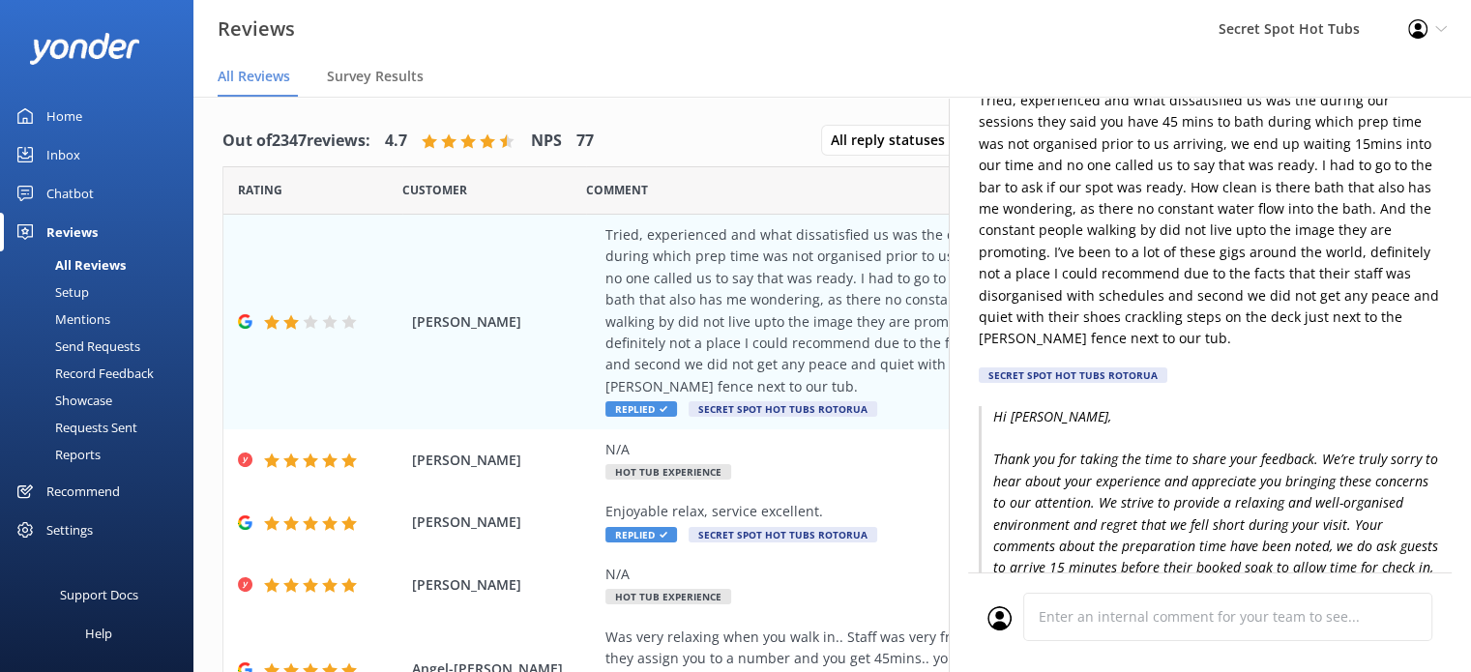
scroll to position [0, 0]
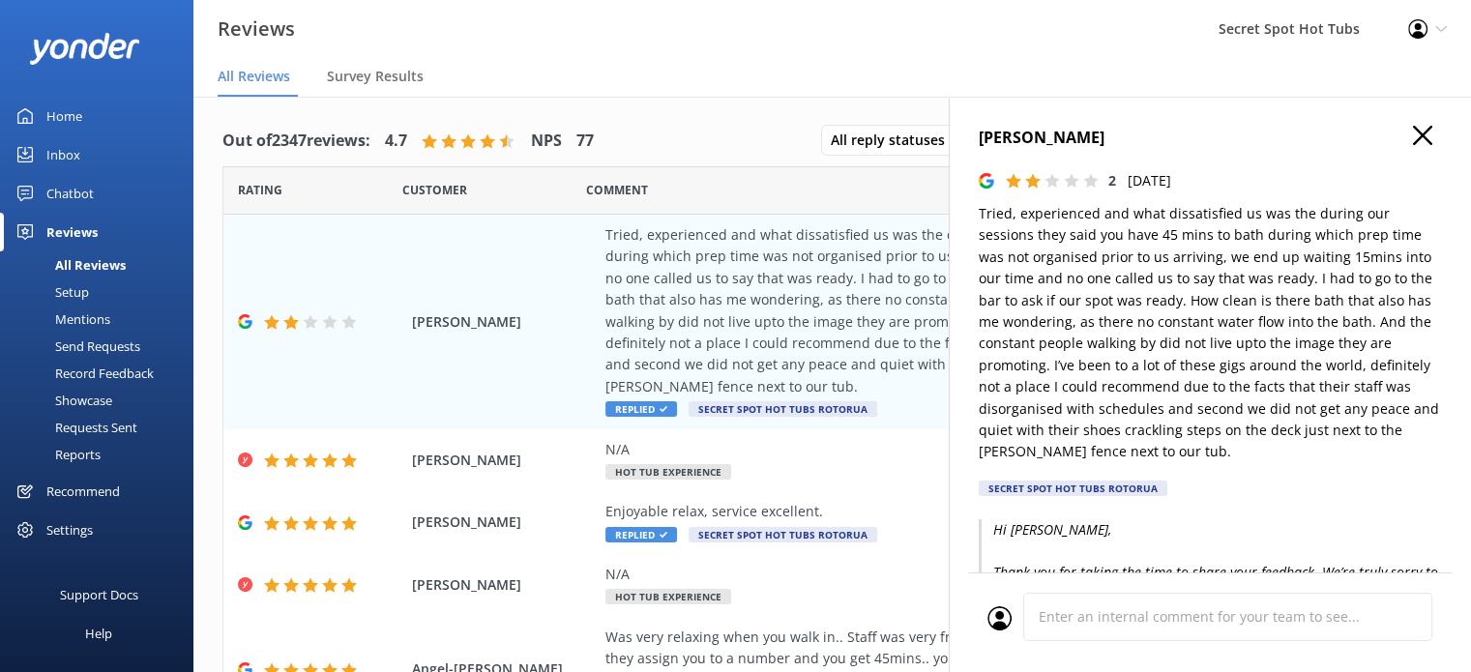
click at [1413, 129] on icon "button" at bounding box center [1422, 135] width 19 height 19
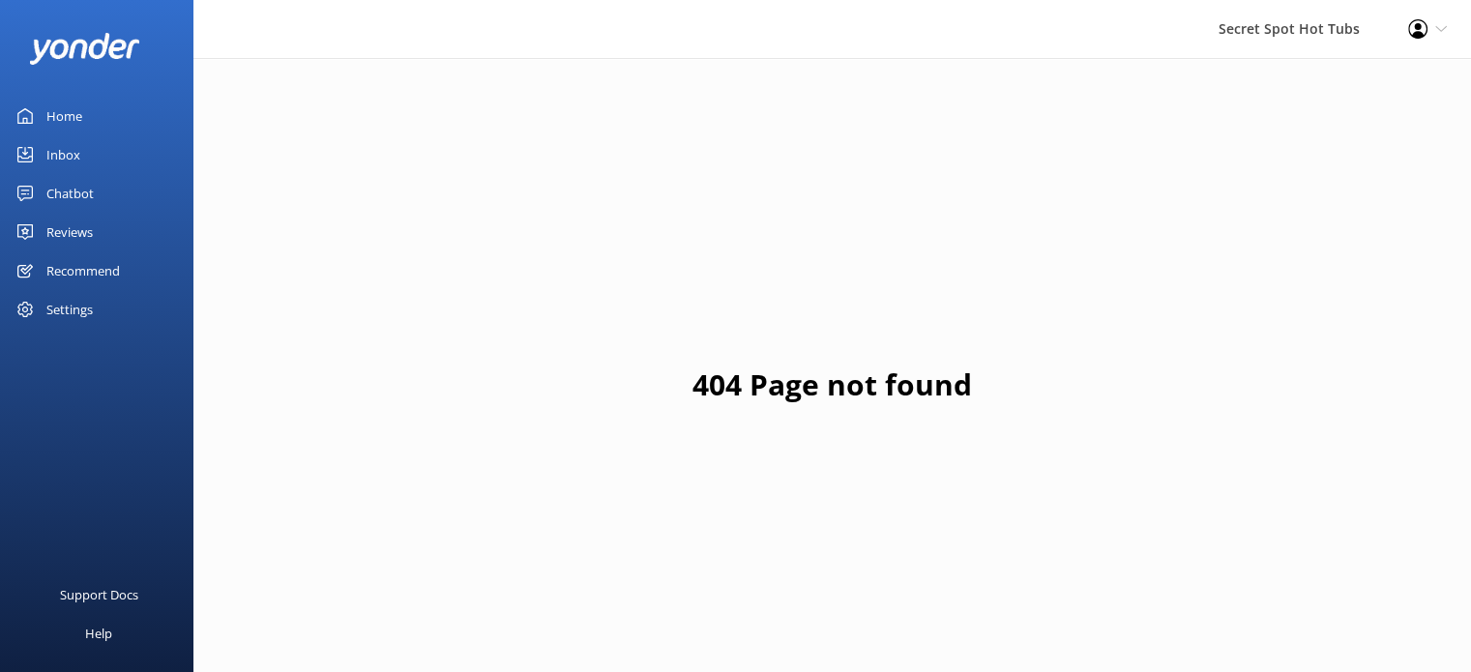
click at [77, 154] on div "Inbox" at bounding box center [63, 154] width 34 height 39
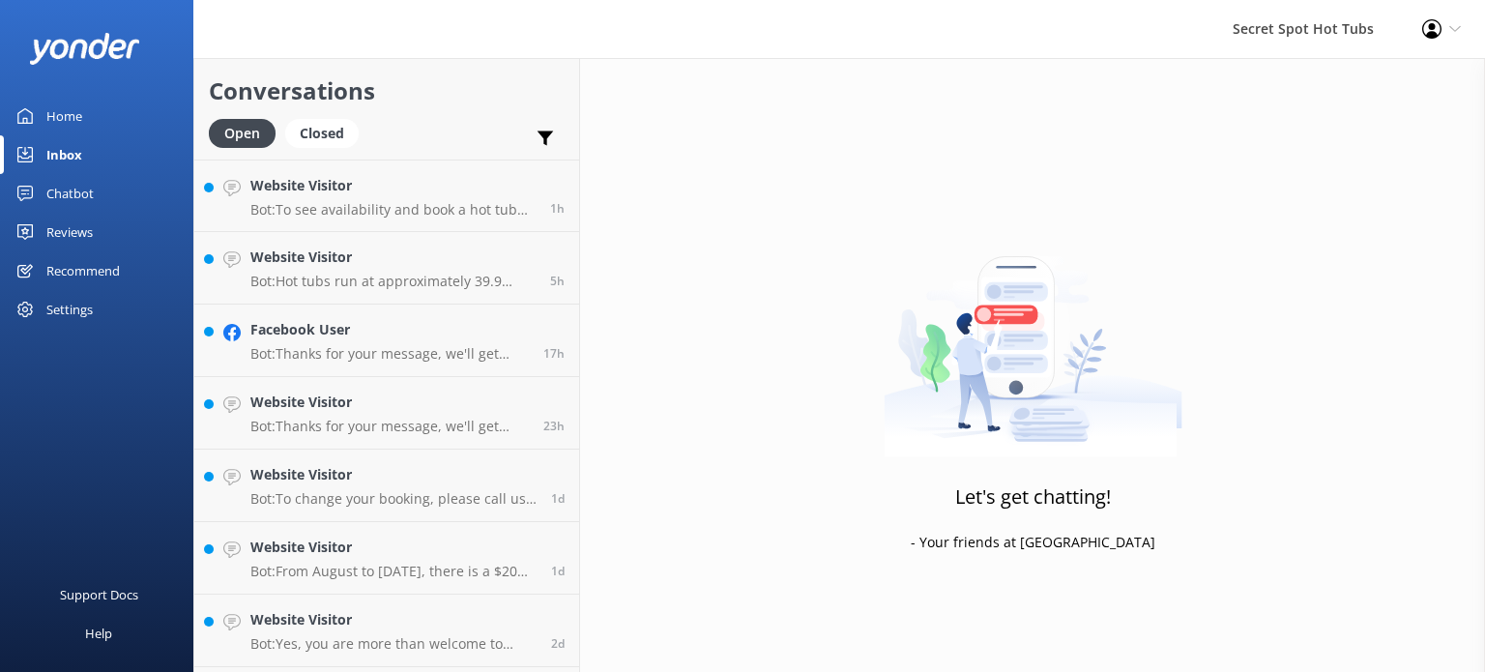
click at [94, 197] on link "Chatbot" at bounding box center [96, 193] width 193 height 39
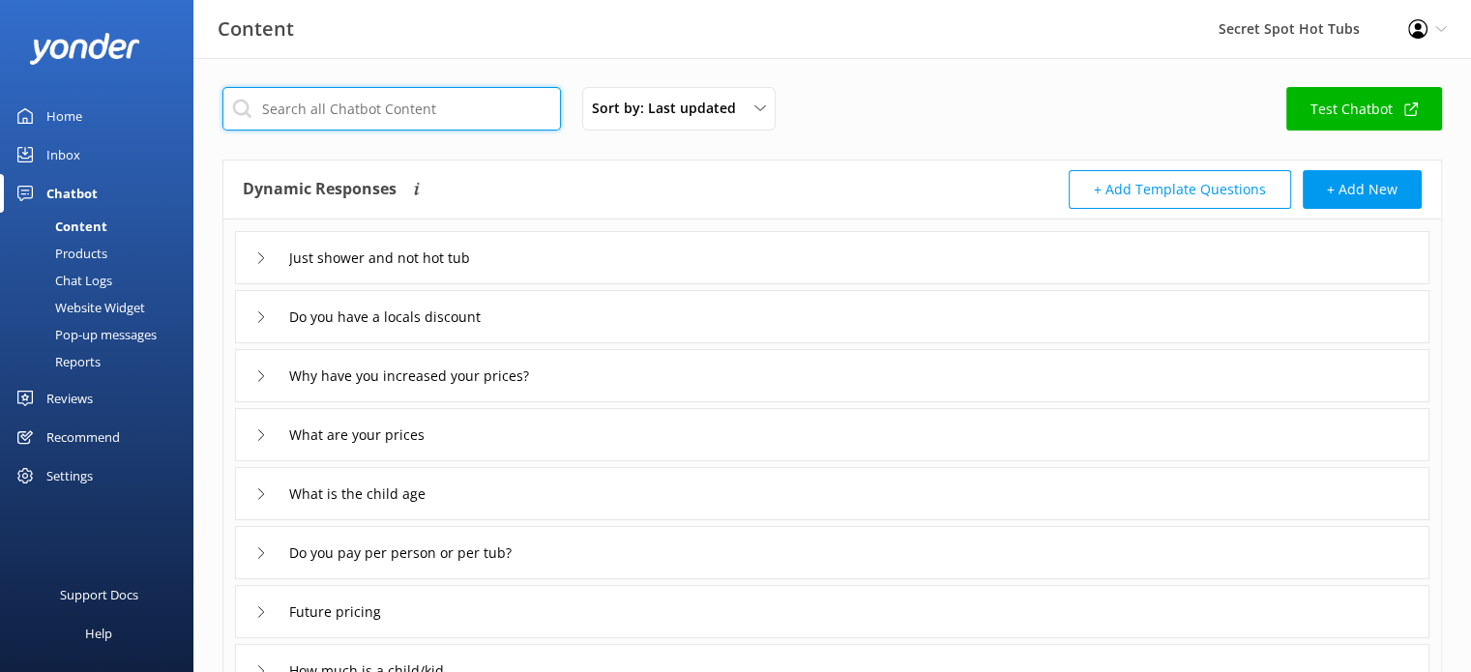
click at [340, 109] on input "text" at bounding box center [391, 109] width 338 height 44
type input "child"
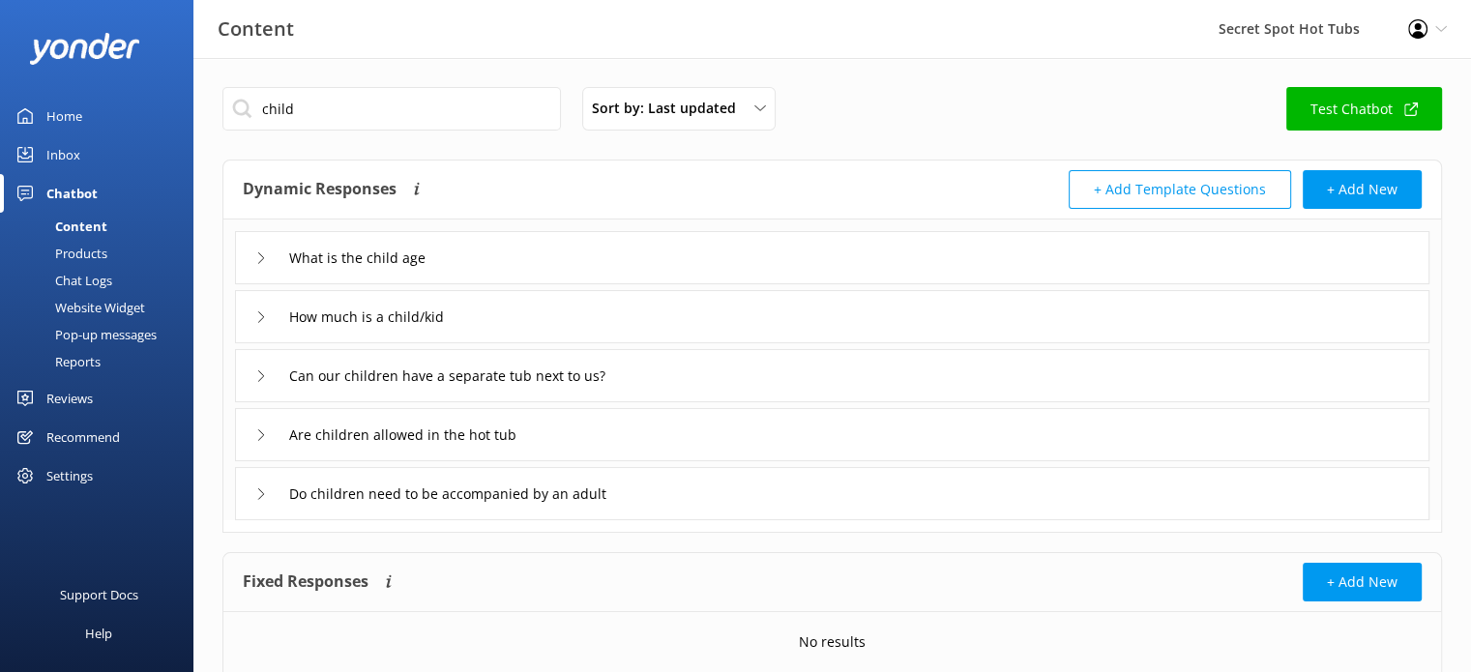
click at [259, 378] on icon at bounding box center [261, 376] width 12 height 12
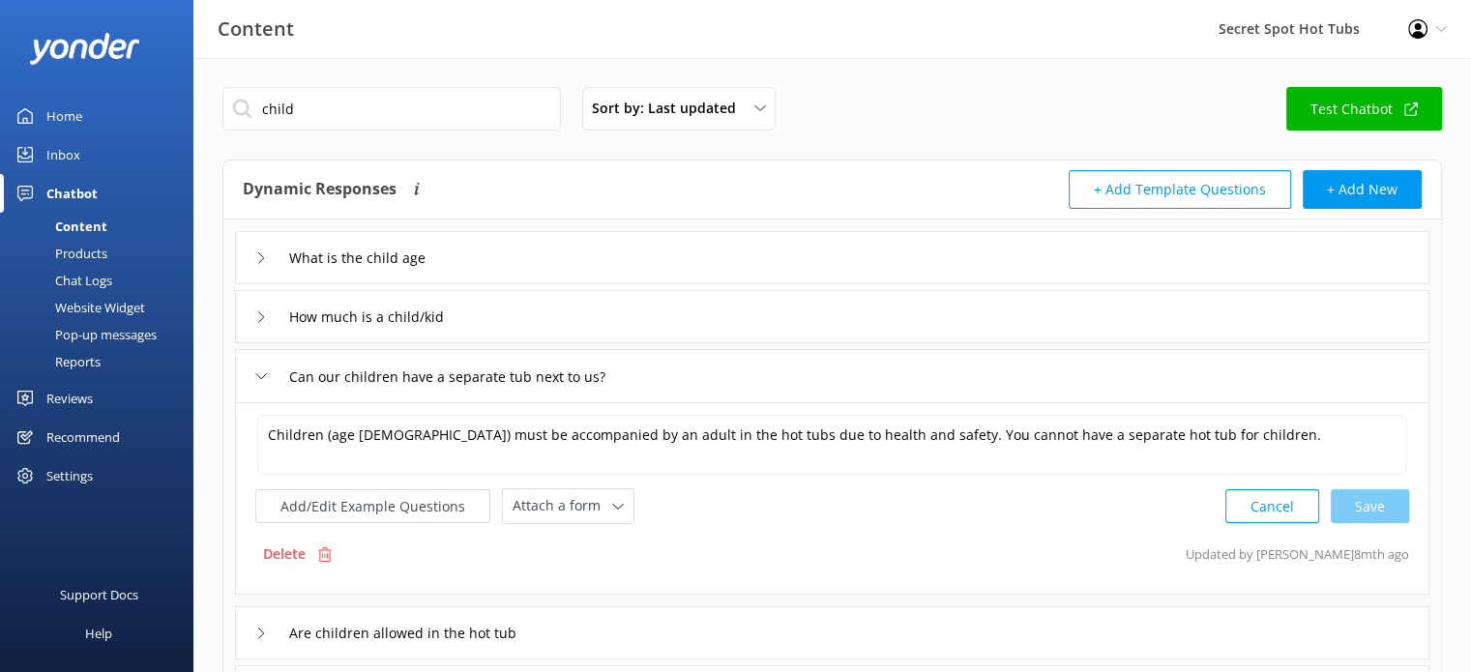
click at [259, 378] on icon at bounding box center [261, 376] width 12 height 12
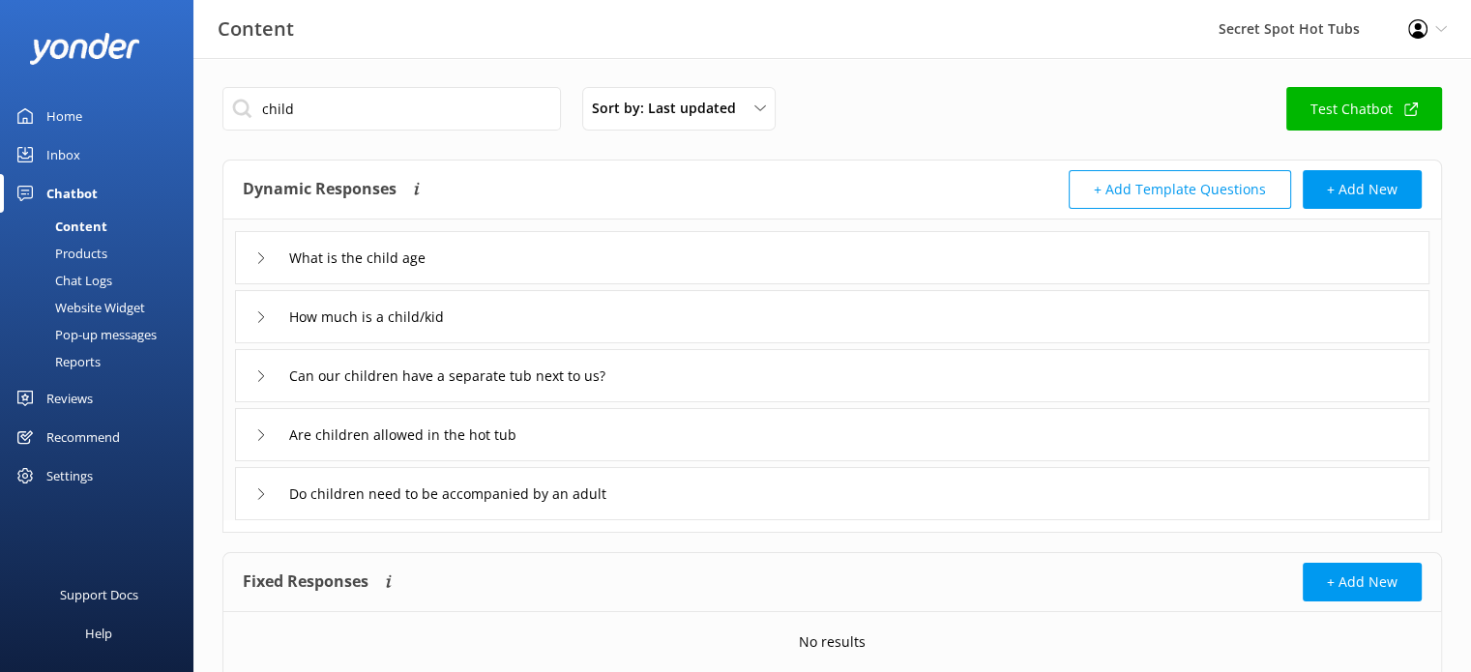
click at [267, 433] on div "Are children allowed in the hot tub" at bounding box center [402, 435] width 294 height 32
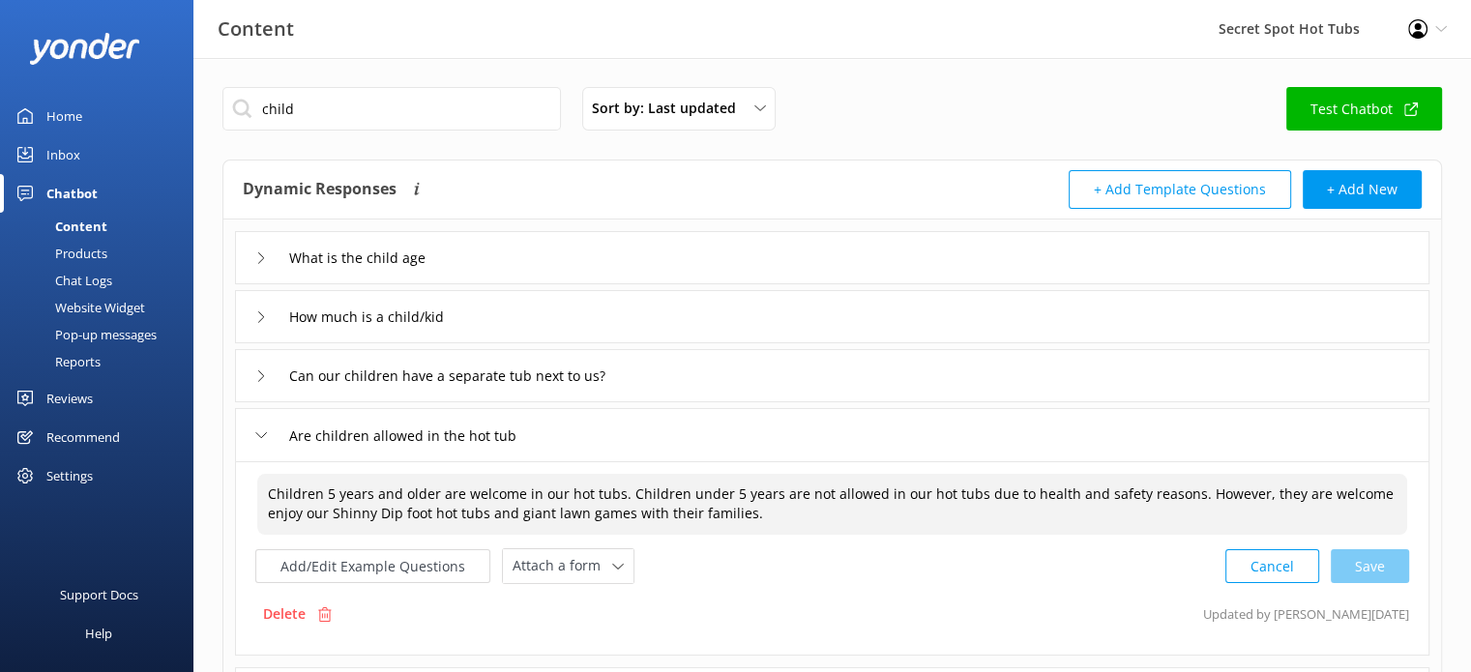
drag, startPoint x: 1182, startPoint y: 493, endPoint x: 711, endPoint y: 519, distance: 471.7
click at [711, 519] on textarea "Children 5 years and older are welcome in our hot tubs. Children under 5 years …" at bounding box center [832, 504] width 1150 height 61
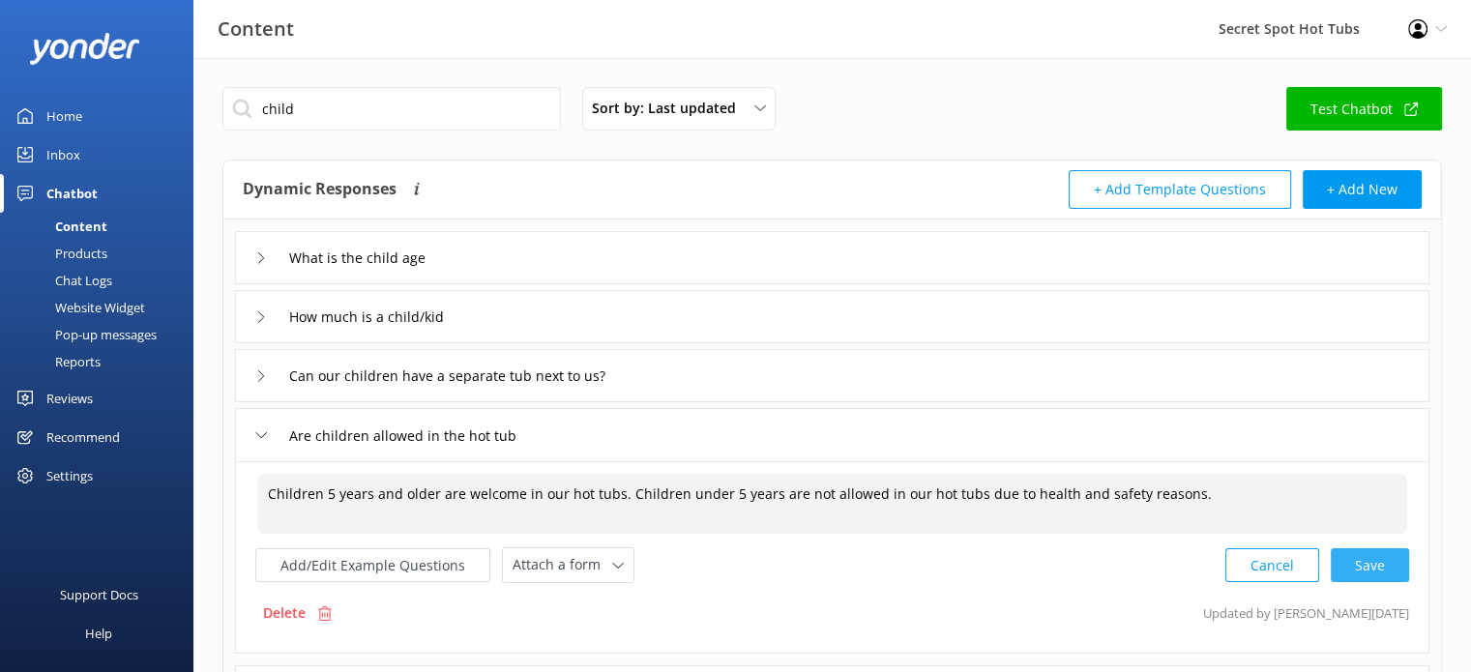
click at [1368, 567] on div "Cancel Save" at bounding box center [1317, 565] width 184 height 36
type textarea "Children 5 years and older are welcome in our hot tubs. Children under 5 years …"
click at [263, 429] on icon at bounding box center [261, 435] width 12 height 12
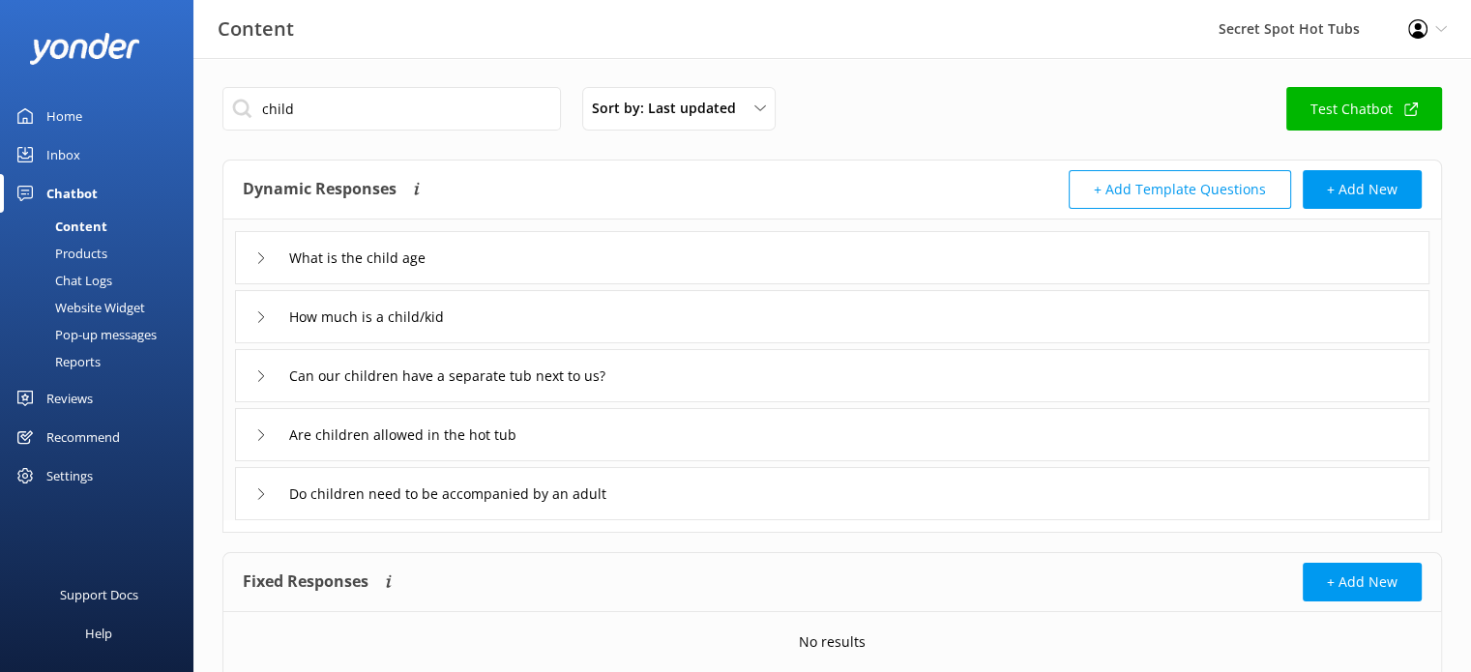
click at [269, 492] on div "Do children need to be accompanied by an adult" at bounding box center [444, 494] width 379 height 32
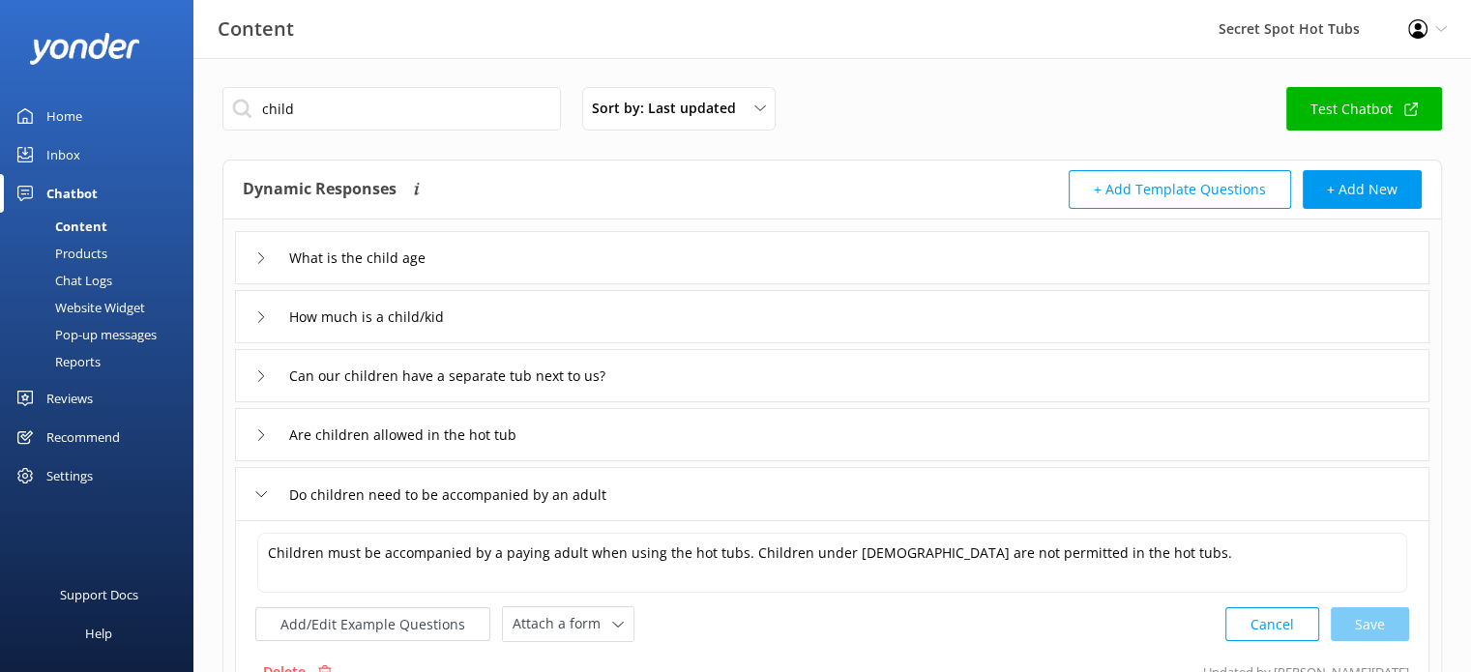
click at [269, 492] on div "Do children need to be accompanied by an adult" at bounding box center [444, 495] width 379 height 32
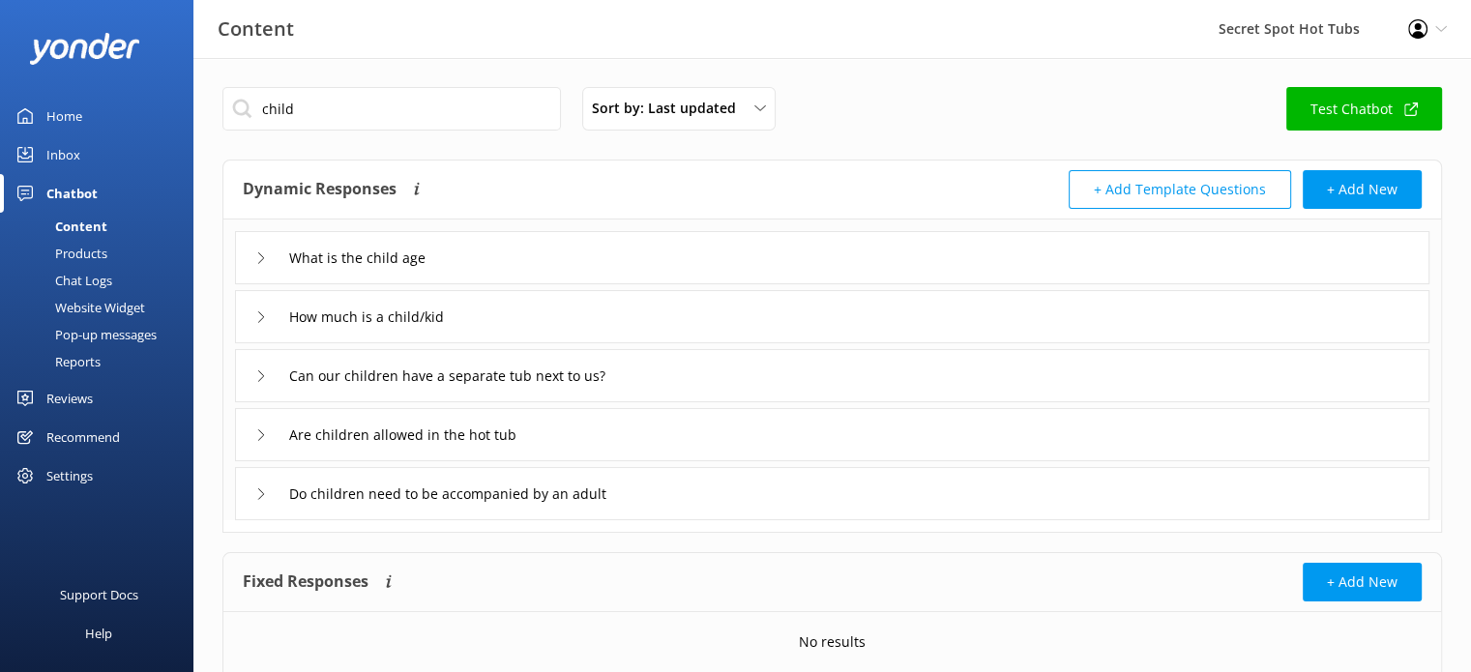
click at [266, 436] on icon at bounding box center [261, 435] width 12 height 12
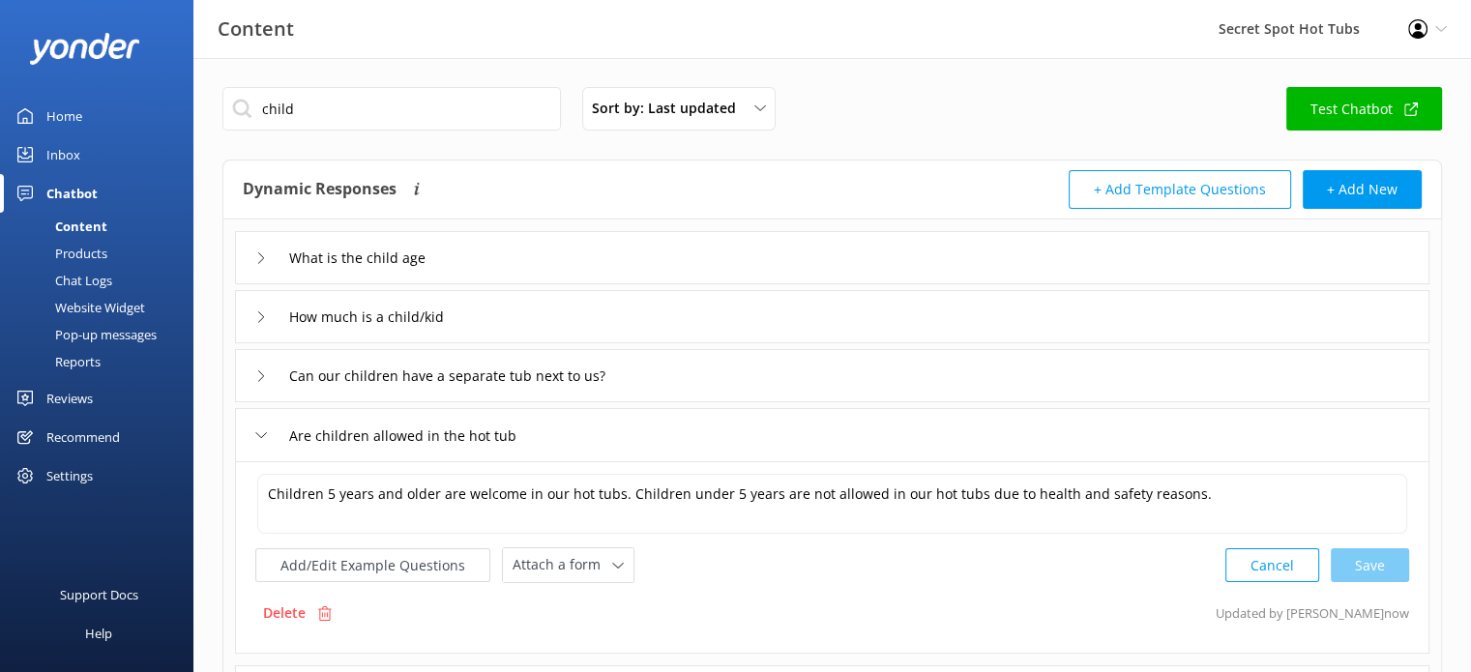
click at [266, 436] on icon at bounding box center [261, 435] width 12 height 12
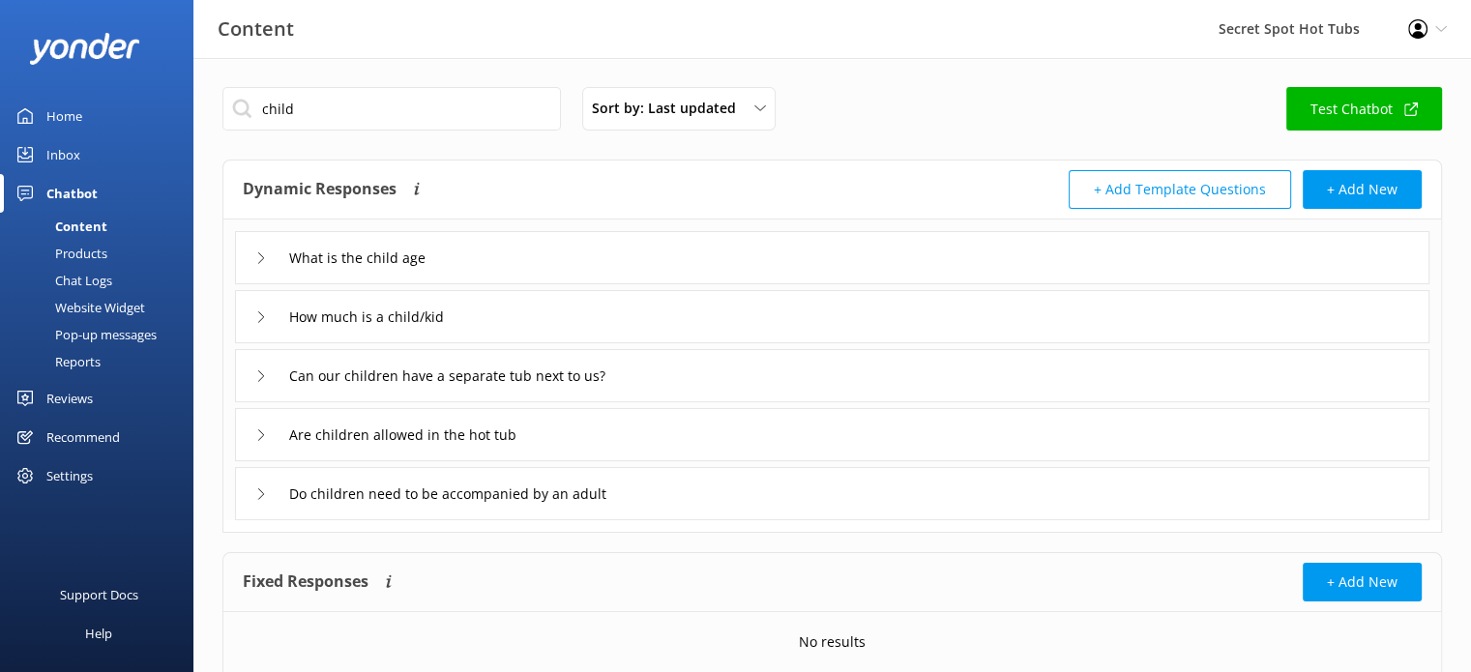
click at [261, 378] on icon at bounding box center [261, 376] width 12 height 12
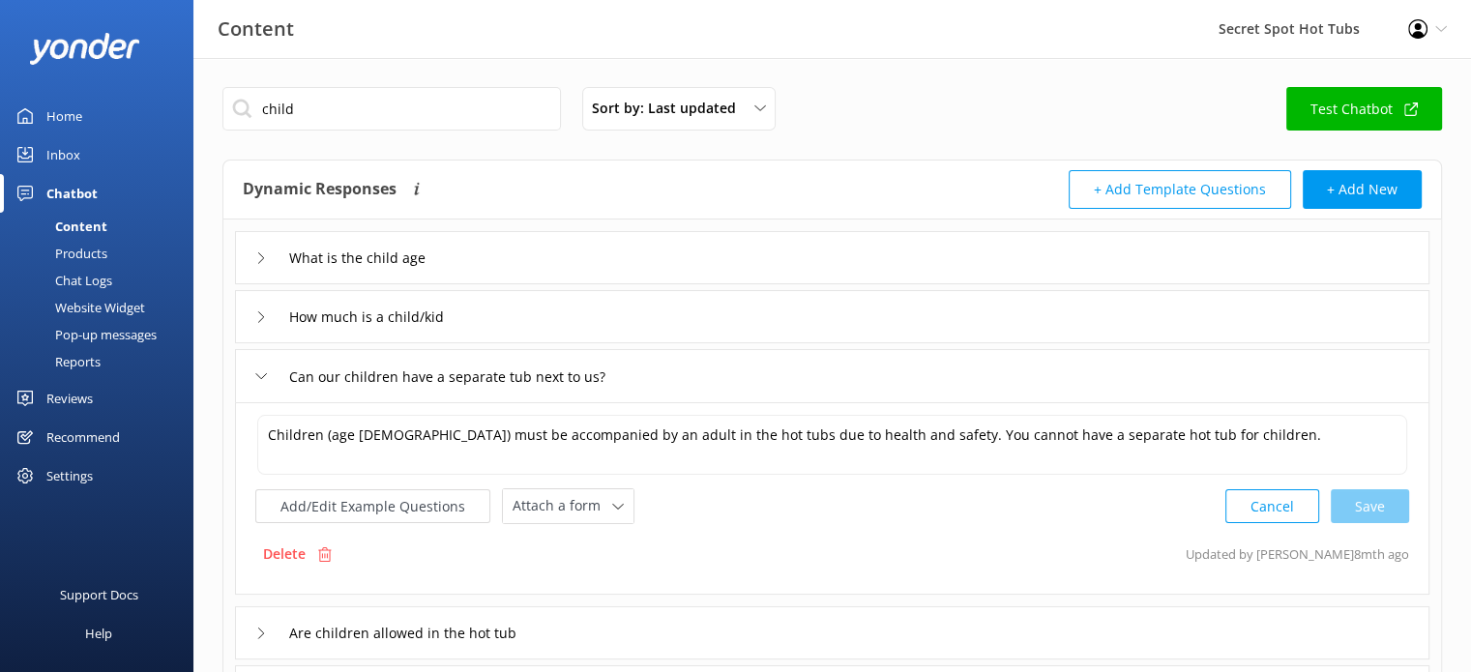
click at [261, 378] on icon at bounding box center [261, 376] width 12 height 12
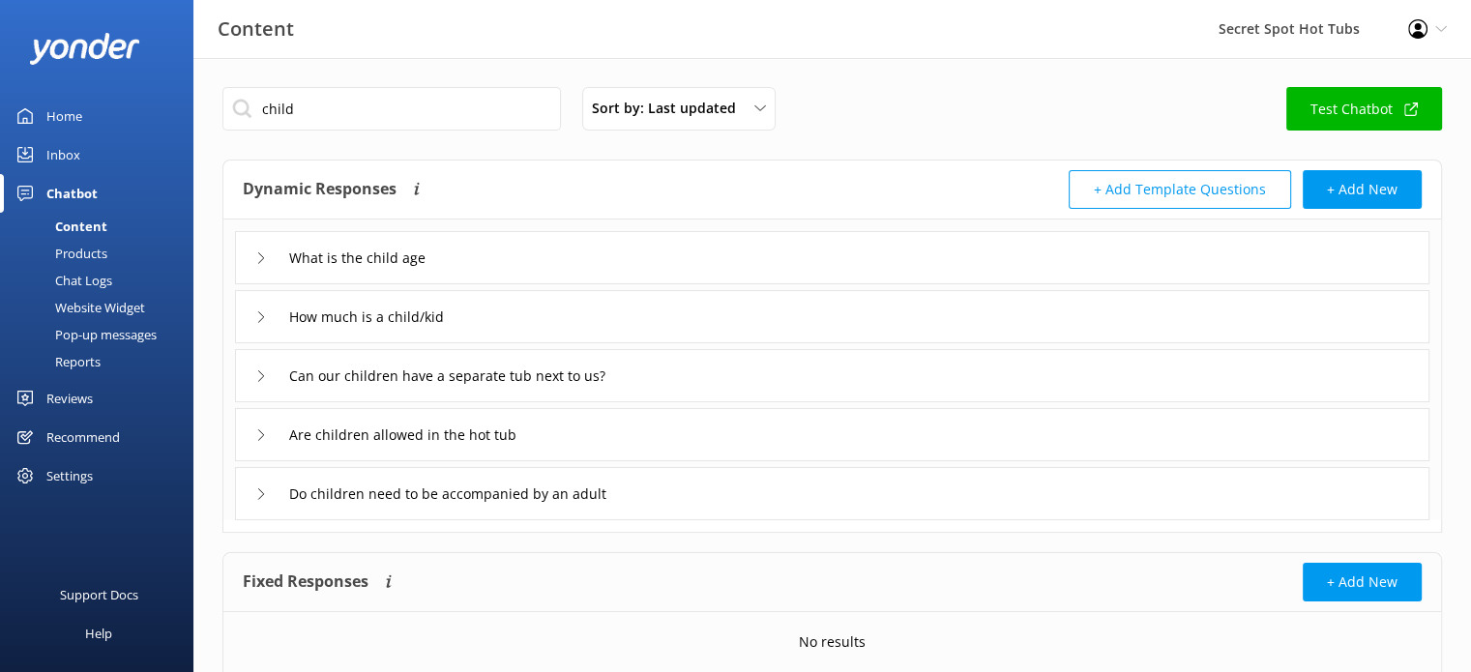
click at [266, 314] on icon at bounding box center [261, 317] width 12 height 12
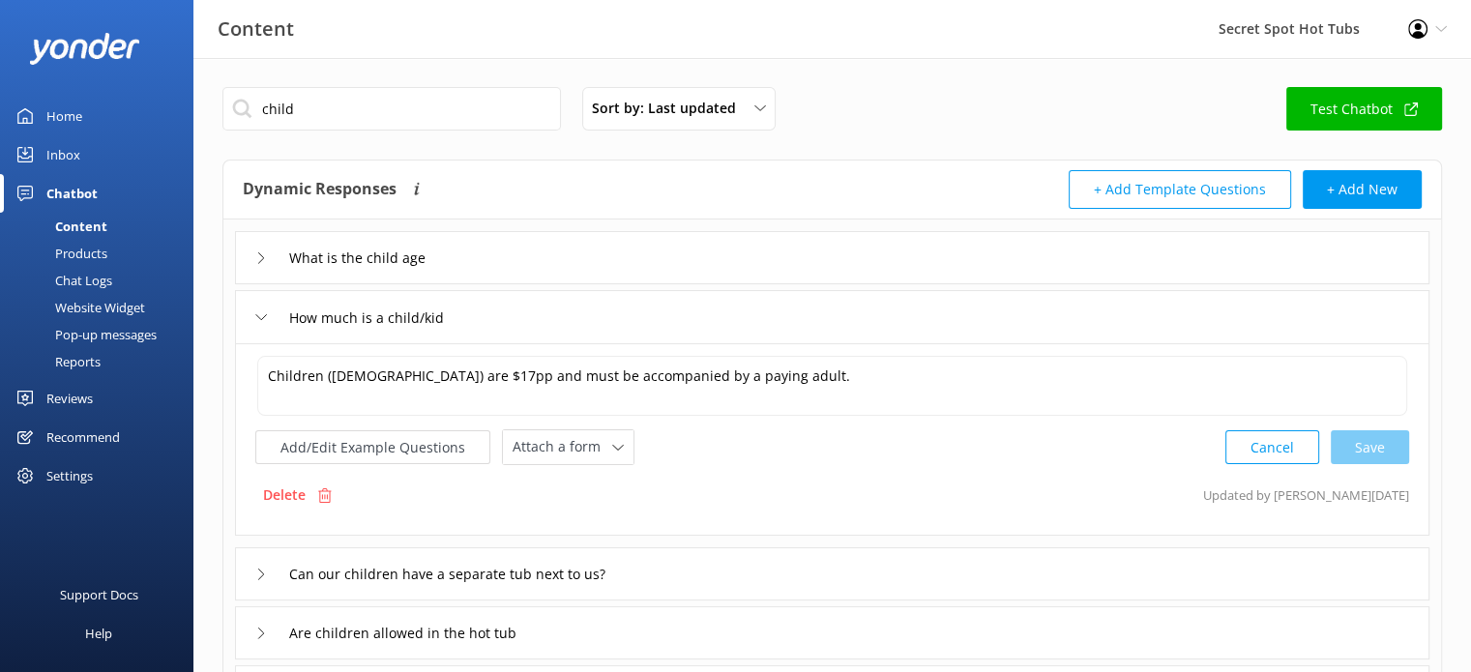
click at [266, 314] on use at bounding box center [261, 317] width 11 height 6
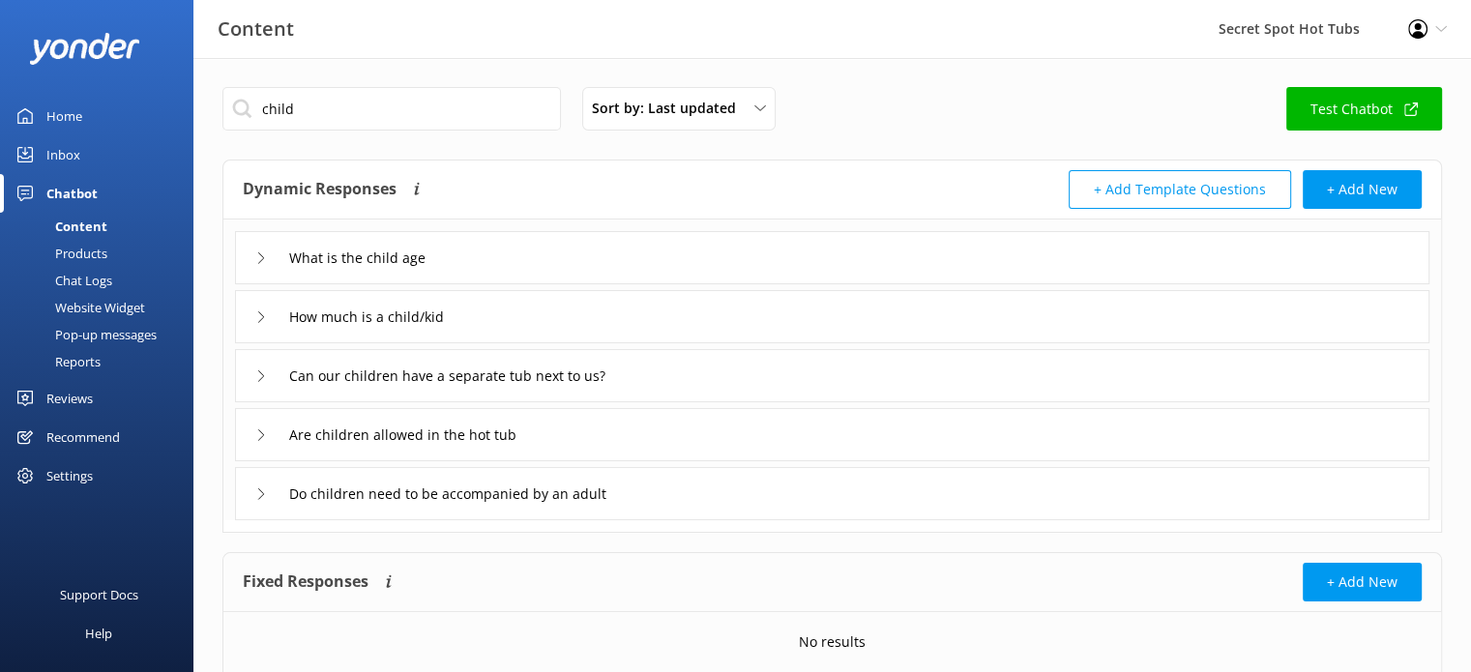
click at [265, 259] on icon at bounding box center [261, 258] width 12 height 12
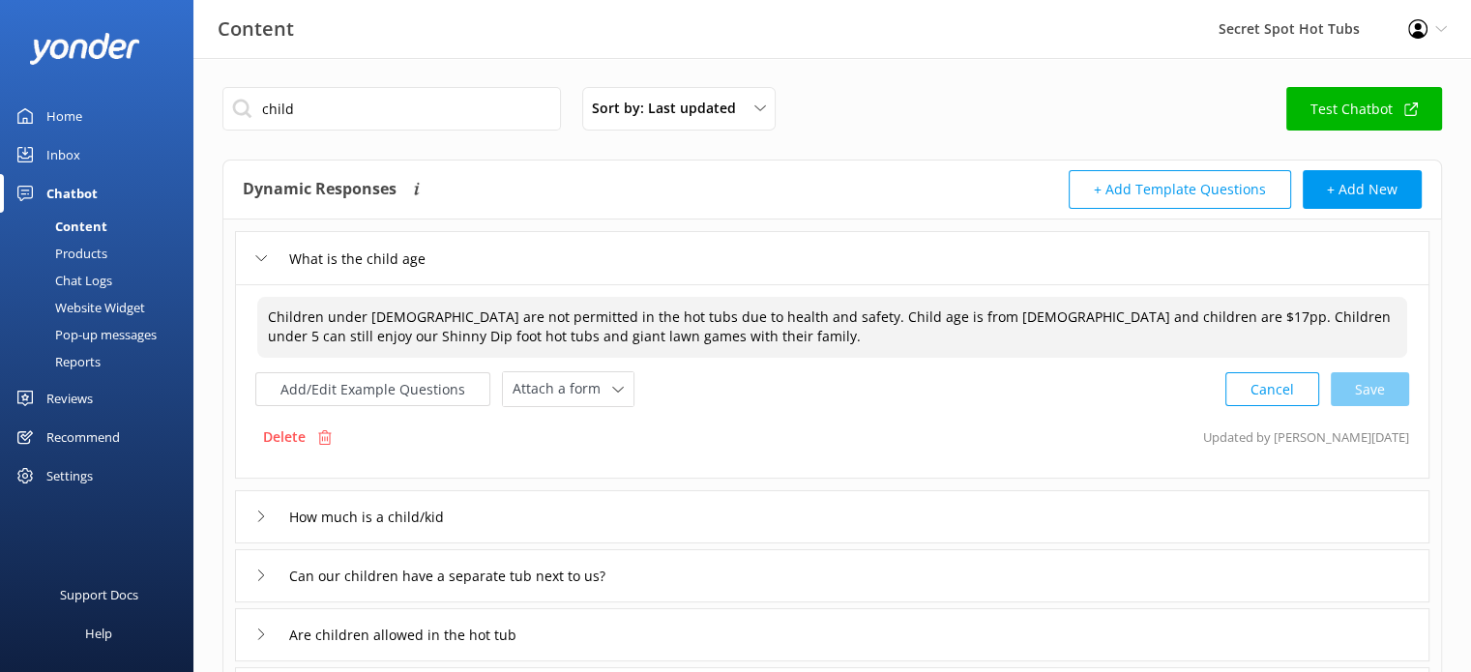
drag, startPoint x: 1166, startPoint y: 315, endPoint x: 768, endPoint y: 341, distance: 399.3
click at [768, 341] on textarea "Children under 5 years old are not permitted in the hot tubs due to health and …" at bounding box center [832, 327] width 1150 height 61
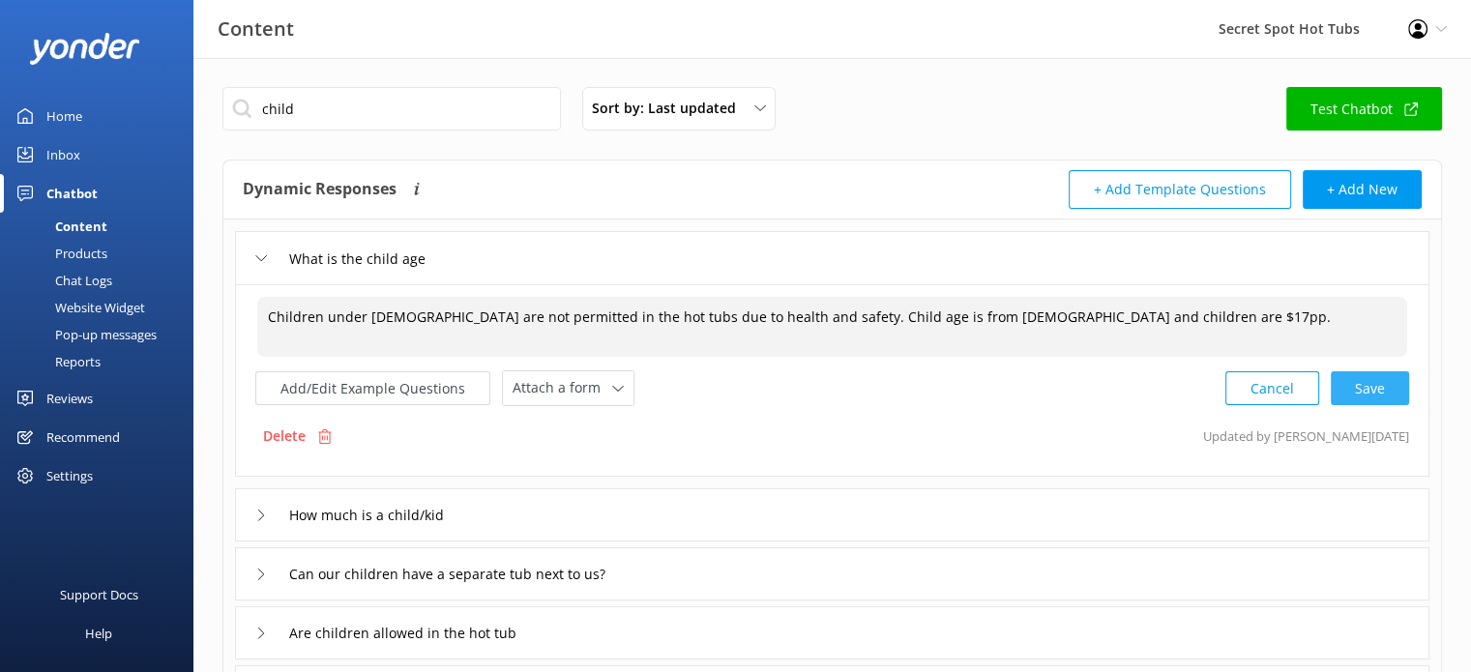
click at [1375, 385] on div "Cancel Save" at bounding box center [1317, 388] width 184 height 36
type textarea "Children under 5 years old are not permitted in the hot tubs due to health and …"
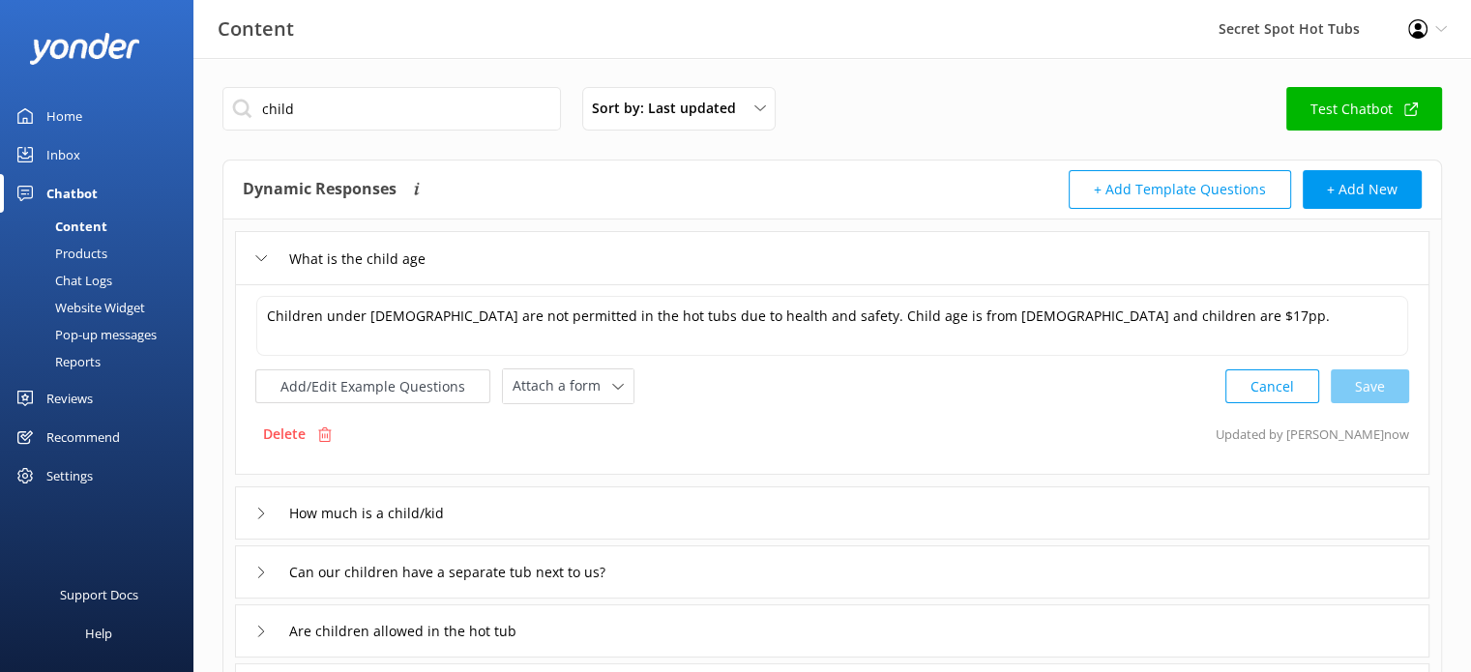
click at [263, 256] on icon at bounding box center [261, 258] width 12 height 12
